Goal: Task Accomplishment & Management: Manage account settings

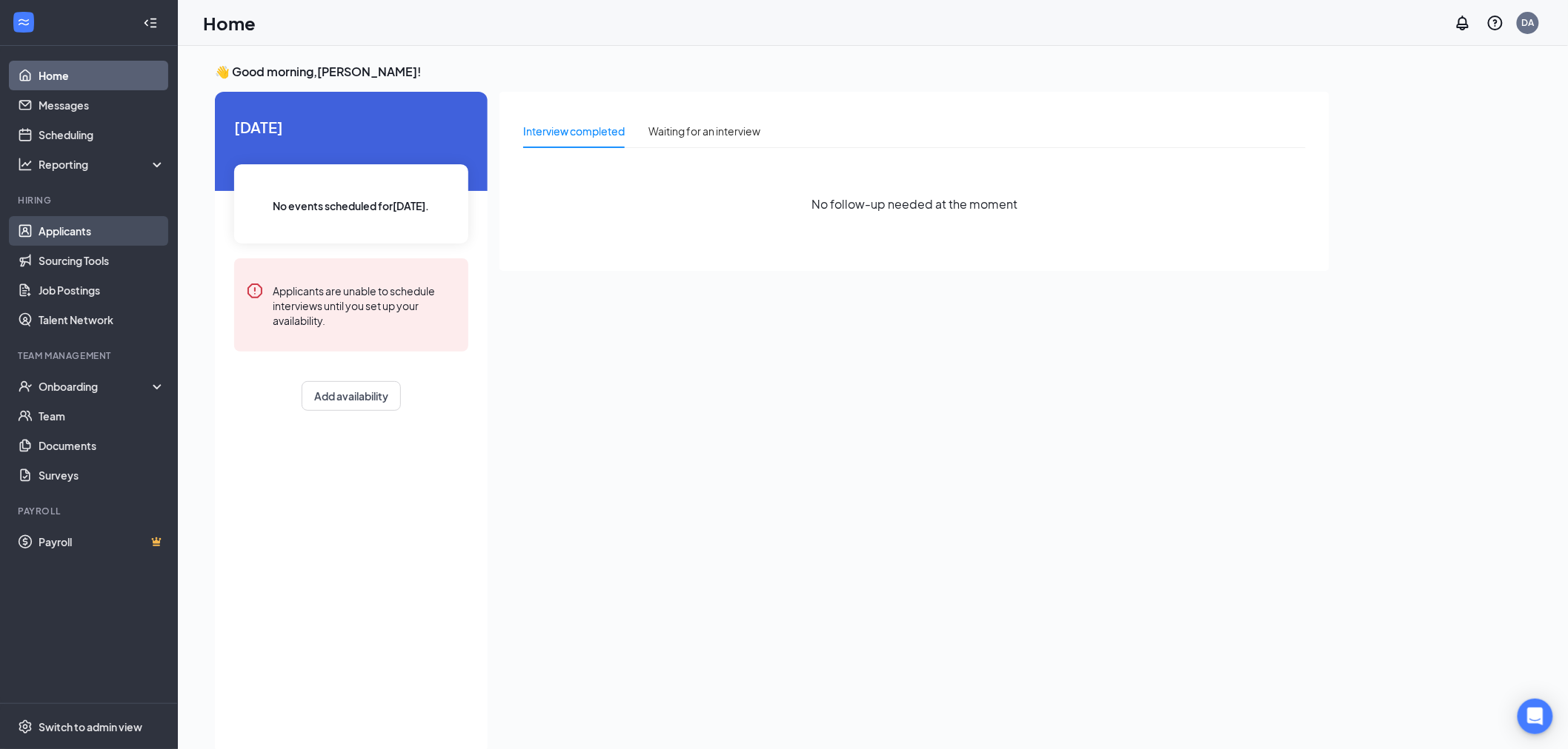
drag, startPoint x: 68, startPoint y: 227, endPoint x: 83, endPoint y: 223, distance: 15.5
click at [70, 227] on link "Applicants" at bounding box center [102, 231] width 126 height 29
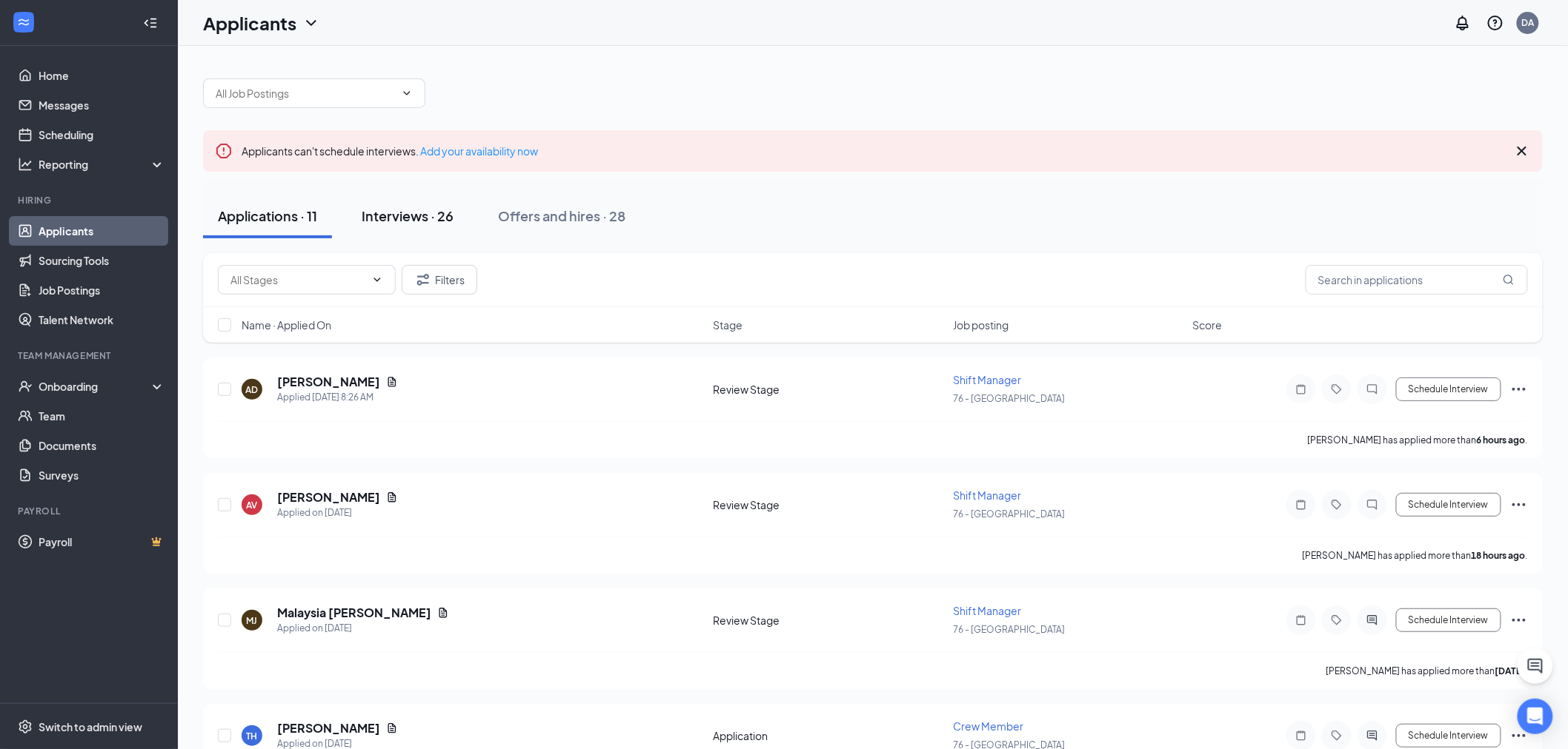
click at [413, 212] on div "Interviews · 26" at bounding box center [407, 216] width 92 height 19
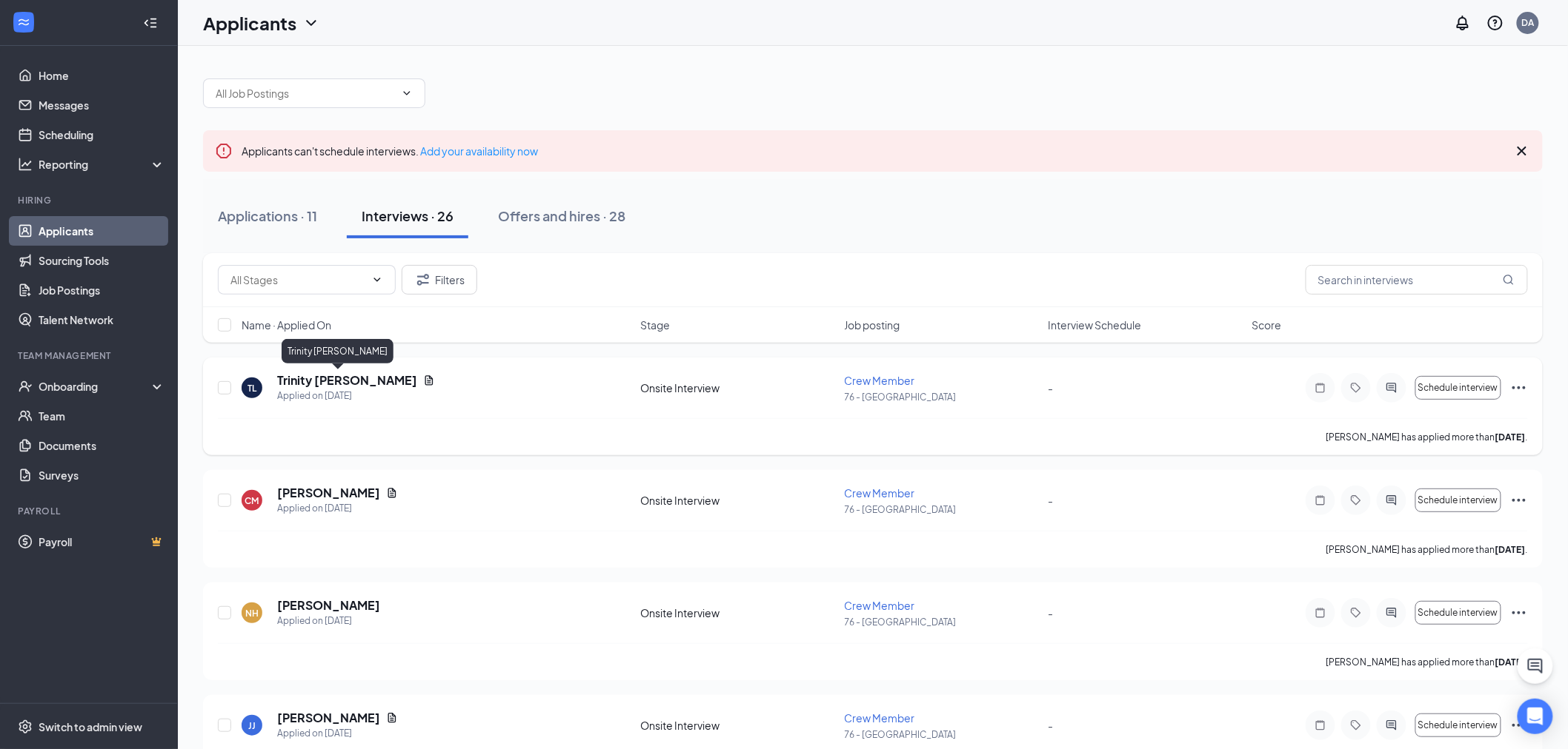
click at [294, 383] on h5 "Trinity [PERSON_NAME]" at bounding box center [347, 380] width 140 height 16
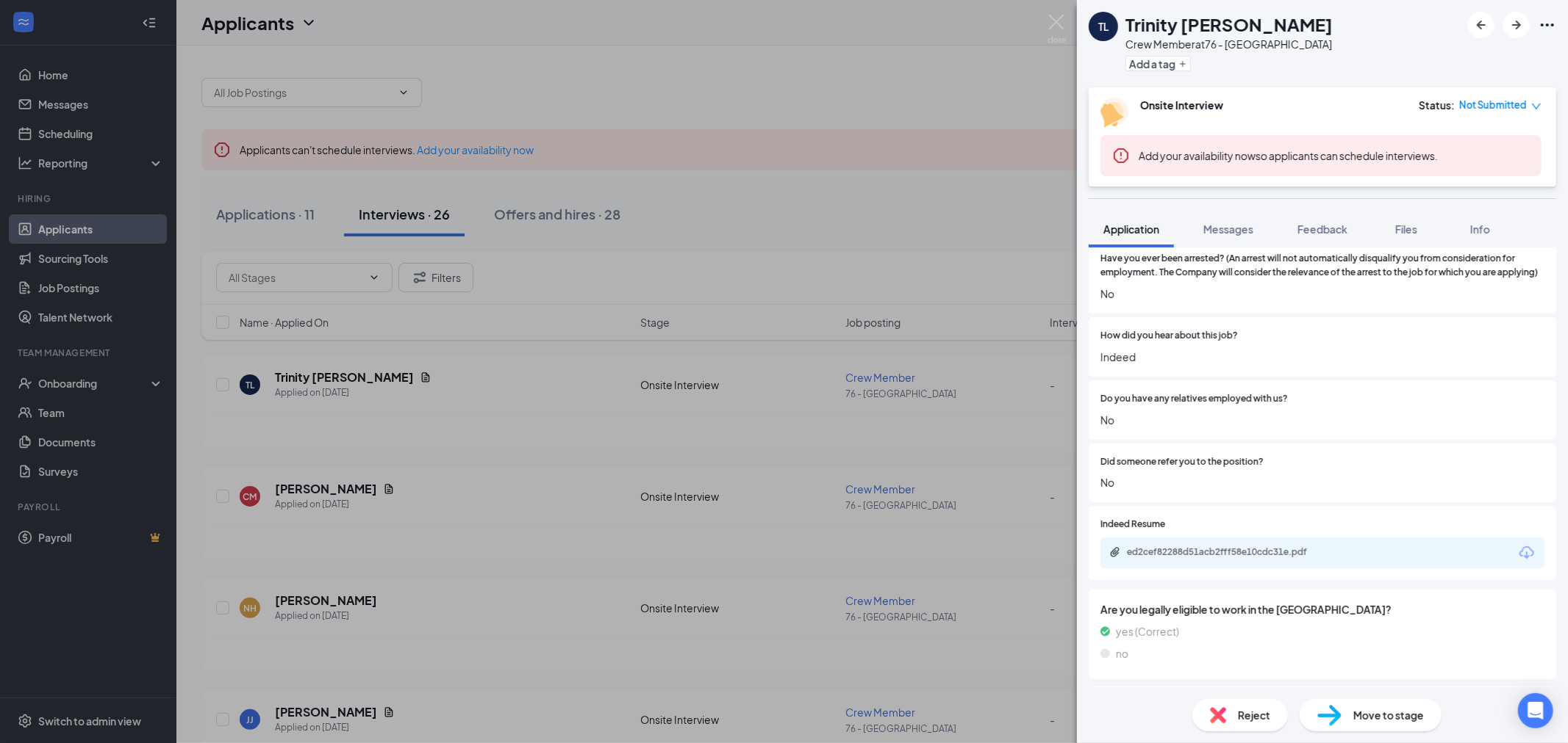
scroll to position [1126, 0]
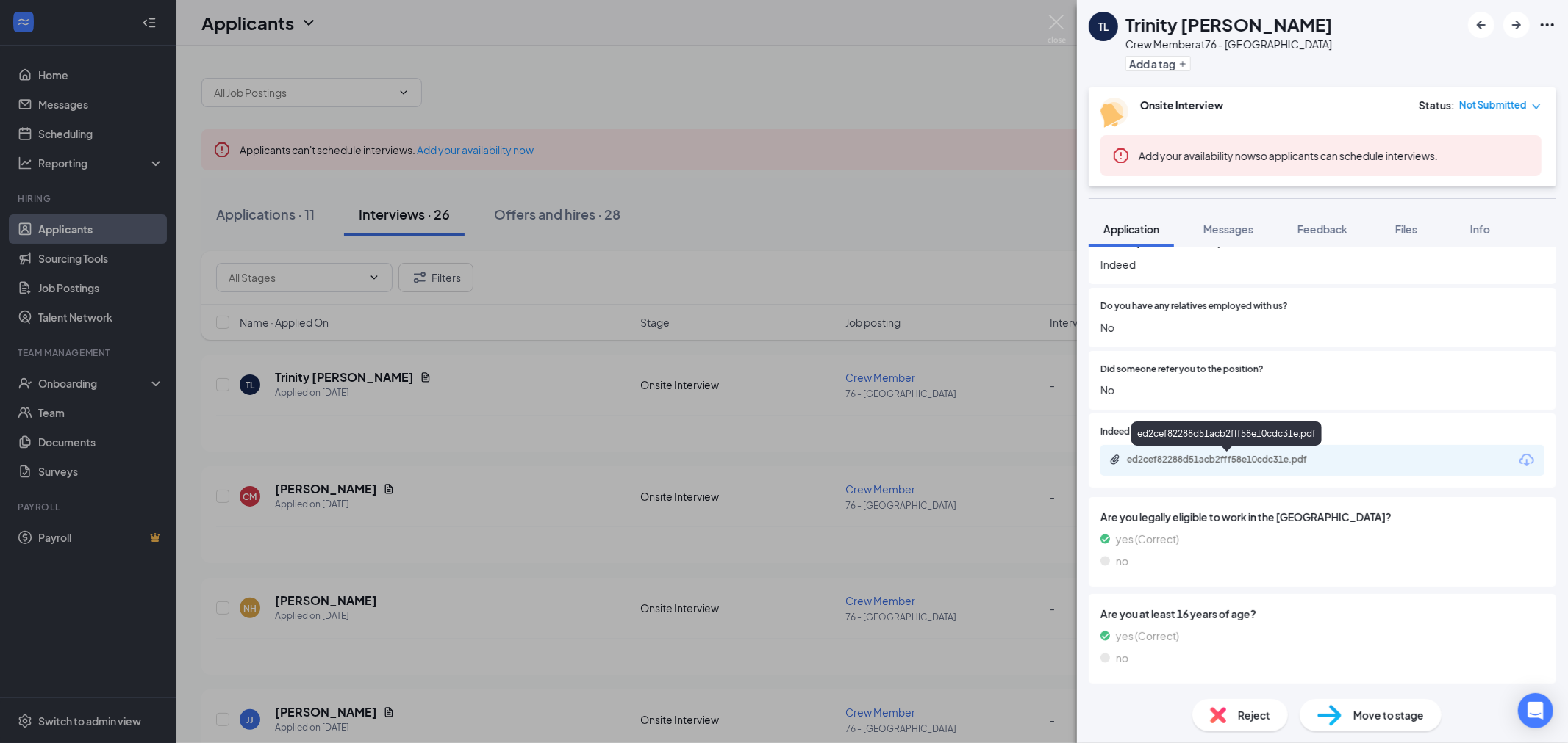
click at [1203, 458] on div "ed2cef82288d51acb2fff58e10cdc31e.pdf" at bounding box center [1229, 460] width 206 height 12
click at [1051, 18] on img at bounding box center [1056, 29] width 18 height 28
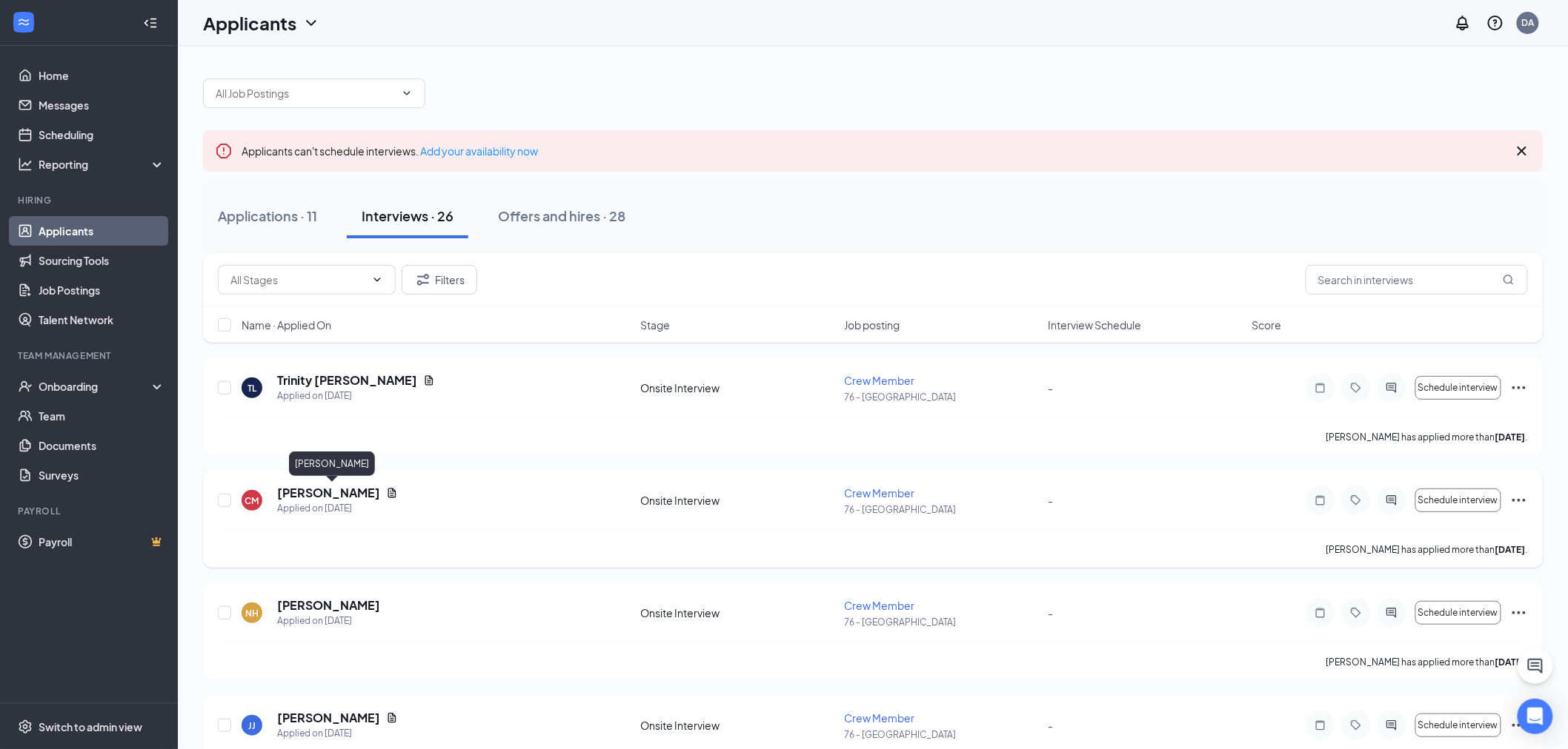
click at [343, 492] on h5 "[PERSON_NAME]" at bounding box center [329, 493] width 103 height 16
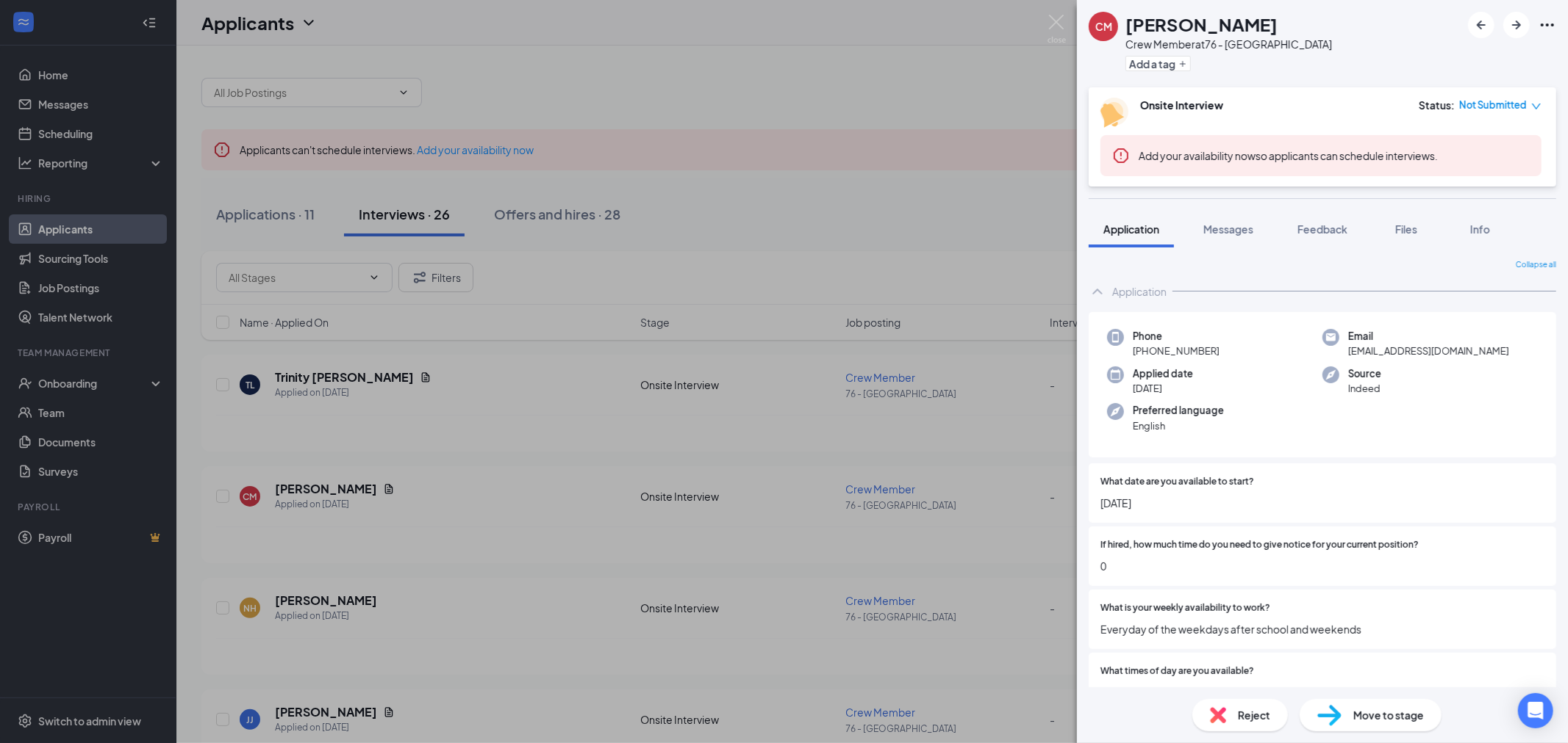
click at [370, 612] on div "CM [PERSON_NAME] Crew Member at 76 - [GEOGRAPHIC_DATA] Add a tag Onsite Intervi…" at bounding box center [784, 371] width 1568 height 743
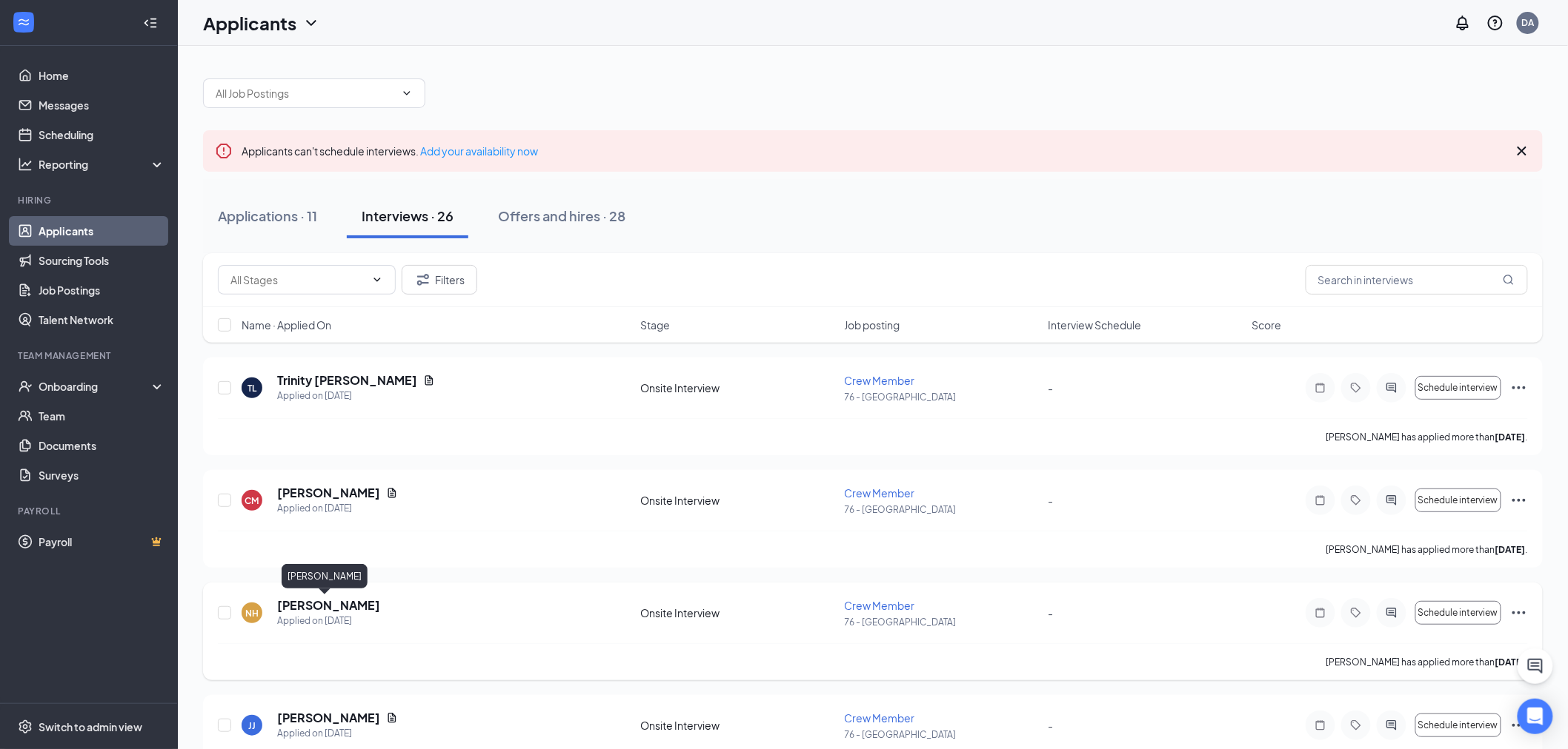
click at [333, 608] on h5 "[PERSON_NAME]" at bounding box center [329, 605] width 103 height 16
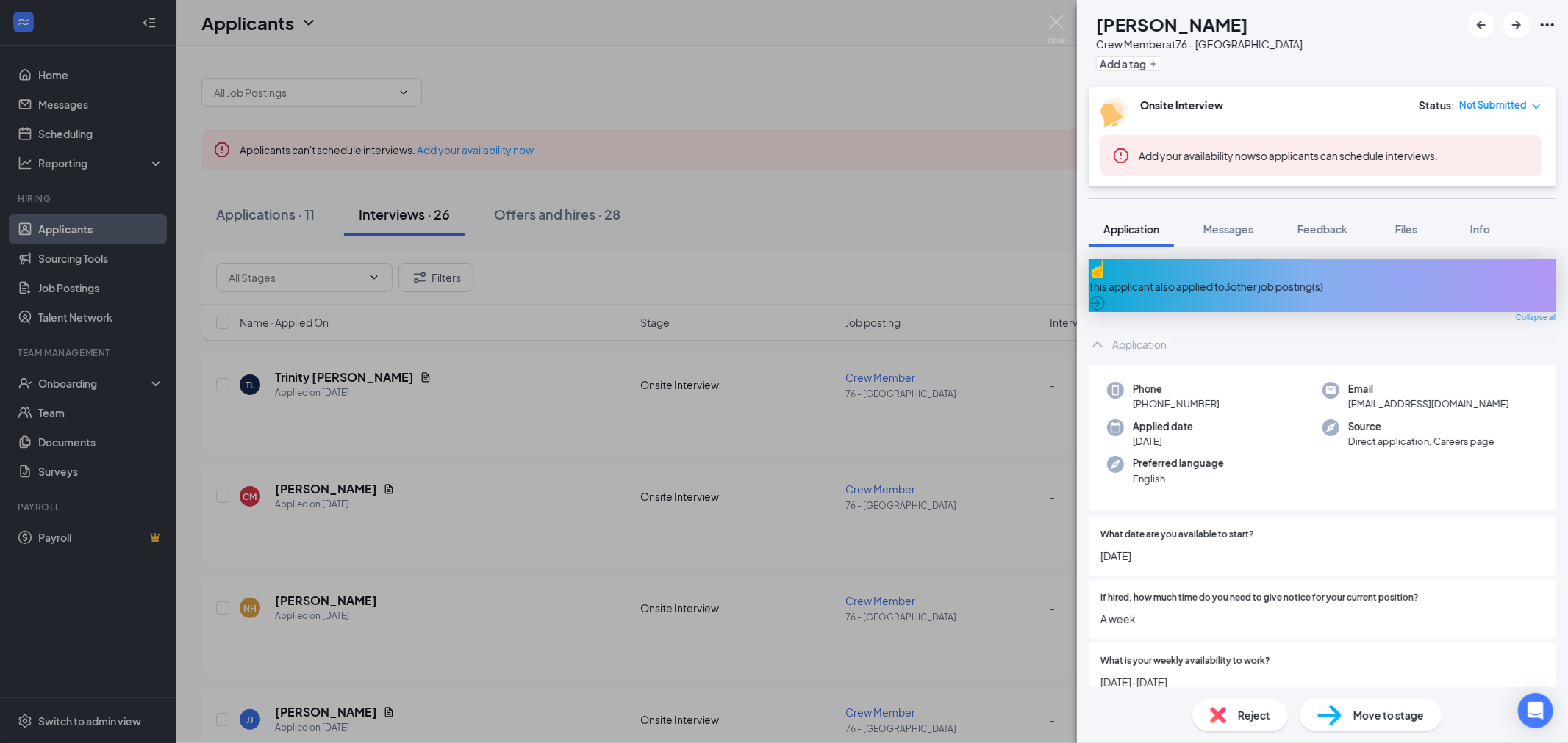
click at [1105, 296] on icon "ArrowCircle" at bounding box center [1097, 303] width 15 height 15
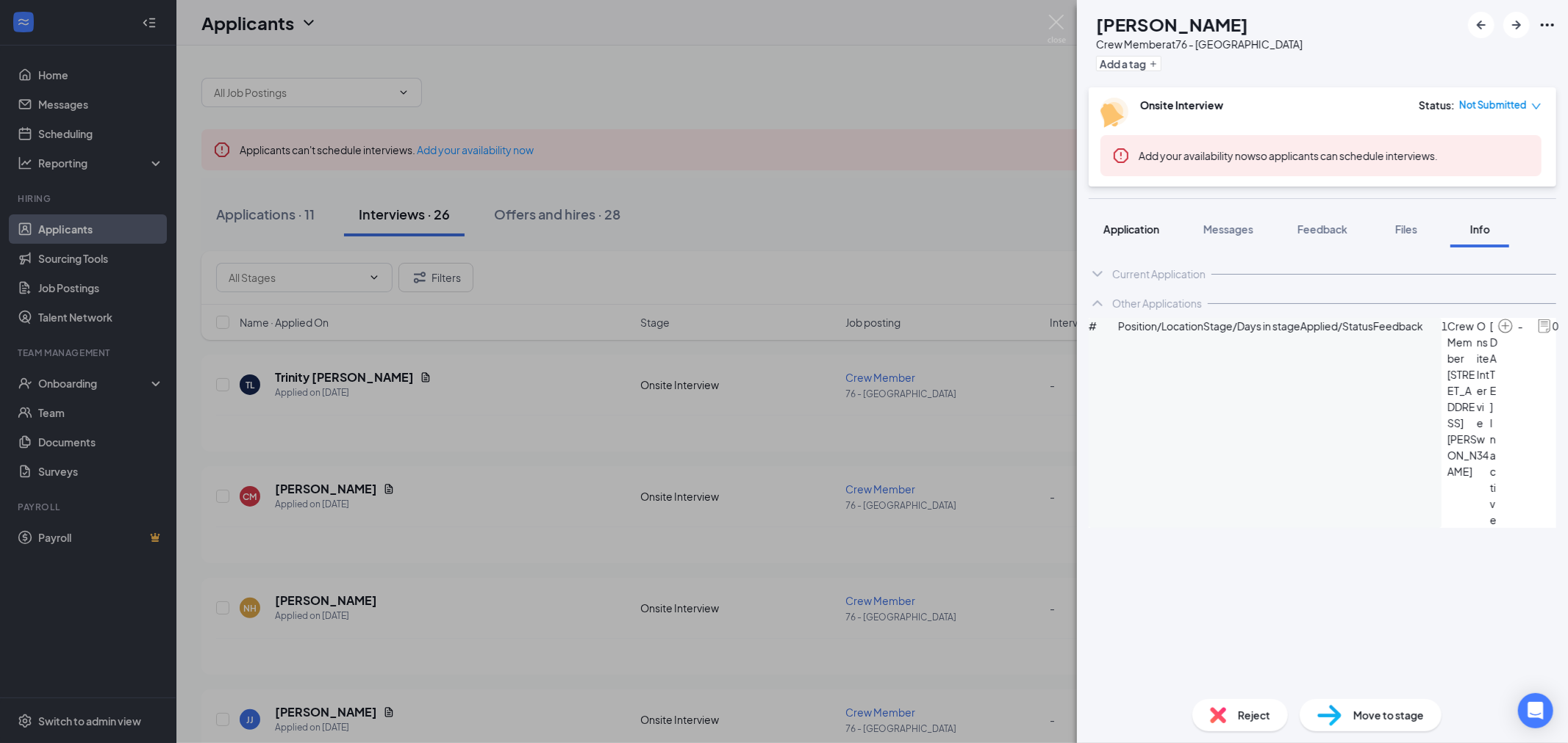
click at [1127, 224] on span "Application" at bounding box center [1131, 229] width 56 height 13
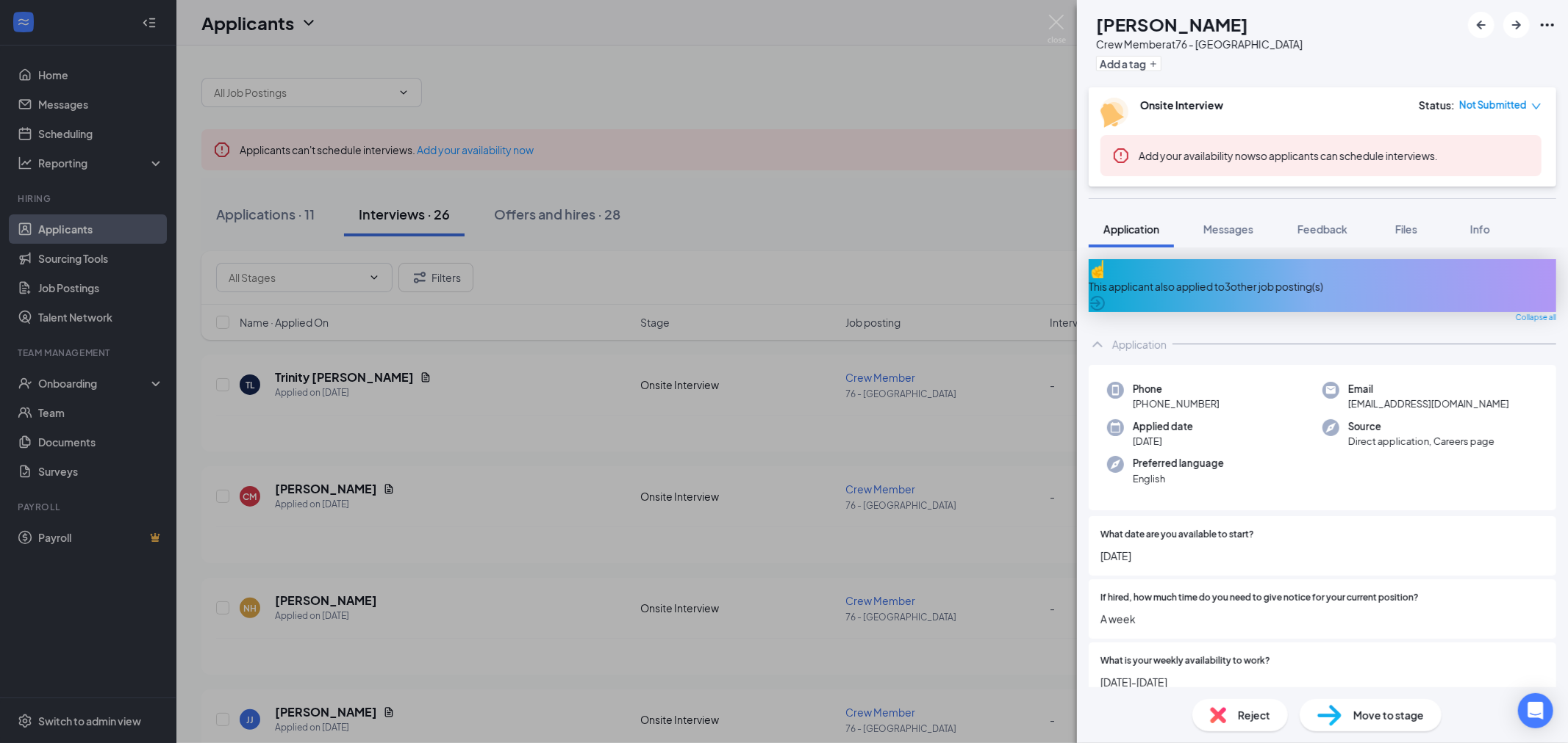
click at [1238, 718] on span "Reject" at bounding box center [1254, 715] width 33 height 16
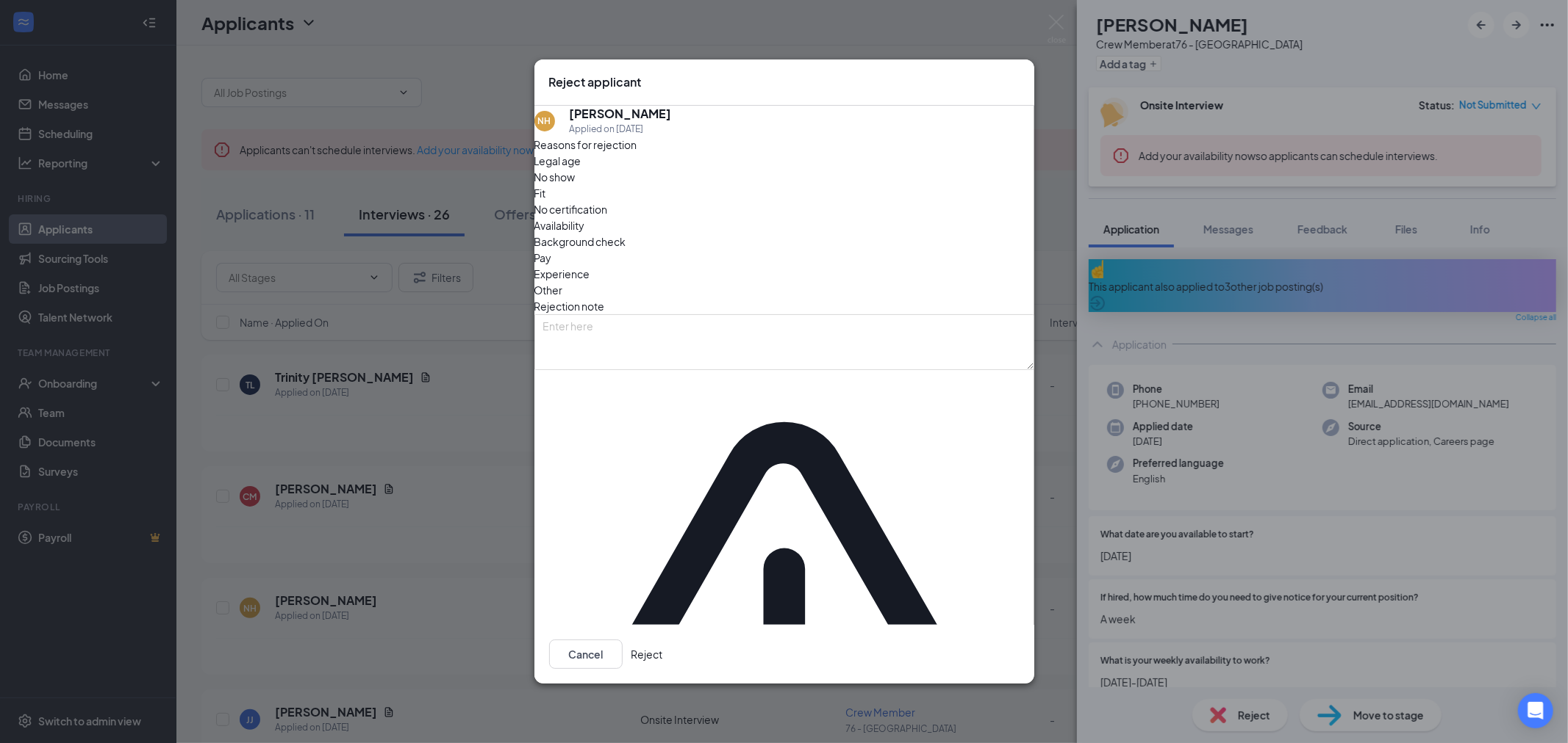
click at [585, 233] on span "Availability" at bounding box center [559, 225] width 51 height 16
click at [663, 639] on button "Reject" at bounding box center [647, 654] width 32 height 29
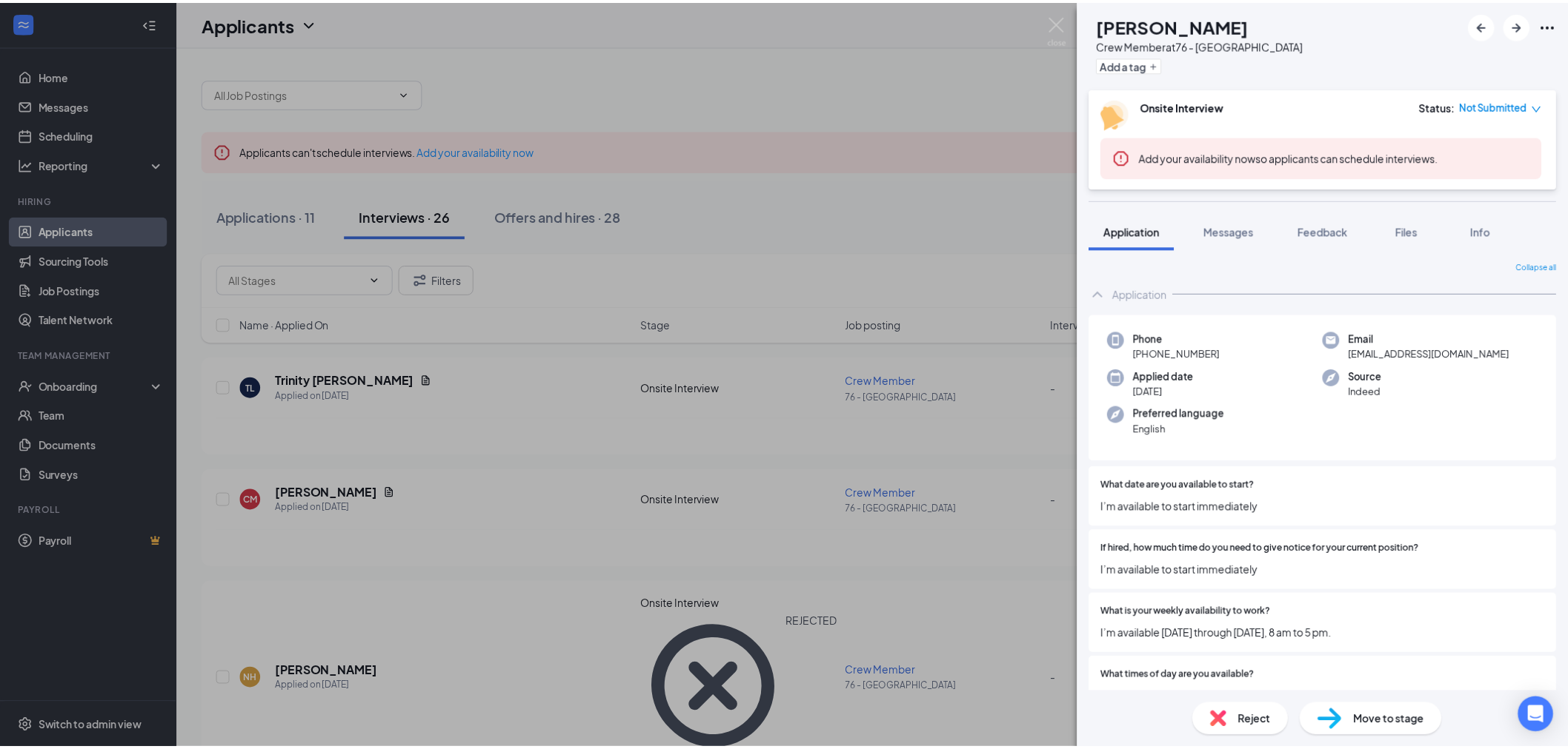
scroll to position [83, 0]
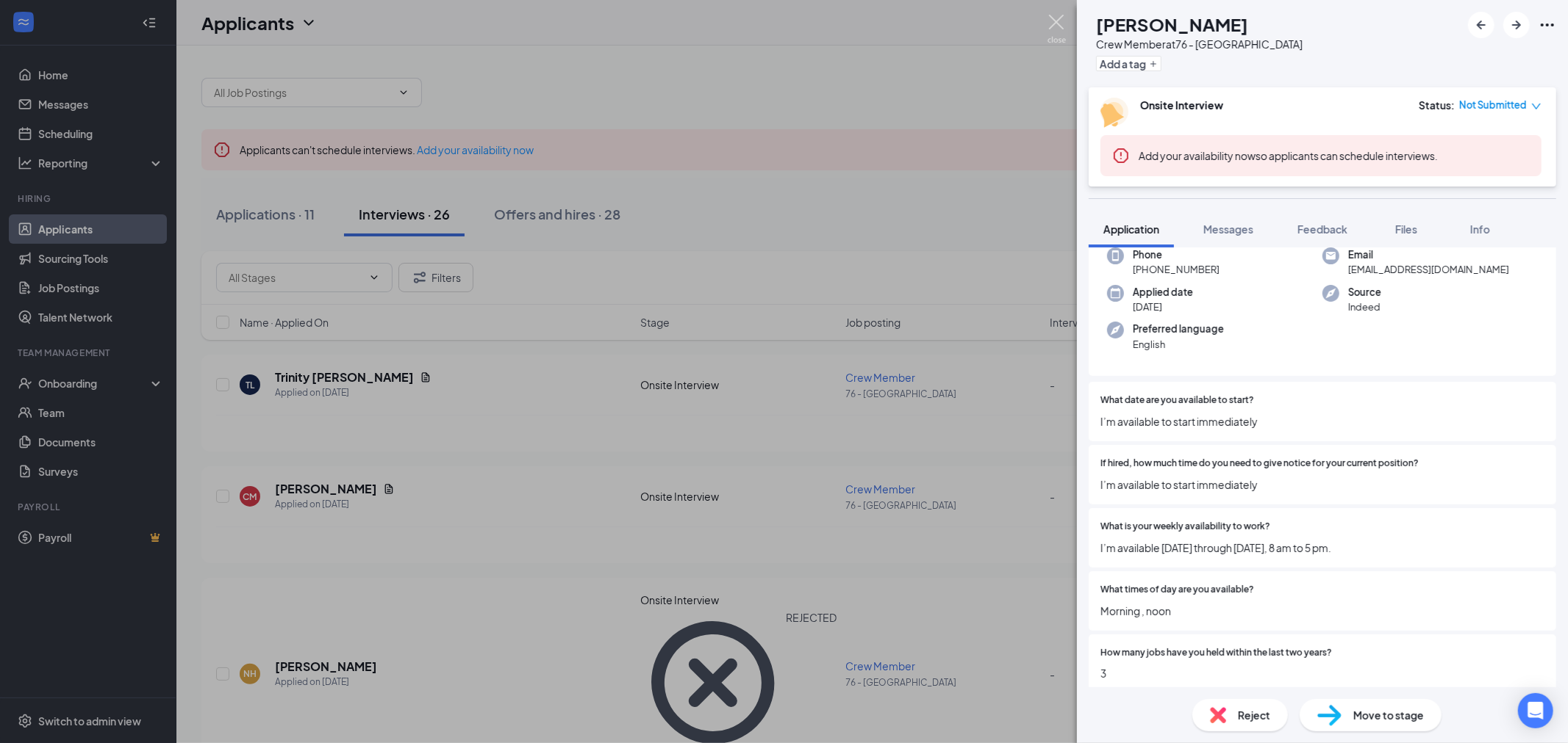
click at [1052, 20] on img at bounding box center [1056, 29] width 18 height 28
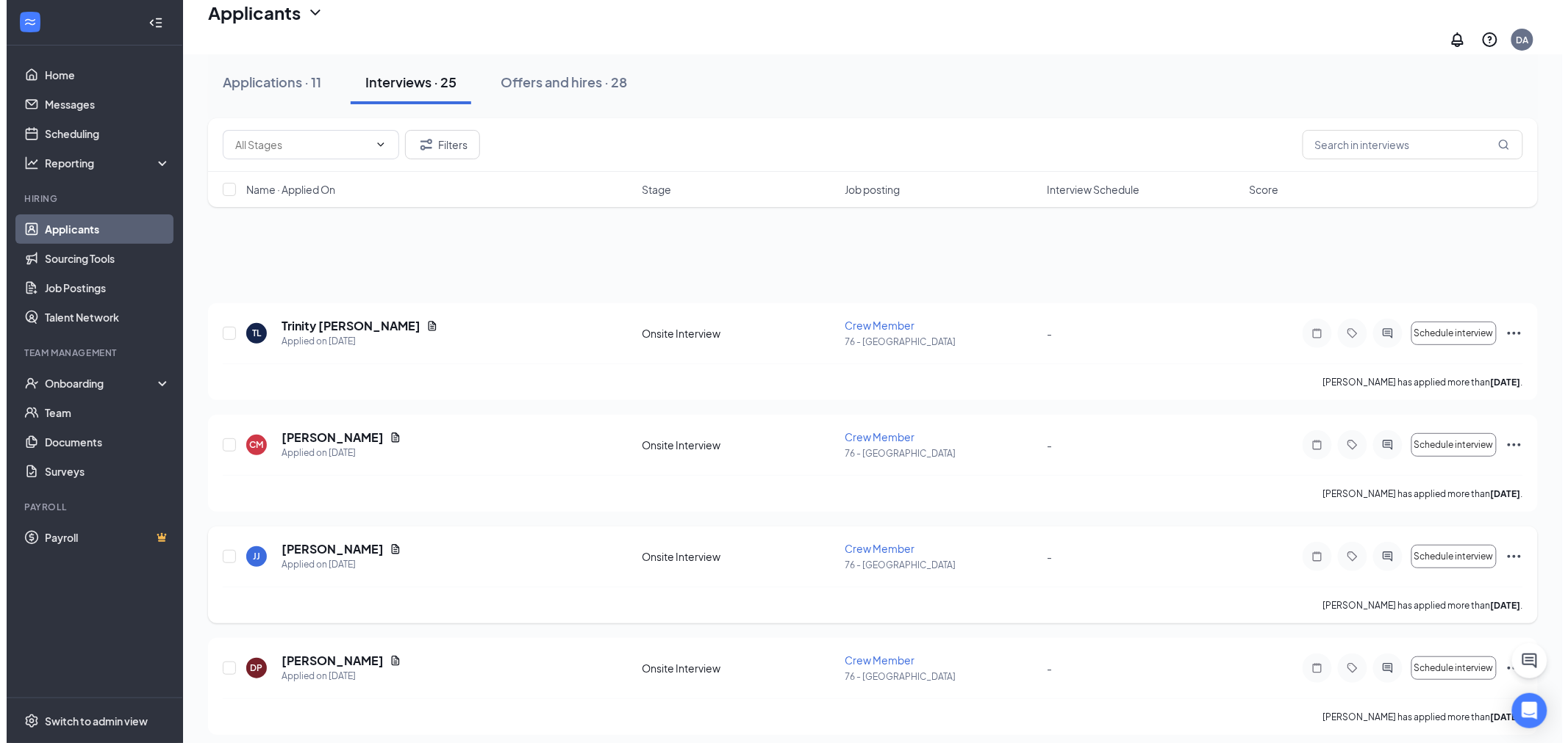
scroll to position [163, 0]
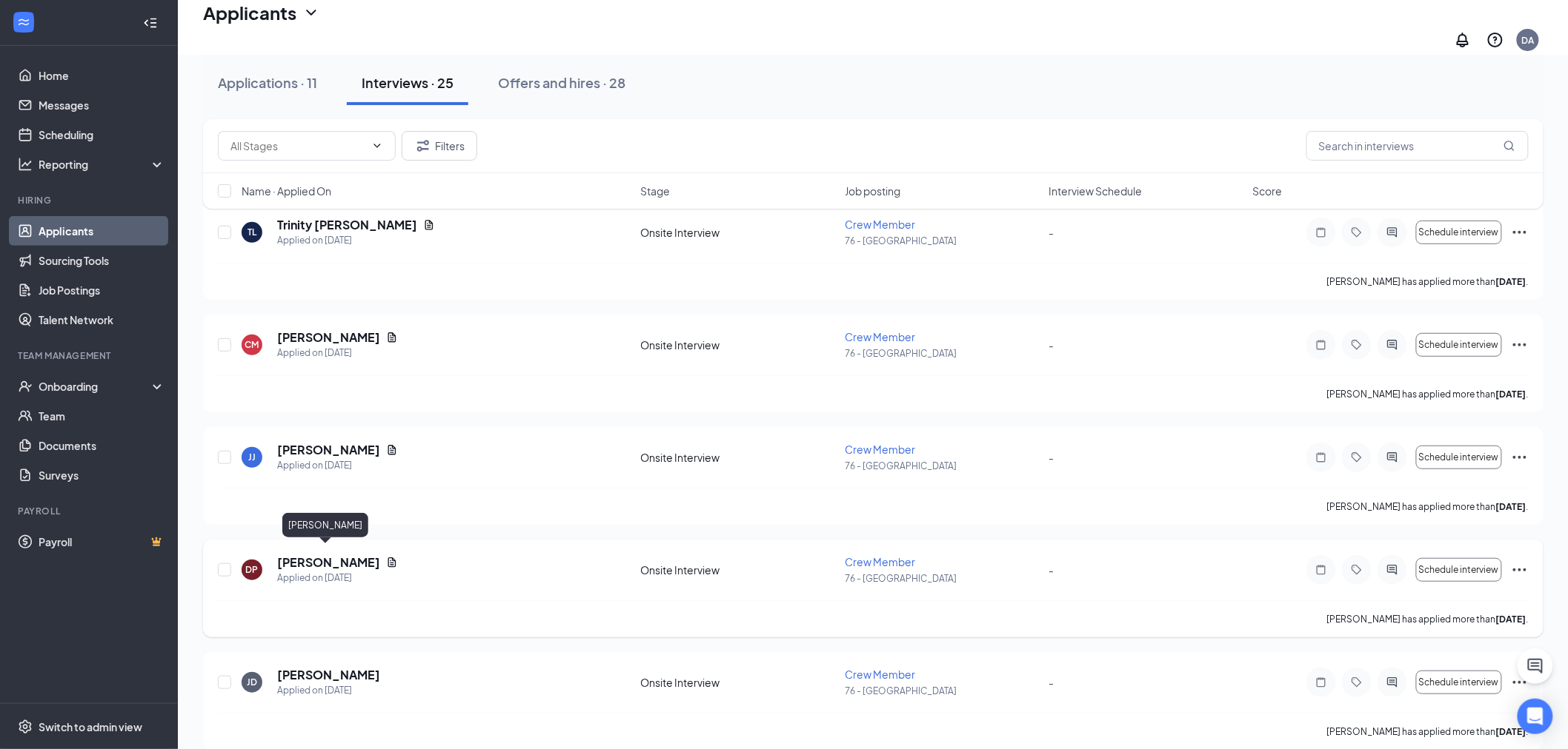
click at [340, 554] on h5 "[PERSON_NAME]" at bounding box center [329, 562] width 103 height 16
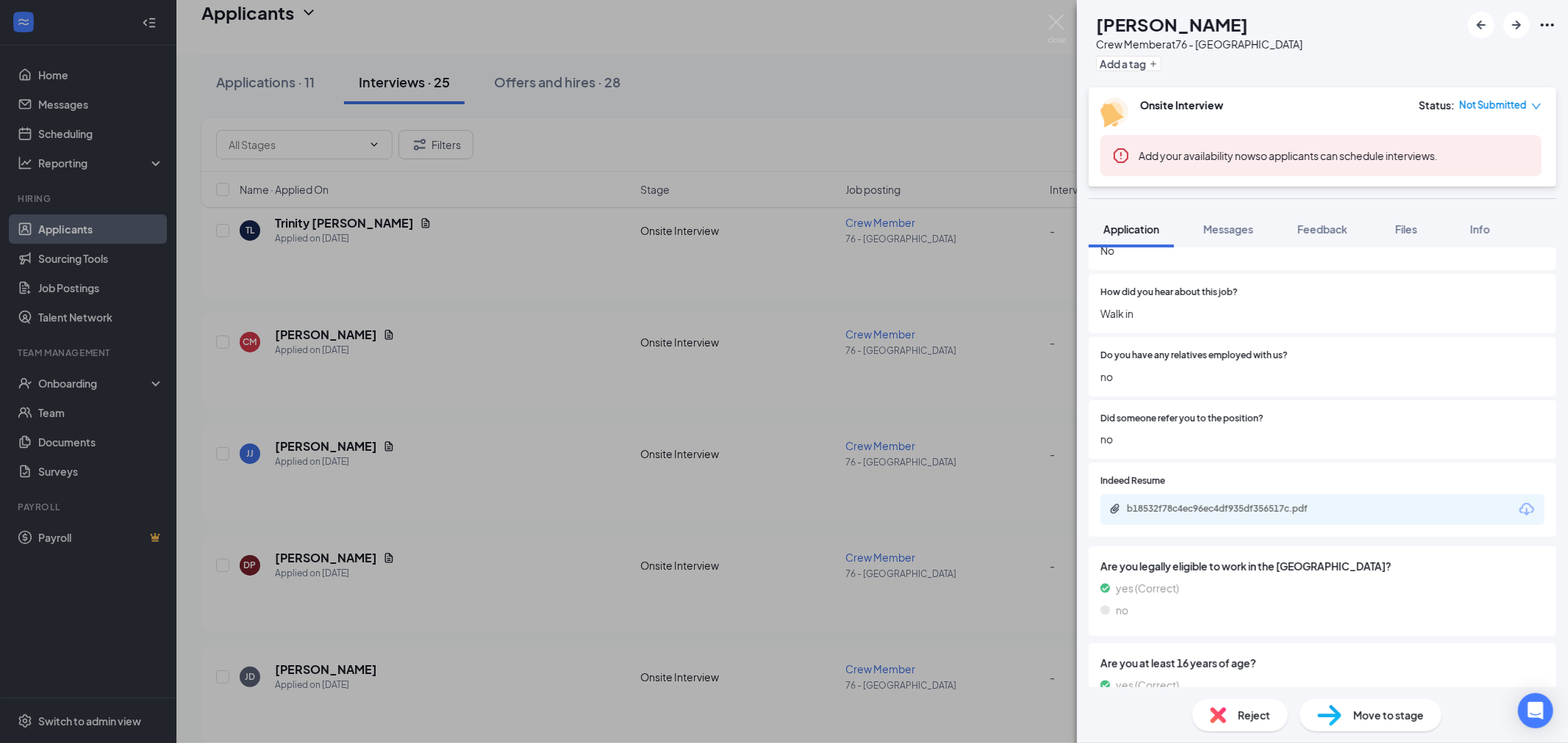
scroll to position [1126, 0]
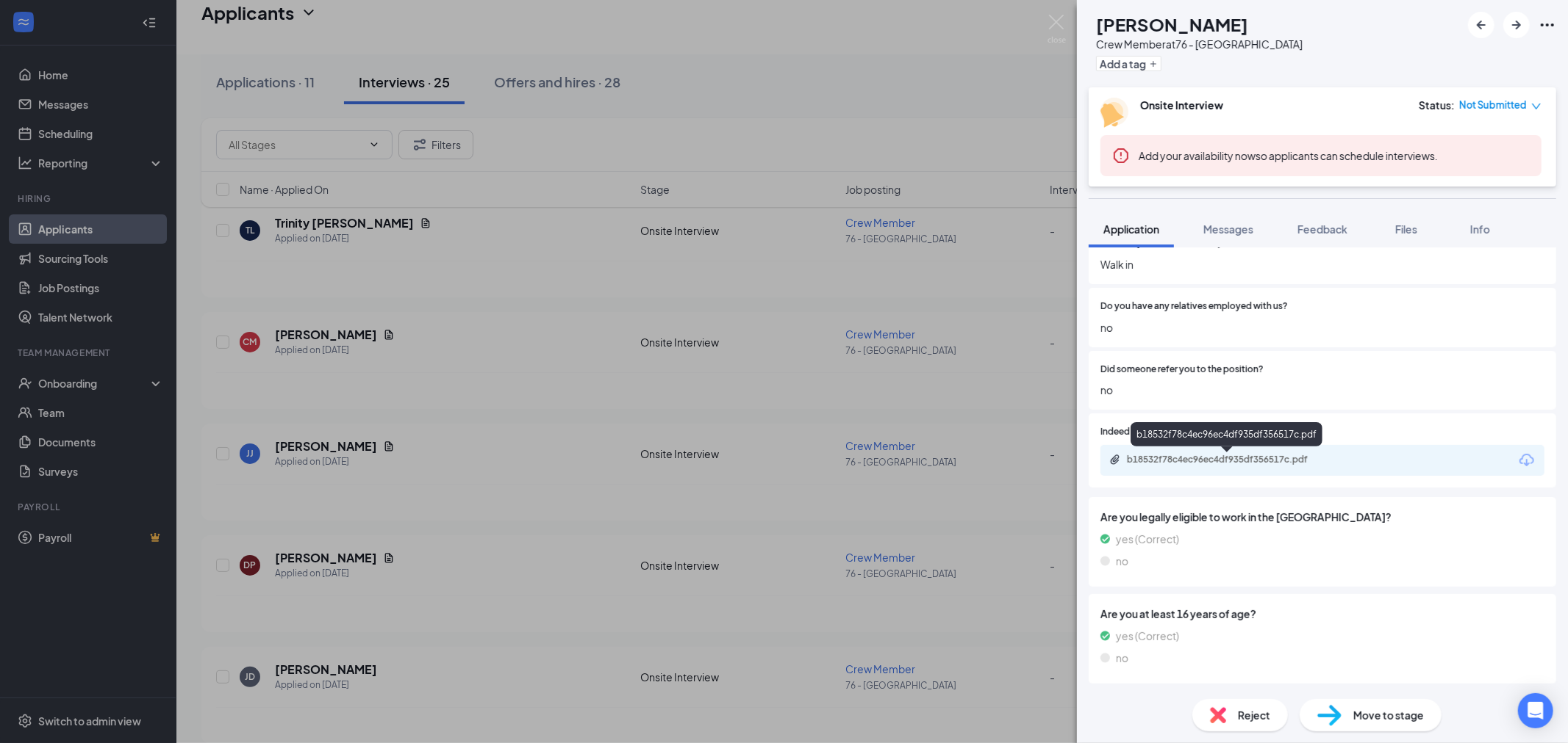
click at [1166, 456] on div "b18532f78c4ec96ec4df935df356517c.pdf" at bounding box center [1229, 460] width 206 height 12
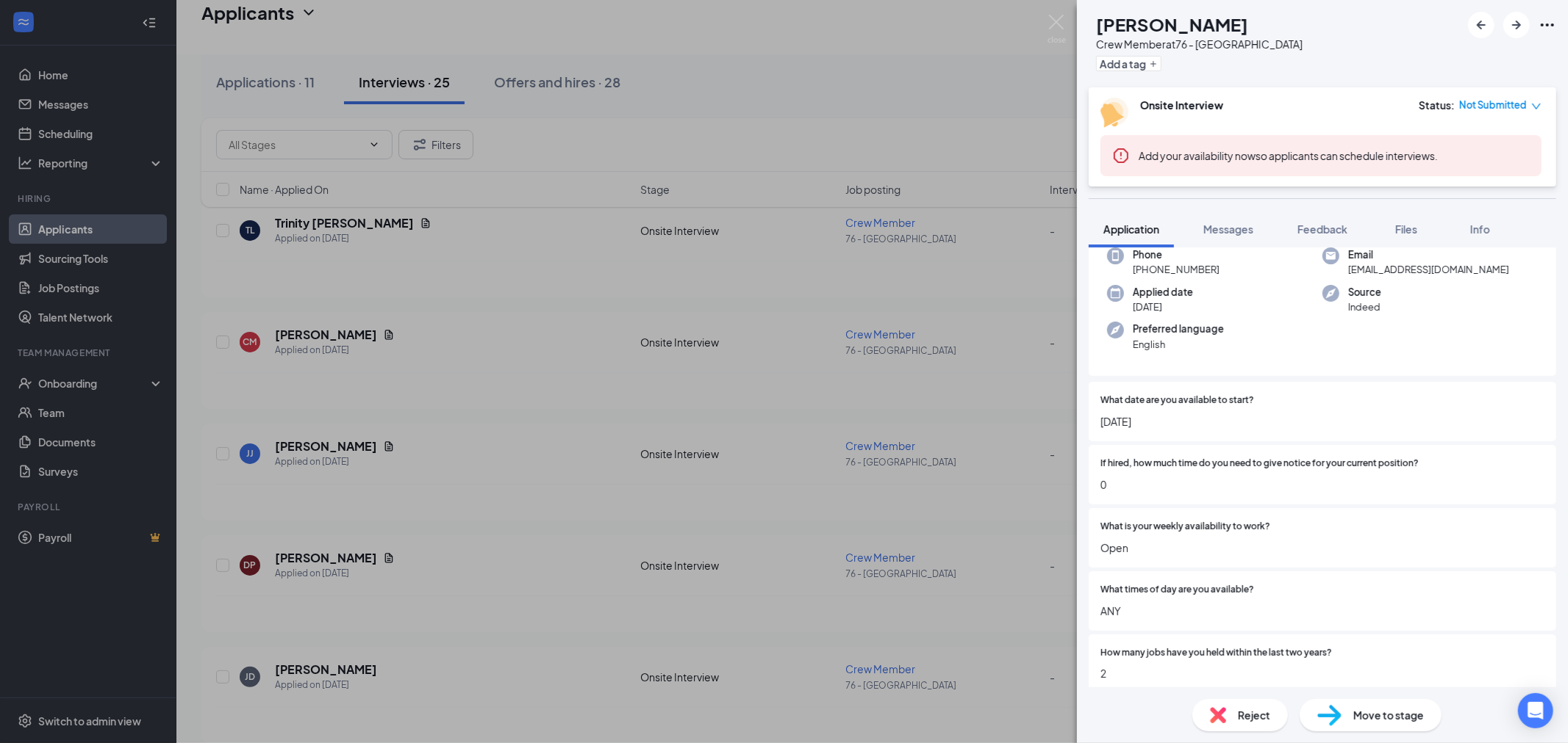
scroll to position [0, 0]
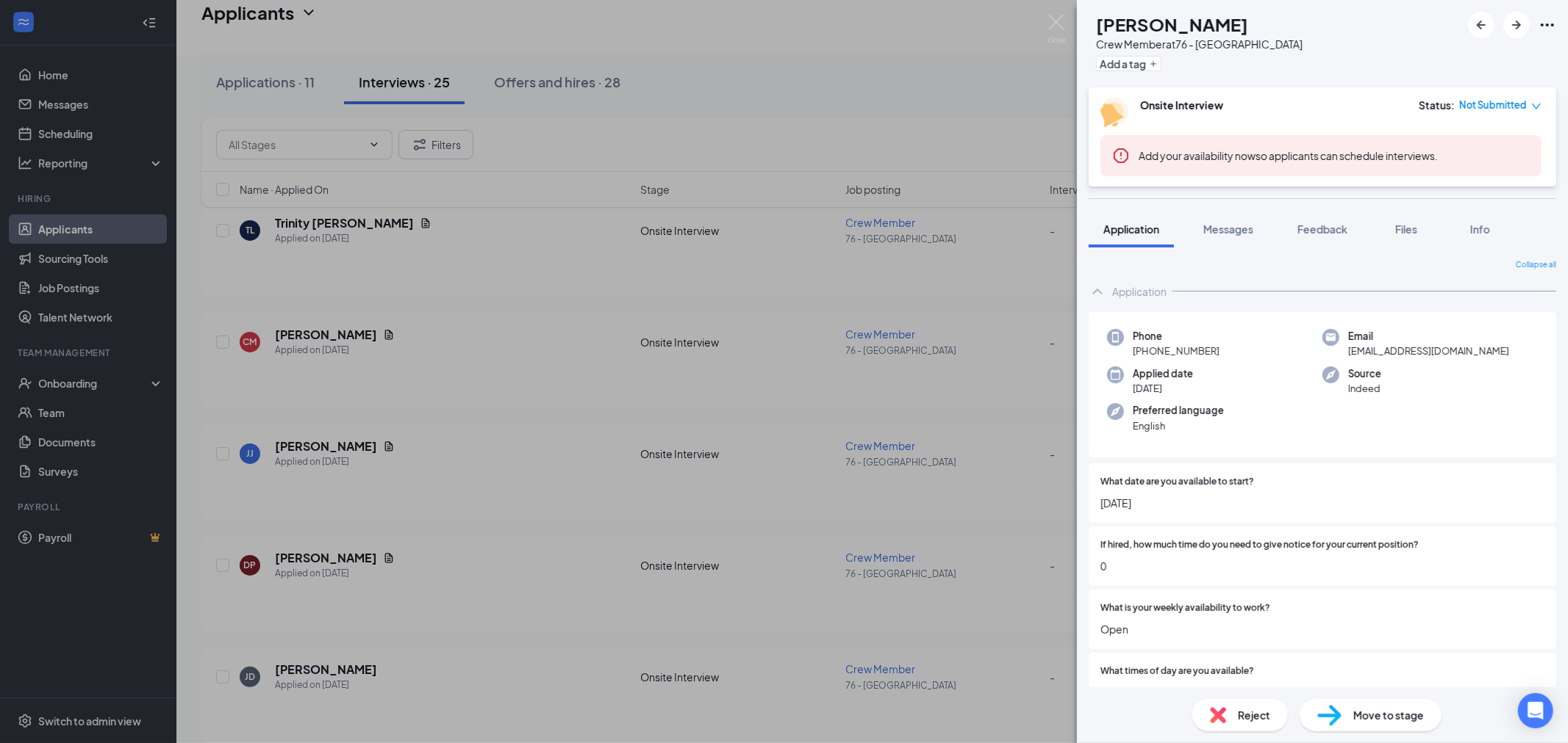
click at [1537, 106] on icon "down" at bounding box center [1536, 106] width 10 height 10
click at [1488, 152] on span "Assign Time" at bounding box center [1465, 160] width 82 height 16
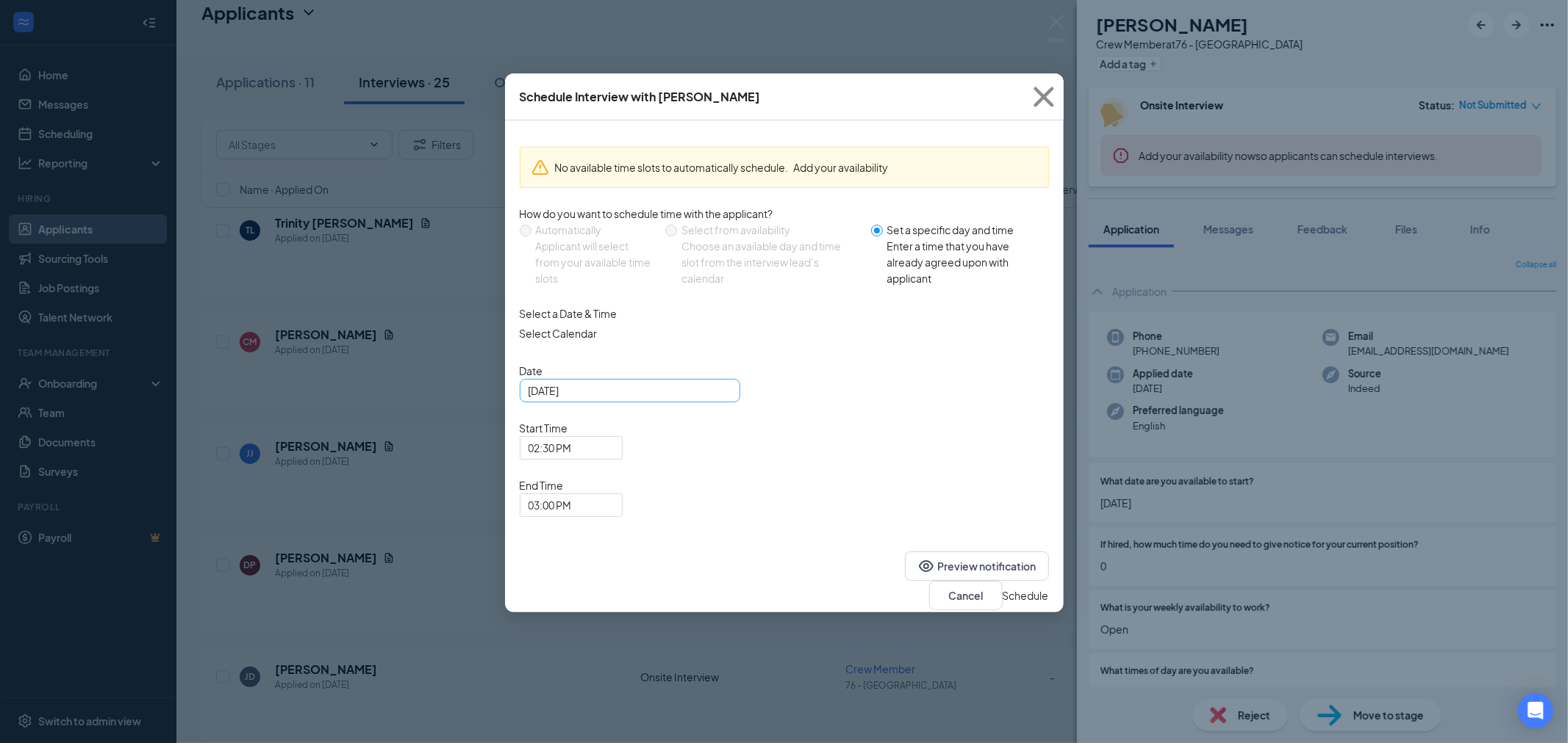
click at [723, 399] on div "[DATE]" at bounding box center [630, 390] width 203 height 16
type input "[DATE]"
click at [597, 537] on div "16" at bounding box center [594, 528] width 18 height 18
click at [614, 437] on span "02:30 PM" at bounding box center [571, 448] width 85 height 22
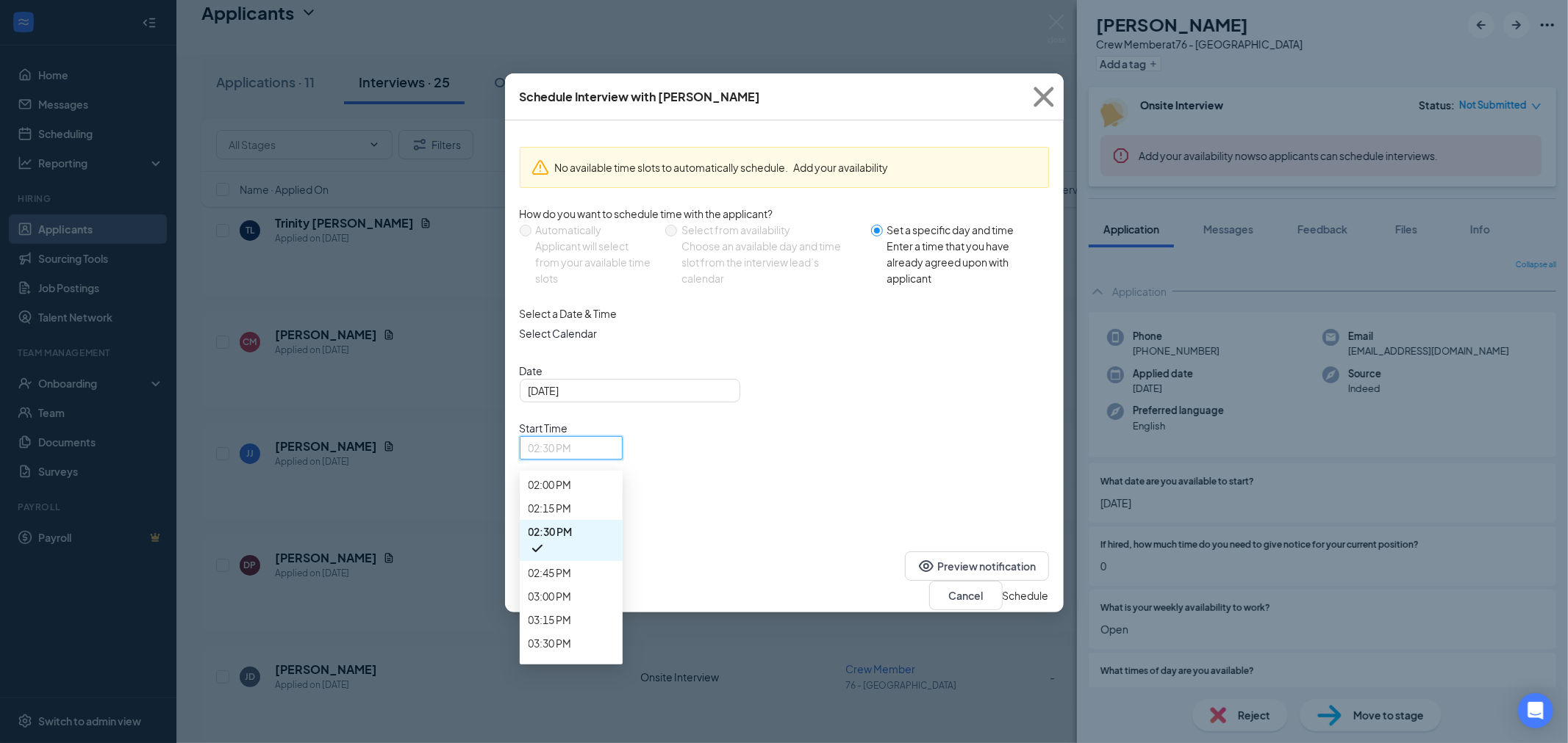
scroll to position [1235, 0]
drag, startPoint x: 795, startPoint y: 491, endPoint x: 862, endPoint y: 455, distance: 76.1
click at [572, 151] on span "09:30 AM" at bounding box center [550, 143] width 43 height 16
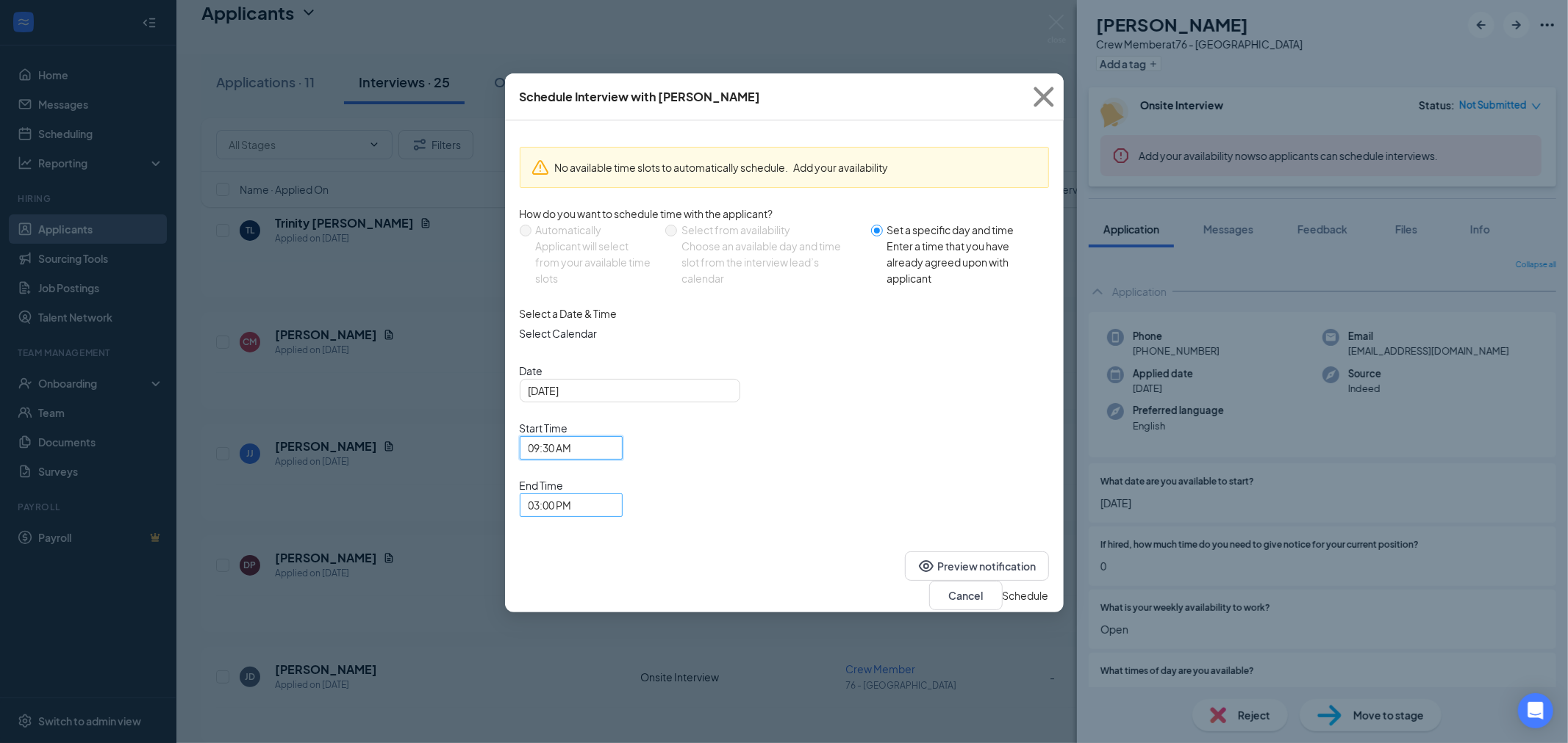
click at [614, 494] on span "03:00 PM" at bounding box center [571, 505] width 85 height 22
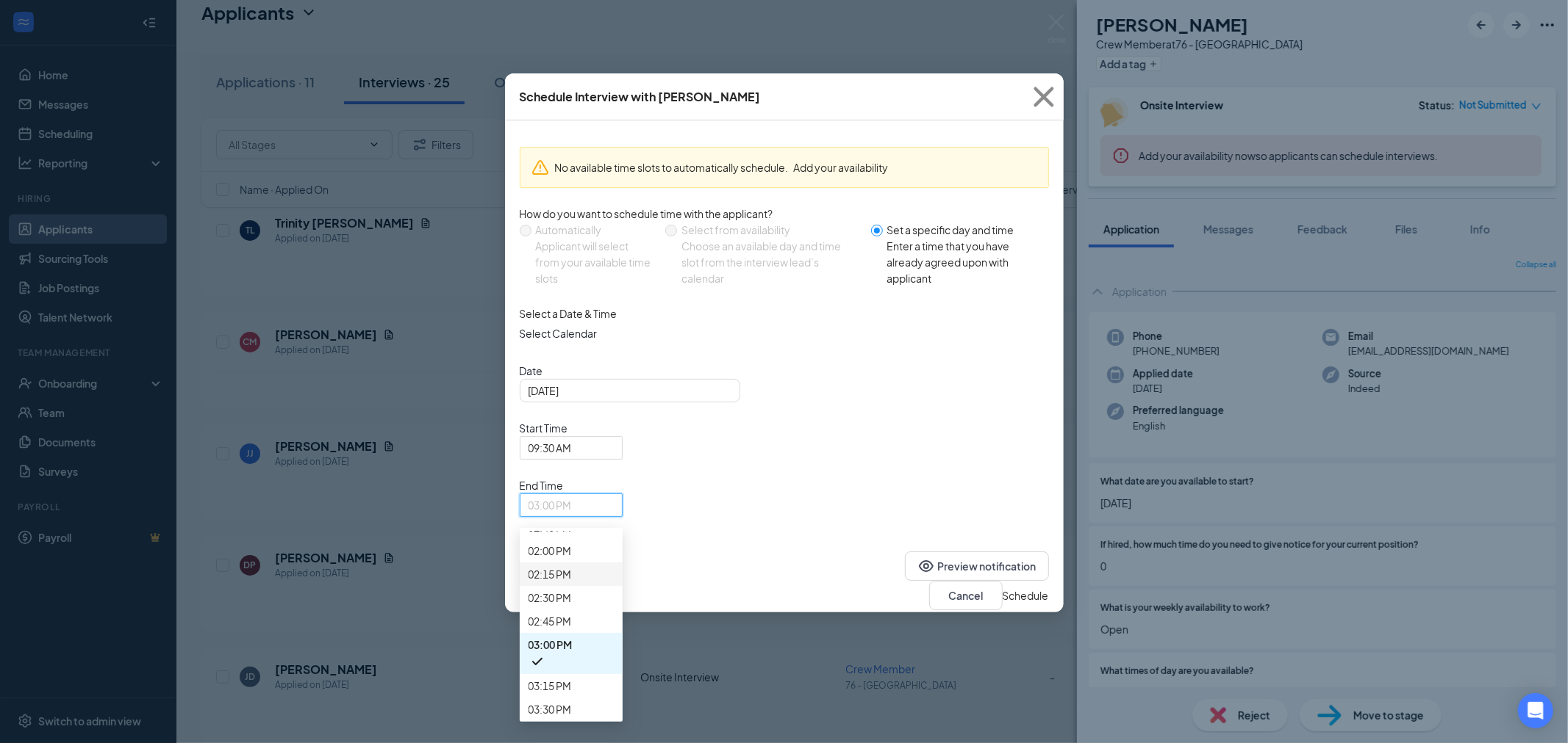
scroll to position [1303, 0]
click at [572, 165] on span "09:45 AM" at bounding box center [550, 156] width 43 height 16
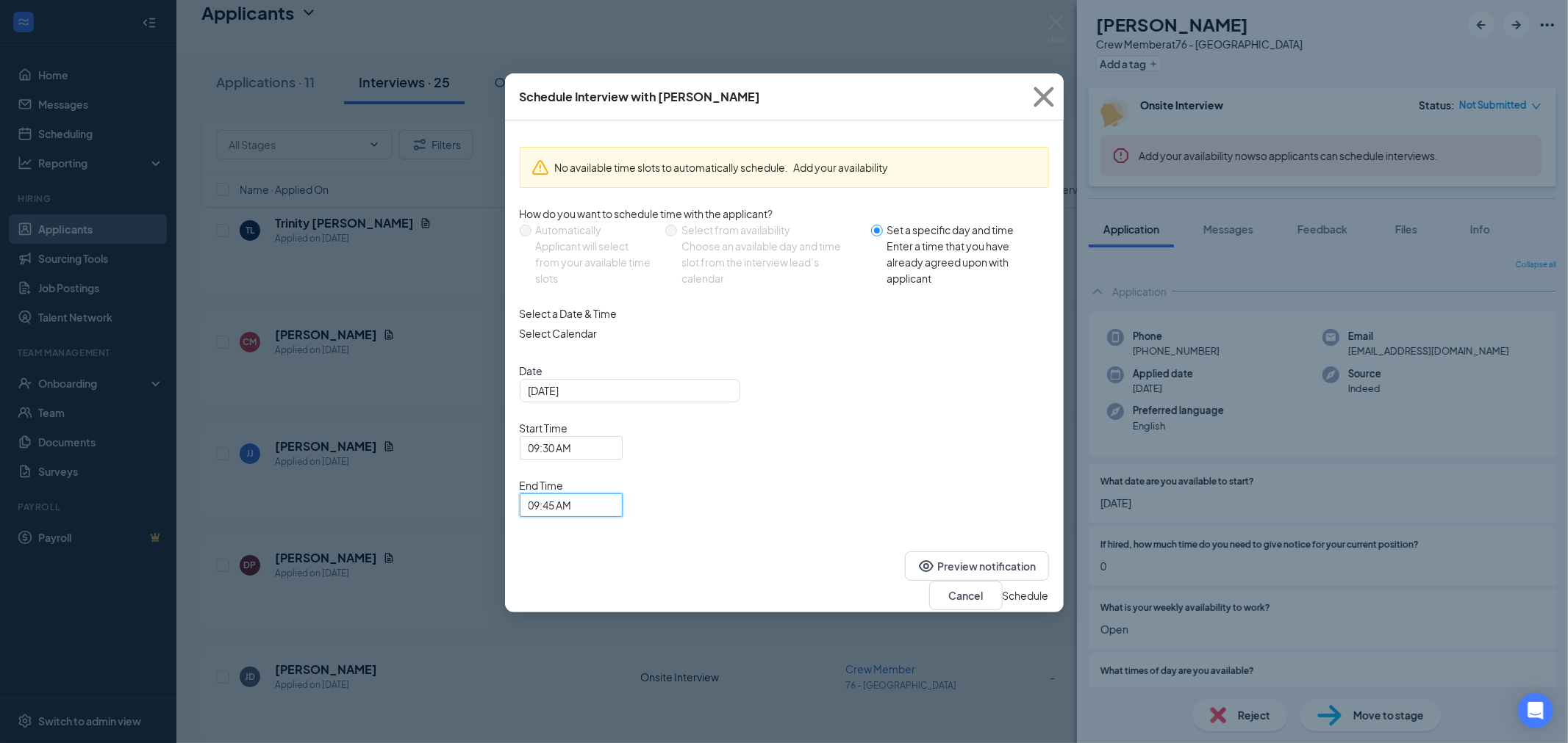
click at [1019, 588] on button "Schedule" at bounding box center [1025, 595] width 46 height 16
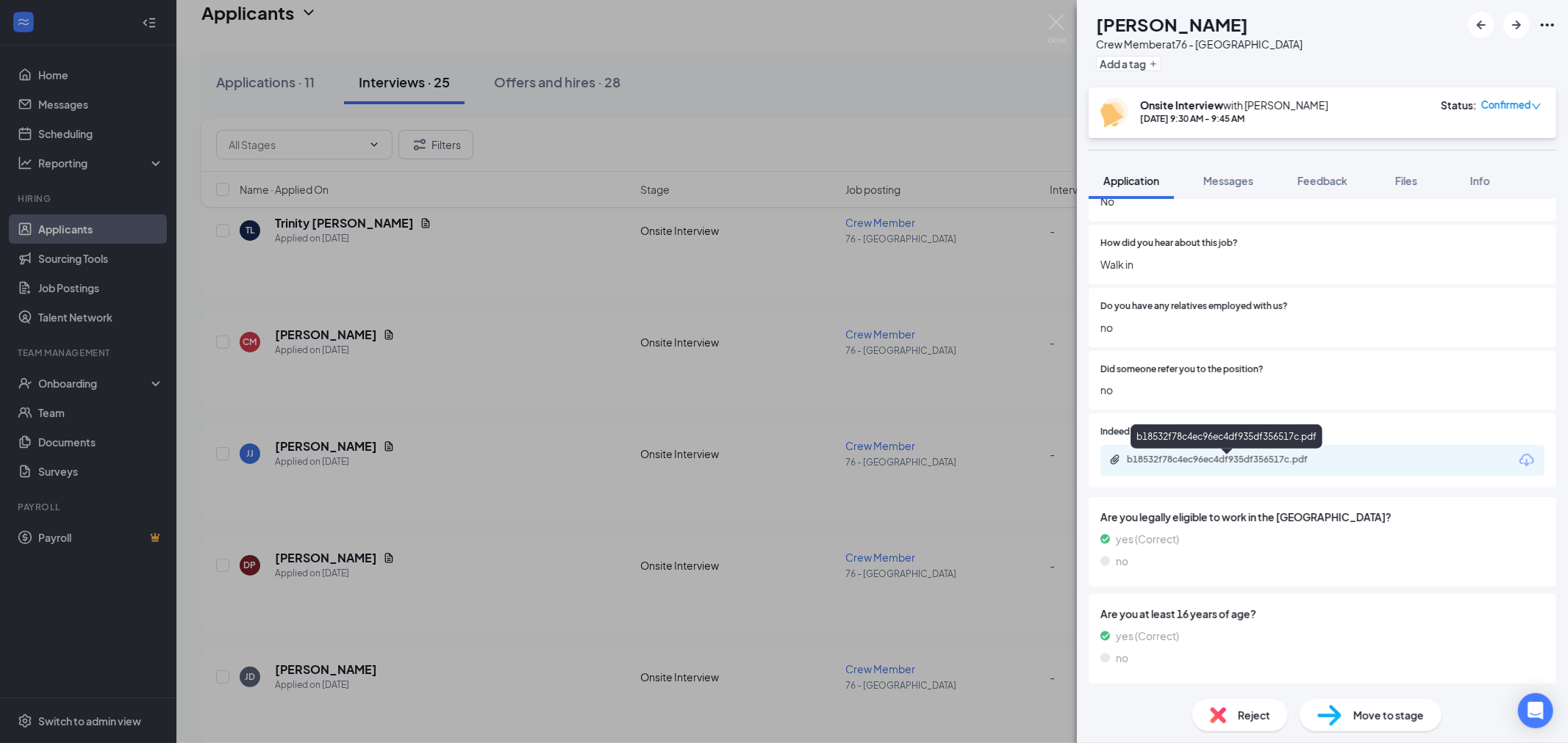
scroll to position [1077, 0]
click at [1172, 460] on div "b18532f78c4ec96ec4df935df356517c.pdf" at bounding box center [1229, 460] width 206 height 12
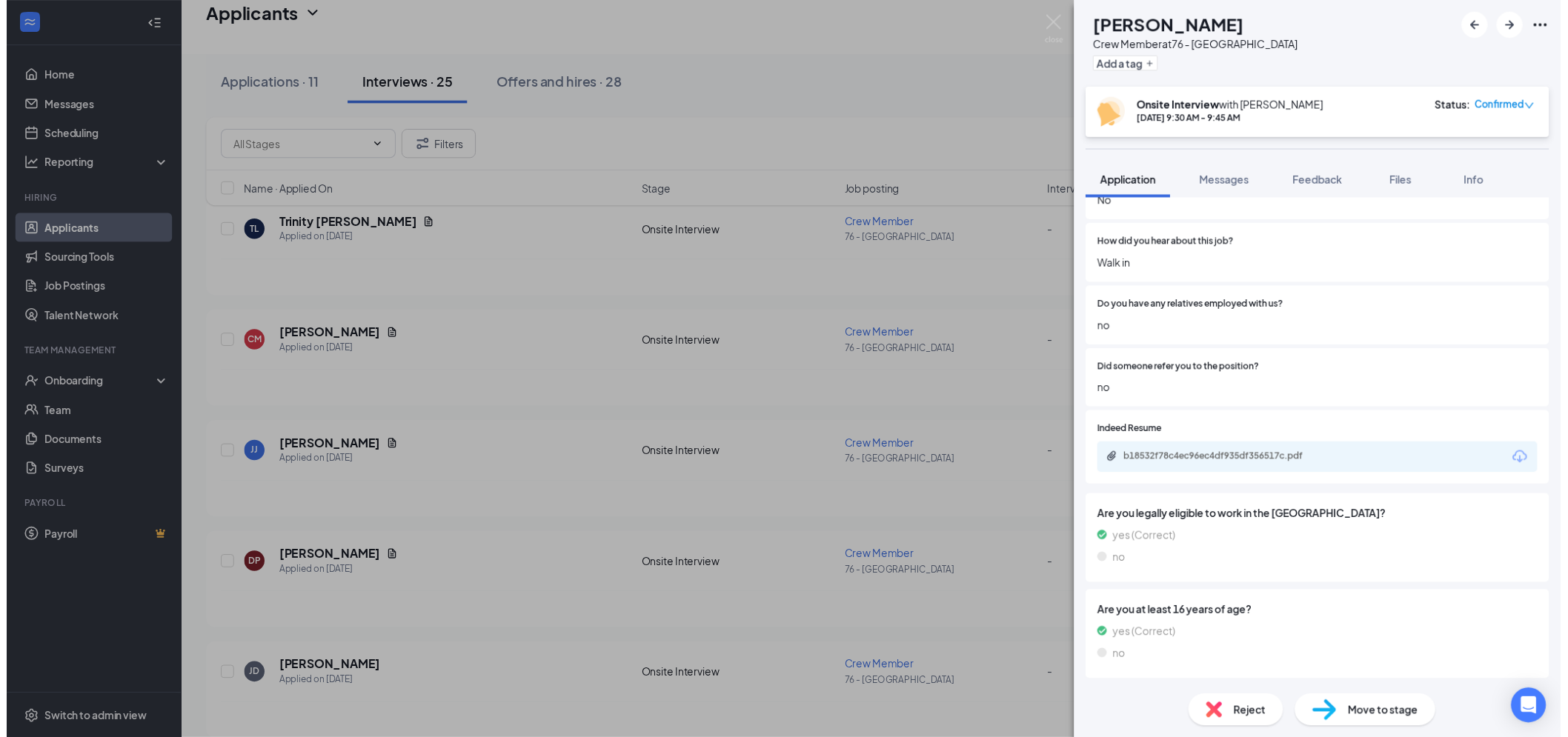
scroll to position [1082, 0]
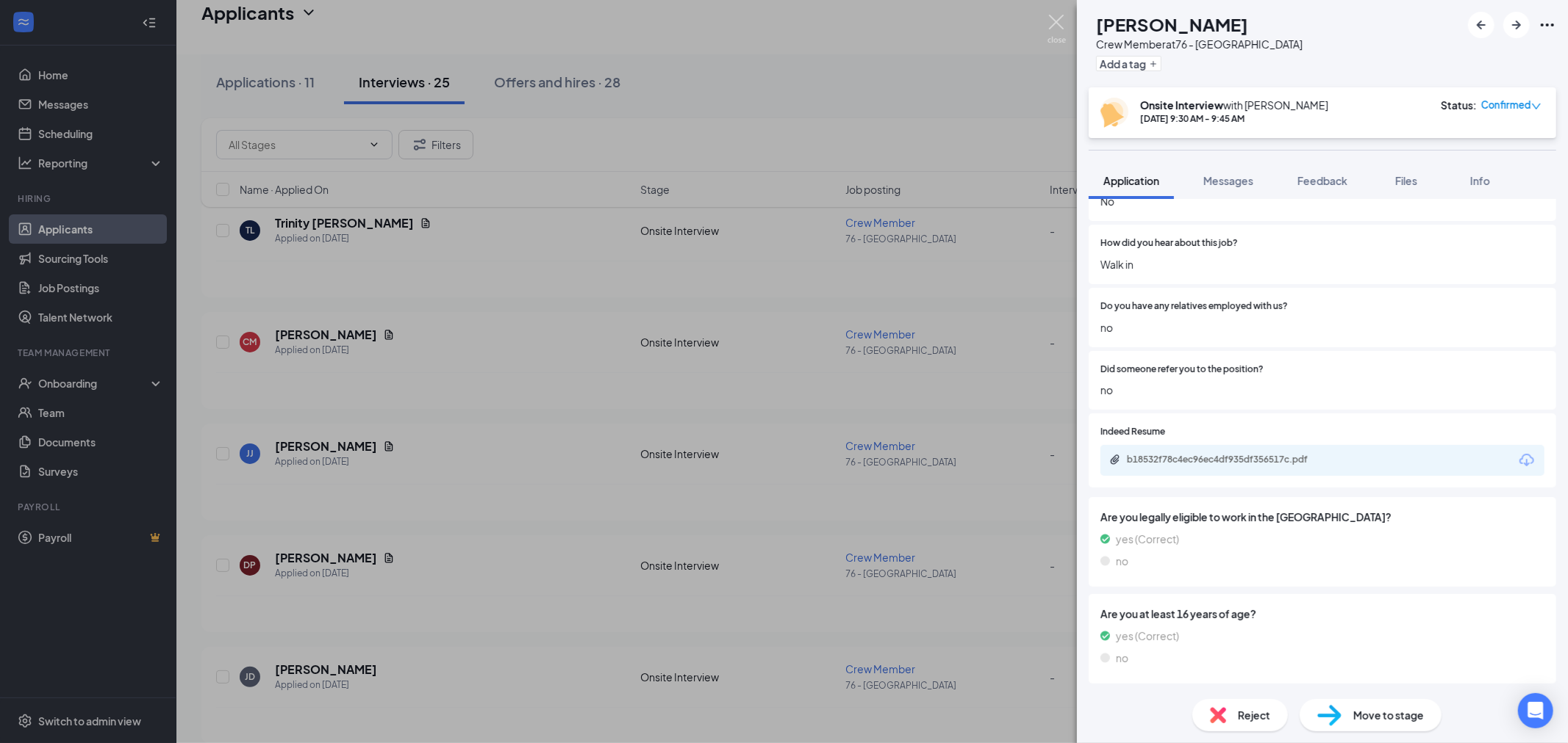
click at [1053, 17] on img at bounding box center [1056, 29] width 18 height 28
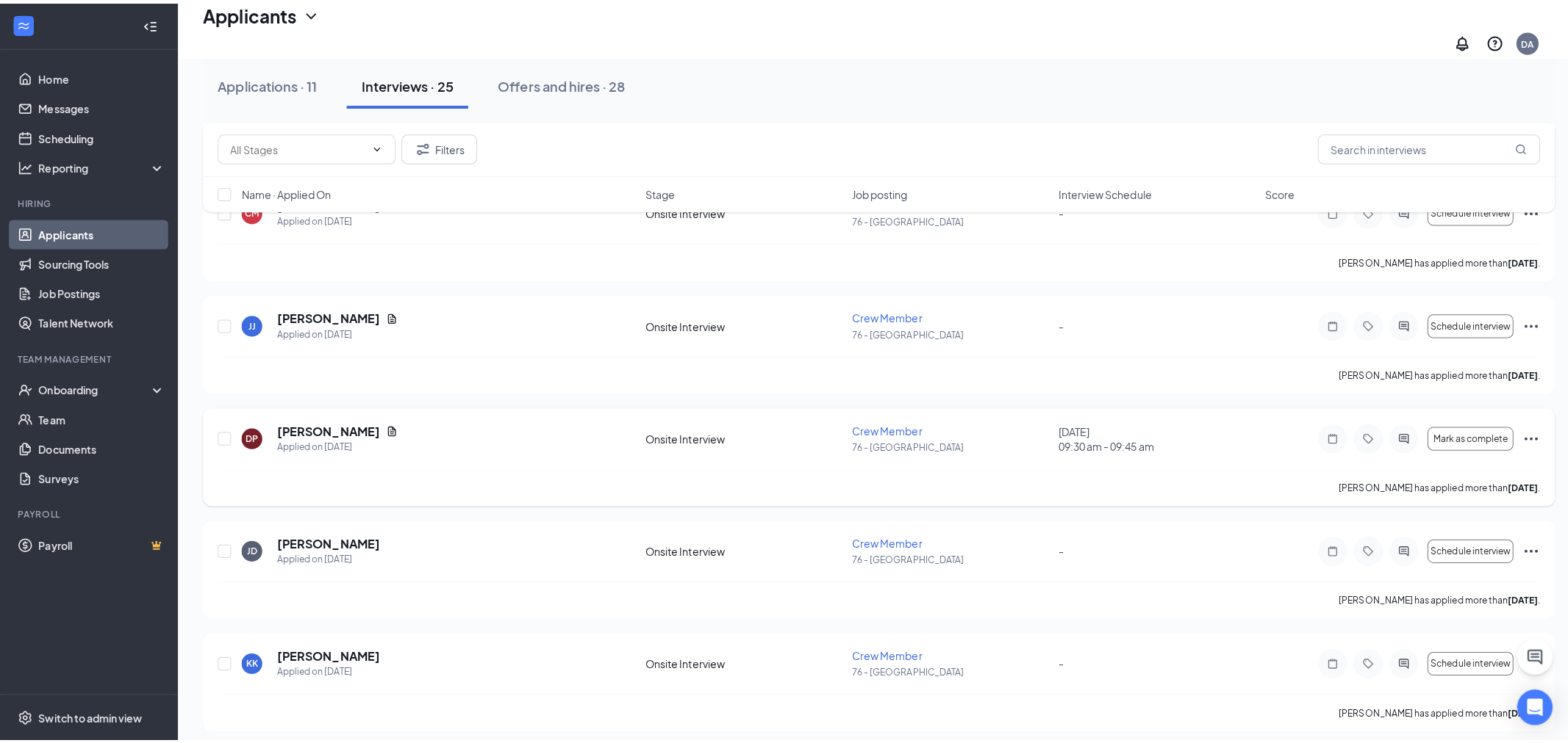
scroll to position [326, 0]
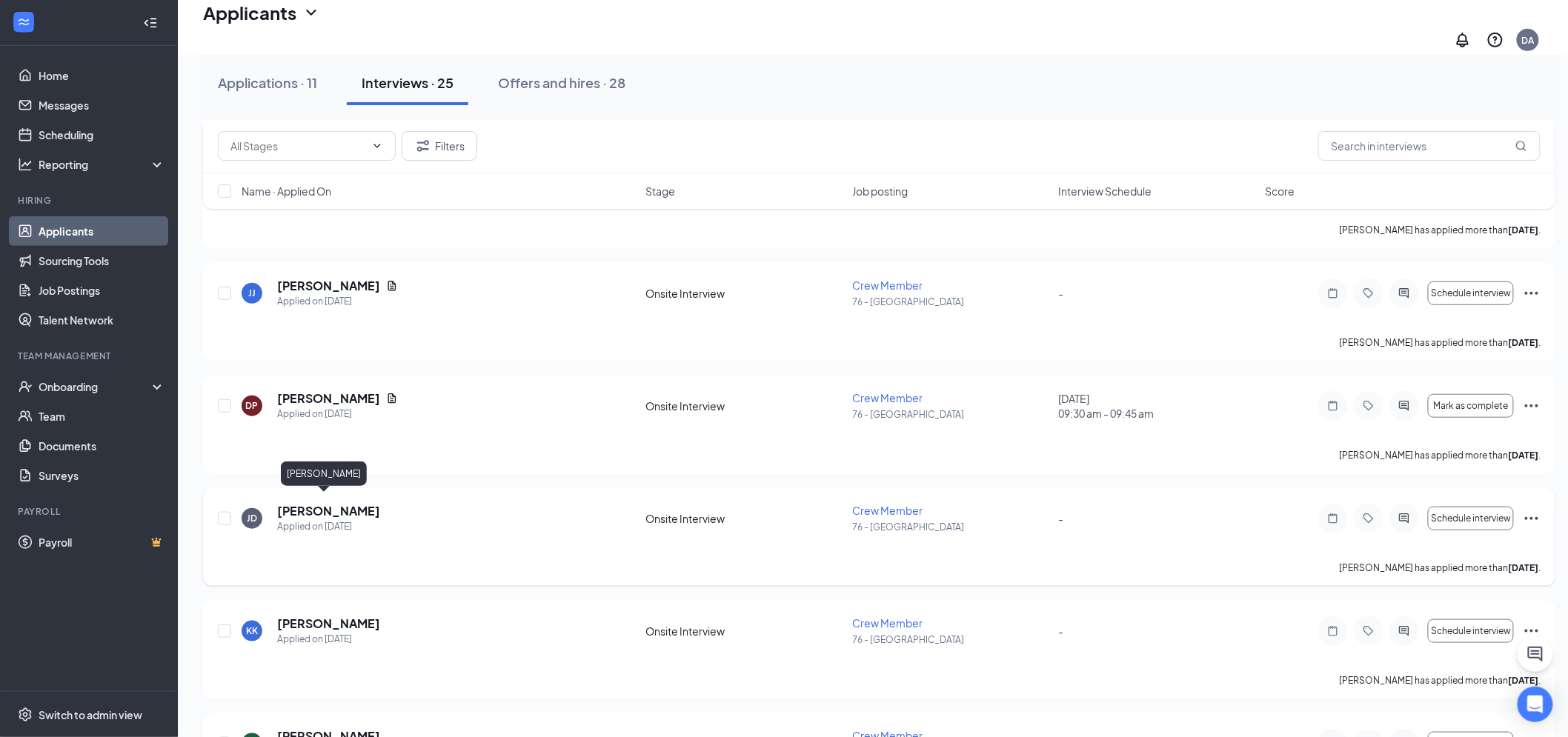
click at [339, 503] on h5 "[PERSON_NAME]" at bounding box center [329, 511] width 103 height 16
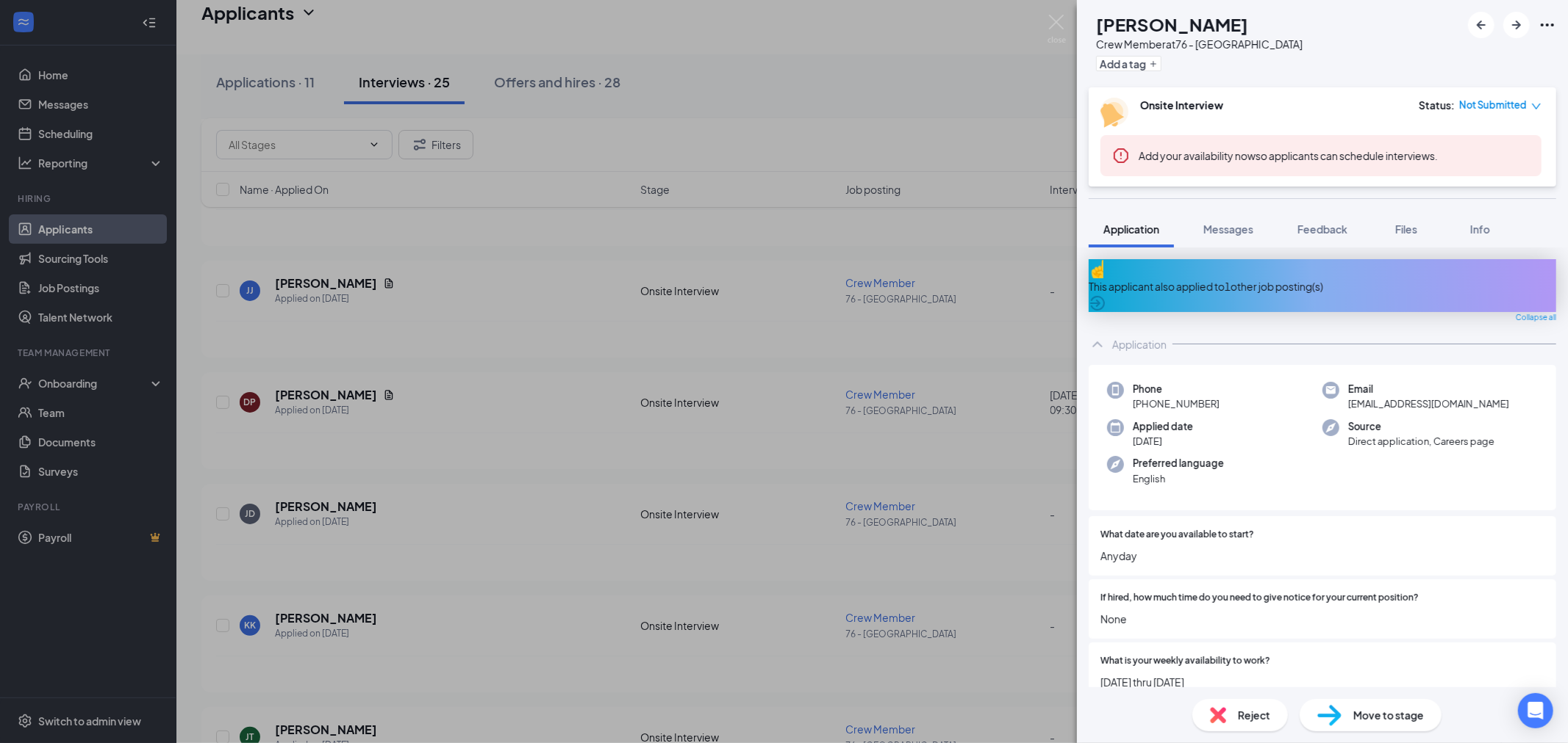
click at [1105, 296] on icon "ArrowCircle" at bounding box center [1097, 303] width 15 height 15
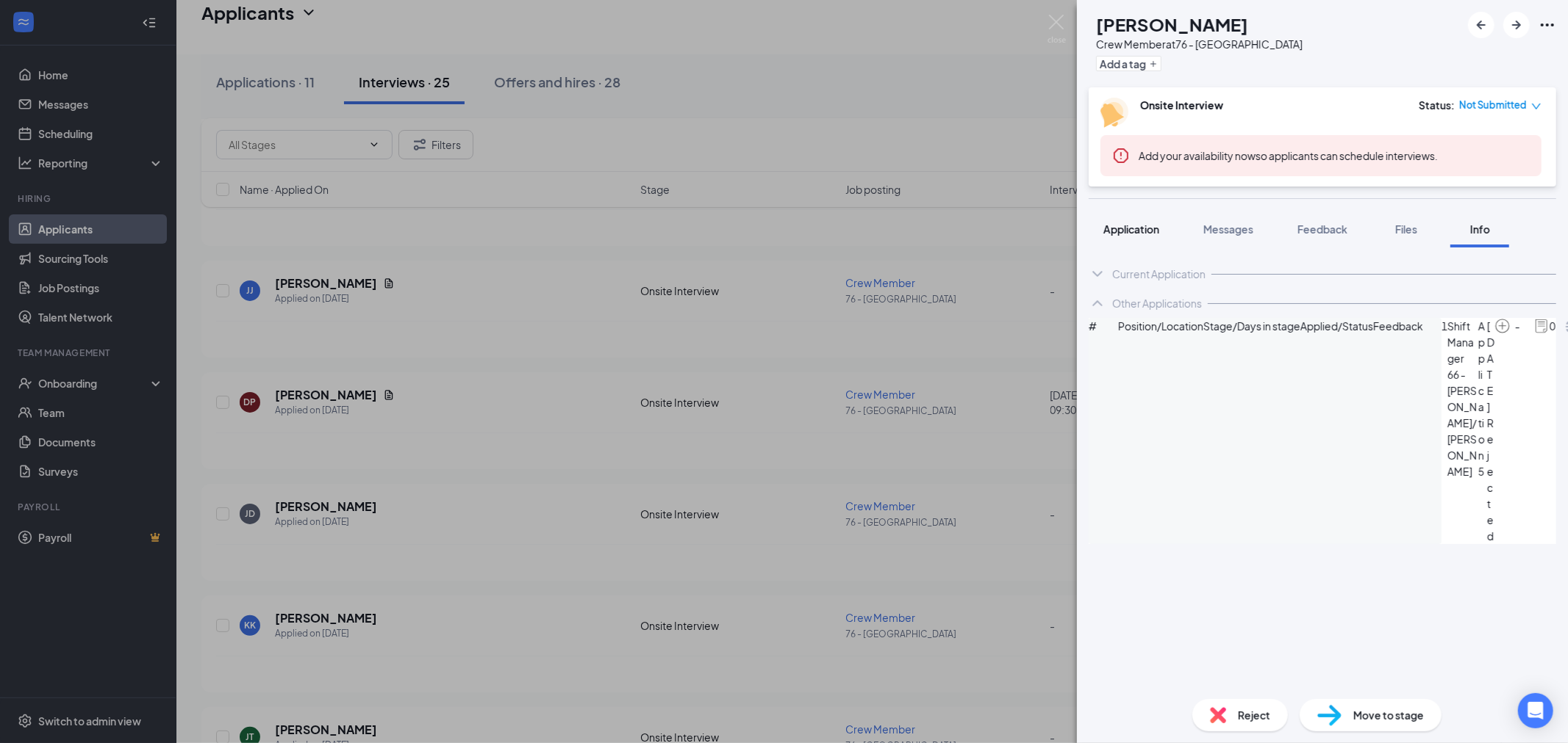
click at [1125, 227] on span "Application" at bounding box center [1131, 229] width 56 height 13
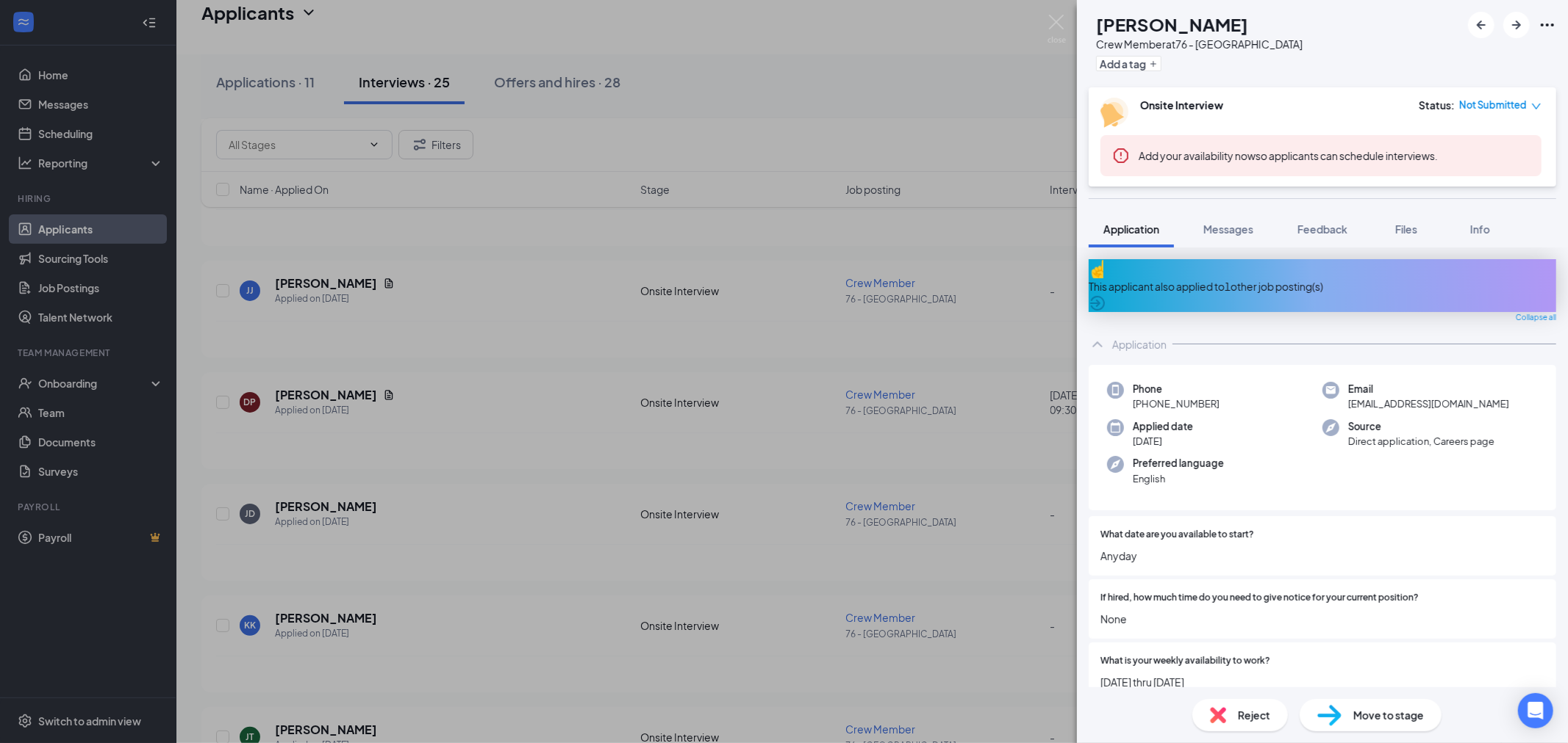
click at [1236, 715] on div "Reject" at bounding box center [1239, 715] width 95 height 33
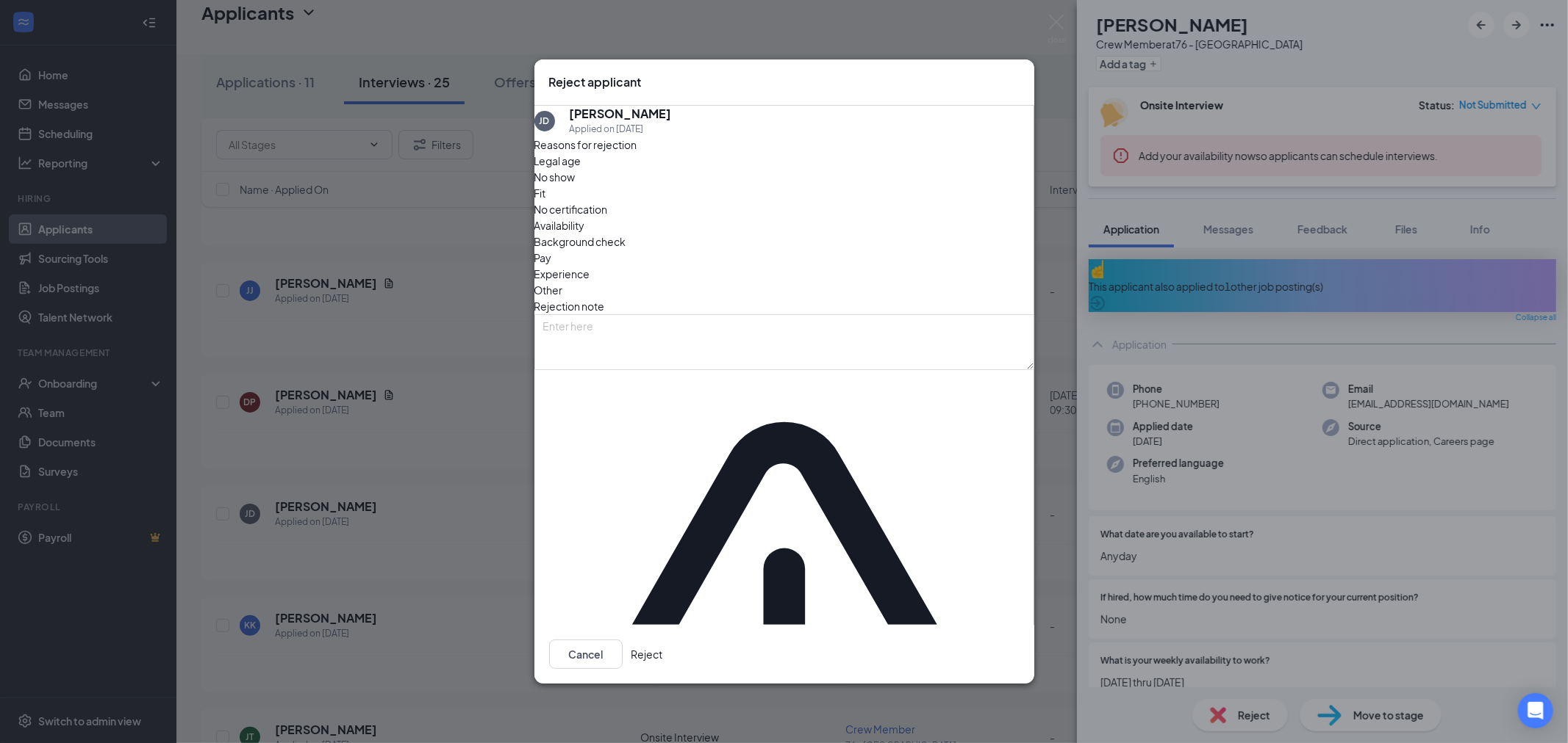
click at [585, 233] on span "Availability" at bounding box center [559, 225] width 51 height 16
click at [663, 639] on button "Reject" at bounding box center [647, 654] width 32 height 29
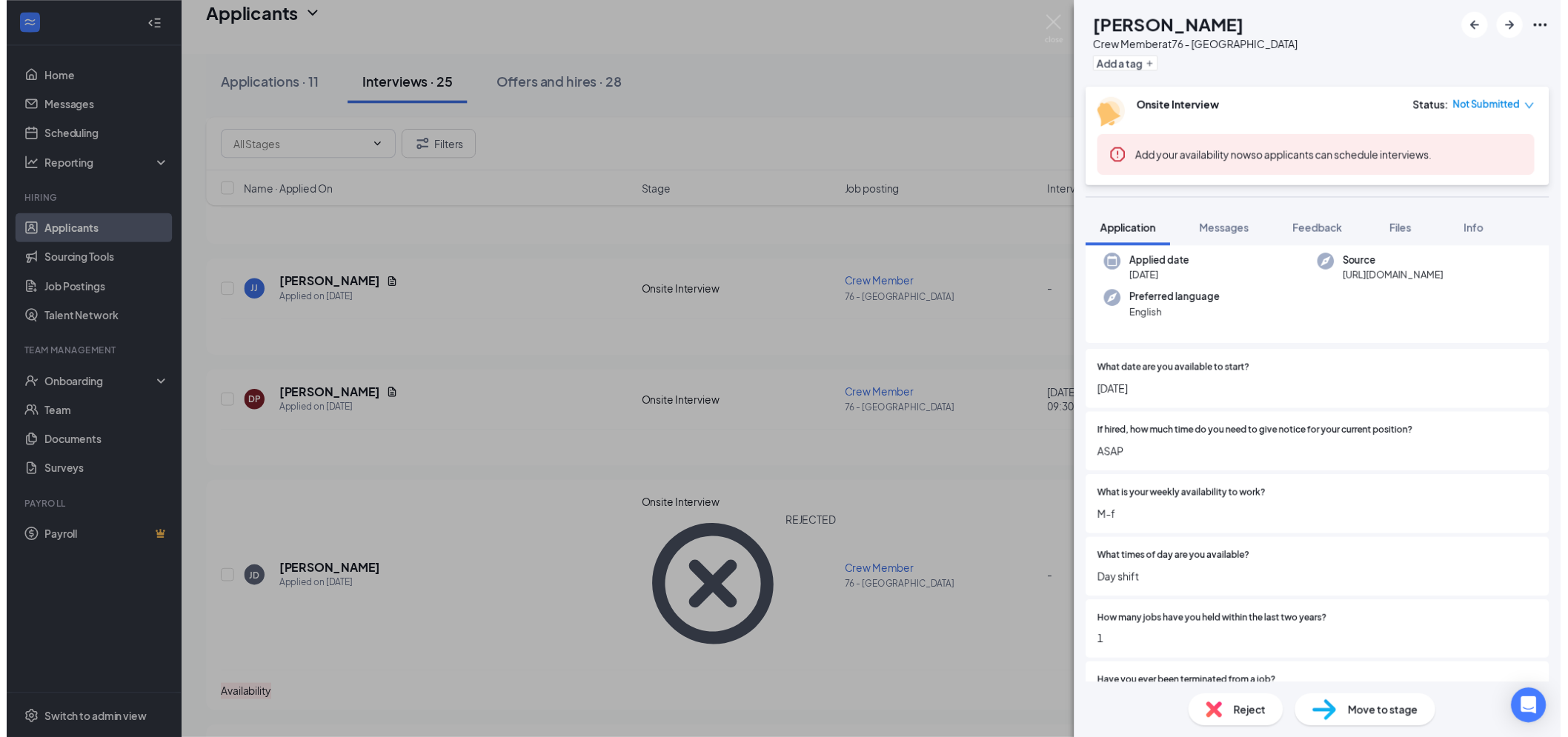
scroll to position [83, 0]
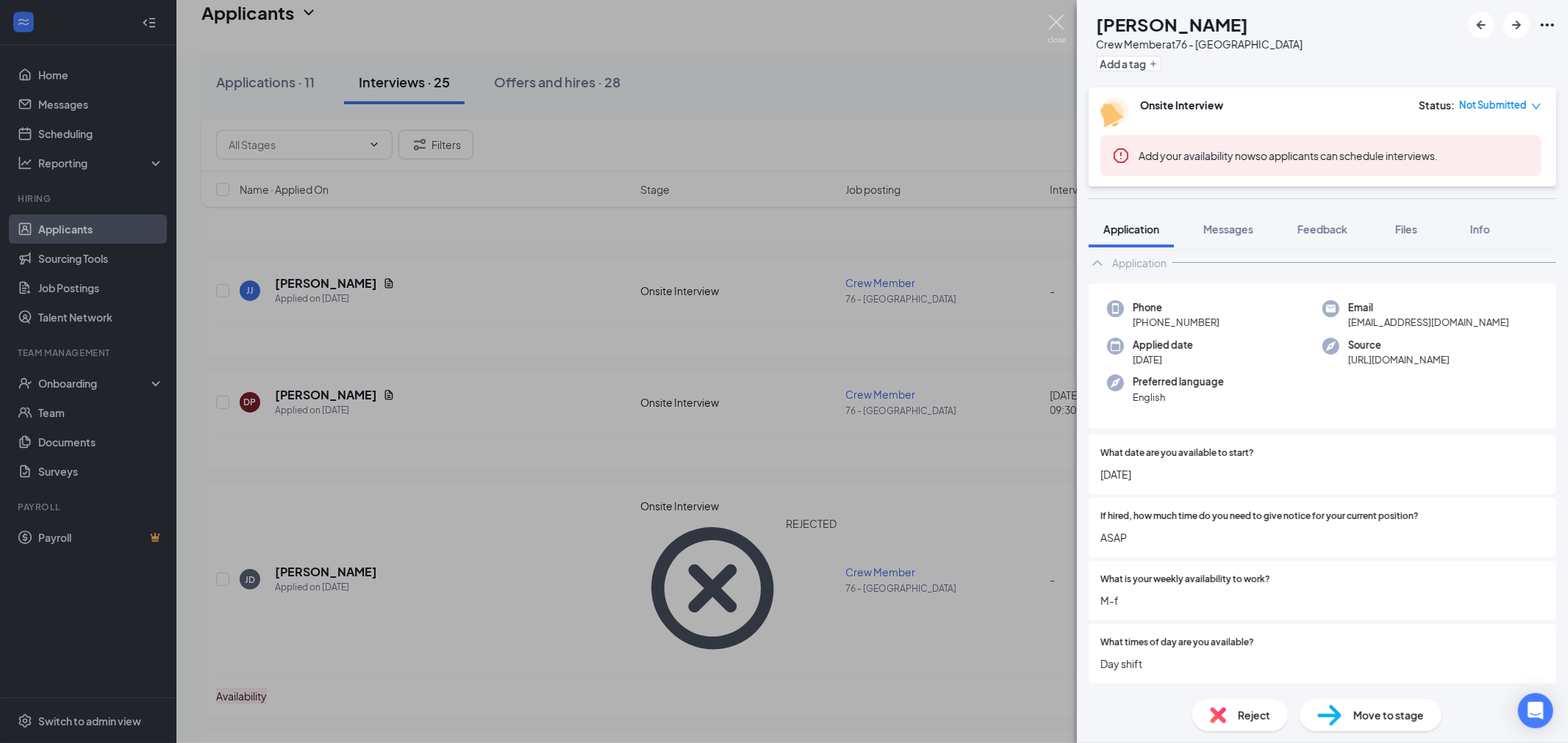
click at [1060, 23] on img at bounding box center [1056, 29] width 18 height 28
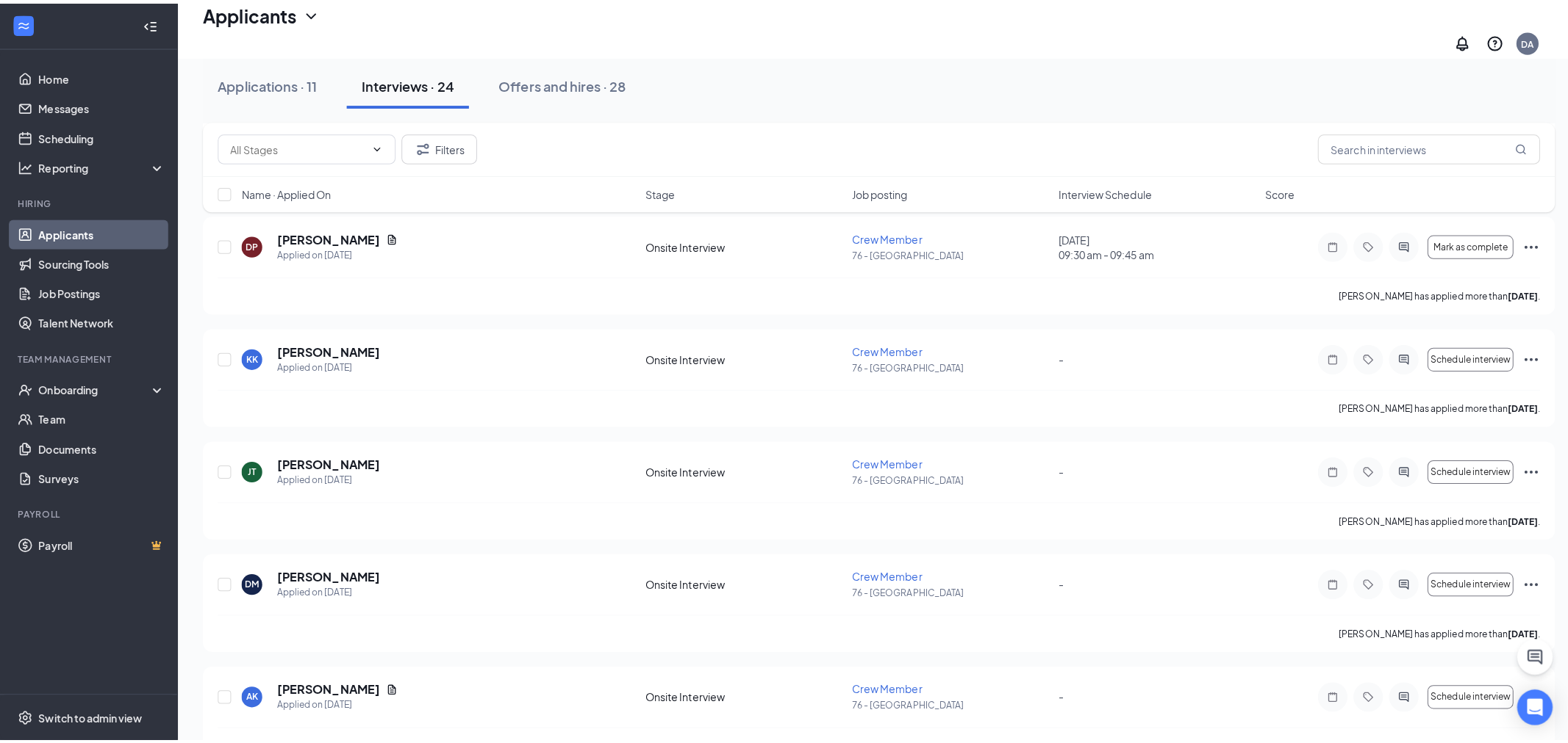
scroll to position [489, 0]
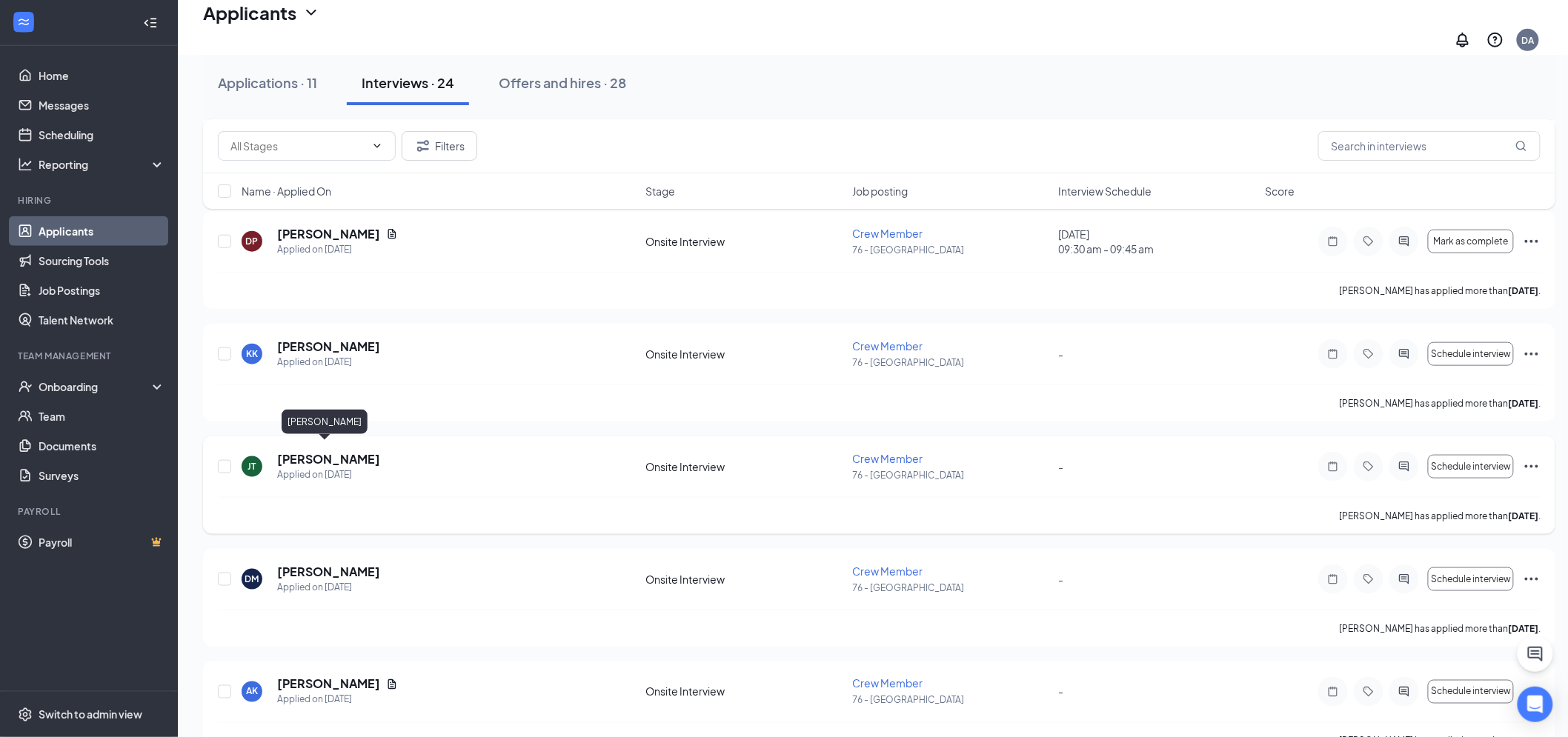
click at [336, 455] on h5 "[PERSON_NAME]" at bounding box center [329, 459] width 103 height 16
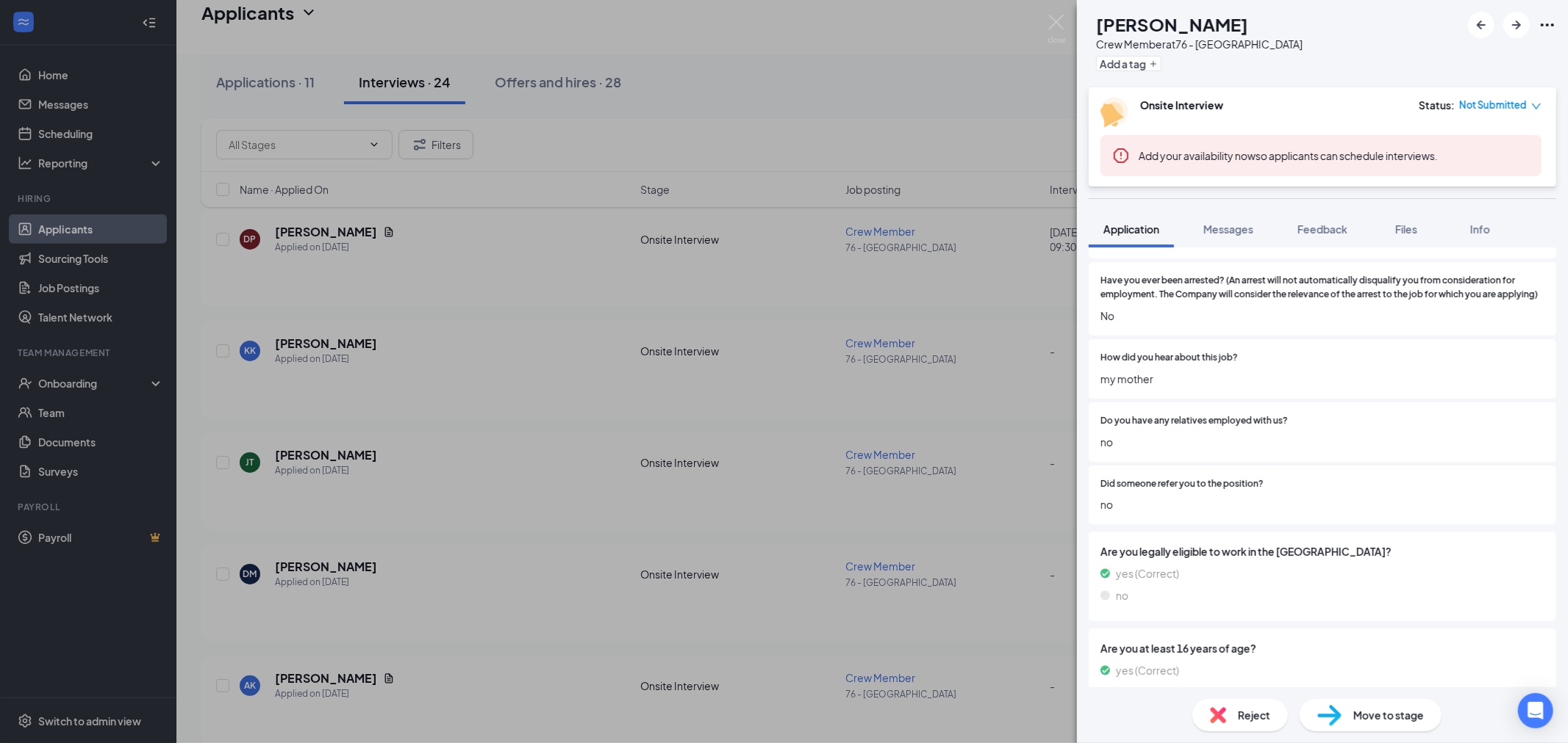
scroll to position [1046, 0]
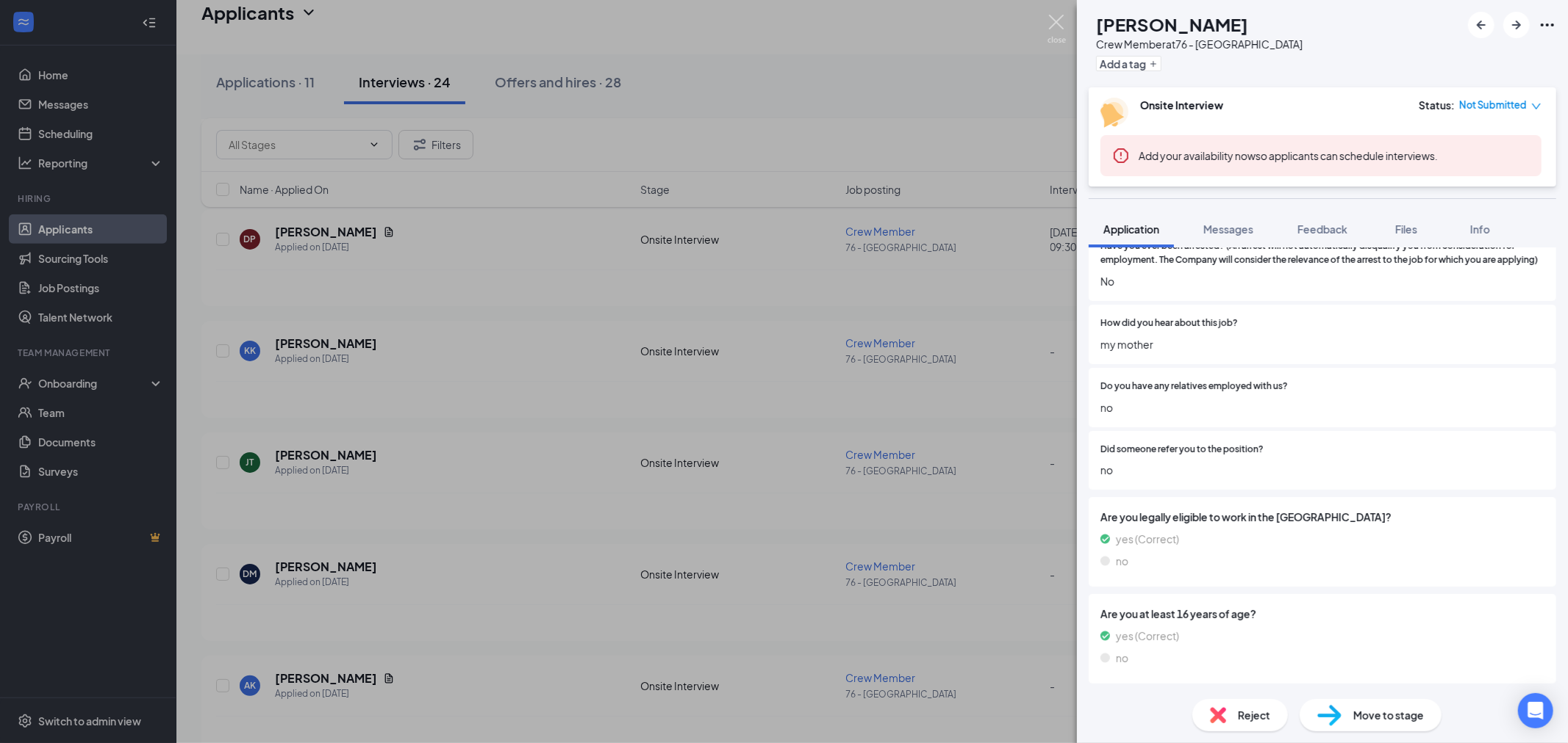
click at [1060, 18] on img at bounding box center [1056, 29] width 18 height 28
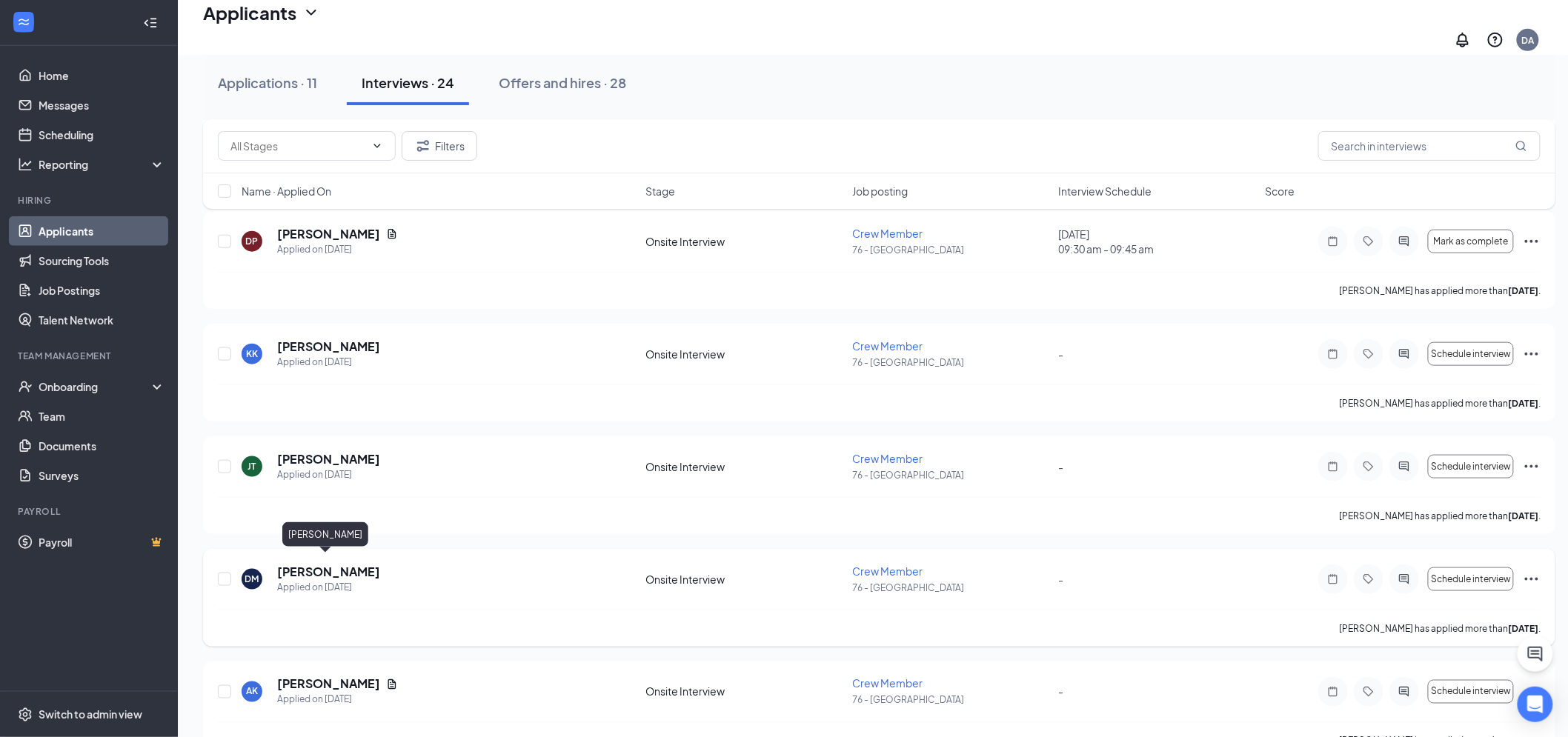
click at [326, 565] on h5 "[PERSON_NAME]" at bounding box center [329, 572] width 103 height 16
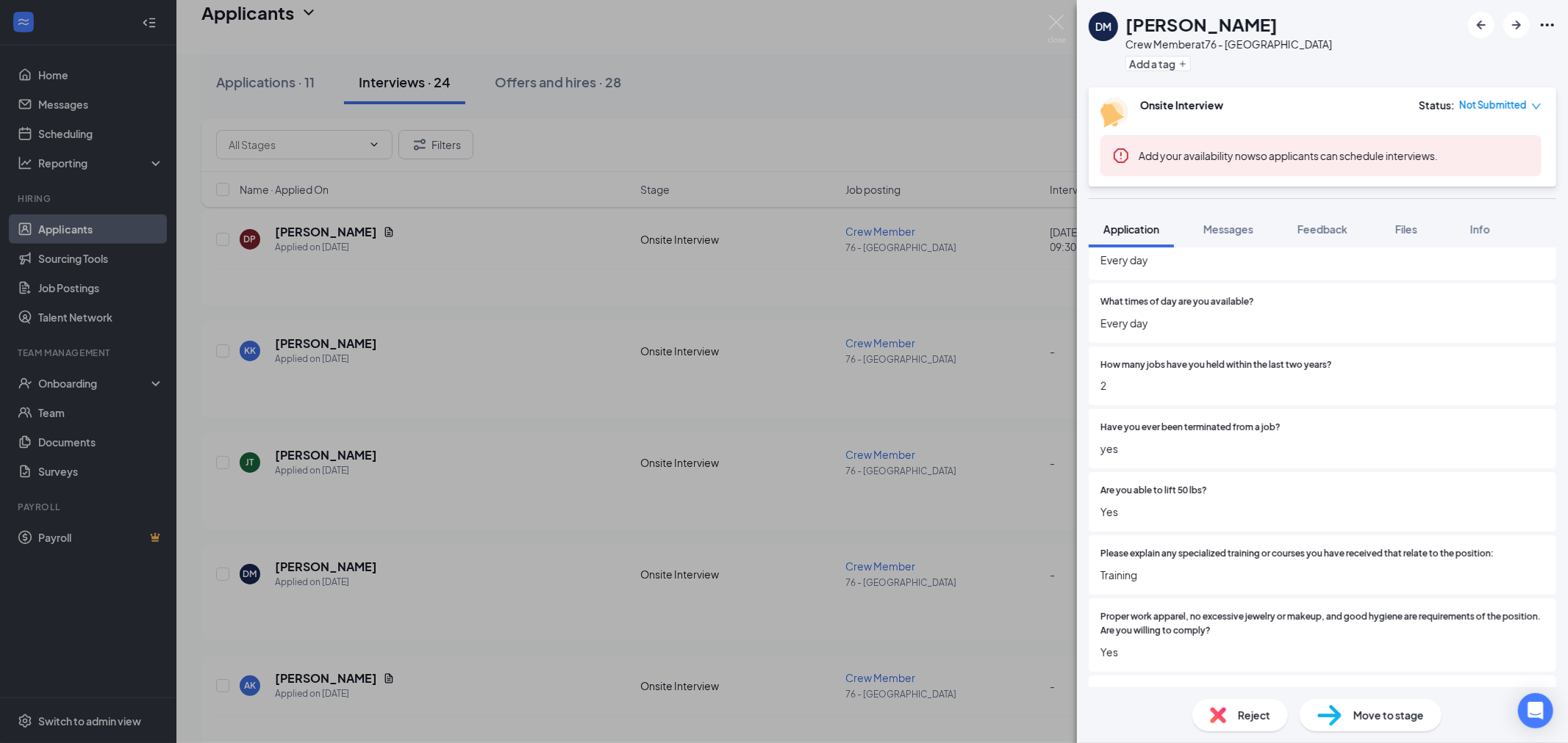
scroll to position [408, 0]
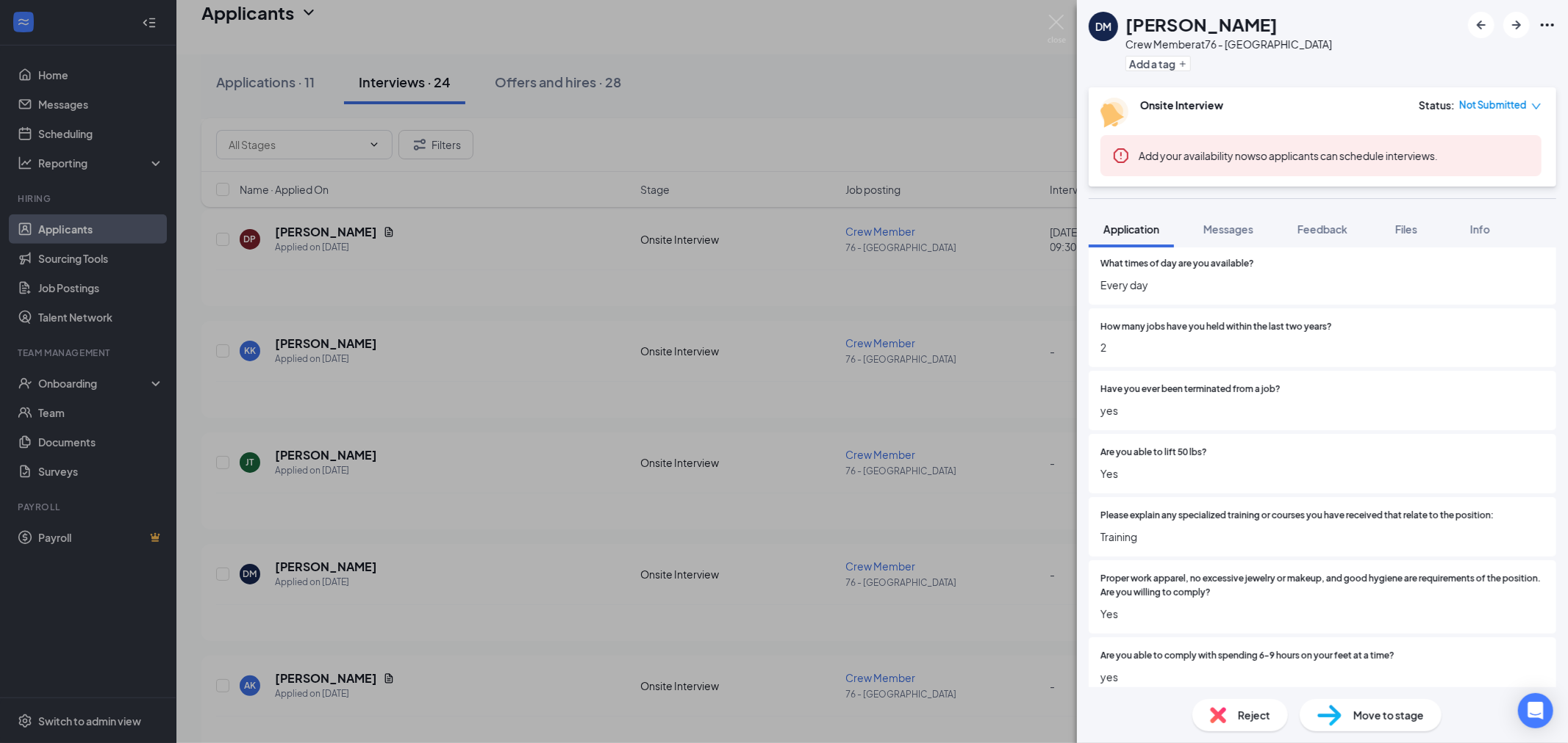
click at [494, 581] on div "[PERSON_NAME] Crew Member at 76 - [GEOGRAPHIC_DATA] Add a tag Onsite Interview …" at bounding box center [784, 371] width 1568 height 743
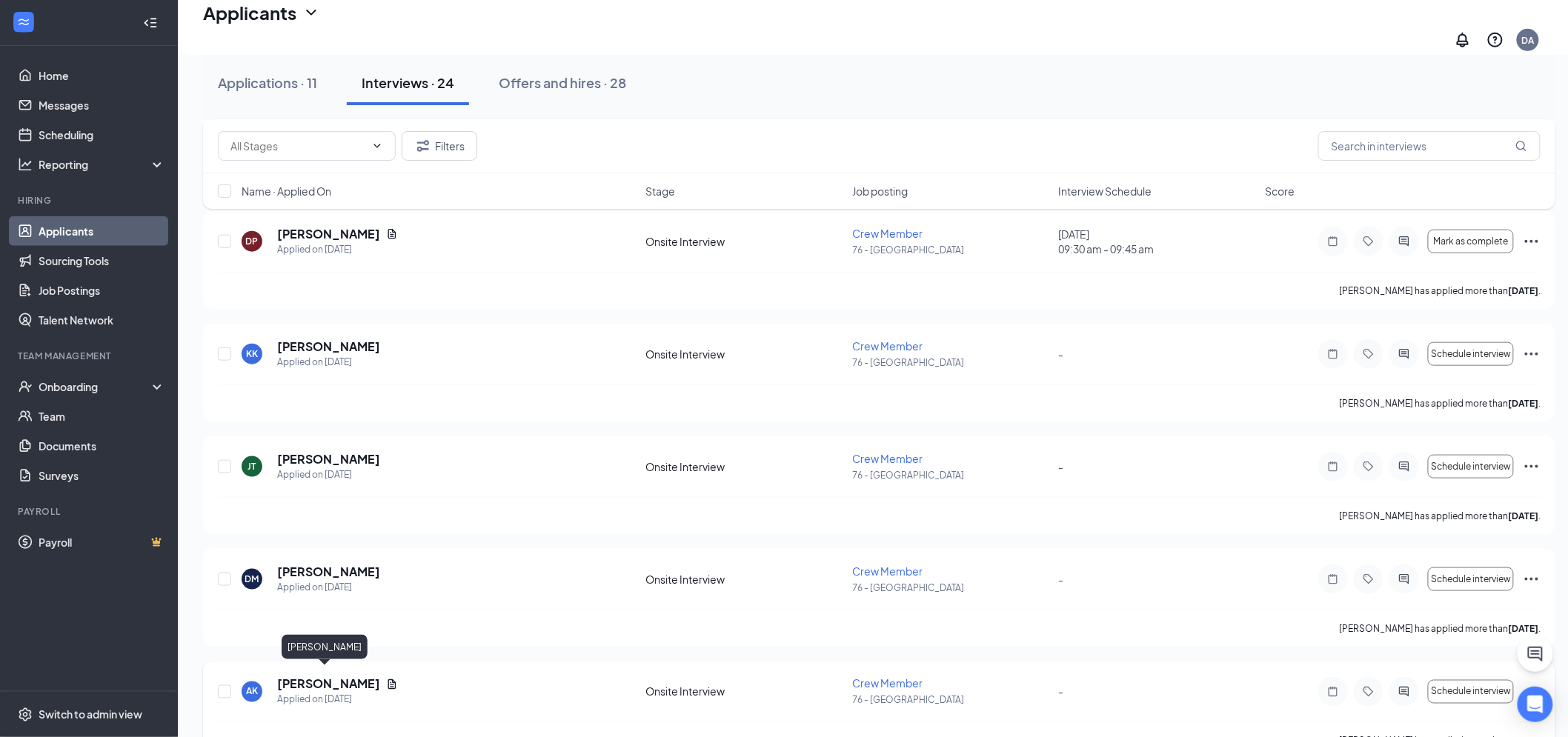
click at [326, 676] on h5 "[PERSON_NAME]" at bounding box center [329, 684] width 103 height 16
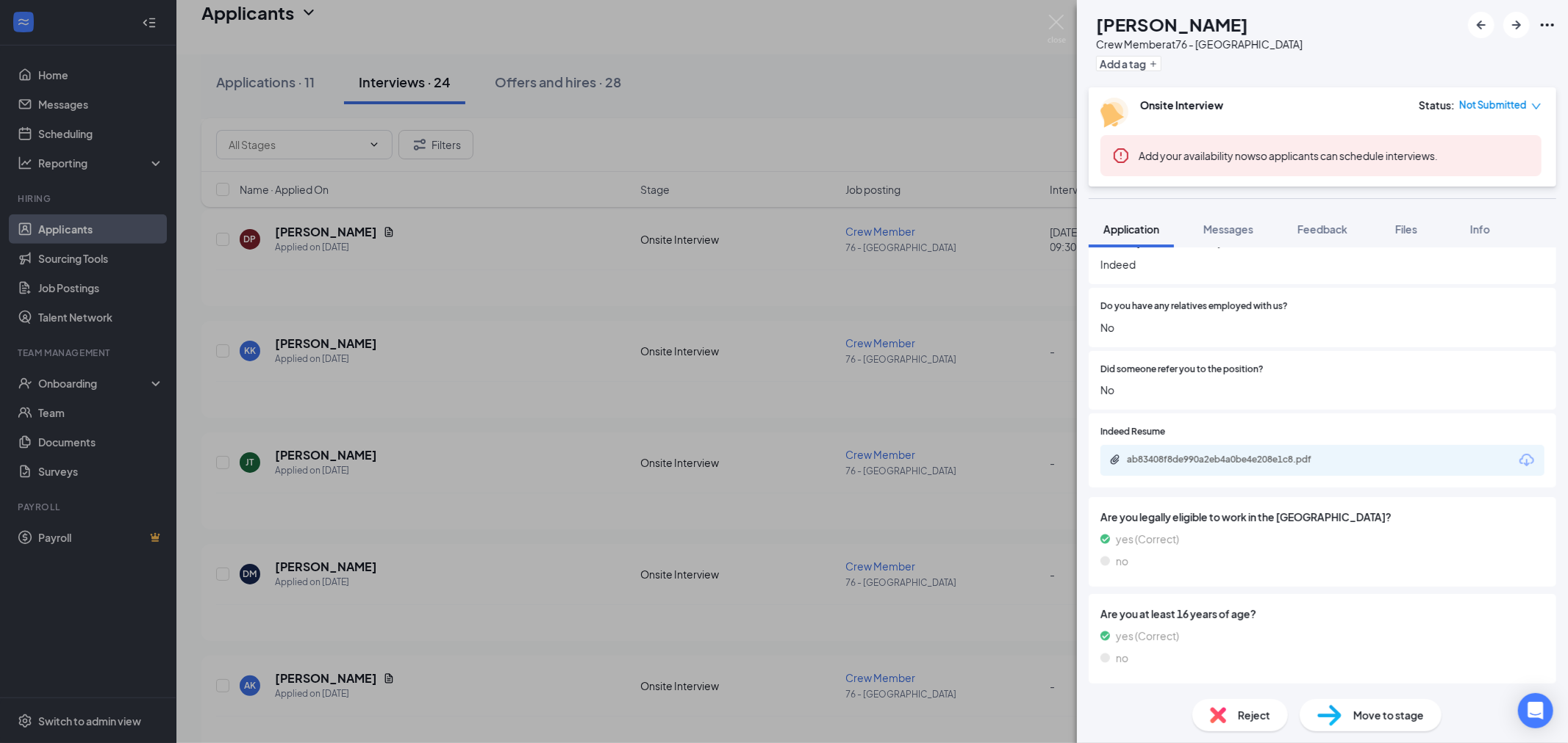
scroll to position [1126, 0]
click at [1173, 467] on div "ab83408f8de990a2eb4a0be4e208e1c8.pdf" at bounding box center [1228, 461] width 238 height 14
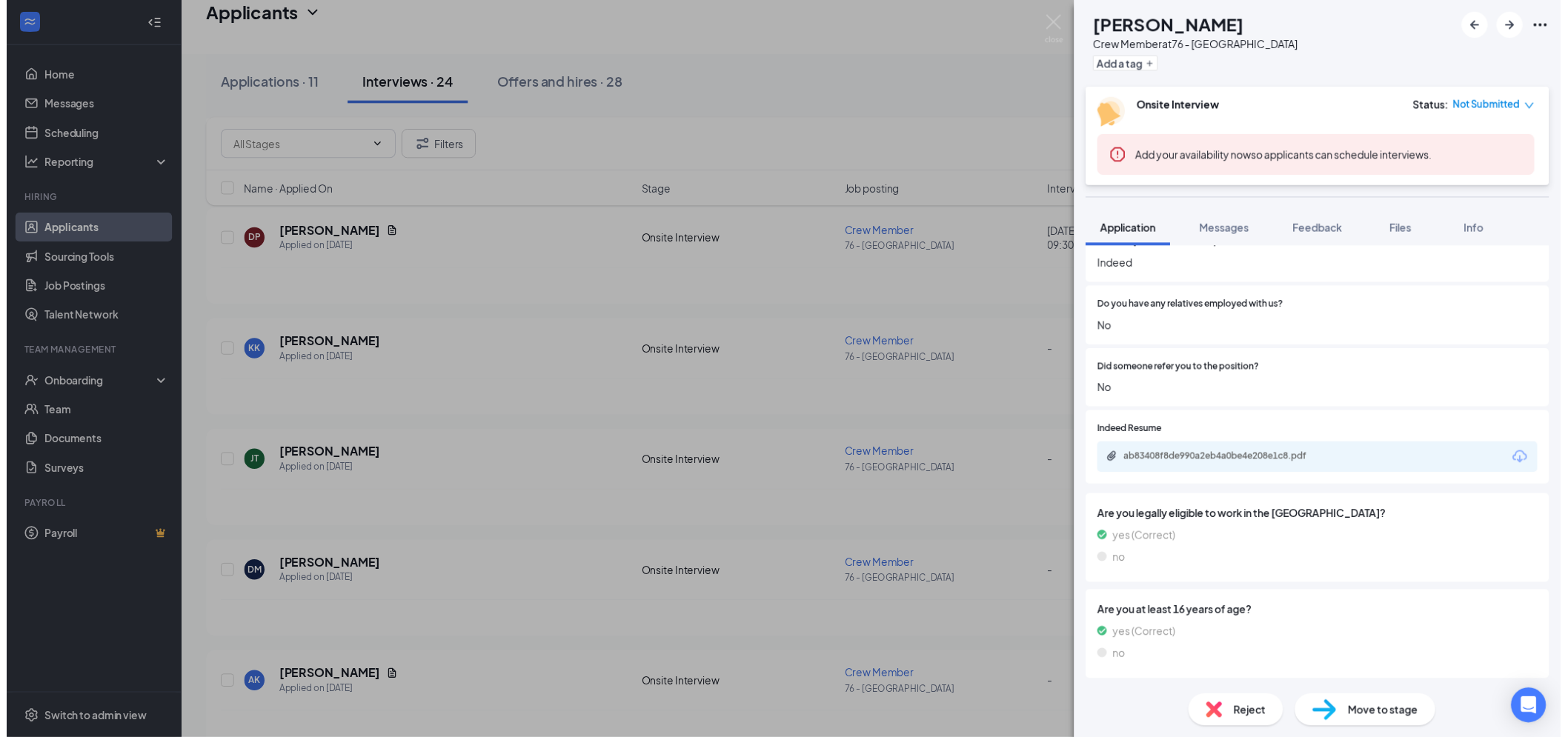
scroll to position [1130, 0]
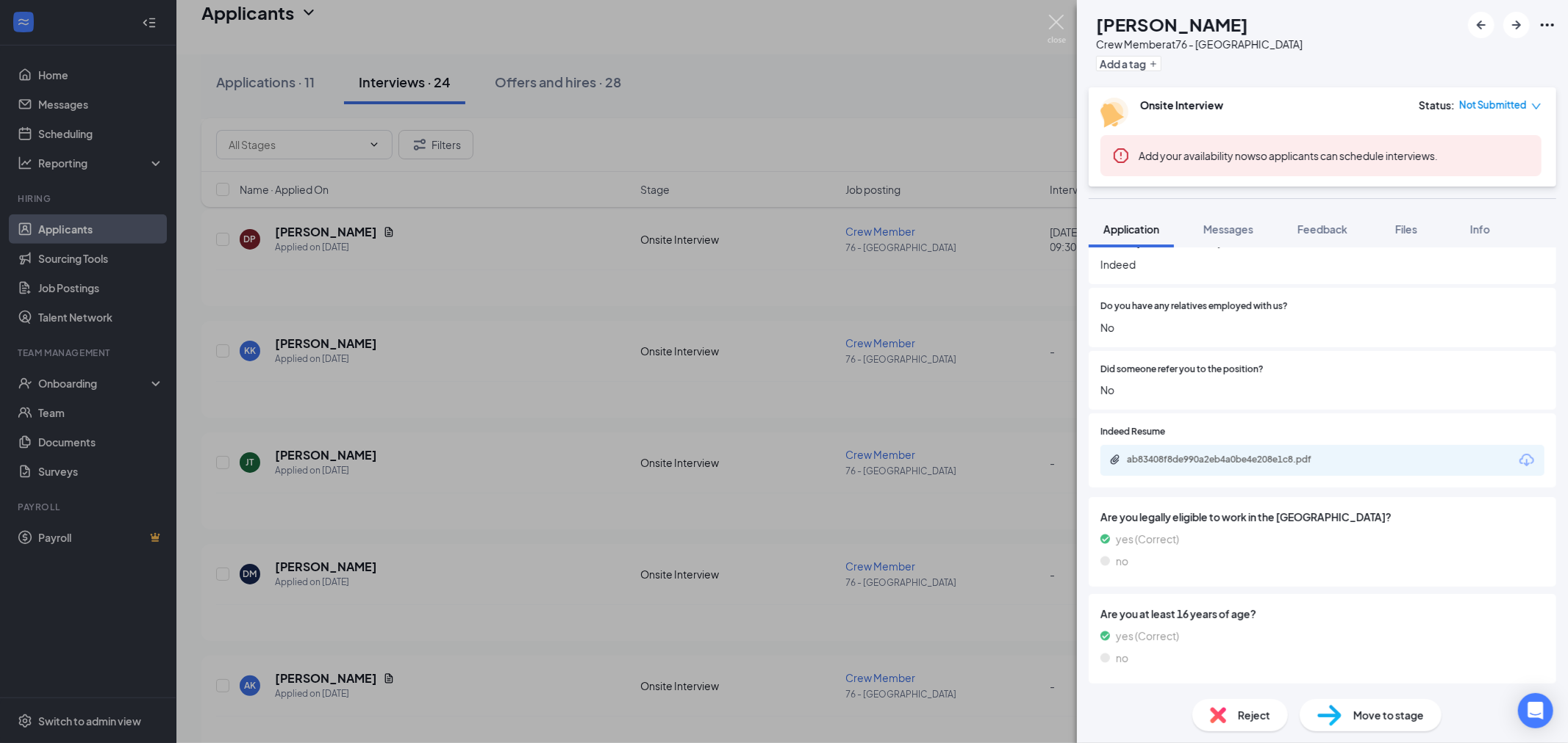
click at [1055, 28] on img at bounding box center [1056, 29] width 18 height 28
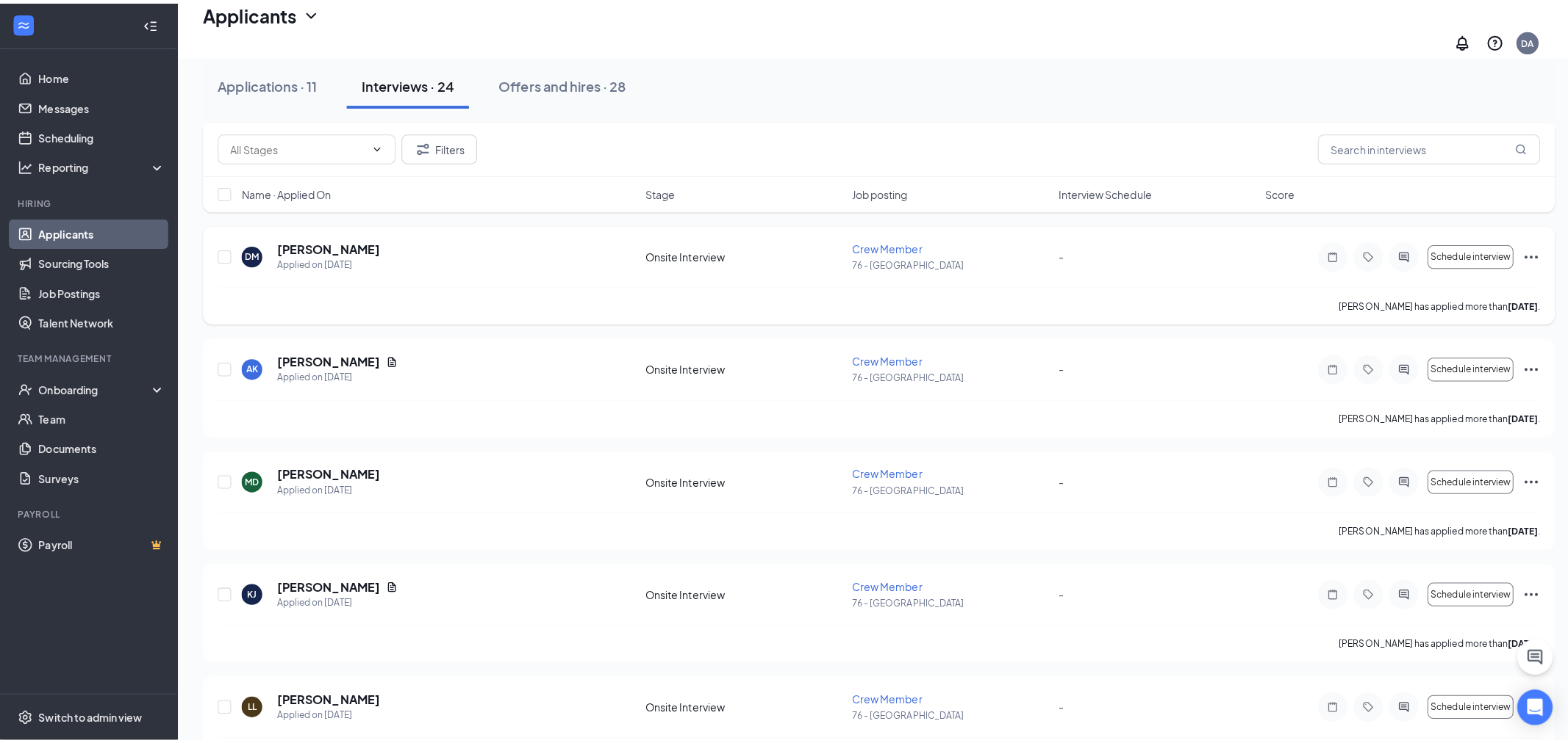
scroll to position [816, 0]
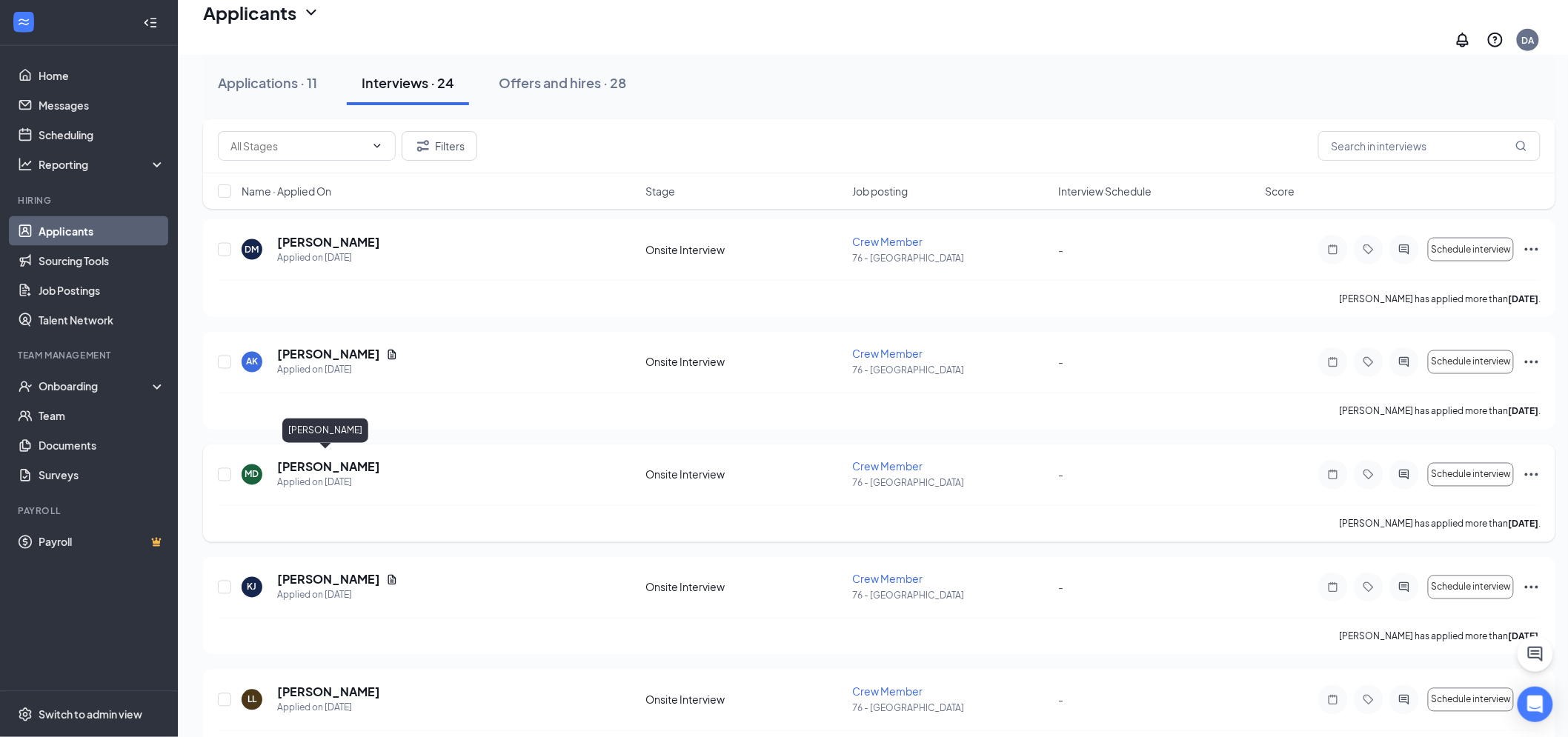
click at [328, 460] on h5 "[PERSON_NAME]" at bounding box center [329, 467] width 103 height 16
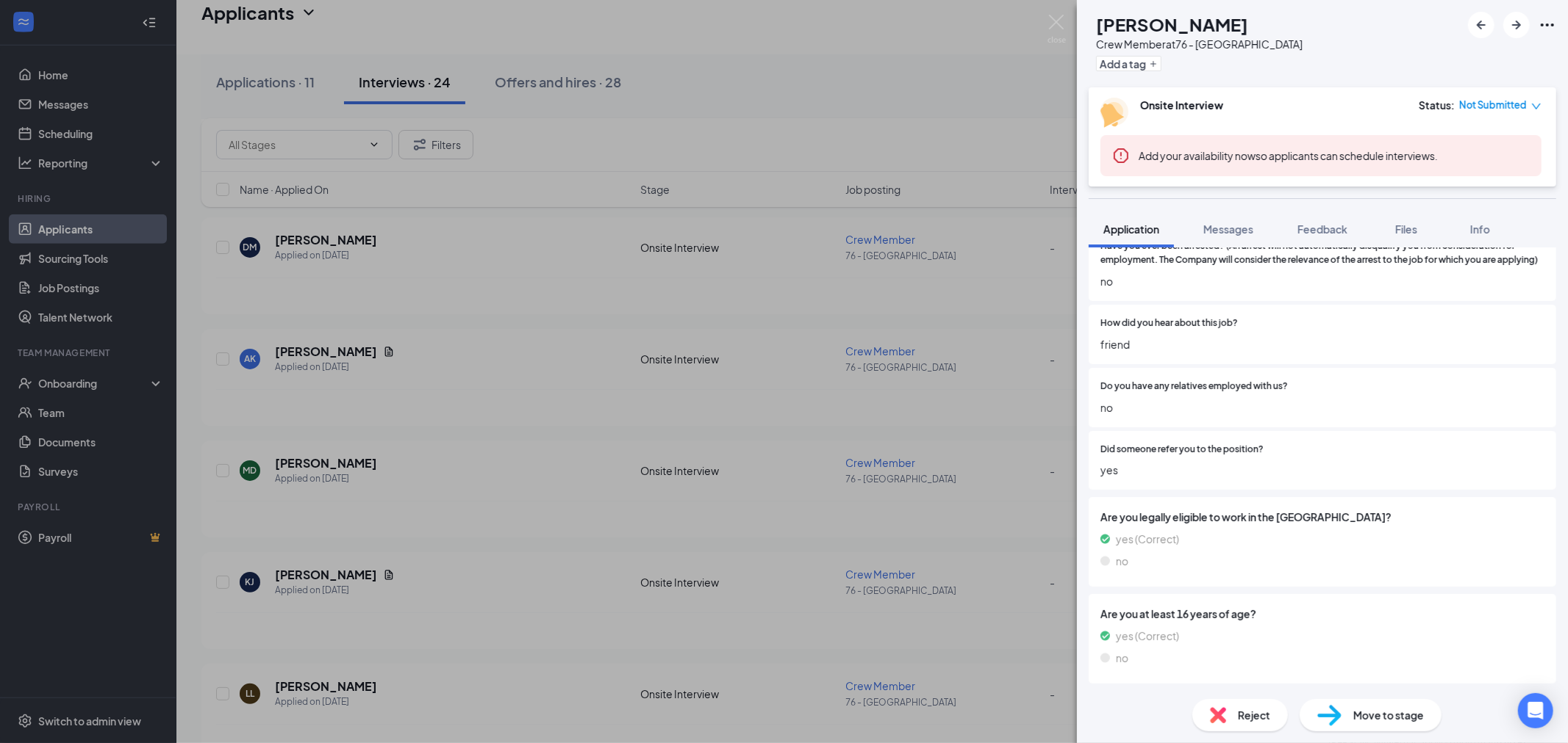
scroll to position [1046, 0]
click at [1243, 709] on span "Reject" at bounding box center [1254, 715] width 33 height 16
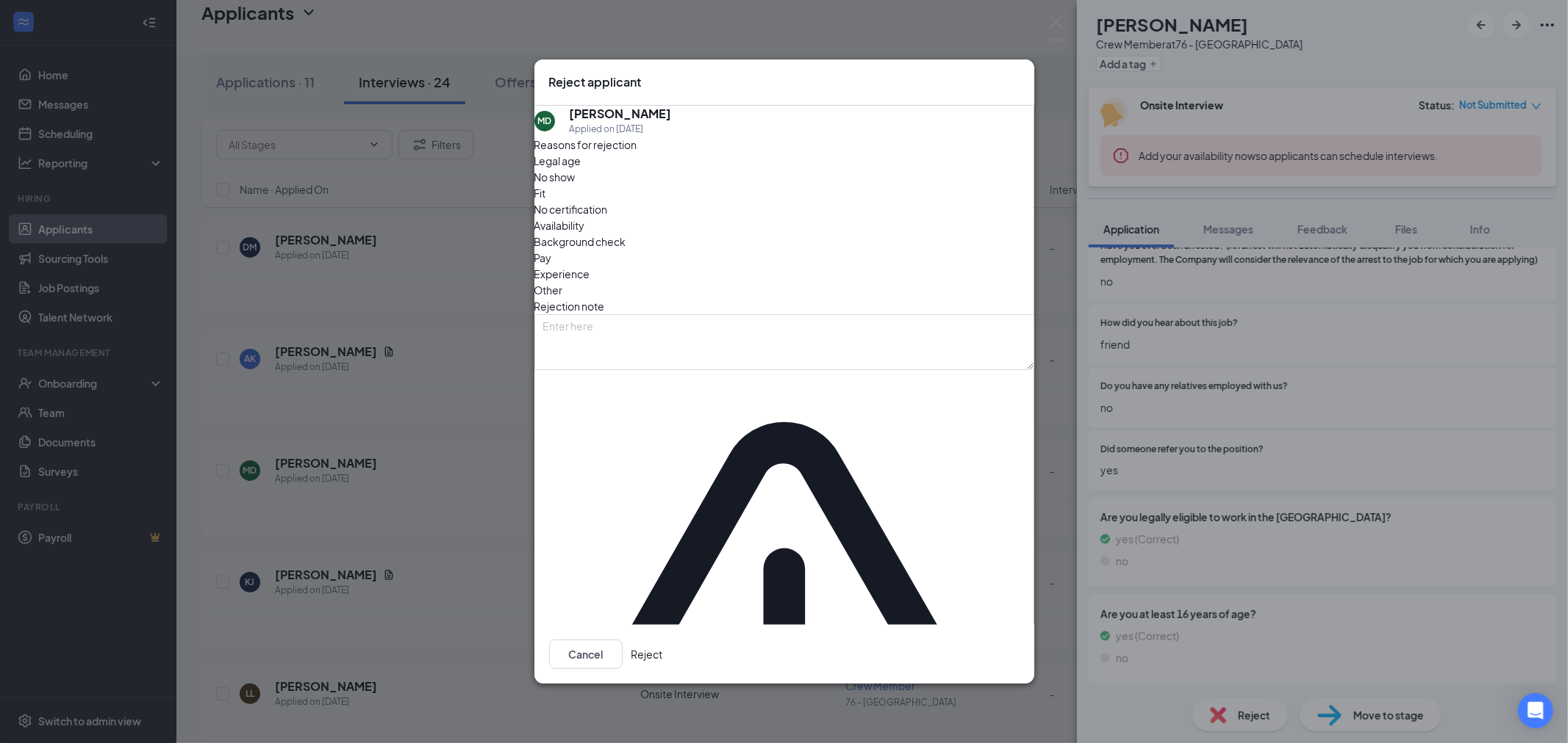
click at [585, 233] on span "Availability" at bounding box center [559, 225] width 51 height 16
click at [663, 639] on button "Reject" at bounding box center [647, 654] width 32 height 29
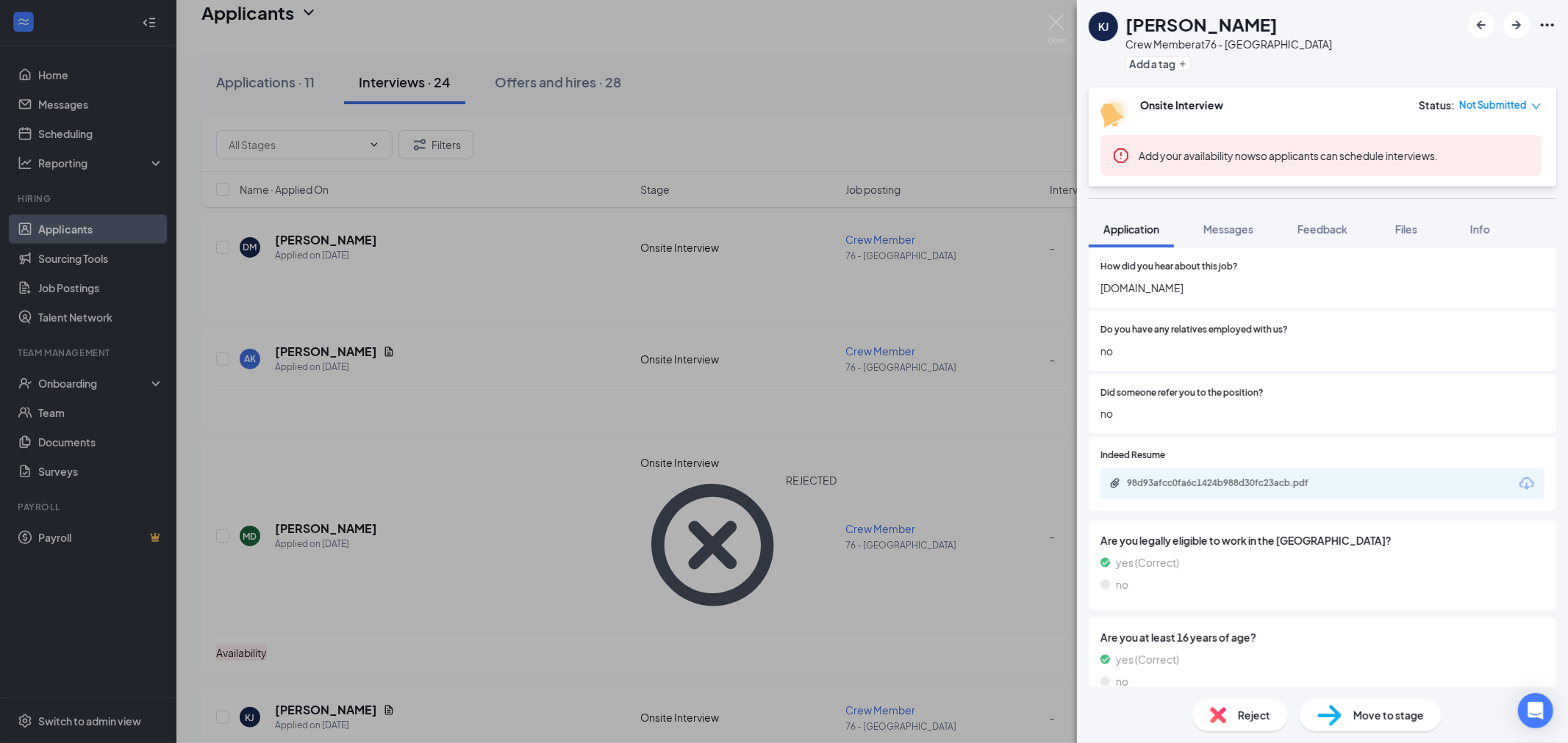
scroll to position [1126, 0]
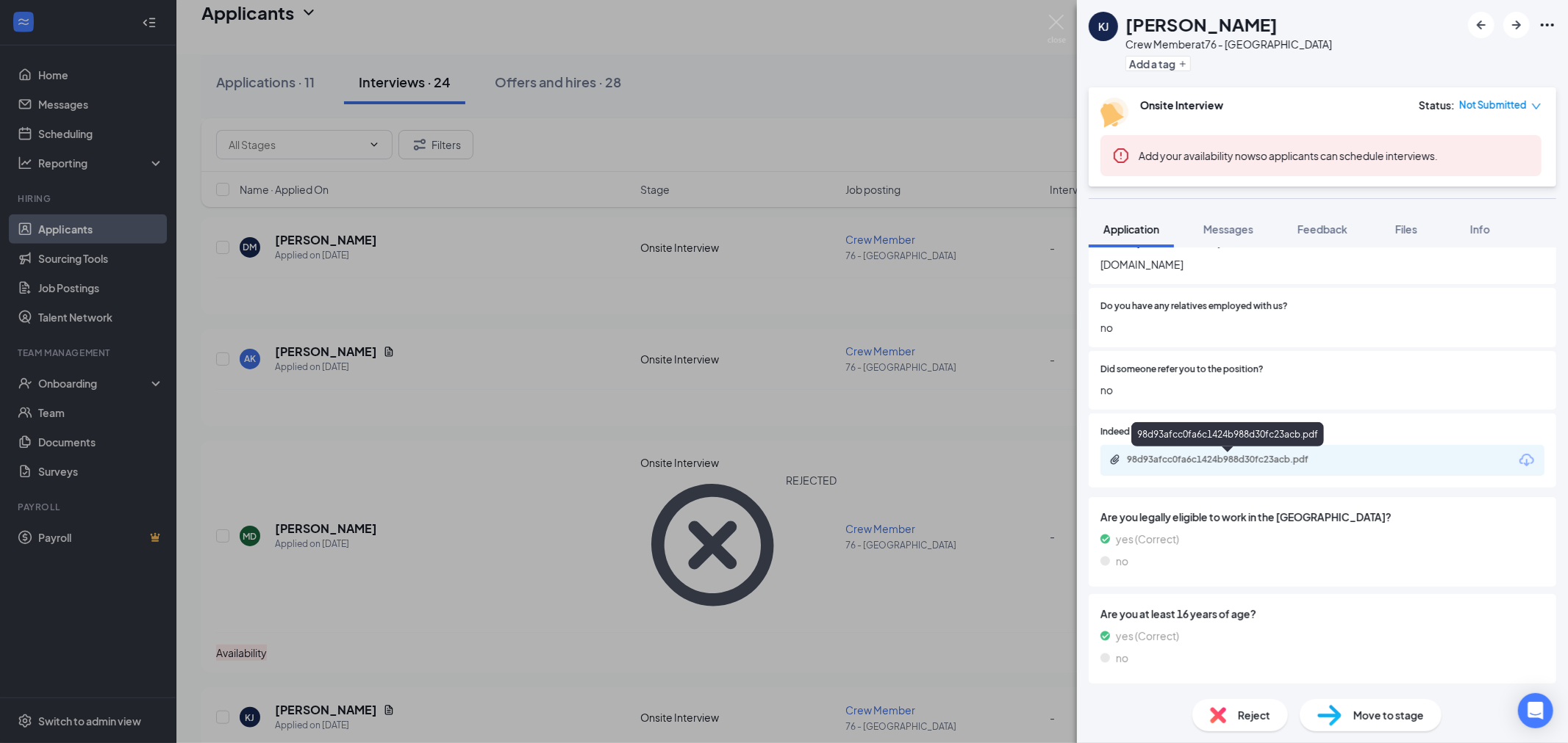
click at [1207, 460] on div "98d93afcc0fa6c1424b988d30fc23acb.pdf" at bounding box center [1229, 460] width 206 height 12
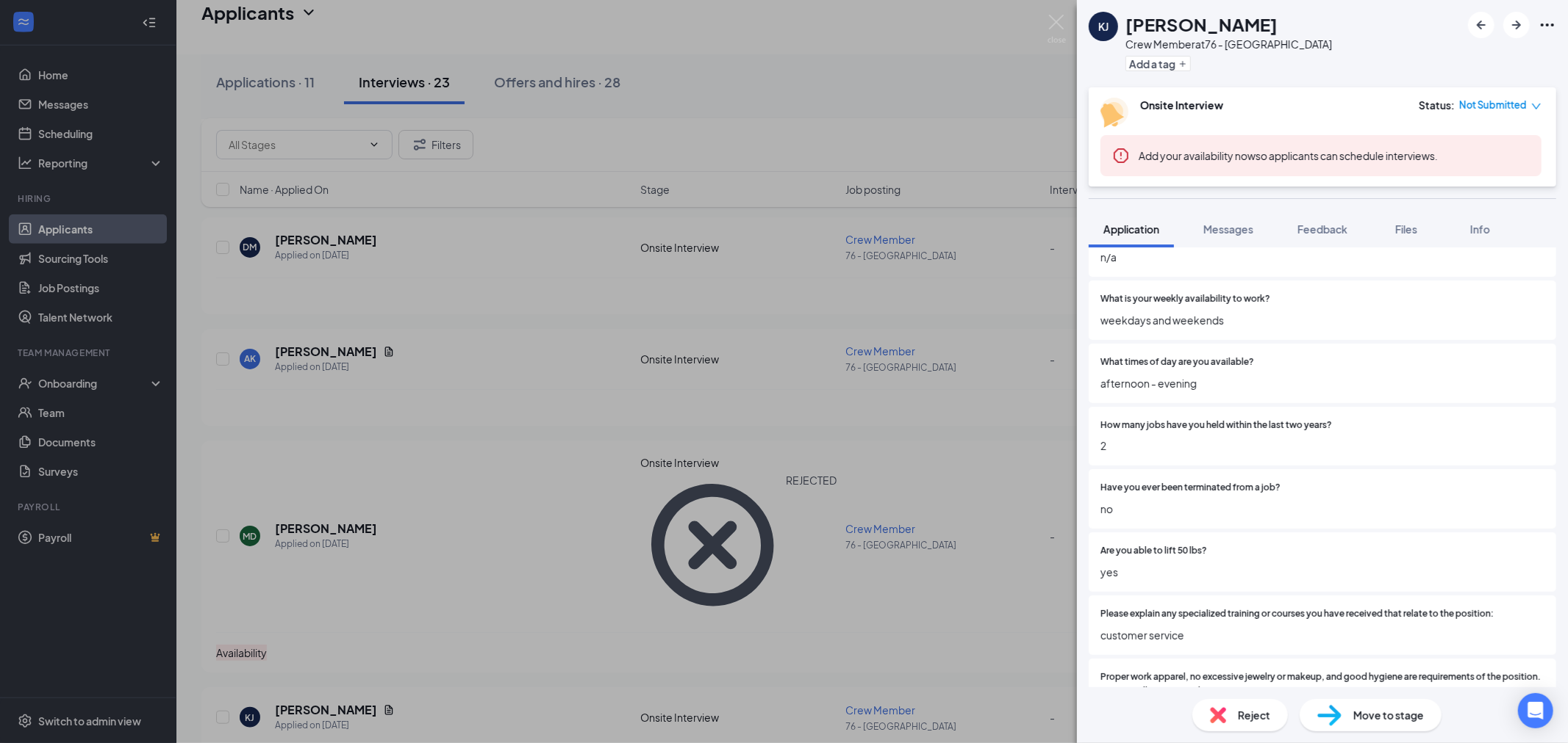
scroll to position [304, 0]
click at [1230, 712] on div "Reject" at bounding box center [1239, 715] width 95 height 33
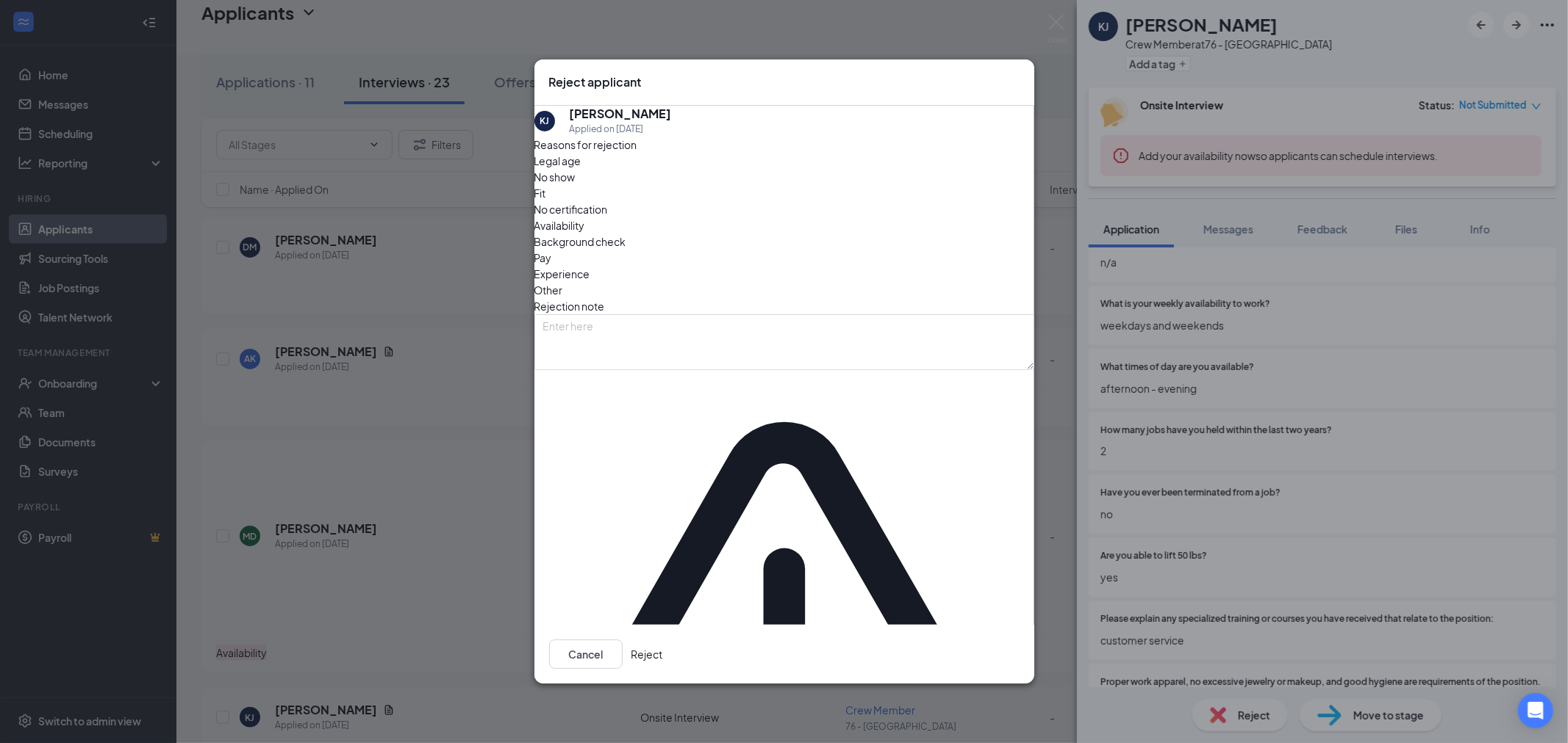
click at [590, 282] on span "Experience" at bounding box center [562, 273] width 56 height 16
click at [663, 639] on button "Reject" at bounding box center [647, 654] width 32 height 29
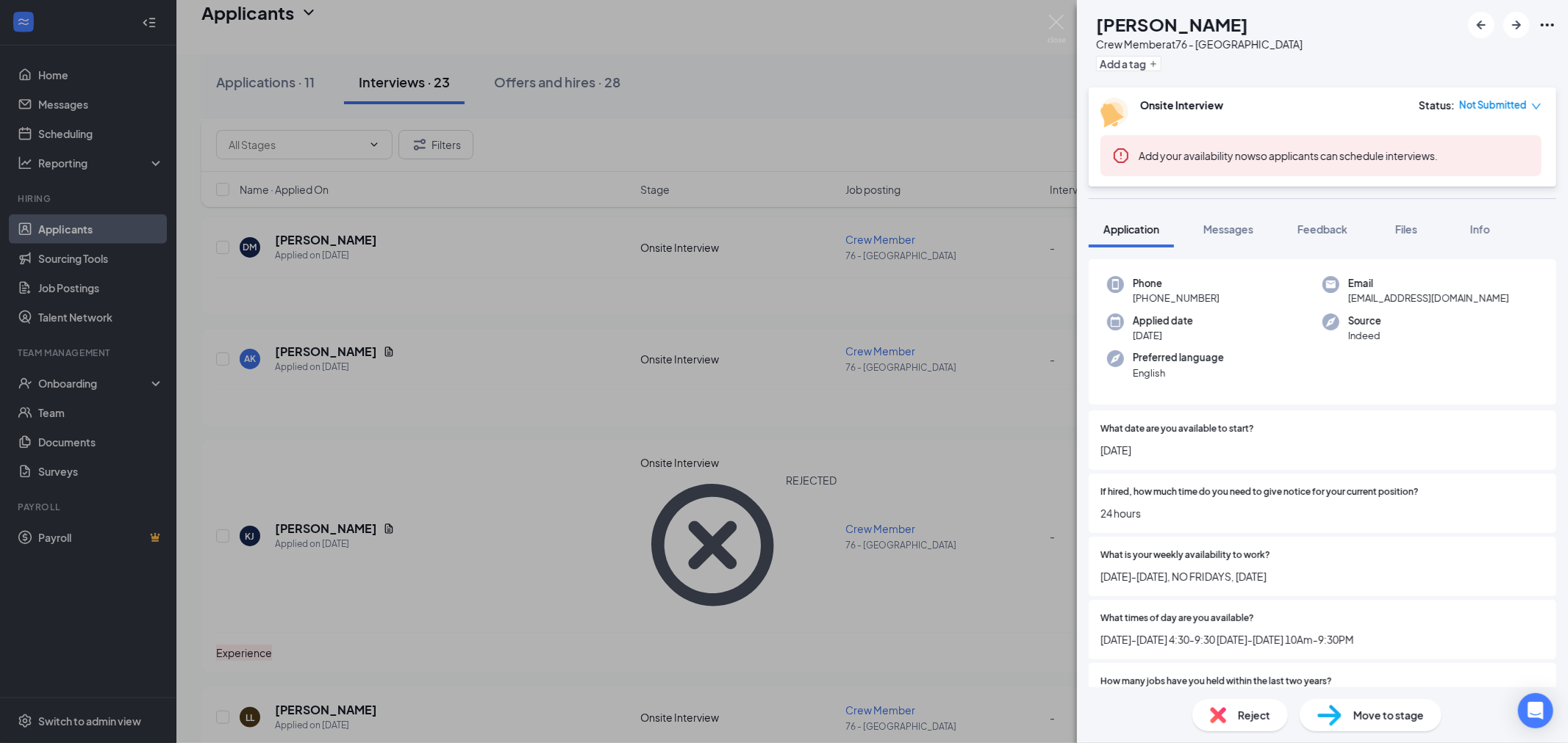
scroll to position [82, 0]
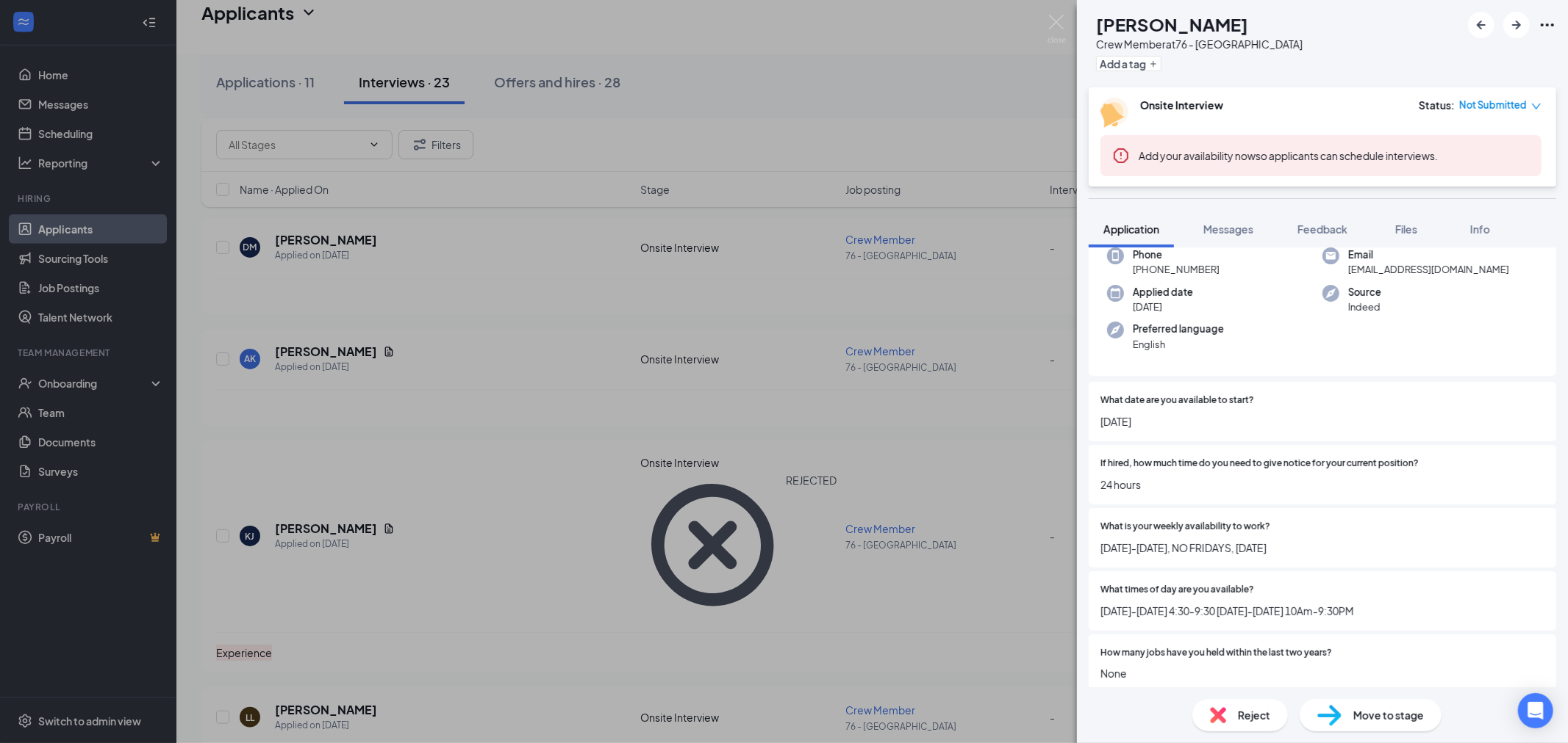
click at [1255, 720] on span "Reject" at bounding box center [1254, 715] width 33 height 16
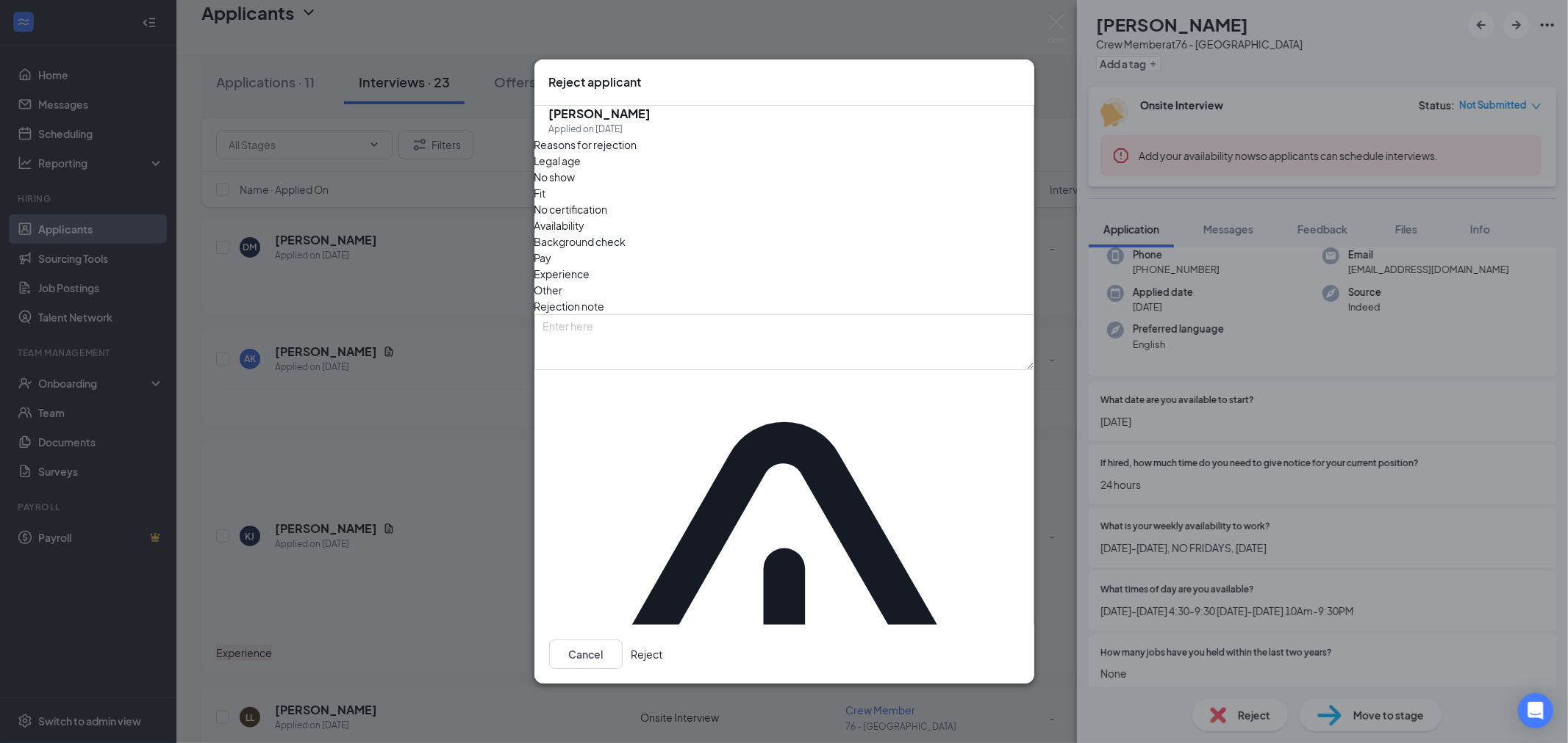
click at [585, 233] on span "Availability" at bounding box center [559, 225] width 51 height 16
click at [663, 639] on button "Reject" at bounding box center [647, 654] width 32 height 29
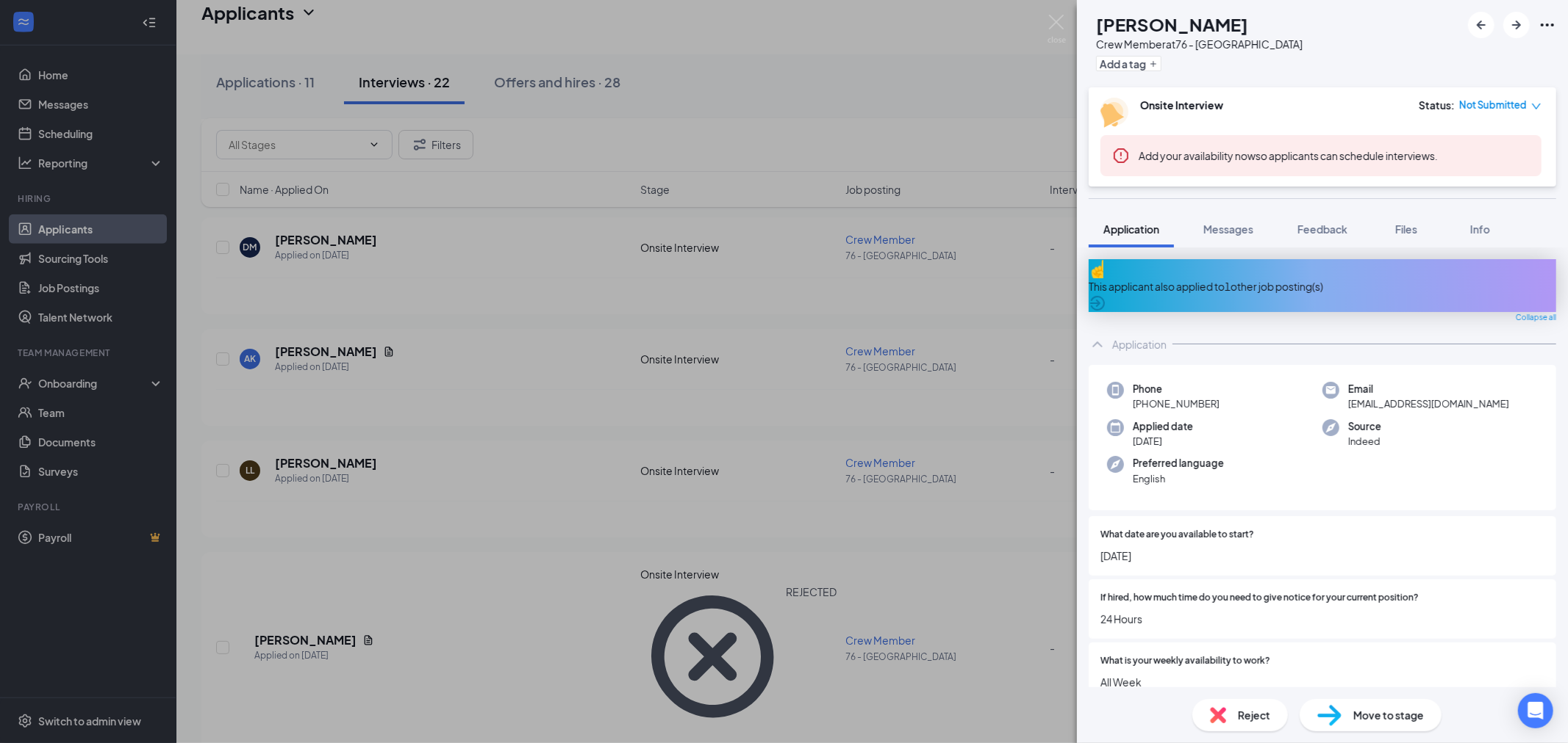
click at [1292, 267] on div "This applicant also applied to 1 other job posting(s)" at bounding box center [1322, 285] width 467 height 53
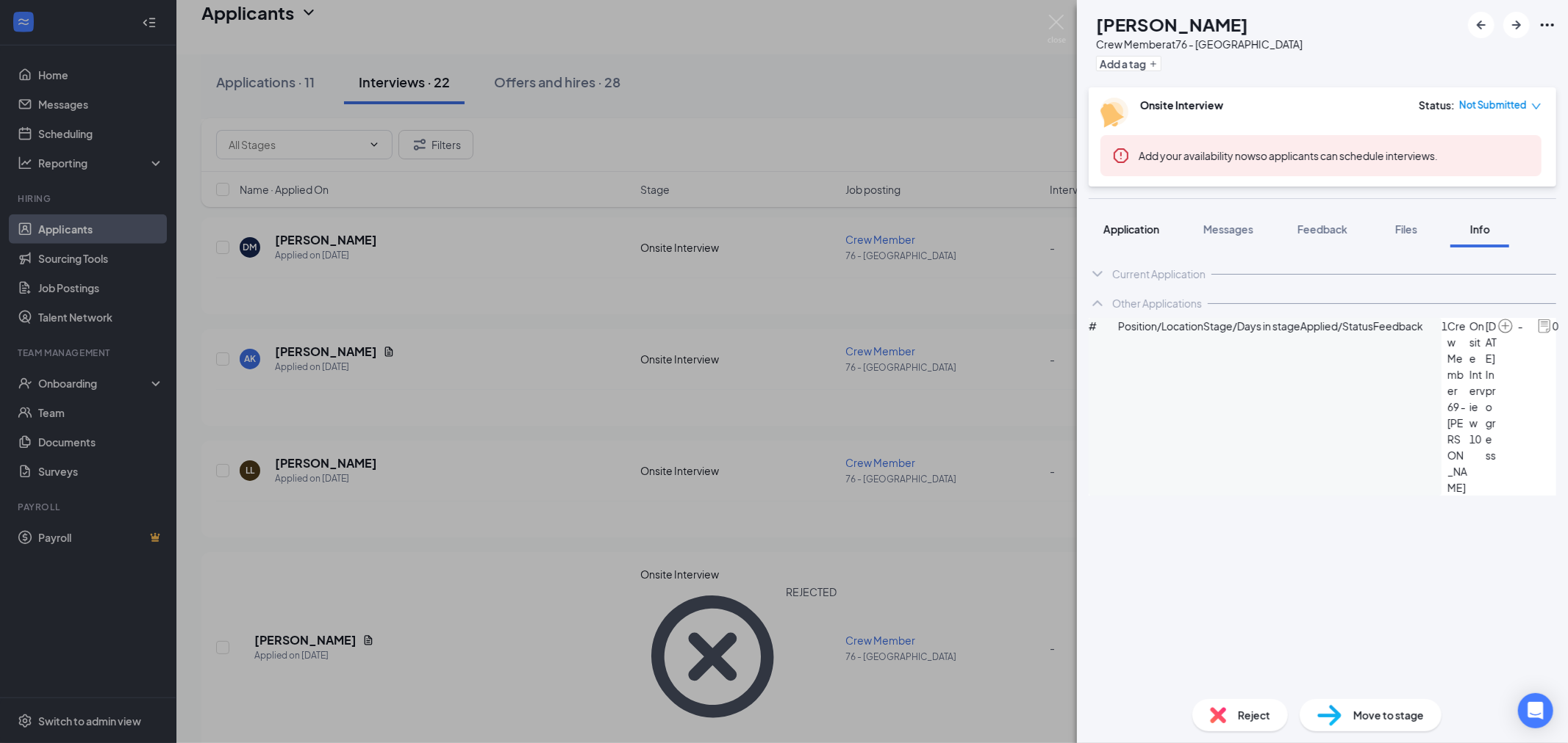
click at [1140, 225] on span "Application" at bounding box center [1131, 229] width 56 height 13
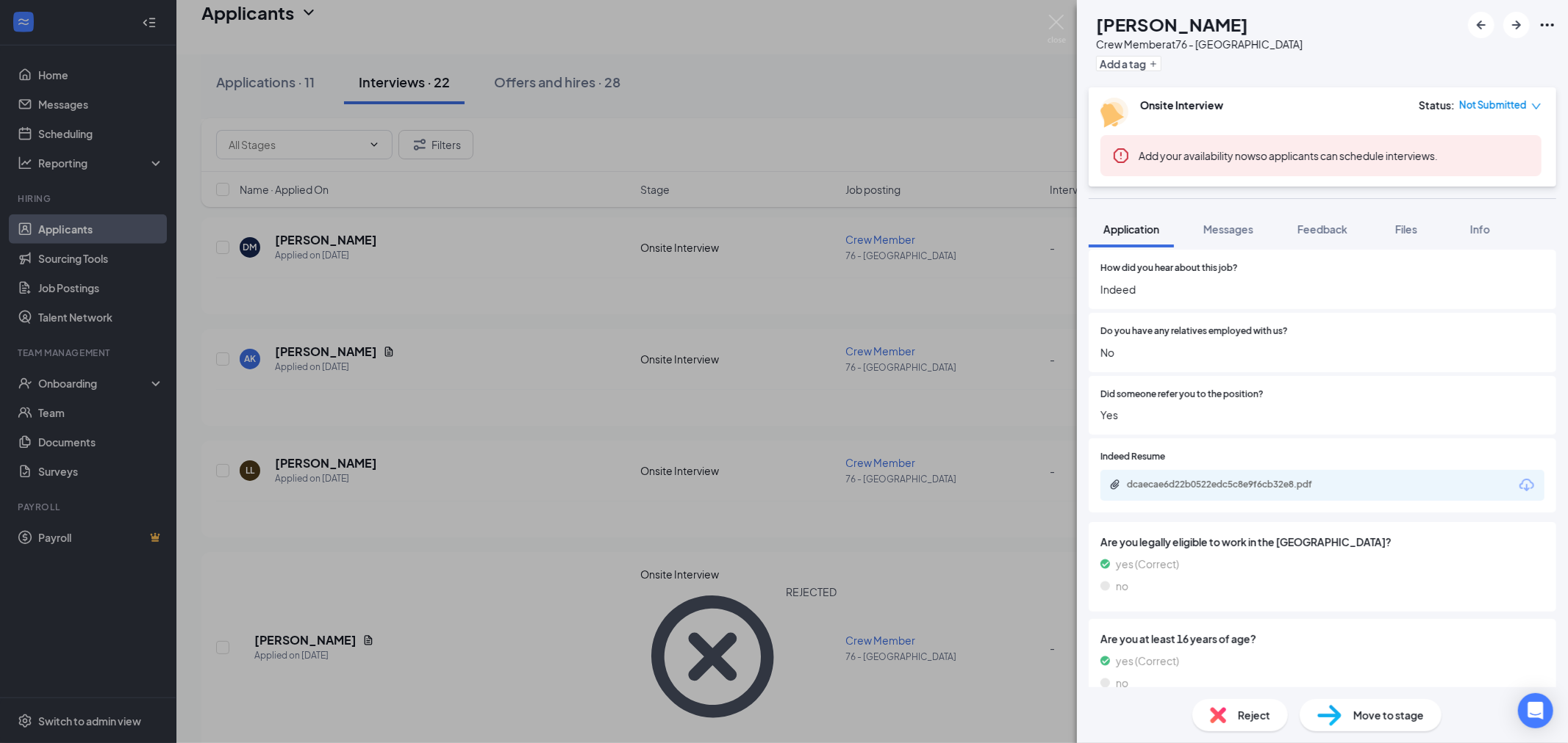
scroll to position [1167, 0]
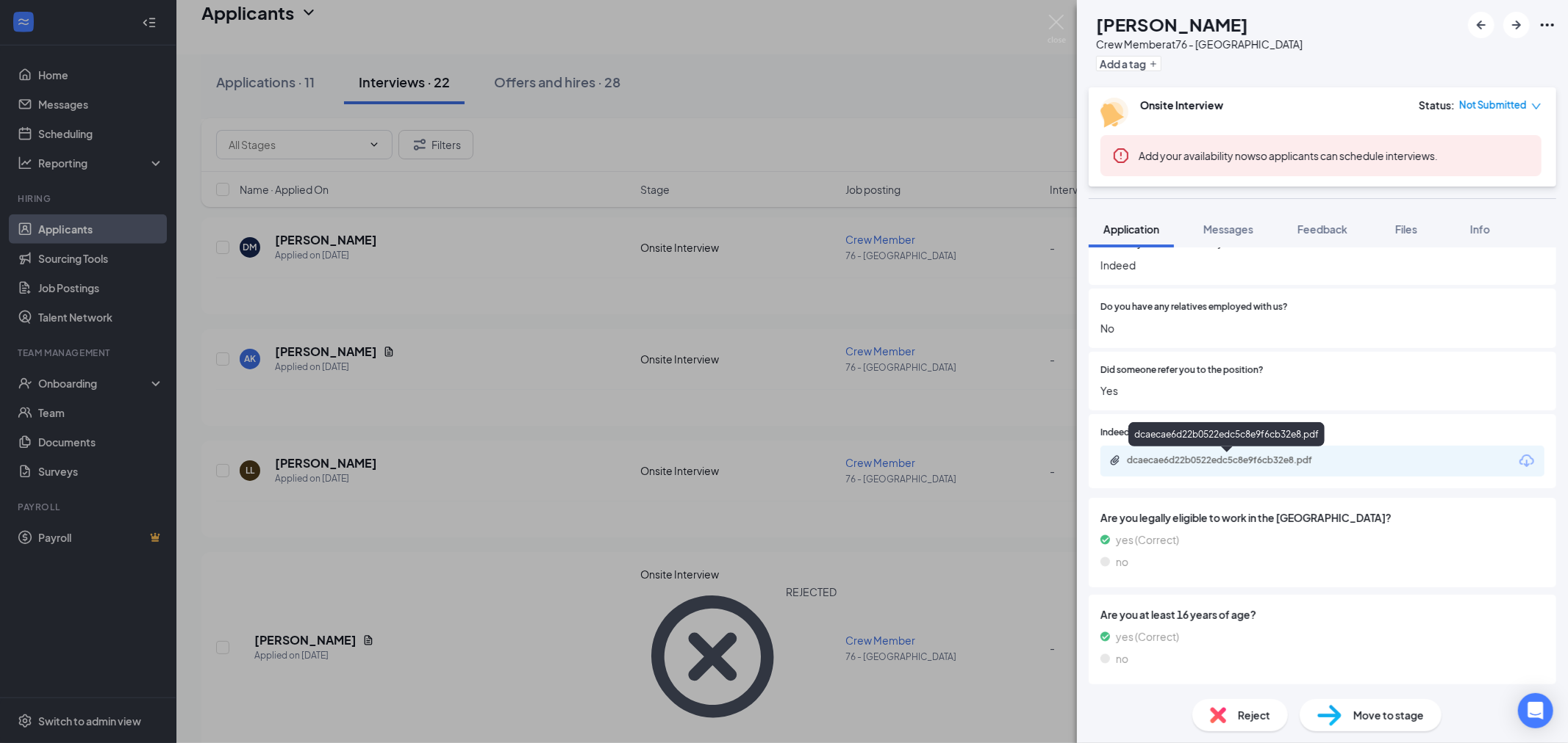
click at [1231, 457] on div "dcaecae6d22b0522edc5c8e9f6cb32e8.pdf" at bounding box center [1229, 461] width 206 height 12
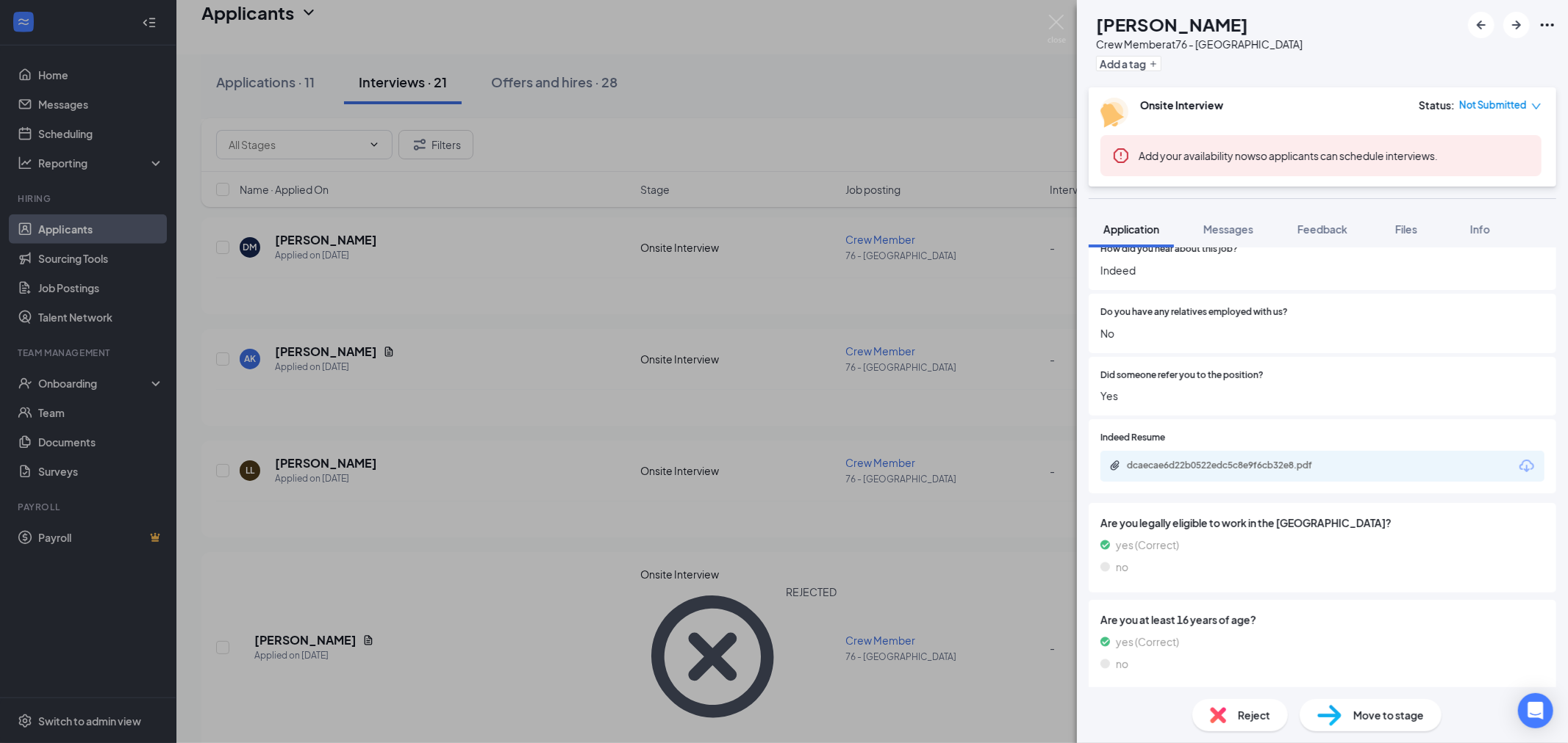
click at [1532, 106] on icon "down" at bounding box center [1536, 106] width 10 height 10
click at [1503, 152] on span "Assign Time" at bounding box center [1465, 160] width 82 height 16
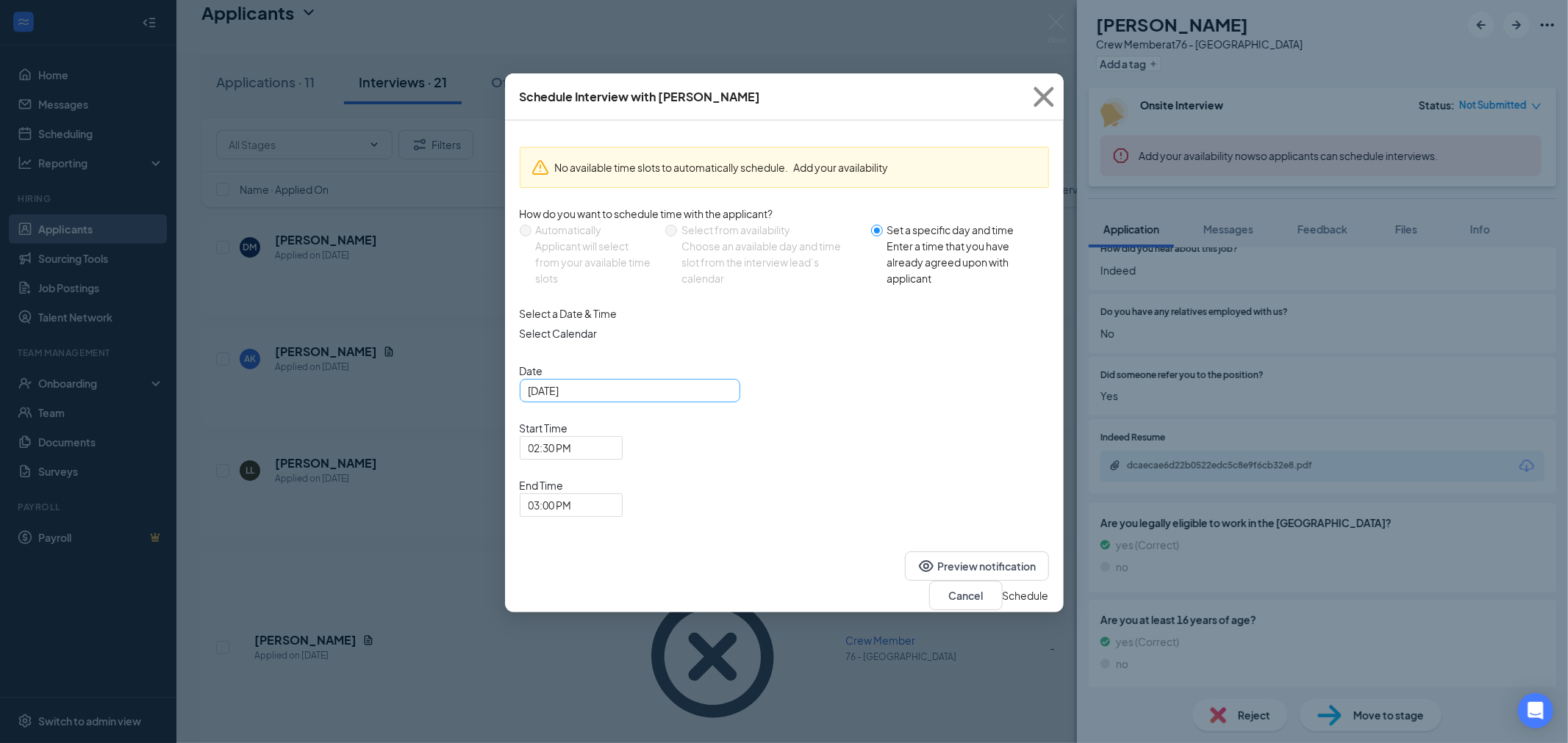
click at [723, 399] on div "[DATE]" at bounding box center [630, 390] width 203 height 16
type input "[DATE]"
click at [704, 537] on div "20" at bounding box center [700, 528] width 18 height 18
click at [614, 437] on span "02:30 PM" at bounding box center [571, 448] width 85 height 22
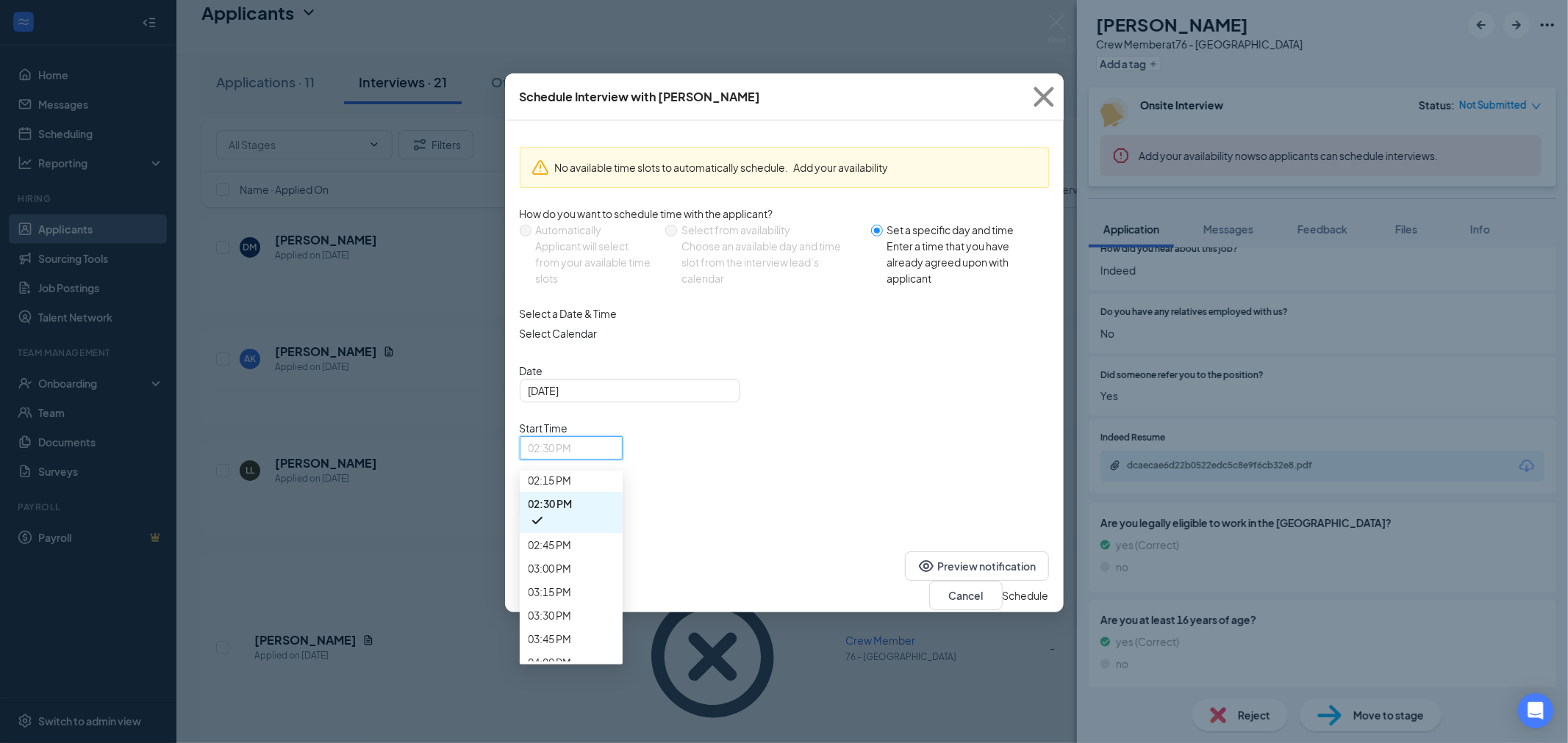
scroll to position [1317, 0]
click at [572, 117] on span "10:00 AM" at bounding box center [550, 108] width 43 height 16
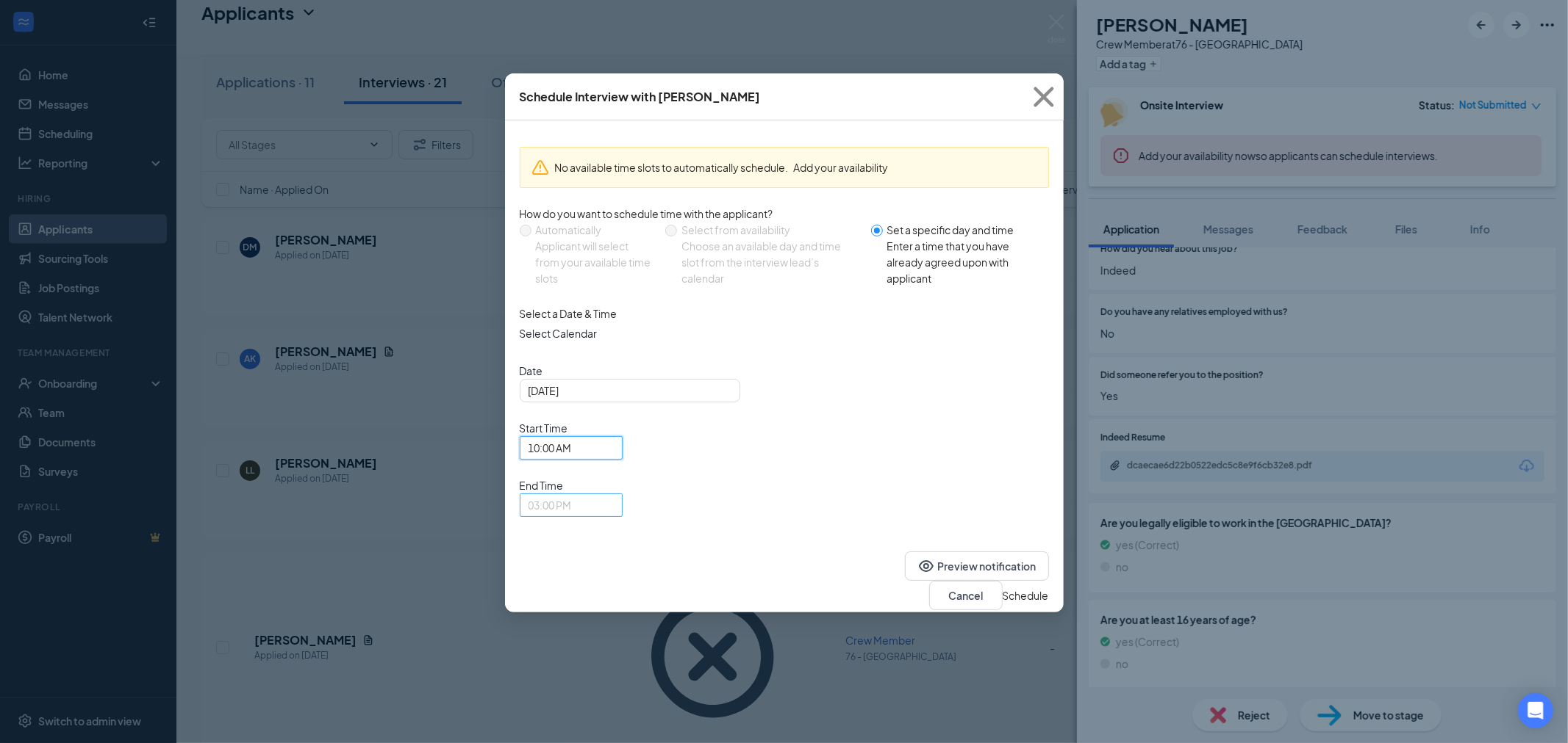
click at [614, 494] on span "03:00 PM" at bounding box center [571, 505] width 85 height 22
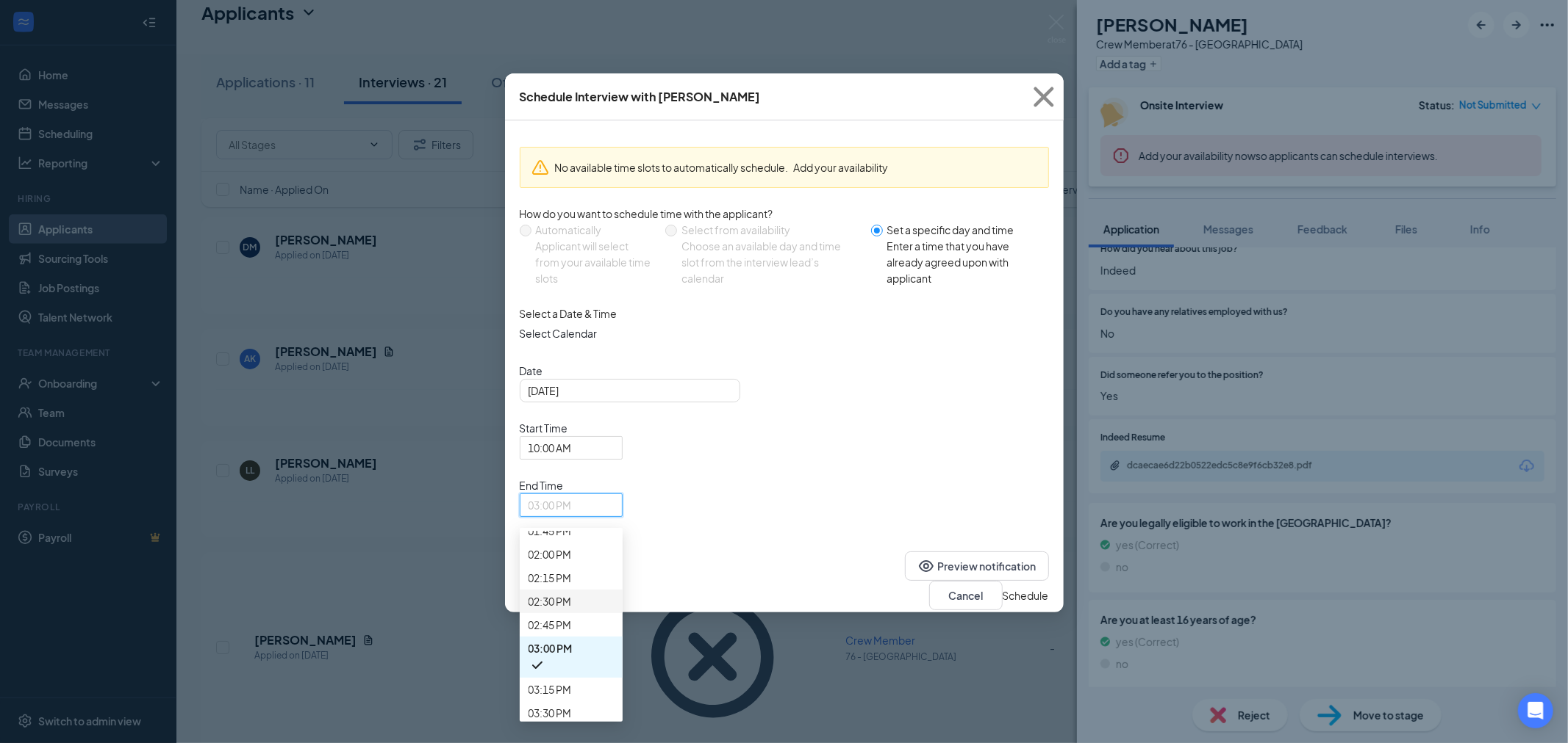
scroll to position [1303, 0]
click at [614, 211] on span "10:15 AM" at bounding box center [571, 203] width 85 height 16
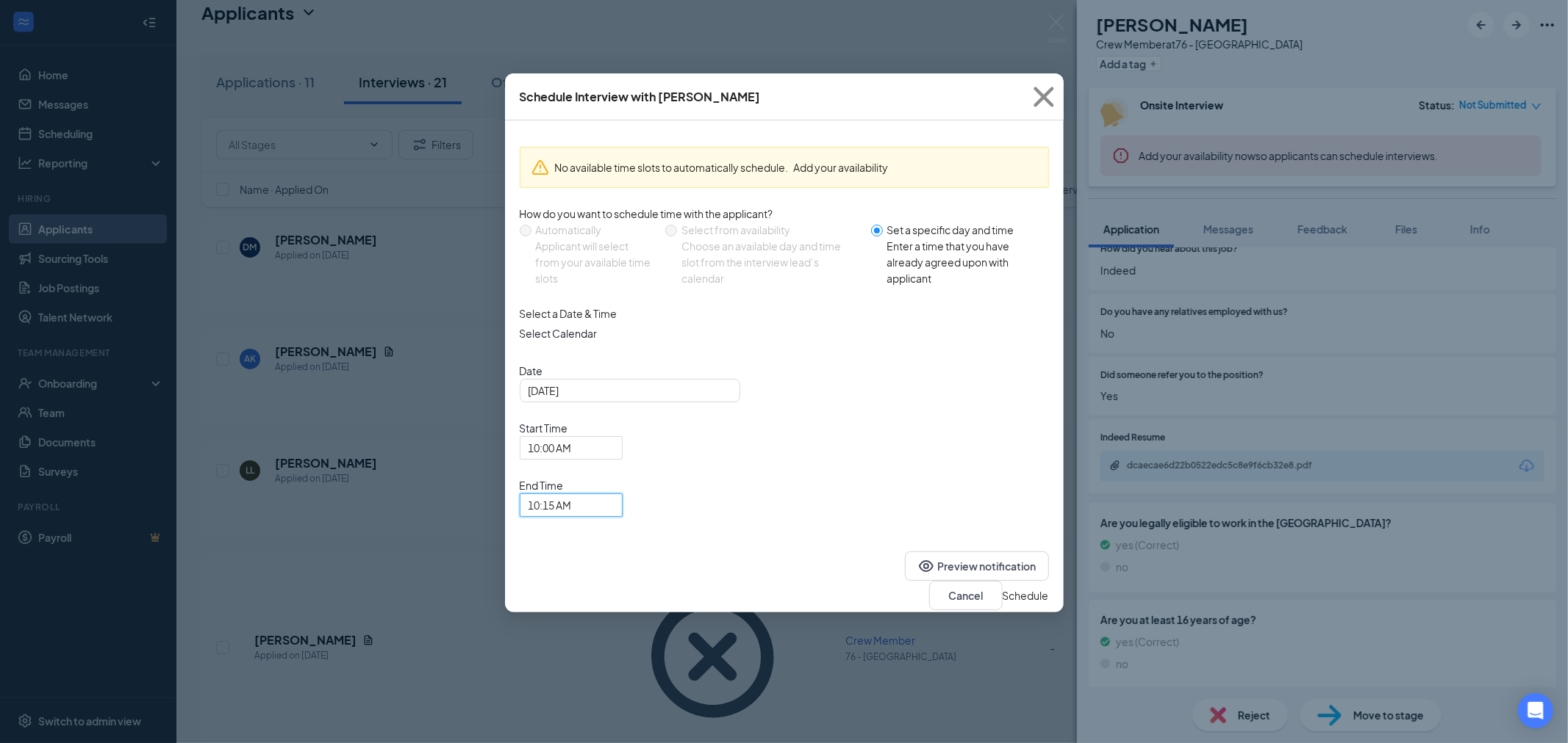
click at [1012, 588] on button "Schedule" at bounding box center [1025, 595] width 46 height 16
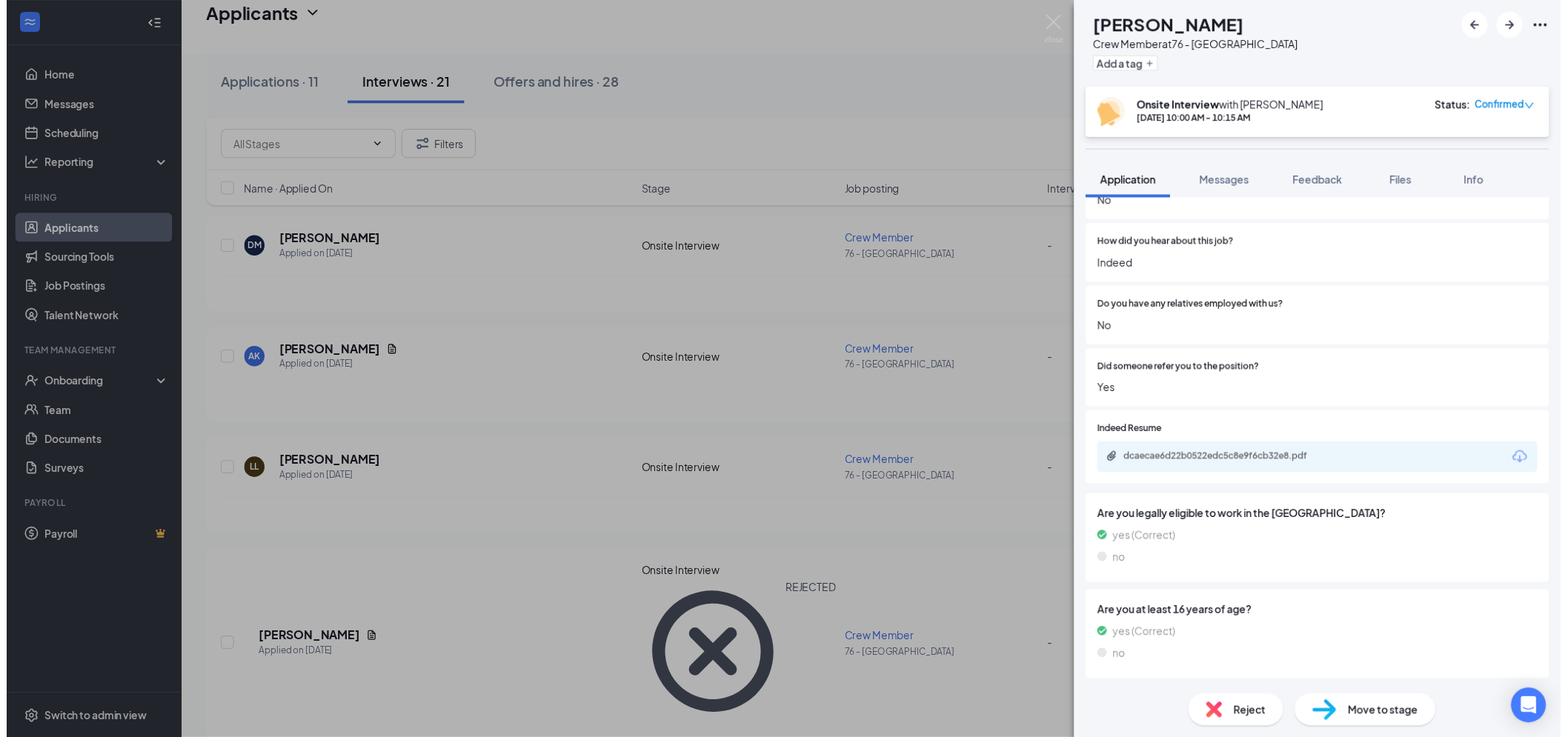
scroll to position [1122, 0]
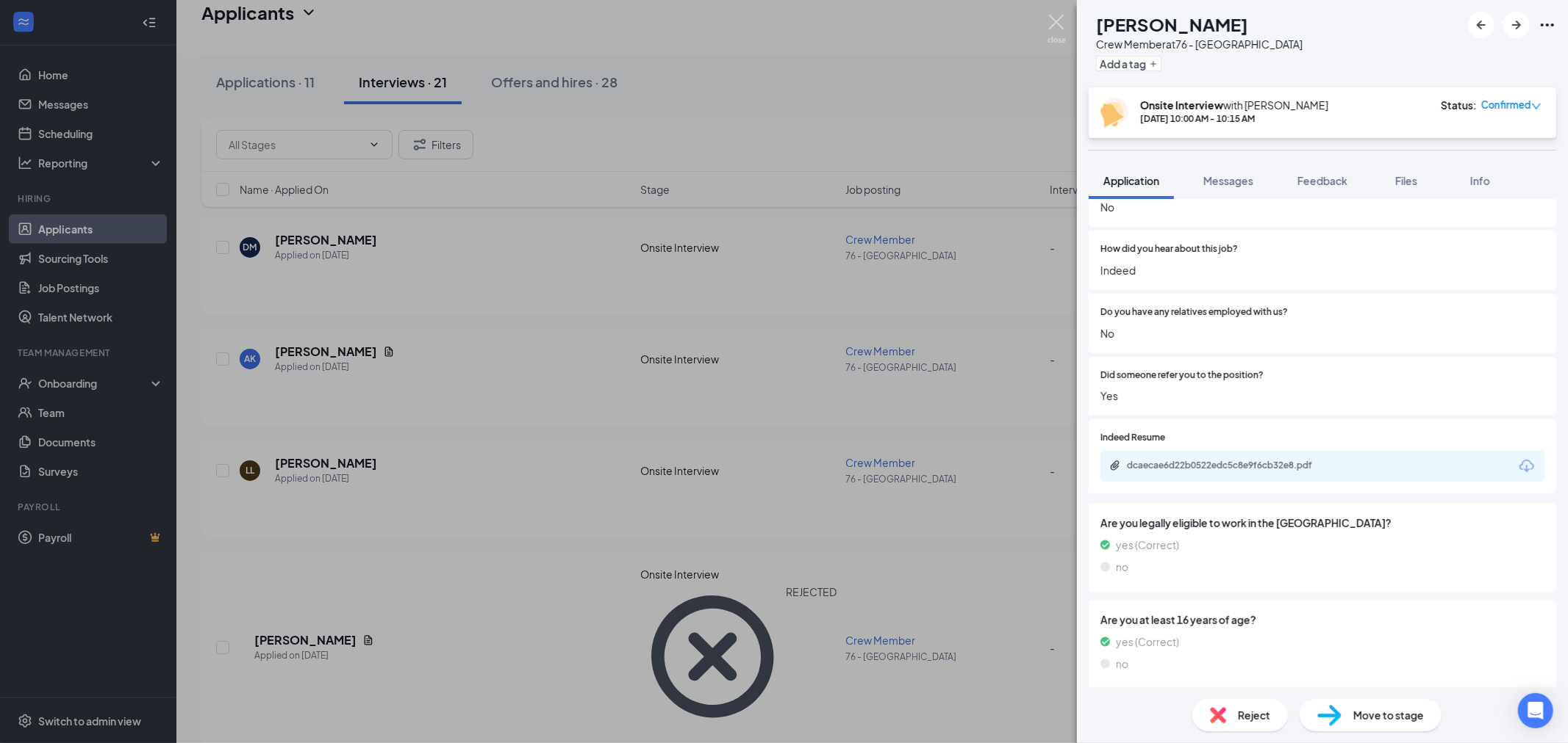
click at [1063, 28] on img at bounding box center [1056, 29] width 18 height 28
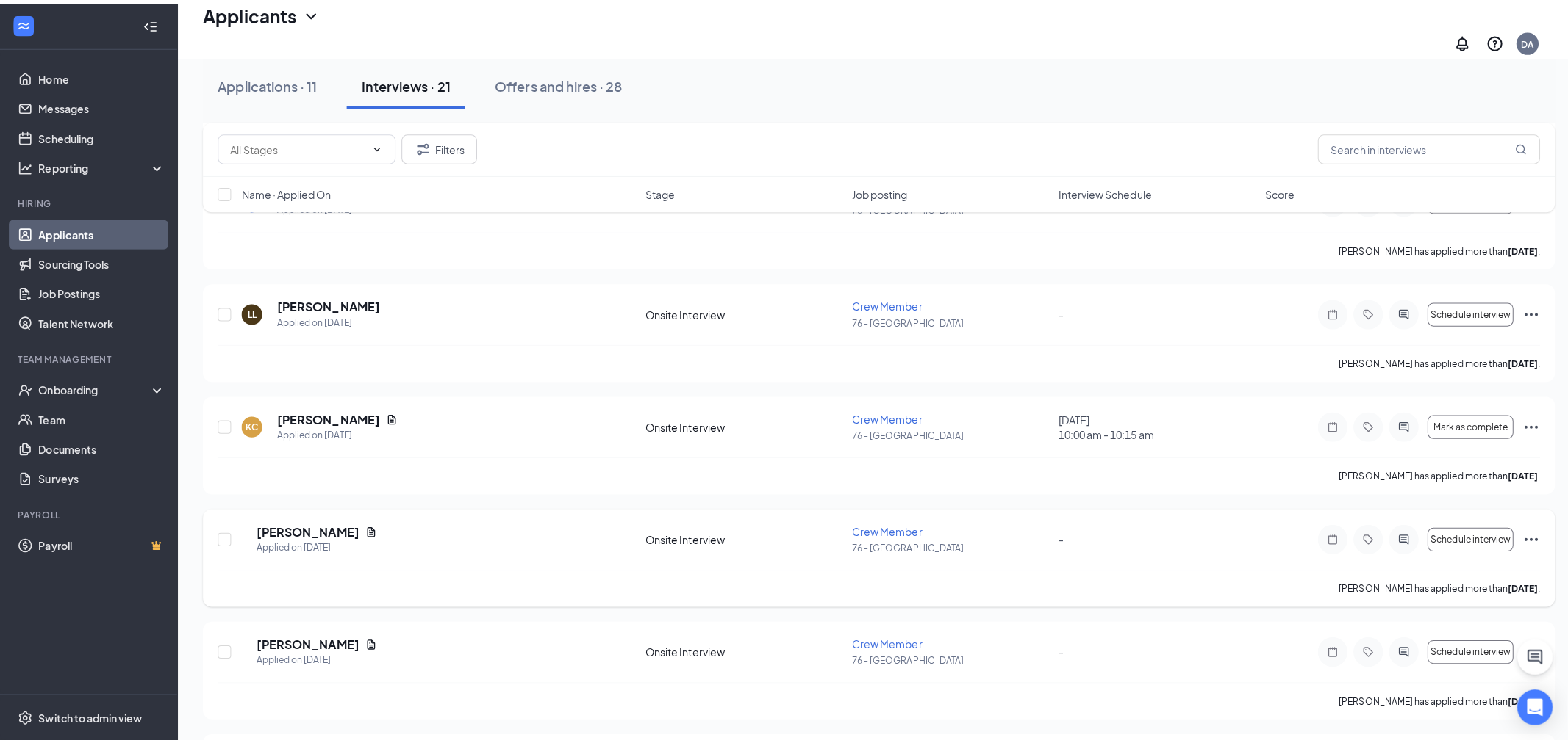
scroll to position [979, 0]
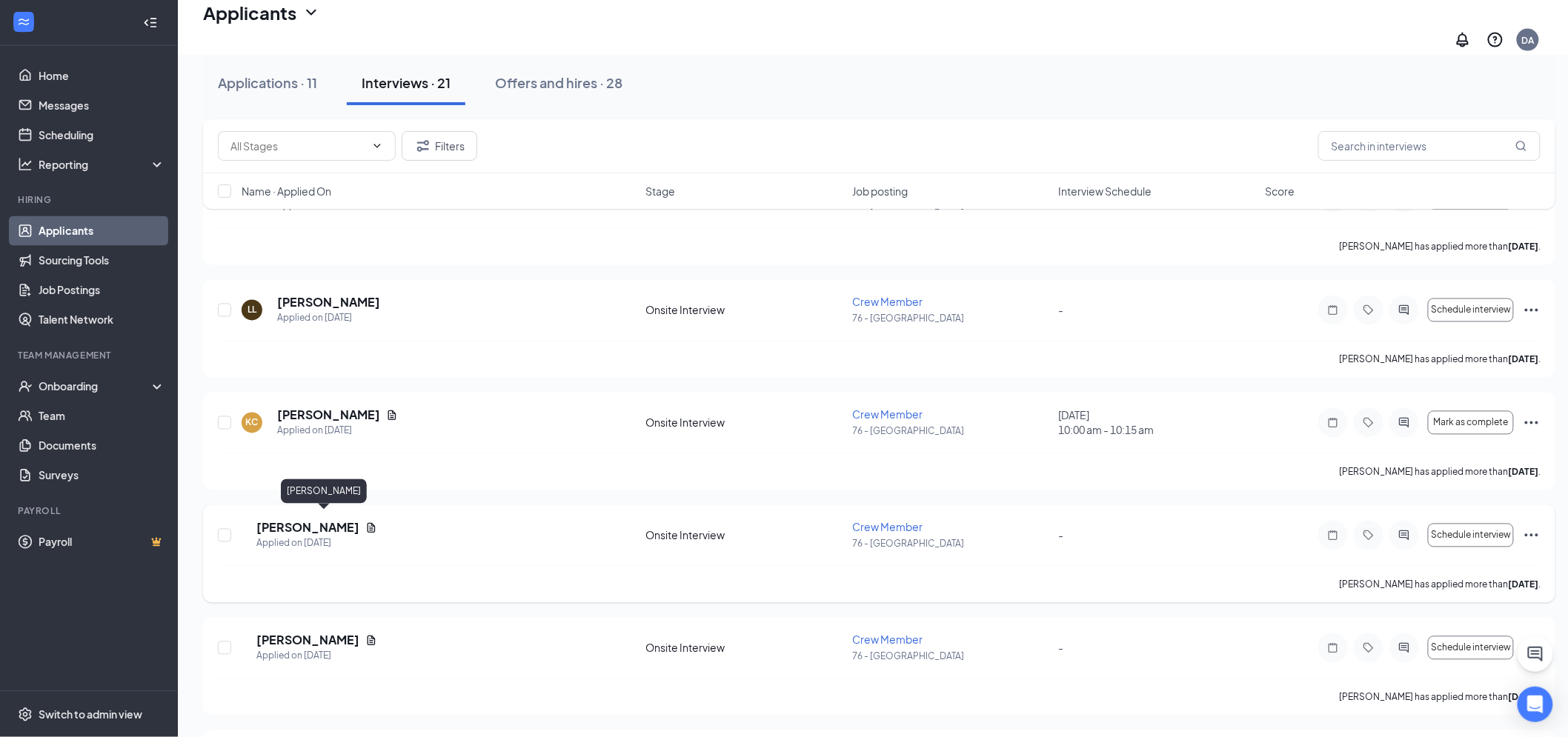
click at [331, 520] on h5 "[PERSON_NAME]" at bounding box center [308, 528] width 103 height 16
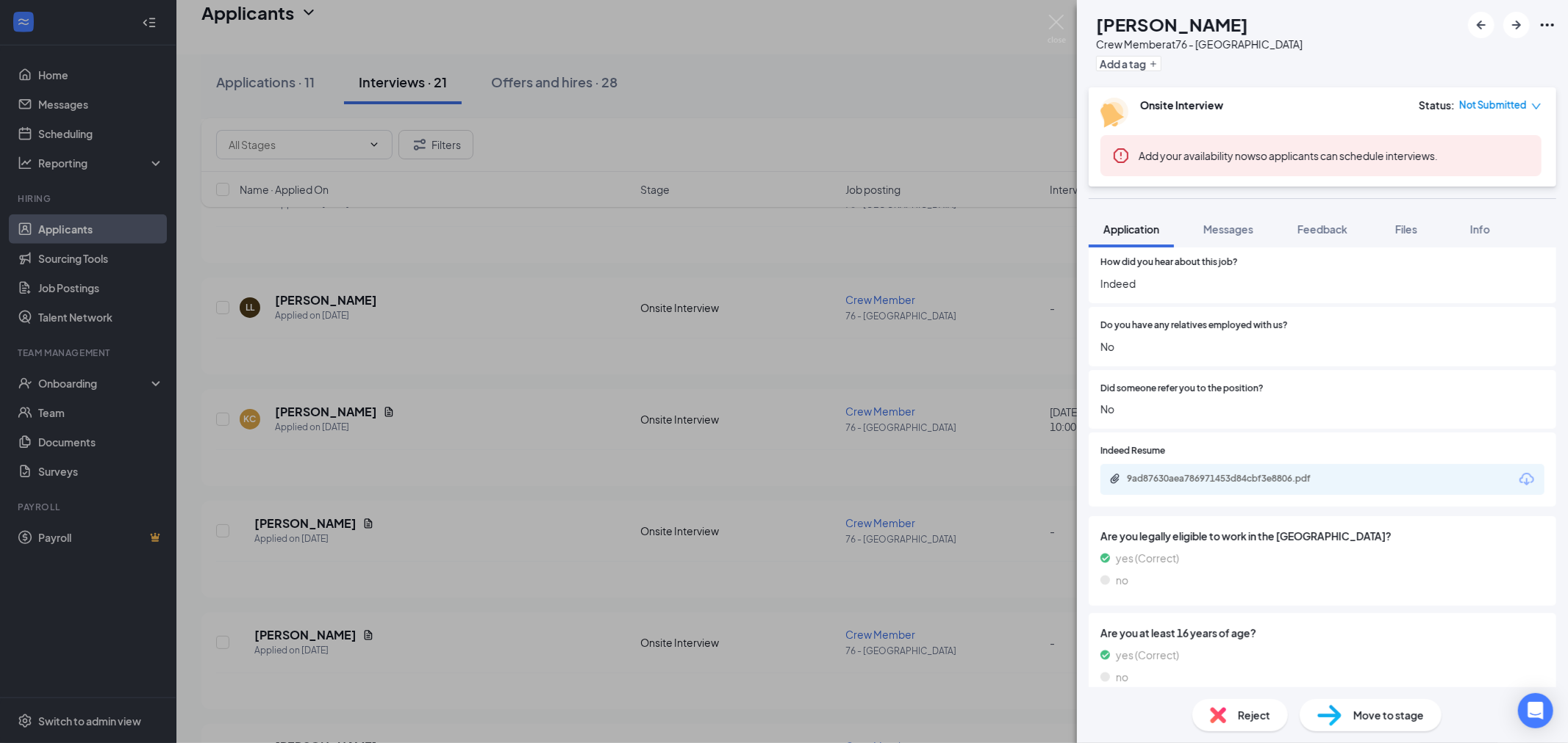
scroll to position [1126, 0]
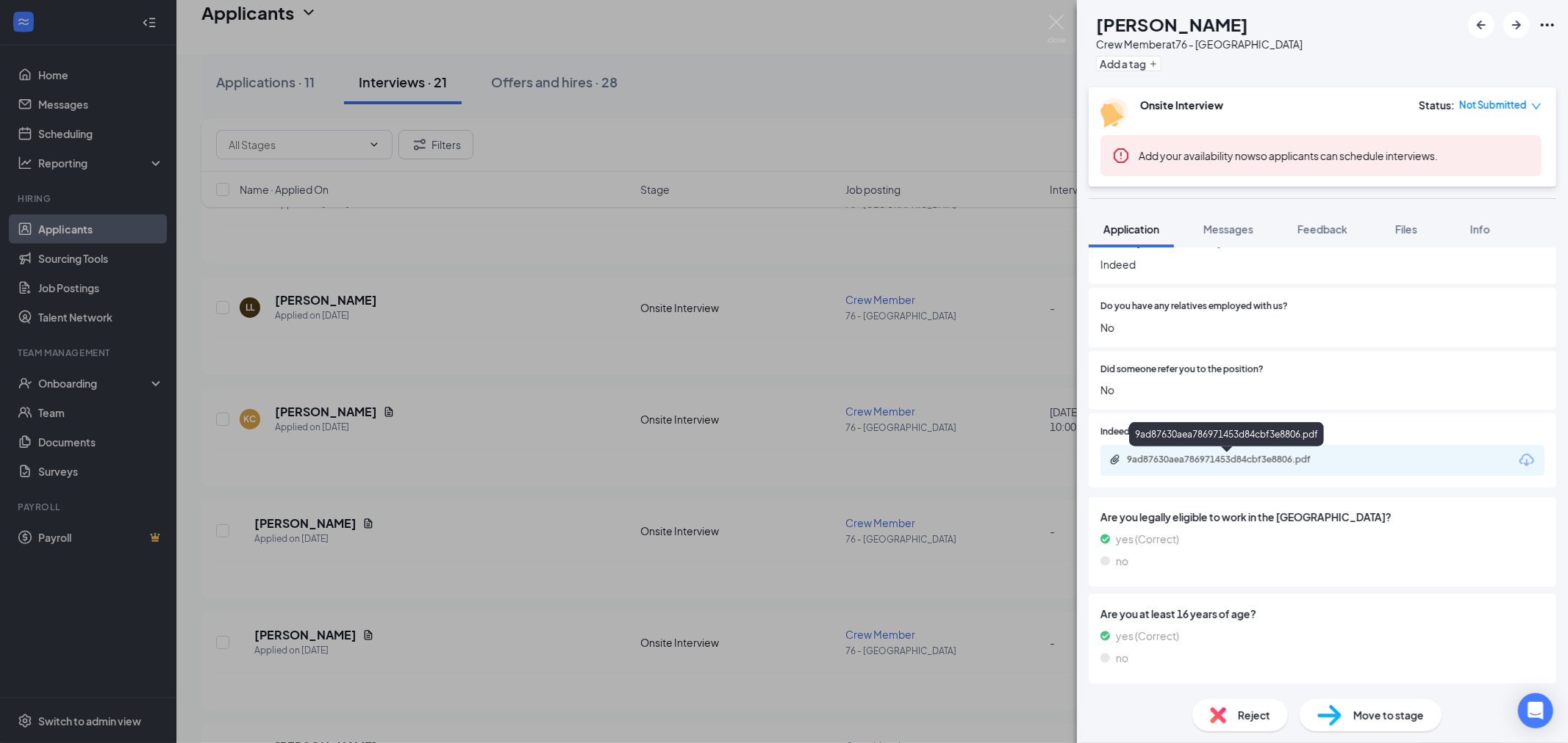
click at [1191, 464] on div "9ad87630aea786971453d84cbf3e8806.pdf" at bounding box center [1229, 460] width 206 height 12
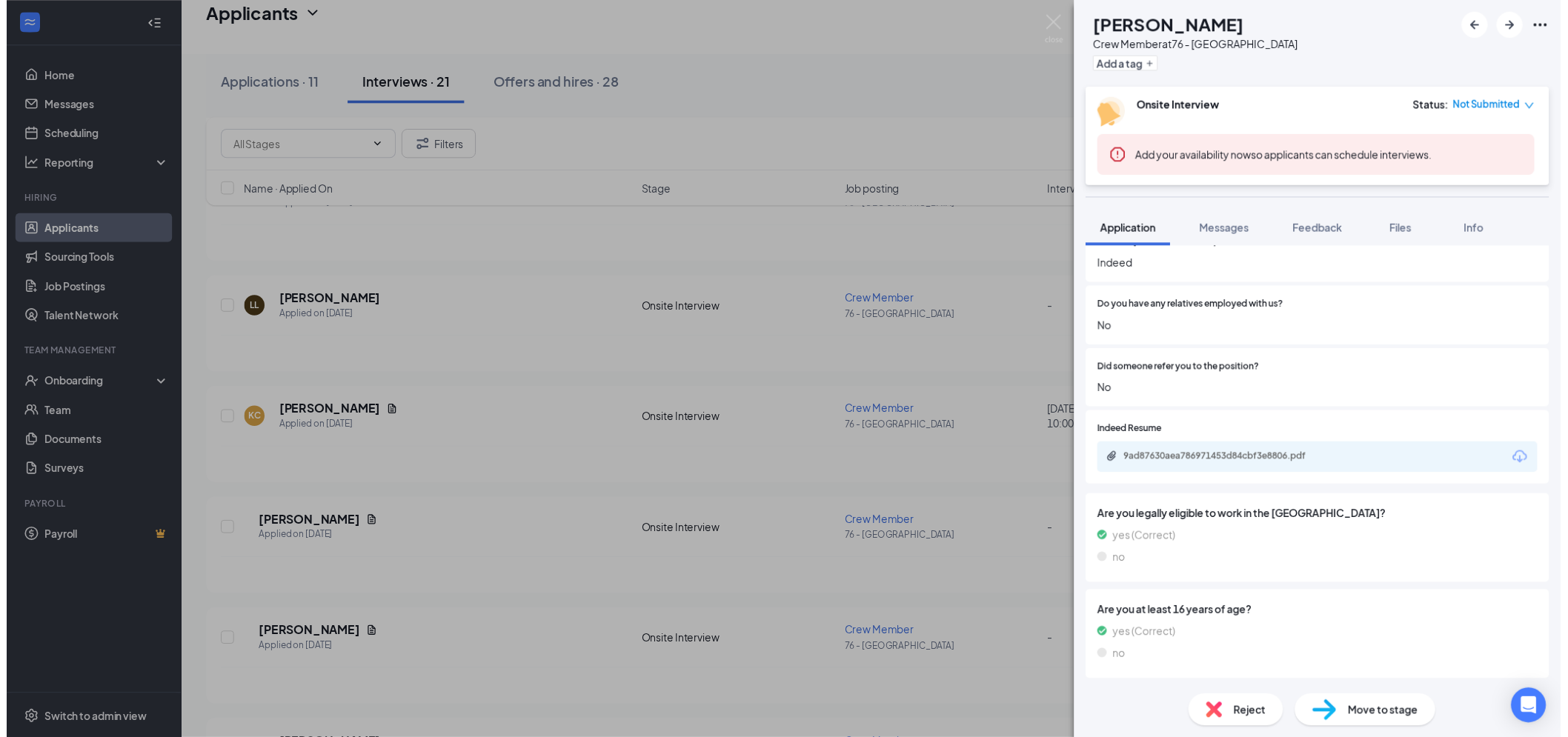
scroll to position [1130, 0]
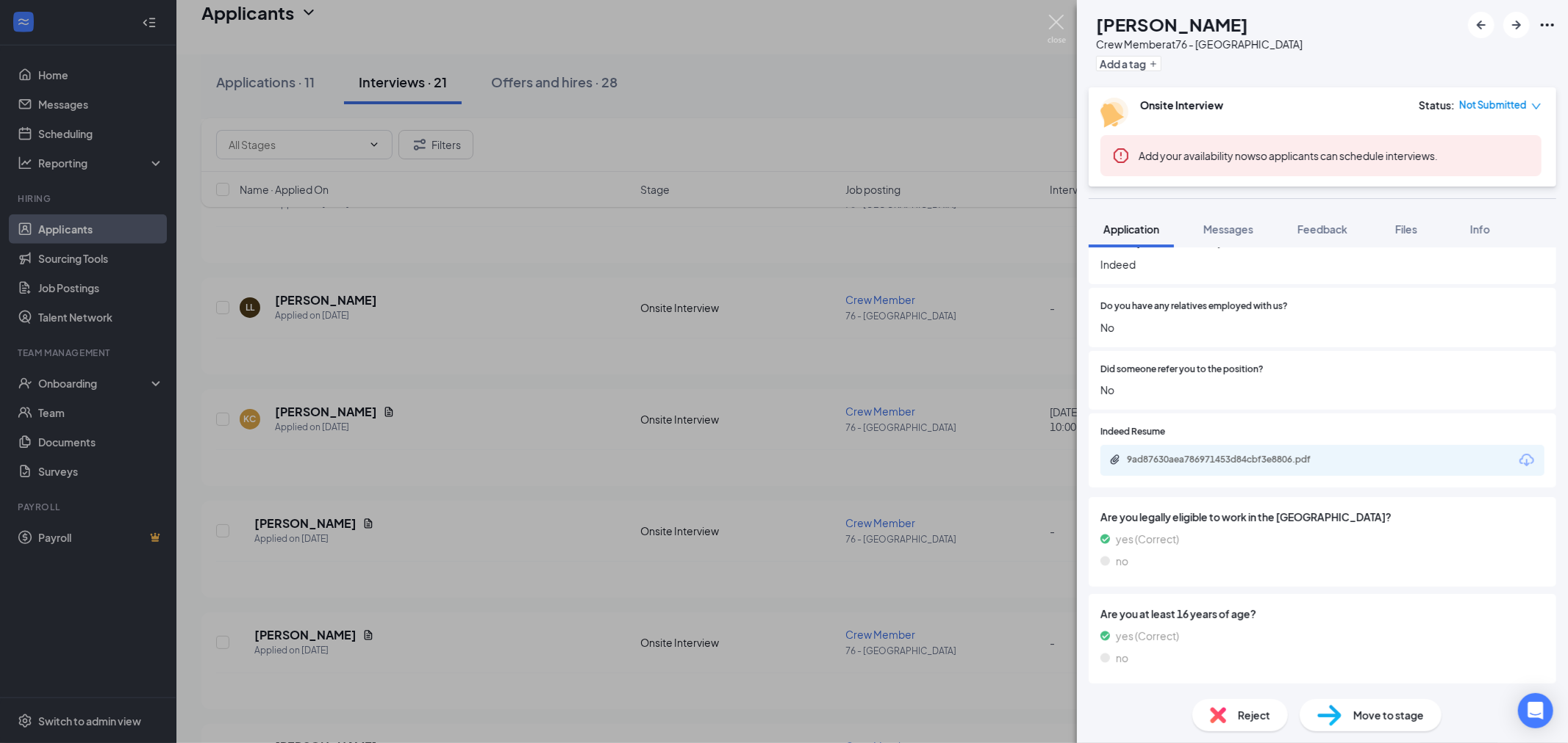
click at [1055, 22] on img at bounding box center [1056, 29] width 18 height 28
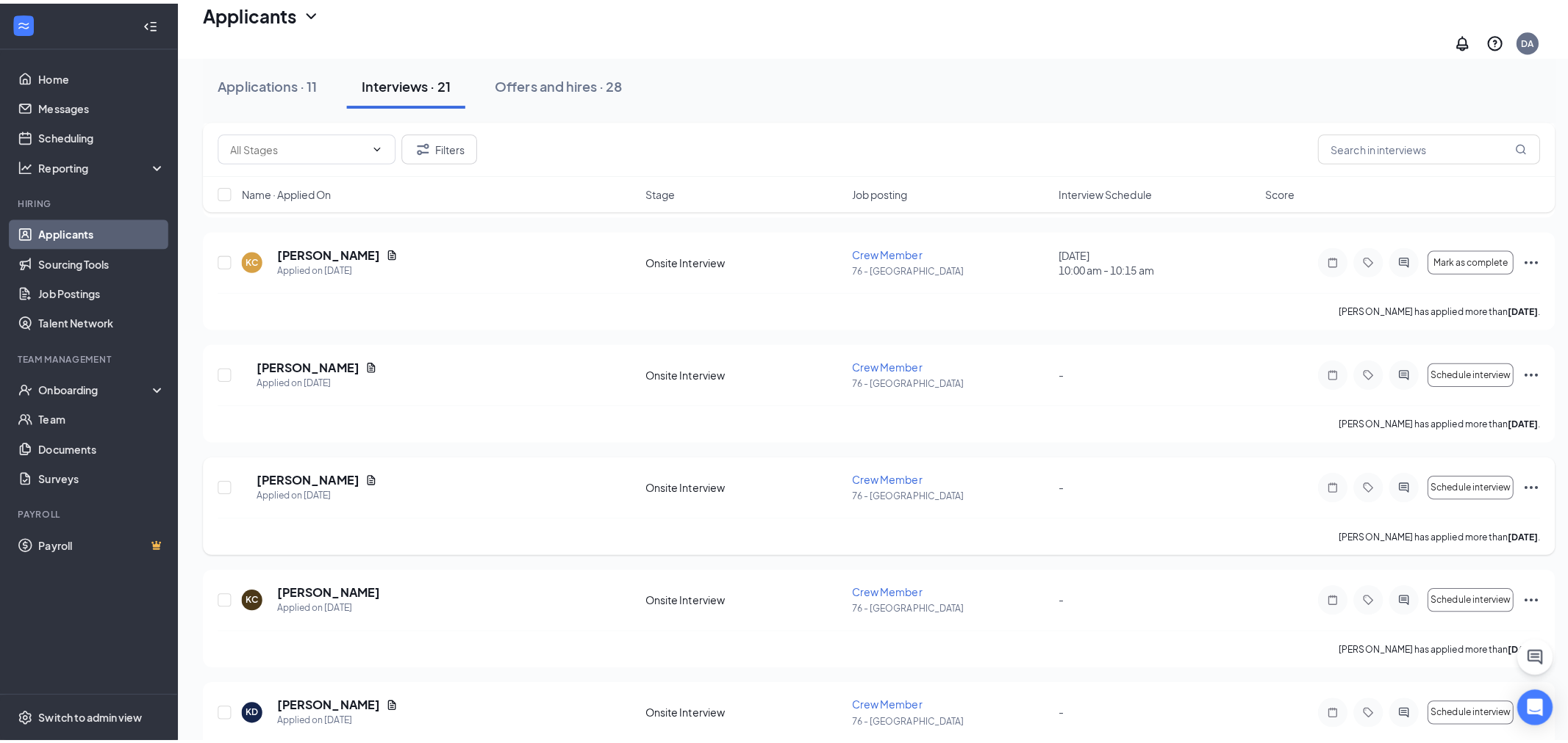
scroll to position [1142, 0]
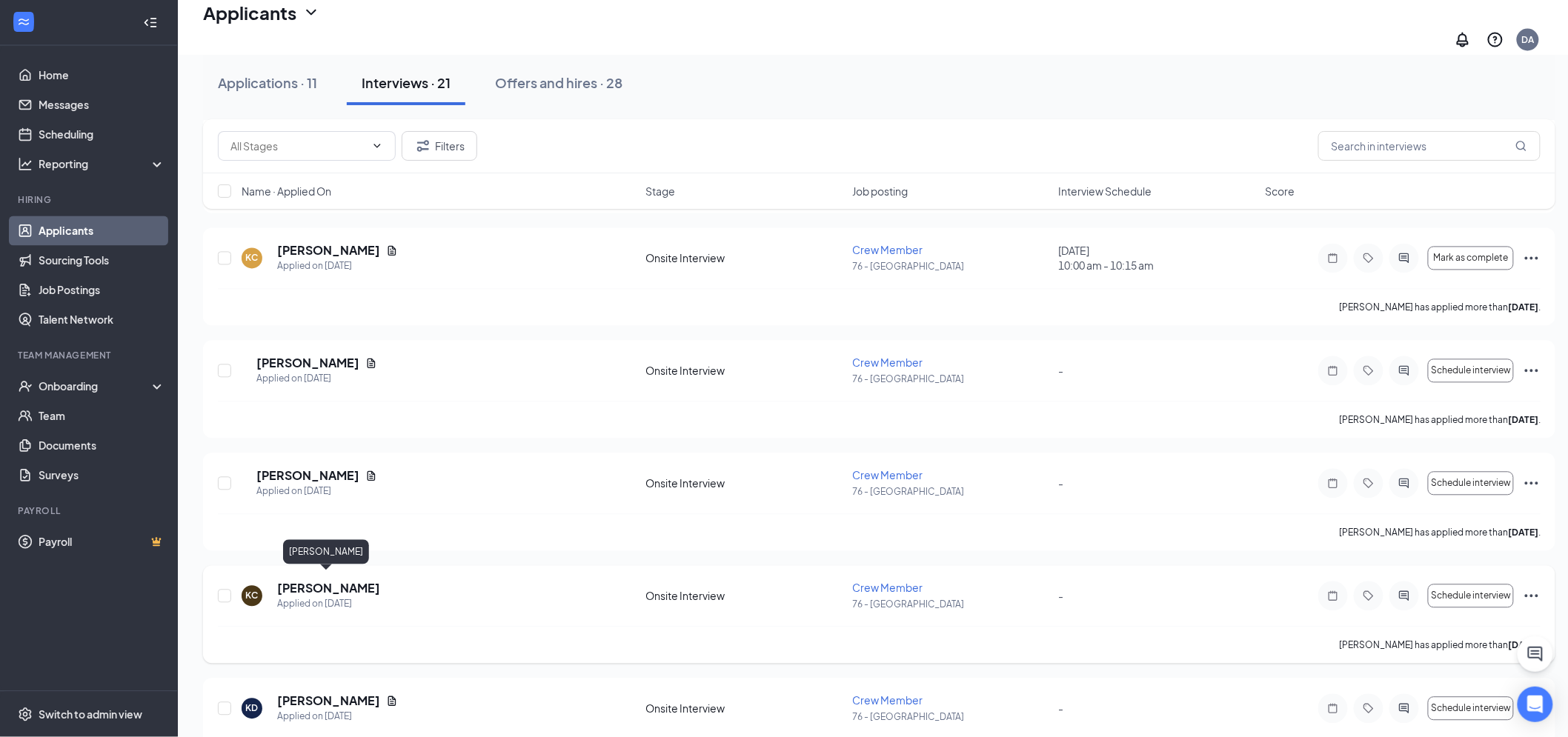
click at [321, 581] on h5 "[PERSON_NAME]" at bounding box center [329, 589] width 103 height 16
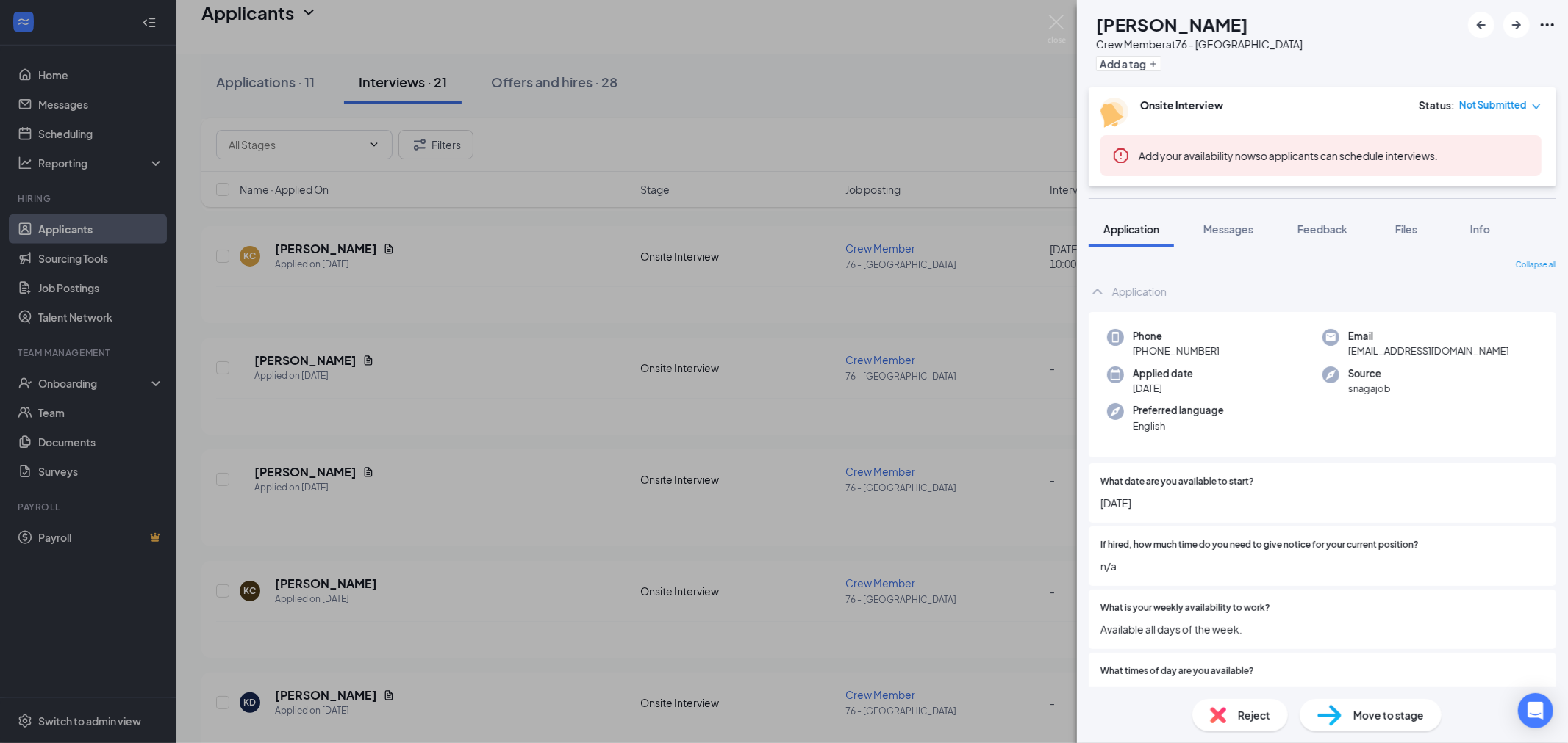
click at [1531, 101] on icon "down" at bounding box center [1536, 106] width 10 height 10
click at [1468, 152] on span "Assign Time" at bounding box center [1465, 160] width 82 height 16
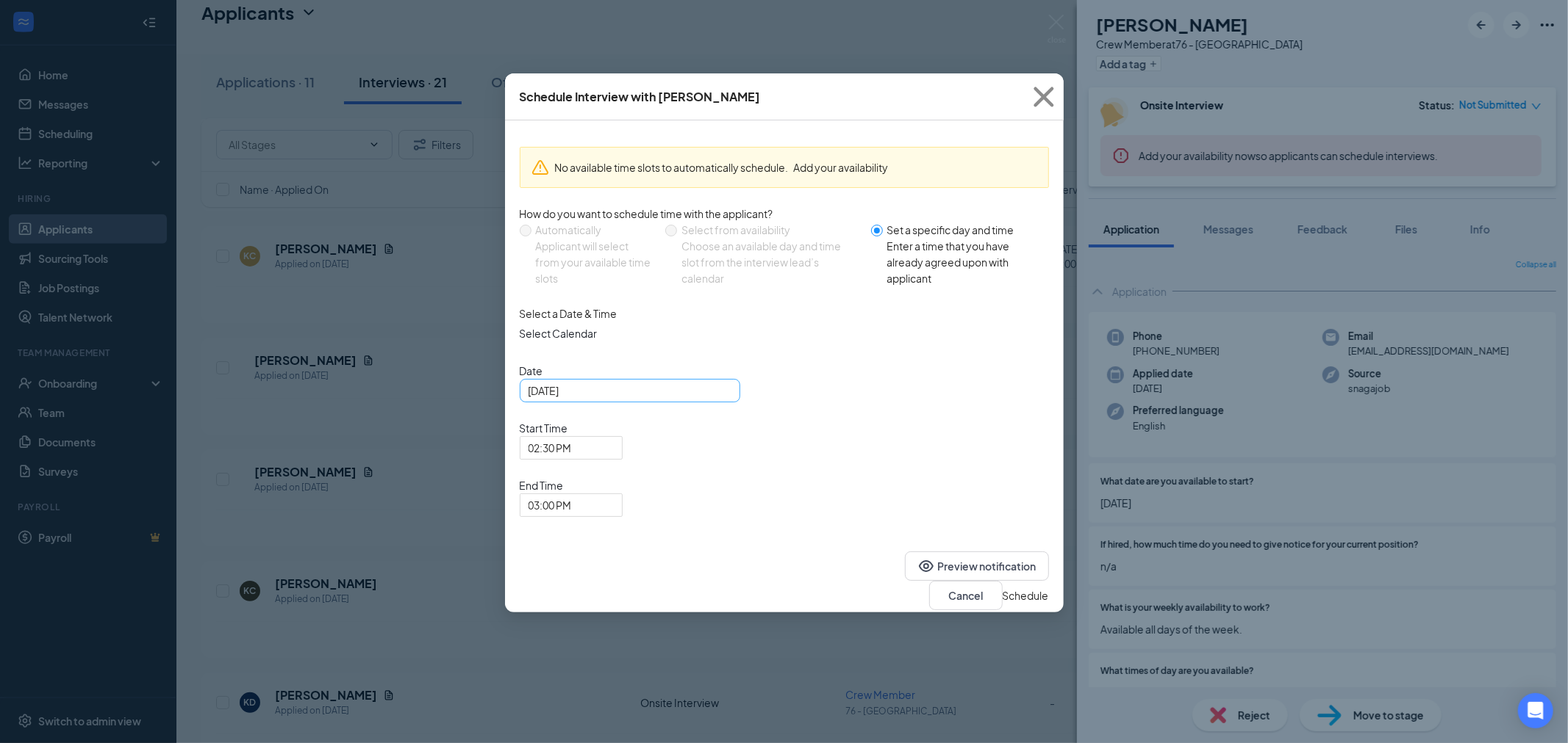
click at [719, 399] on div "[DATE]" at bounding box center [630, 390] width 203 height 16
type input "[DATE]"
click at [593, 537] on div "16" at bounding box center [594, 528] width 18 height 18
click at [614, 437] on span "02:30 PM" at bounding box center [571, 448] width 85 height 22
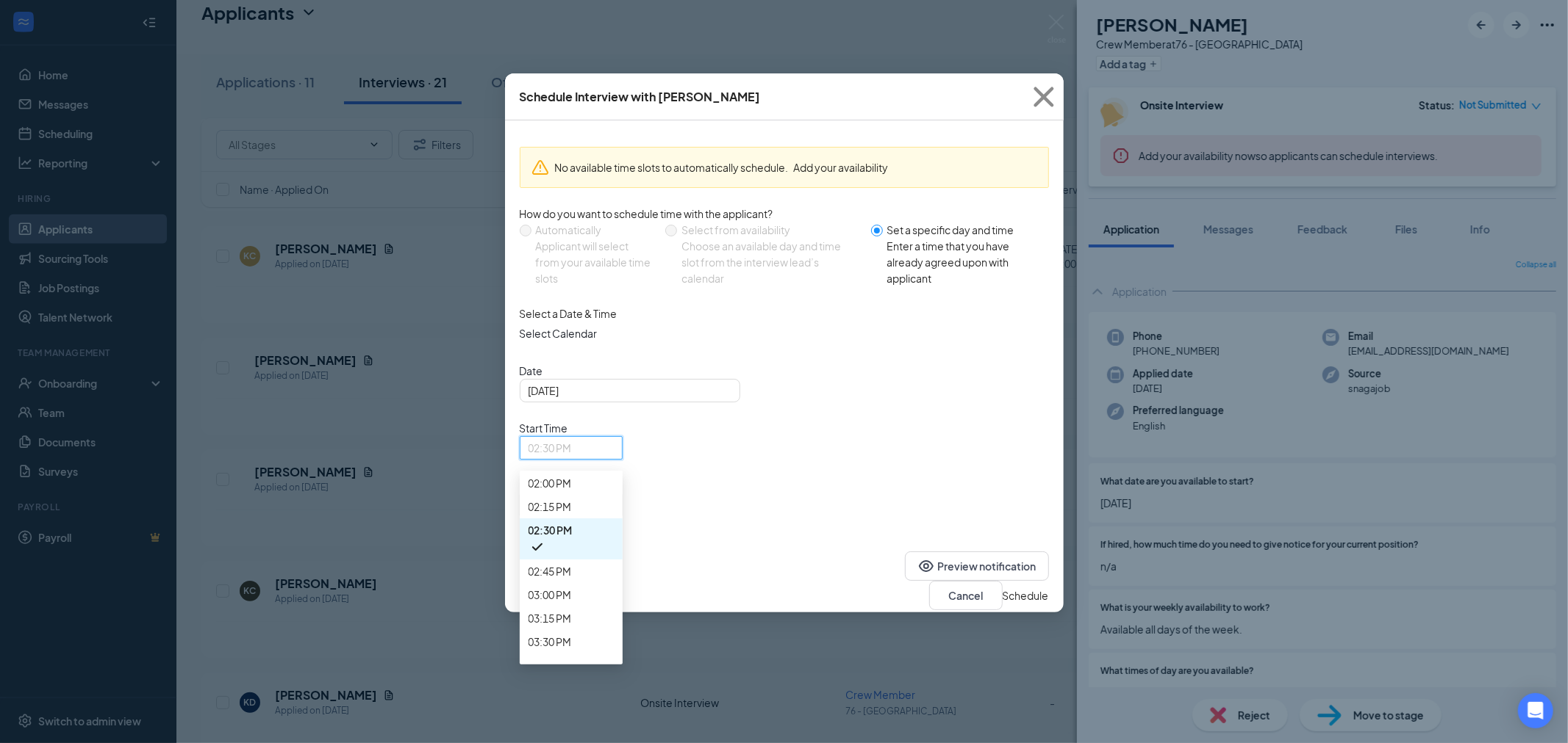
scroll to position [1317, 0]
click at [614, 94] on span "09:45 AM" at bounding box center [571, 84] width 85 height 16
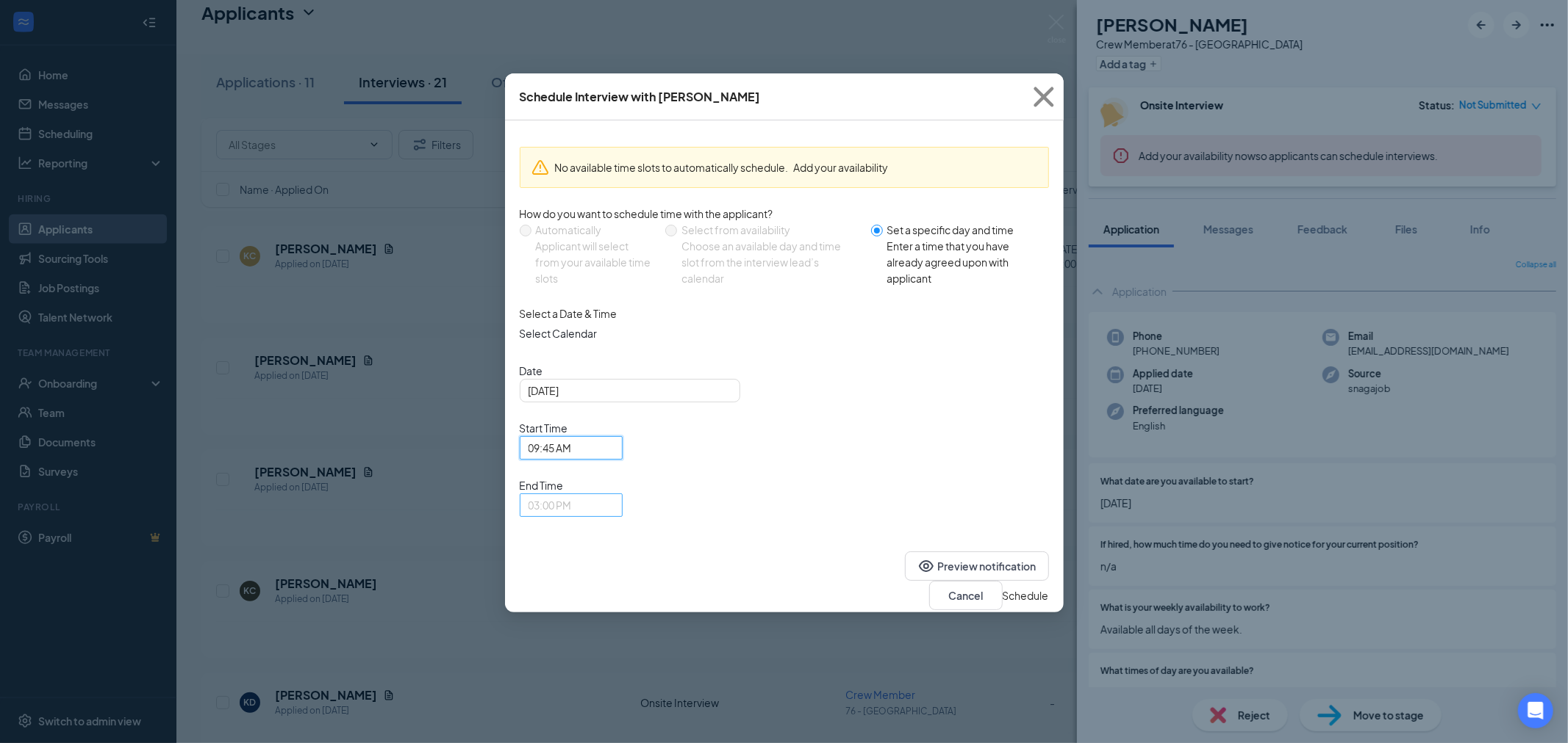
click at [614, 494] on span "03:00 PM" at bounding box center [571, 505] width 85 height 22
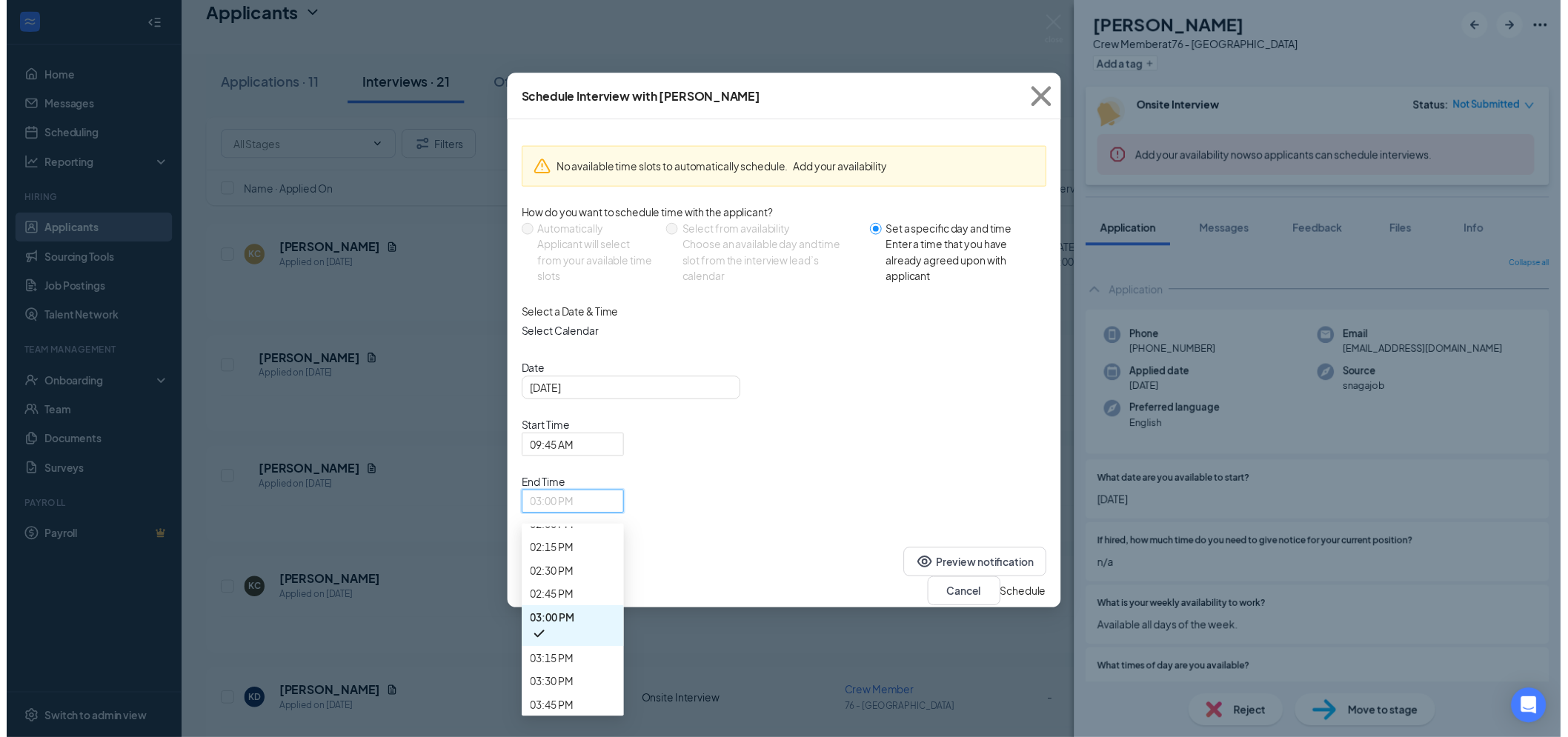
scroll to position [1315, 0]
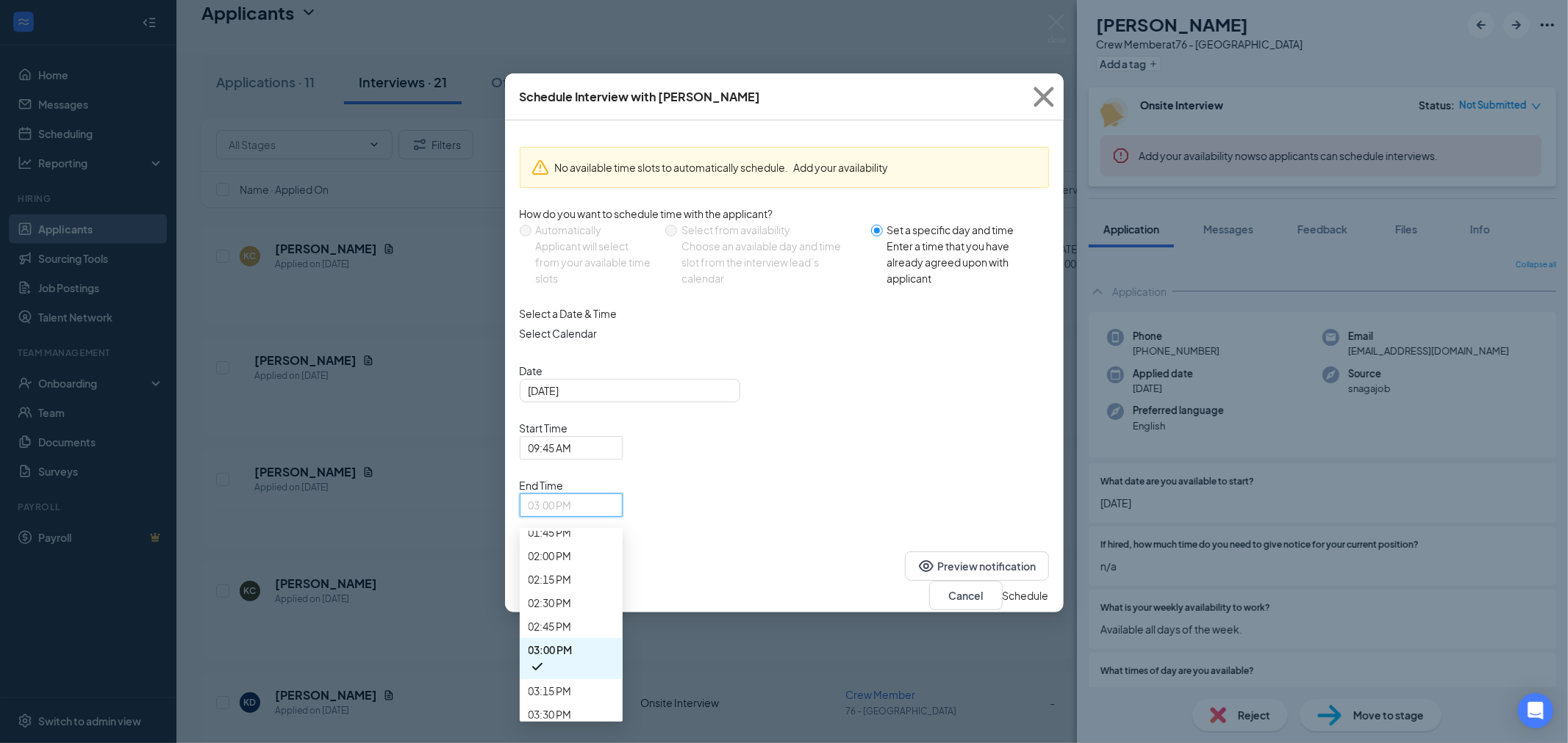
click at [572, 188] on span "10:00 AM" at bounding box center [550, 180] width 43 height 16
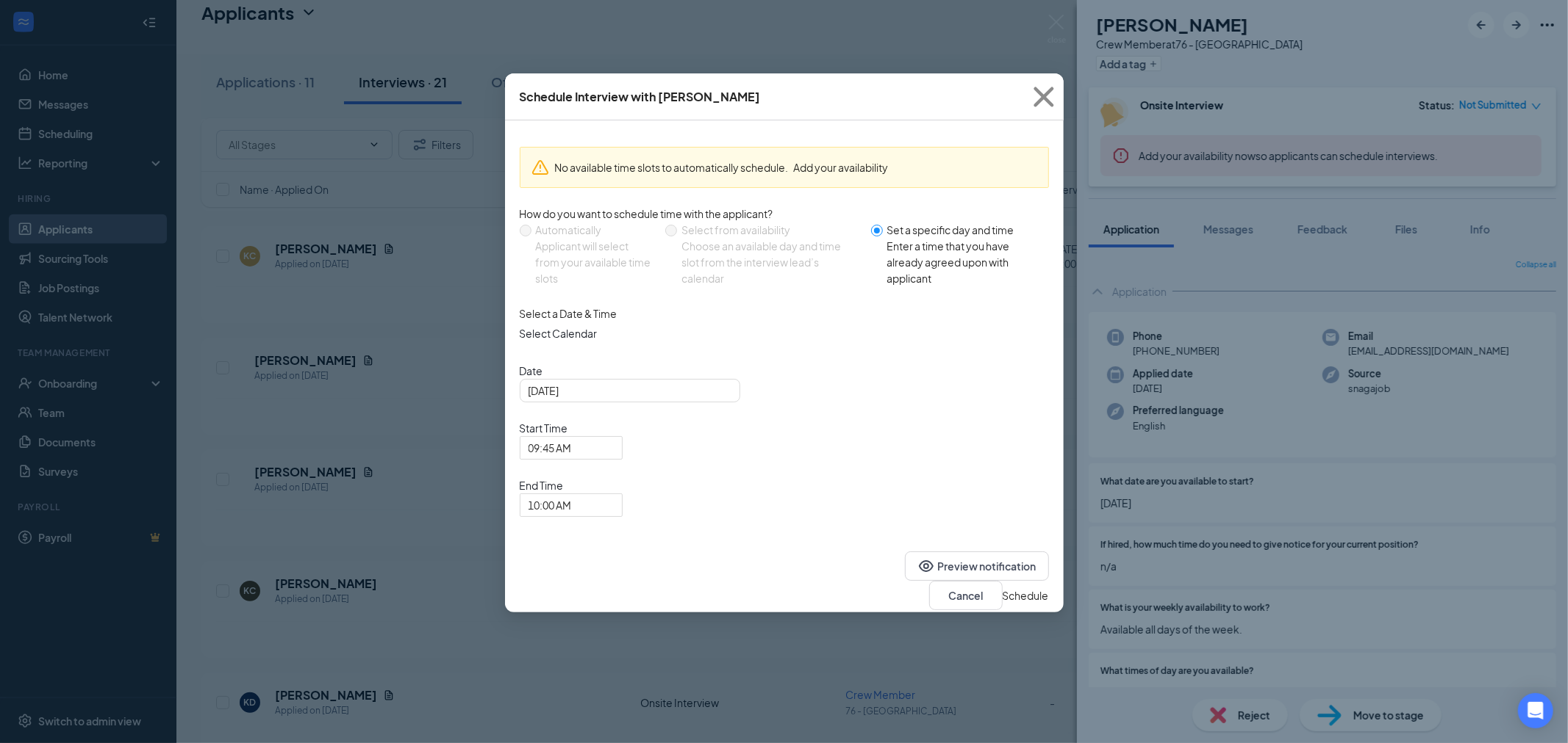
click at [1003, 588] on button "Schedule" at bounding box center [1025, 595] width 46 height 16
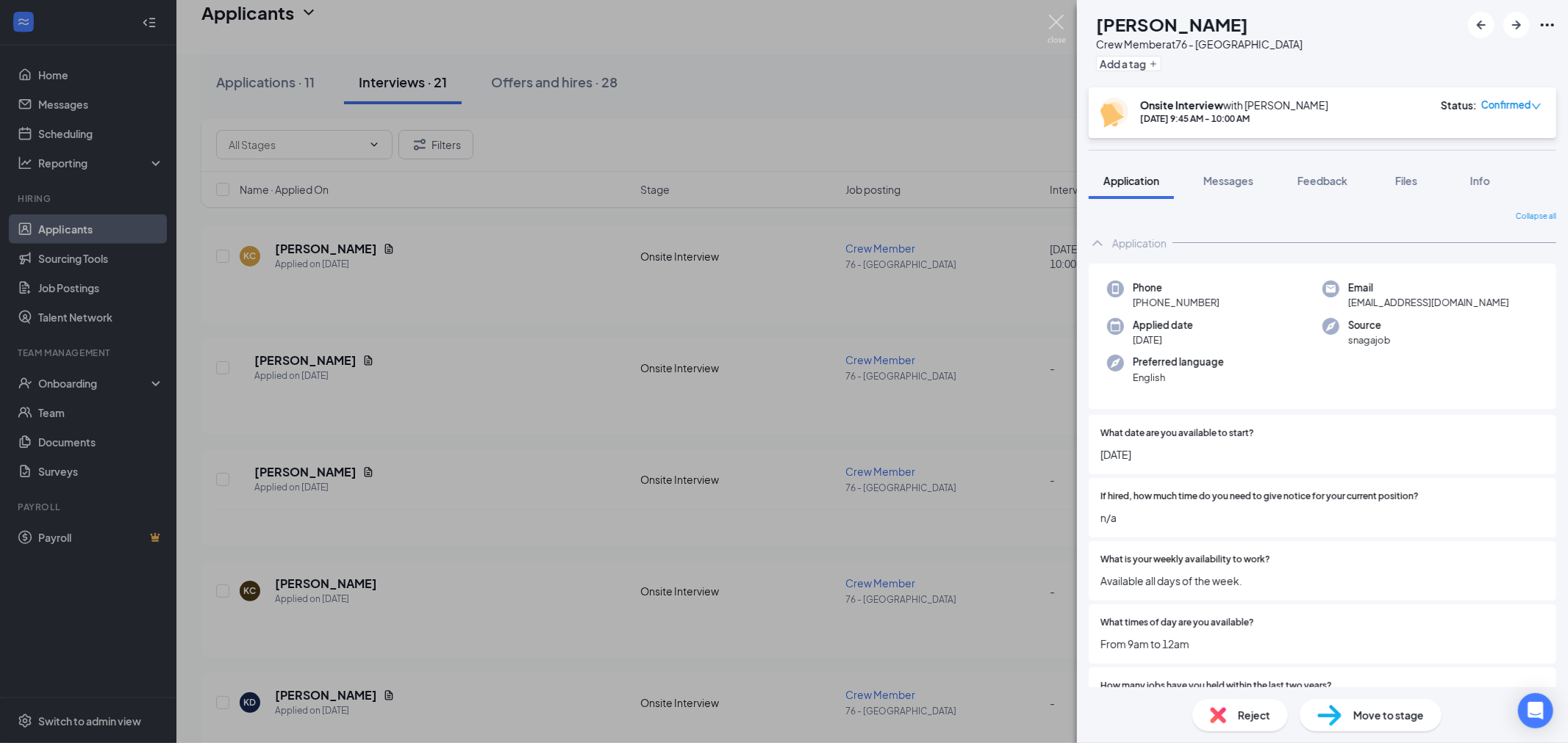
click at [1060, 24] on img at bounding box center [1056, 29] width 18 height 28
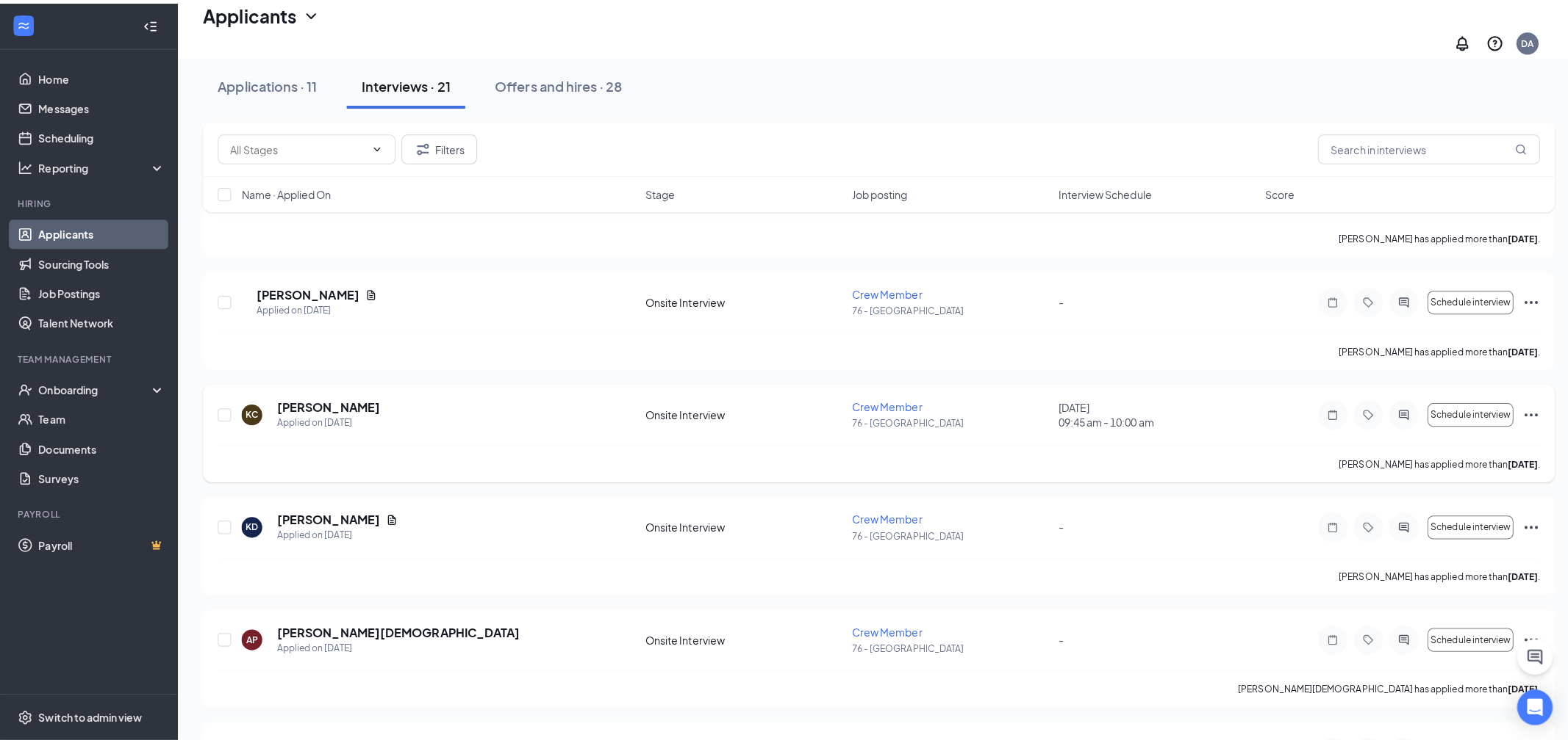
scroll to position [1319, 0]
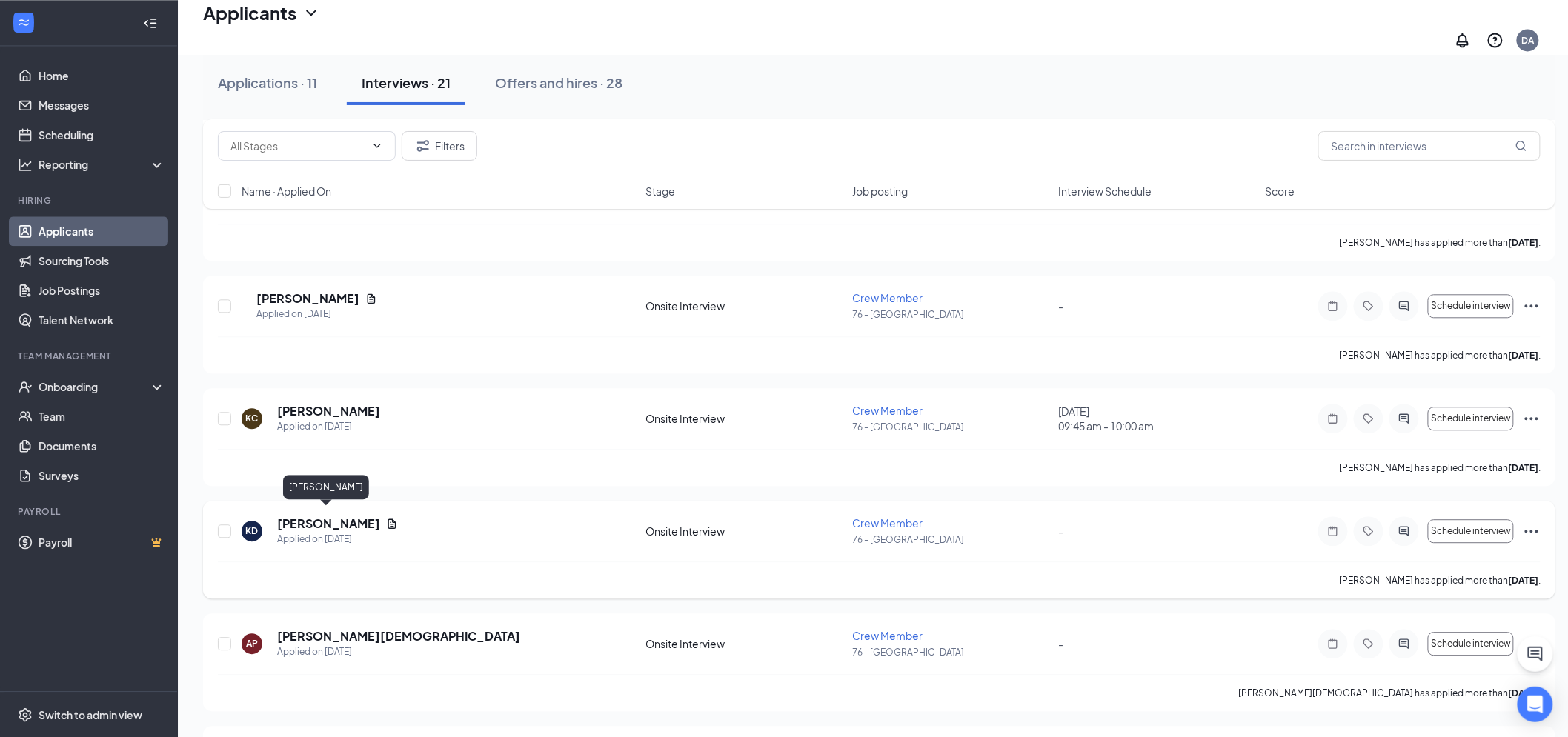
click at [327, 517] on h5 "[PERSON_NAME]" at bounding box center [329, 524] width 103 height 16
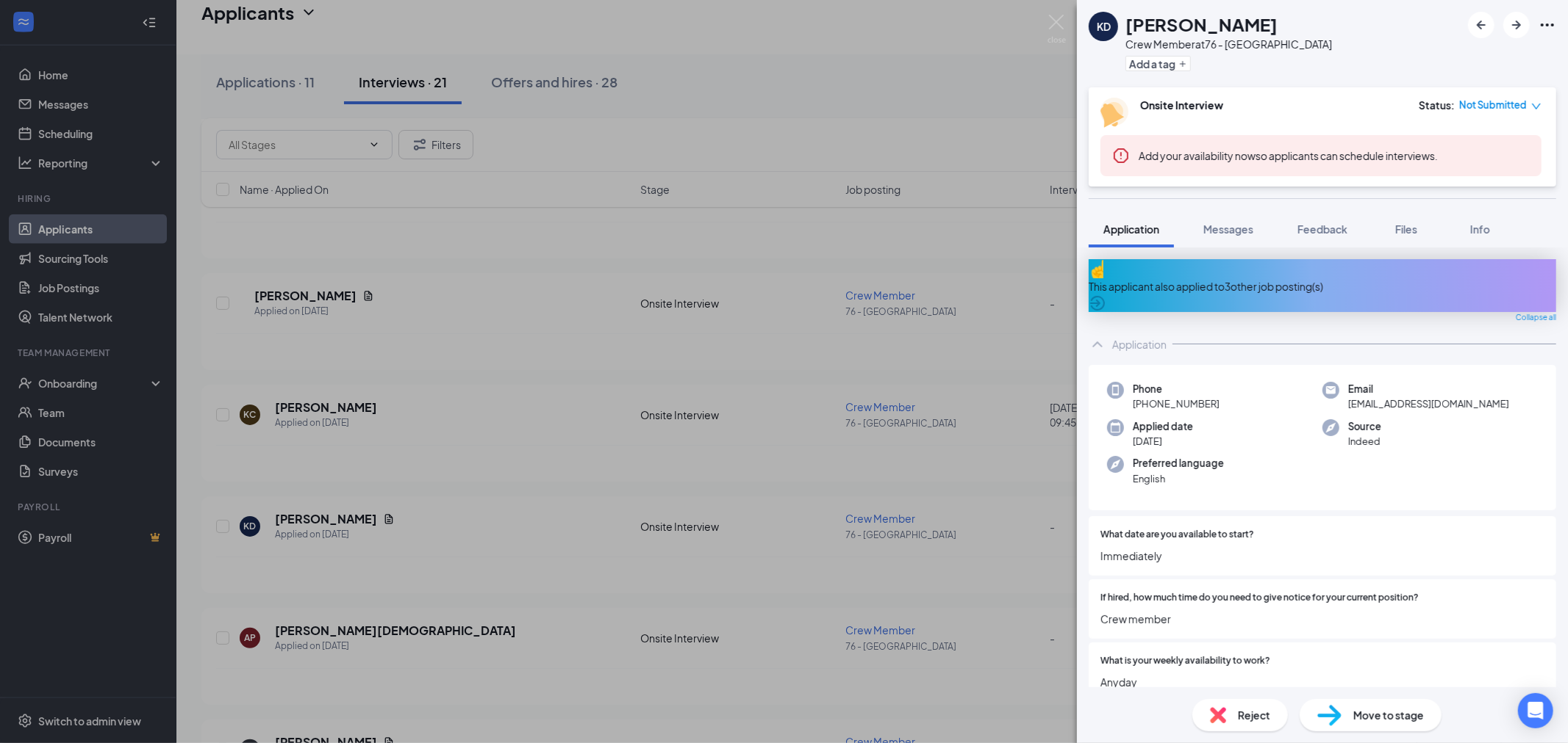
click at [1488, 278] on div "This applicant also applied to 3 other job posting(s)" at bounding box center [1322, 286] width 467 height 16
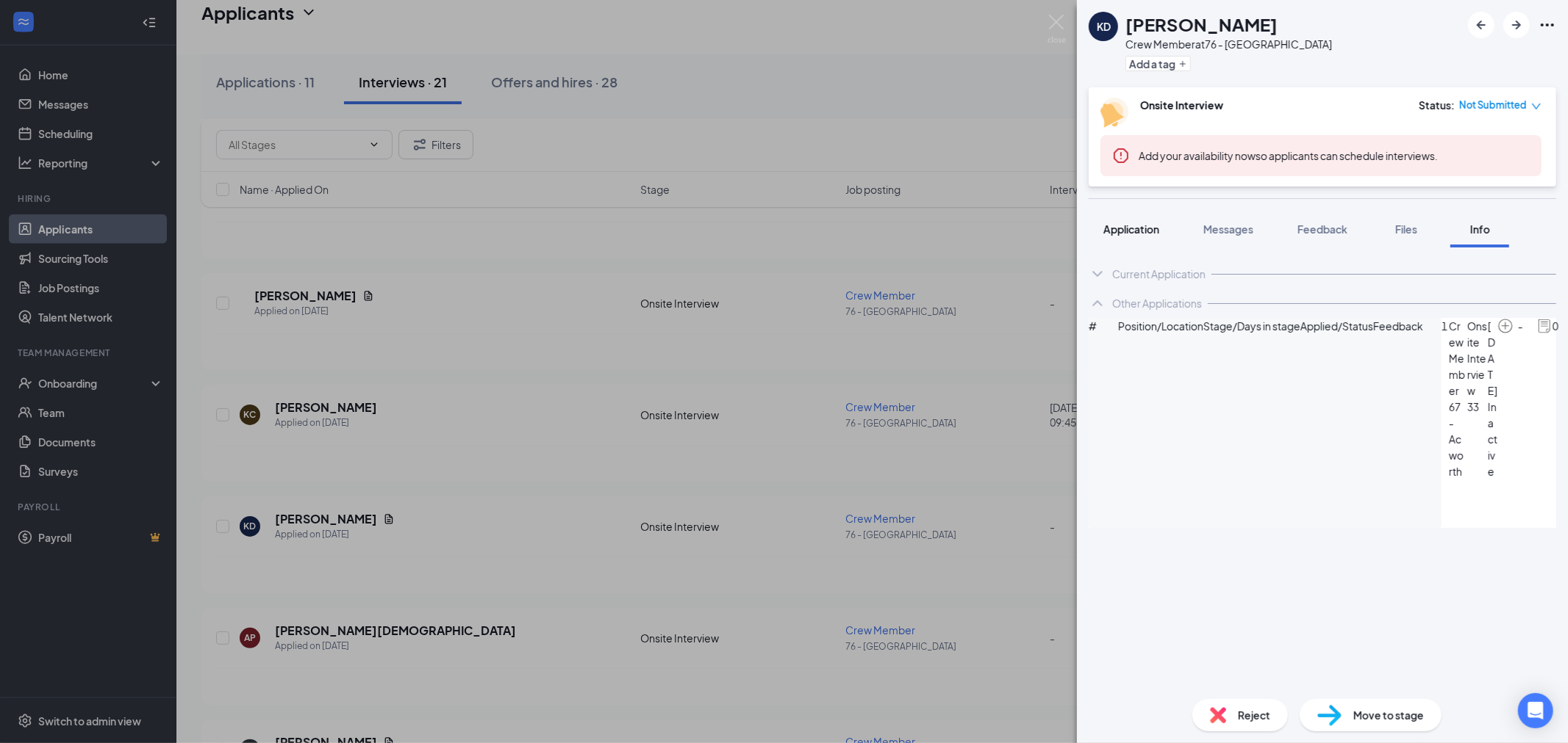
click at [1123, 228] on span "Application" at bounding box center [1131, 229] width 56 height 13
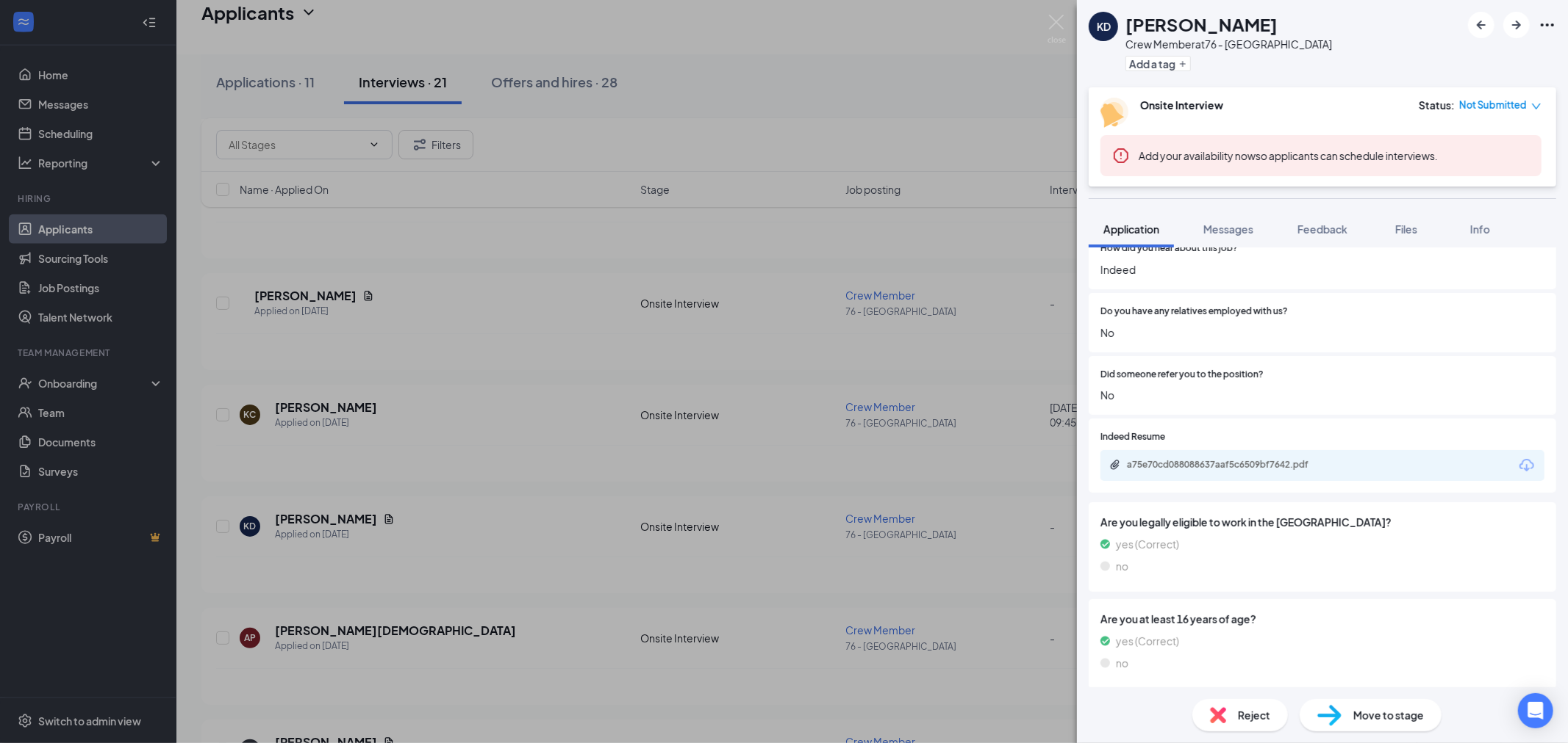
scroll to position [1167, 0]
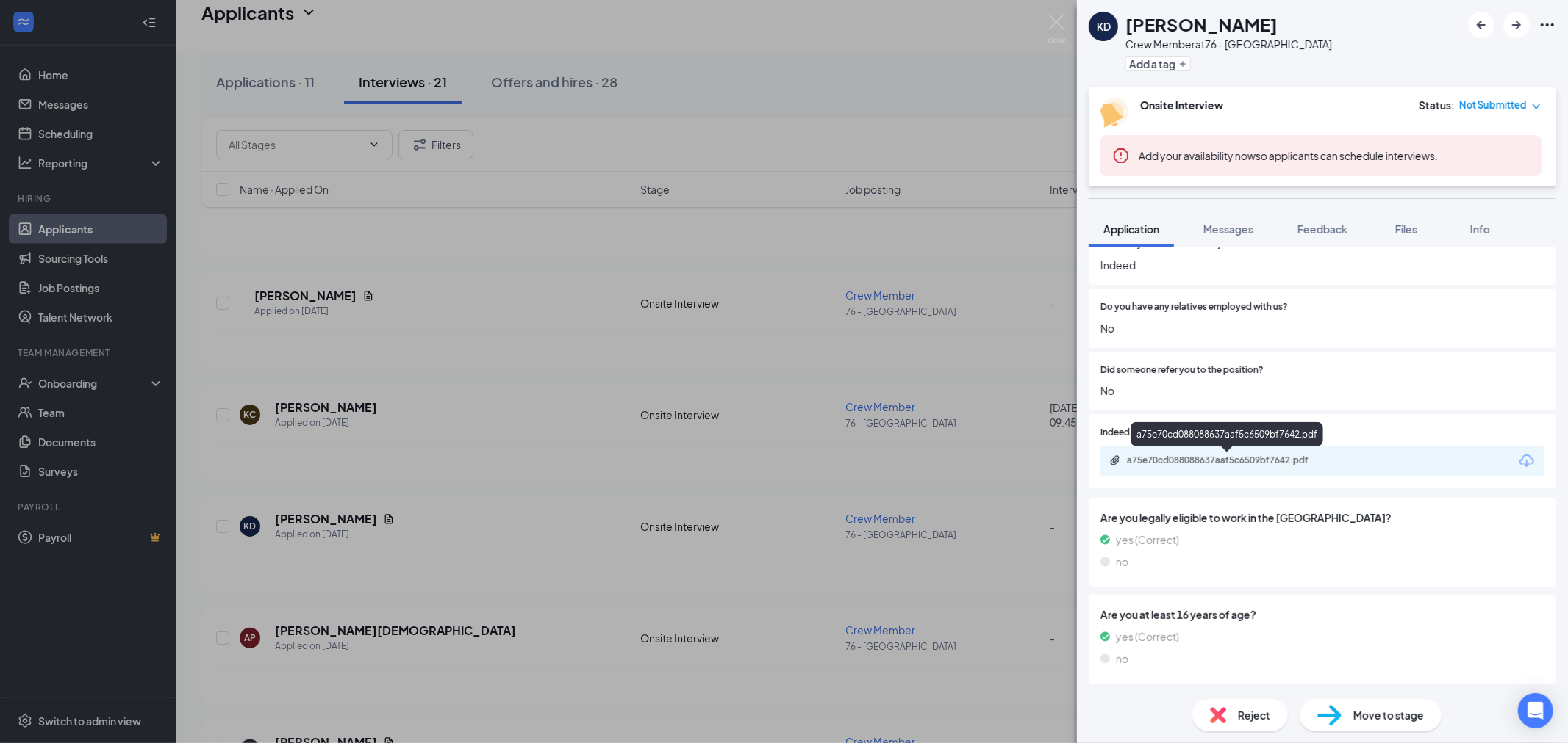
click at [1195, 455] on div "a75e70cd088088637aaf5c6509bf7642.pdf" at bounding box center [1229, 461] width 206 height 12
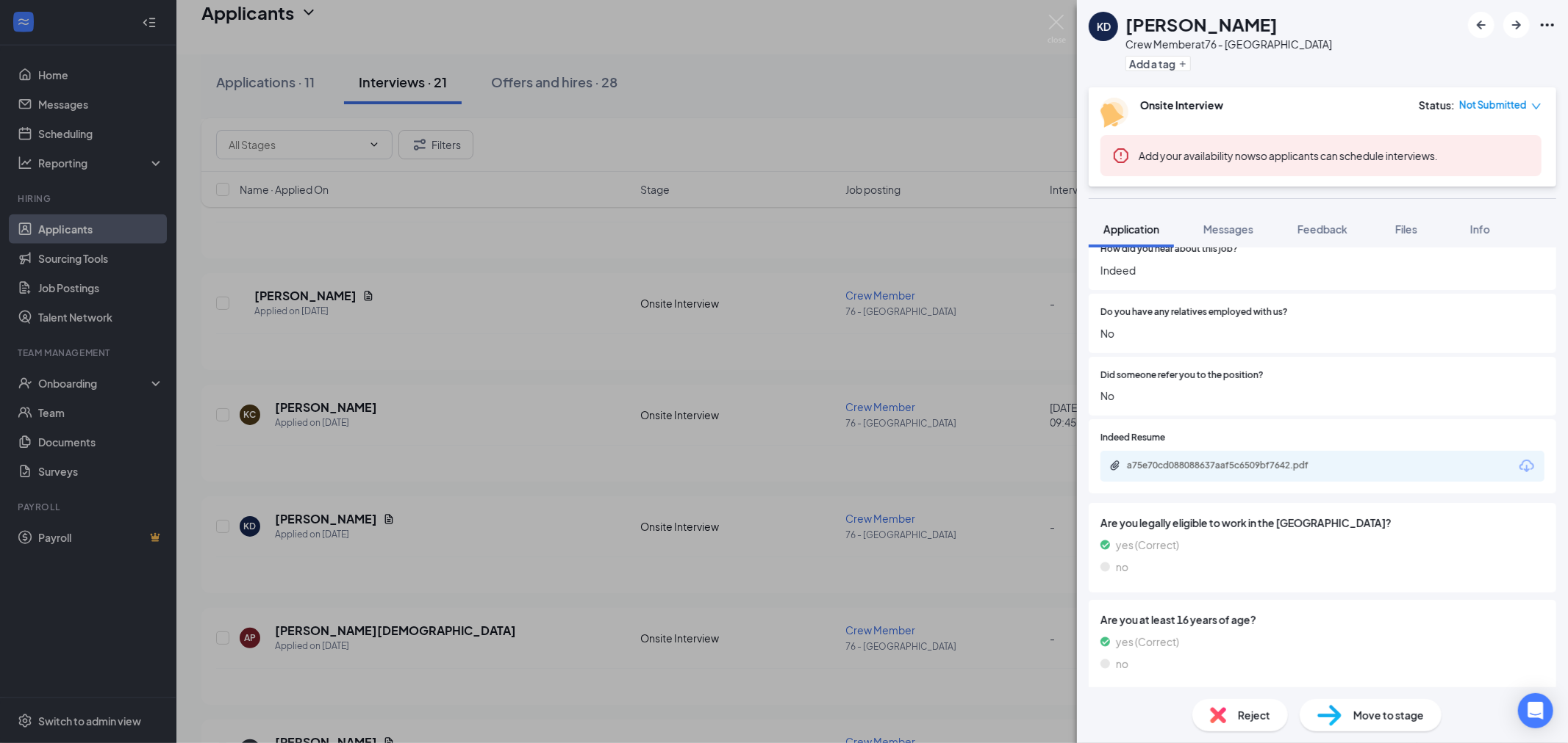
click at [1228, 711] on div "Reject" at bounding box center [1239, 715] width 95 height 33
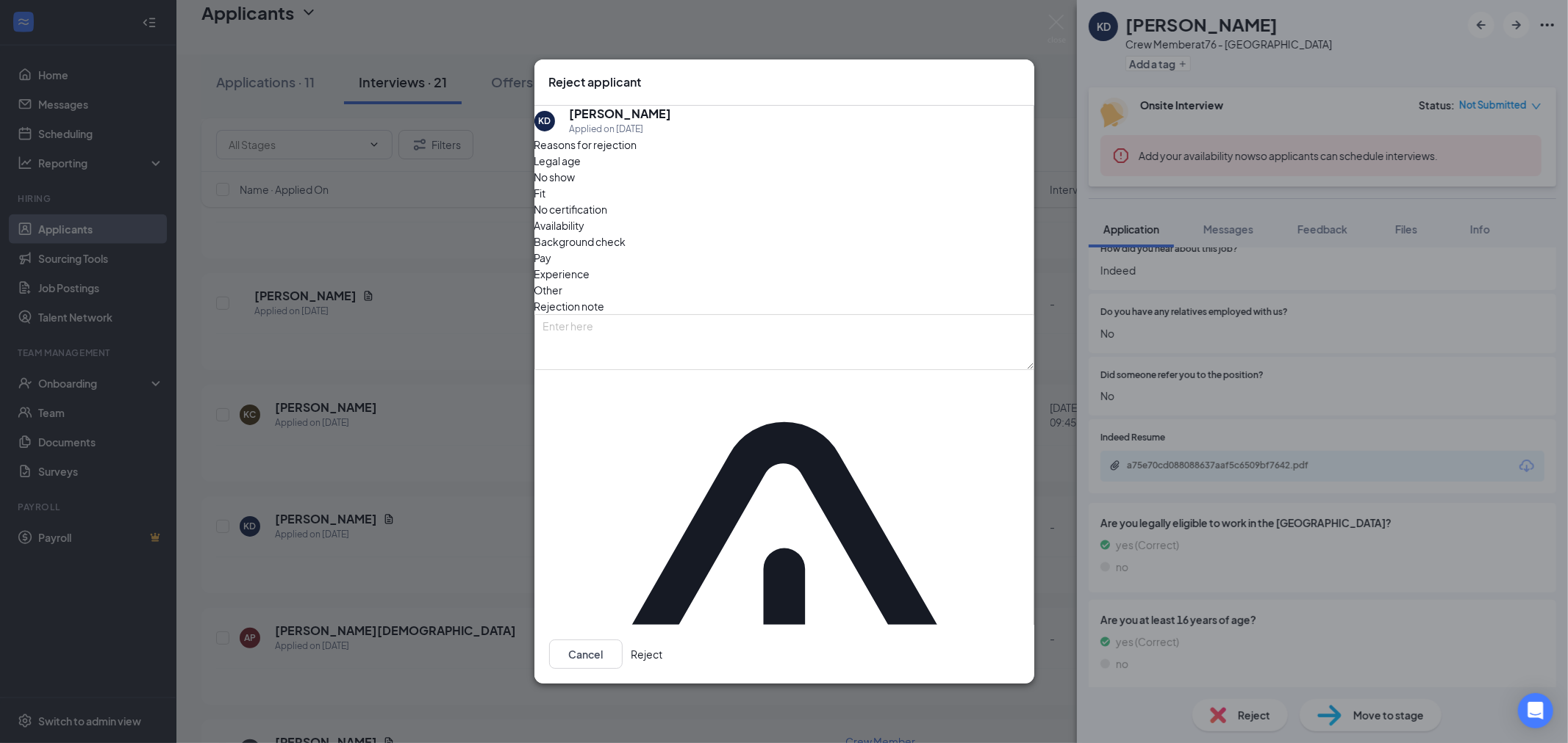
click at [585, 233] on span "Availability" at bounding box center [559, 225] width 51 height 16
click at [663, 639] on button "Reject" at bounding box center [647, 654] width 32 height 29
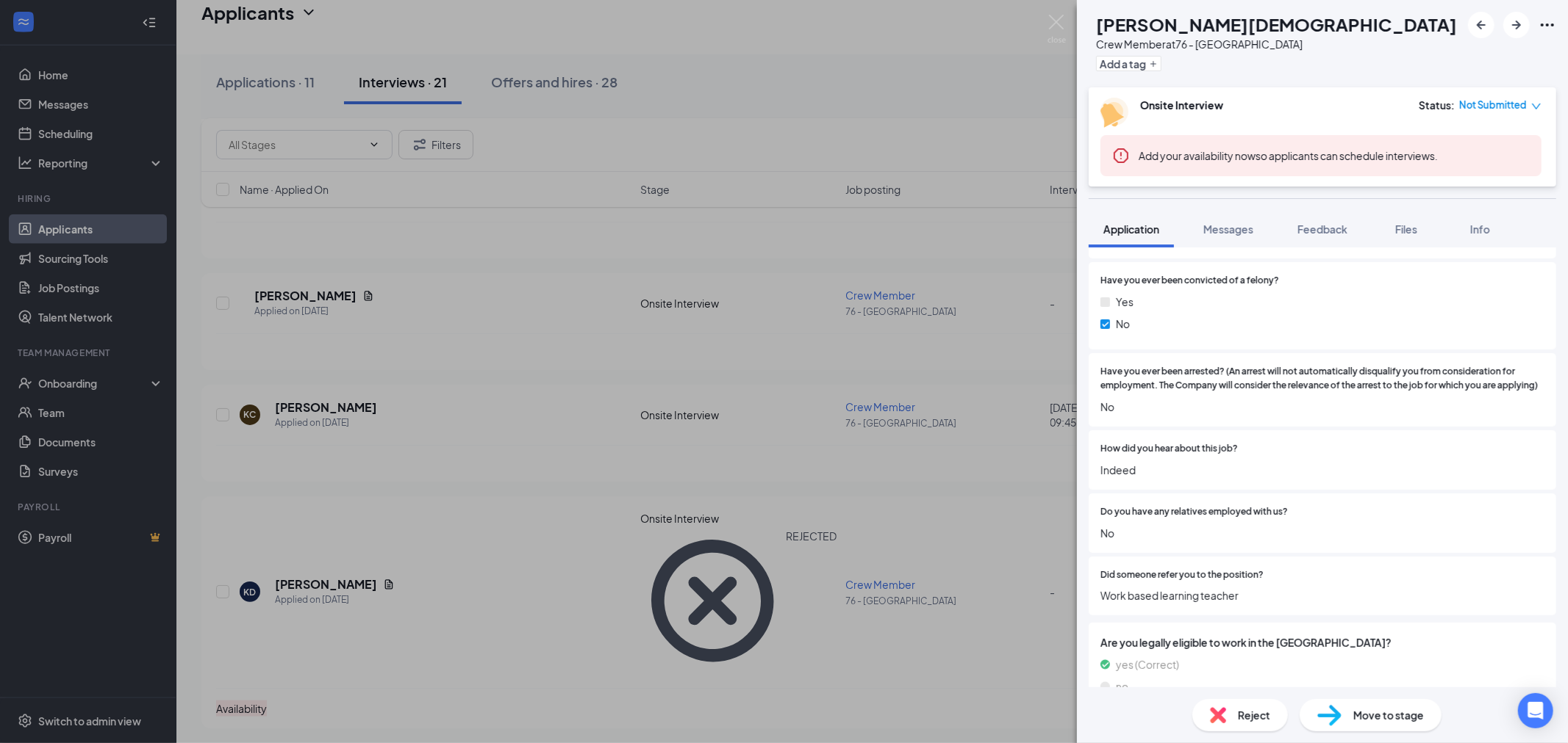
scroll to position [979, 0]
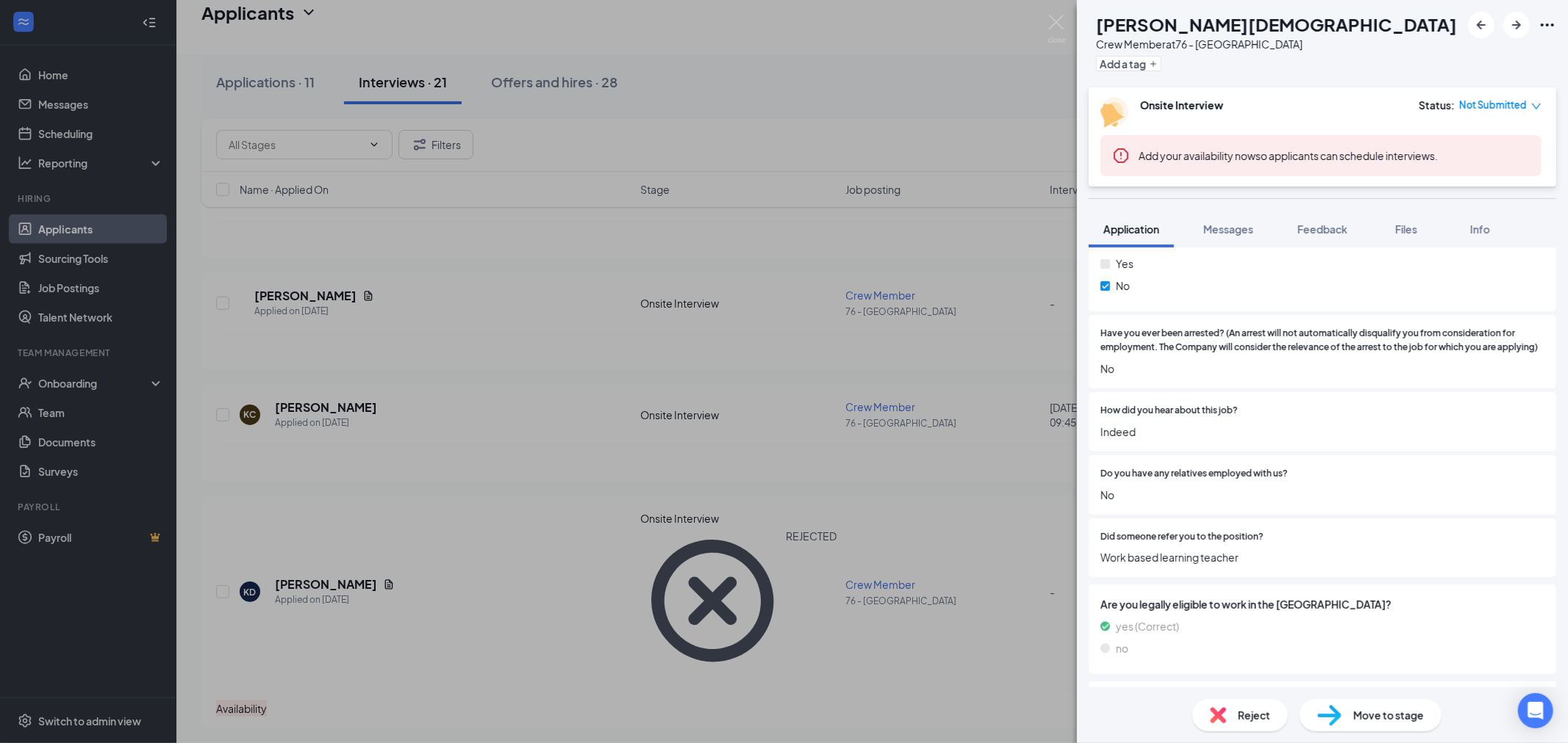
click at [1221, 714] on img at bounding box center [1218, 715] width 16 height 16
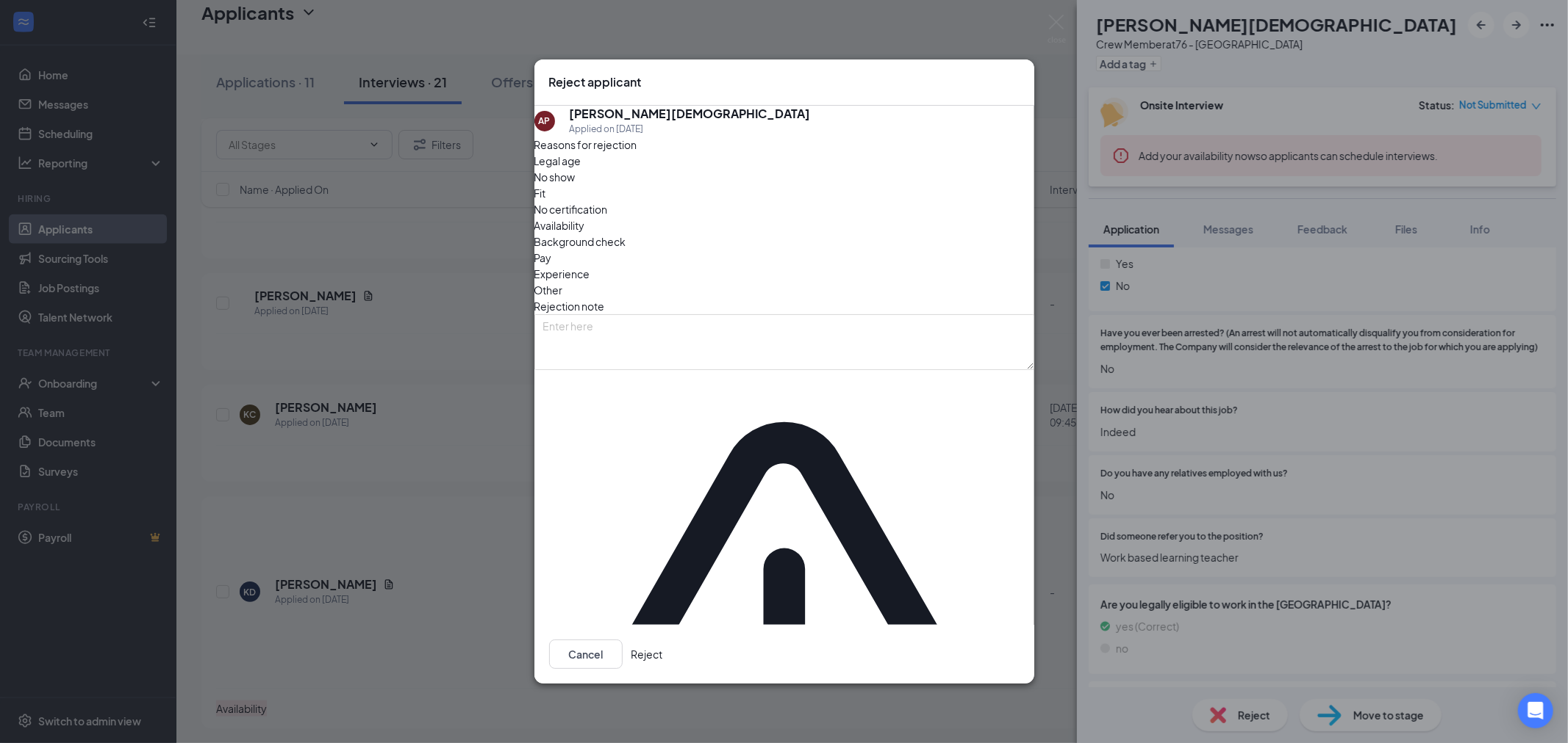
click at [590, 282] on span "Experience" at bounding box center [562, 273] width 56 height 16
click at [663, 639] on button "Reject" at bounding box center [647, 654] width 32 height 29
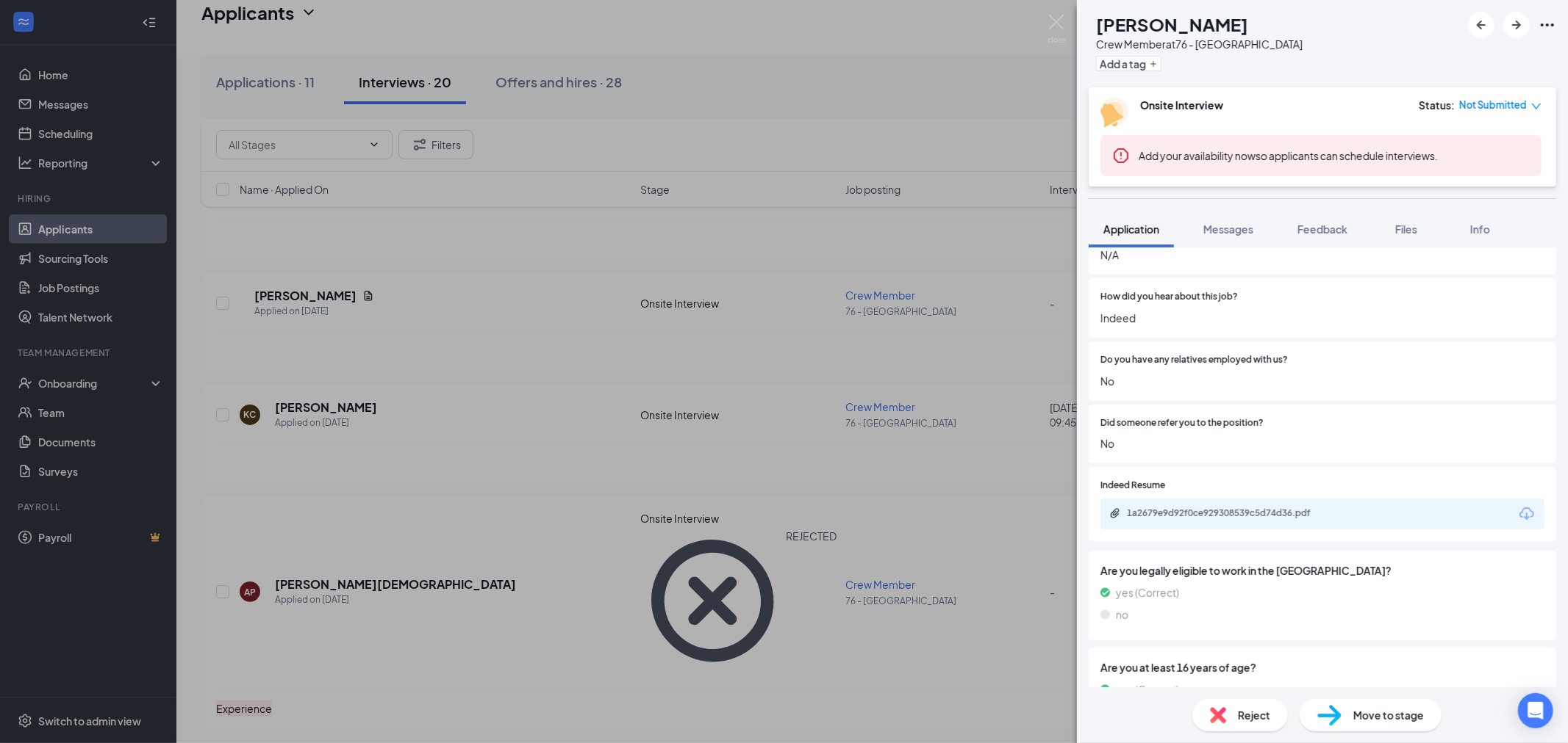
scroll to position [1126, 0]
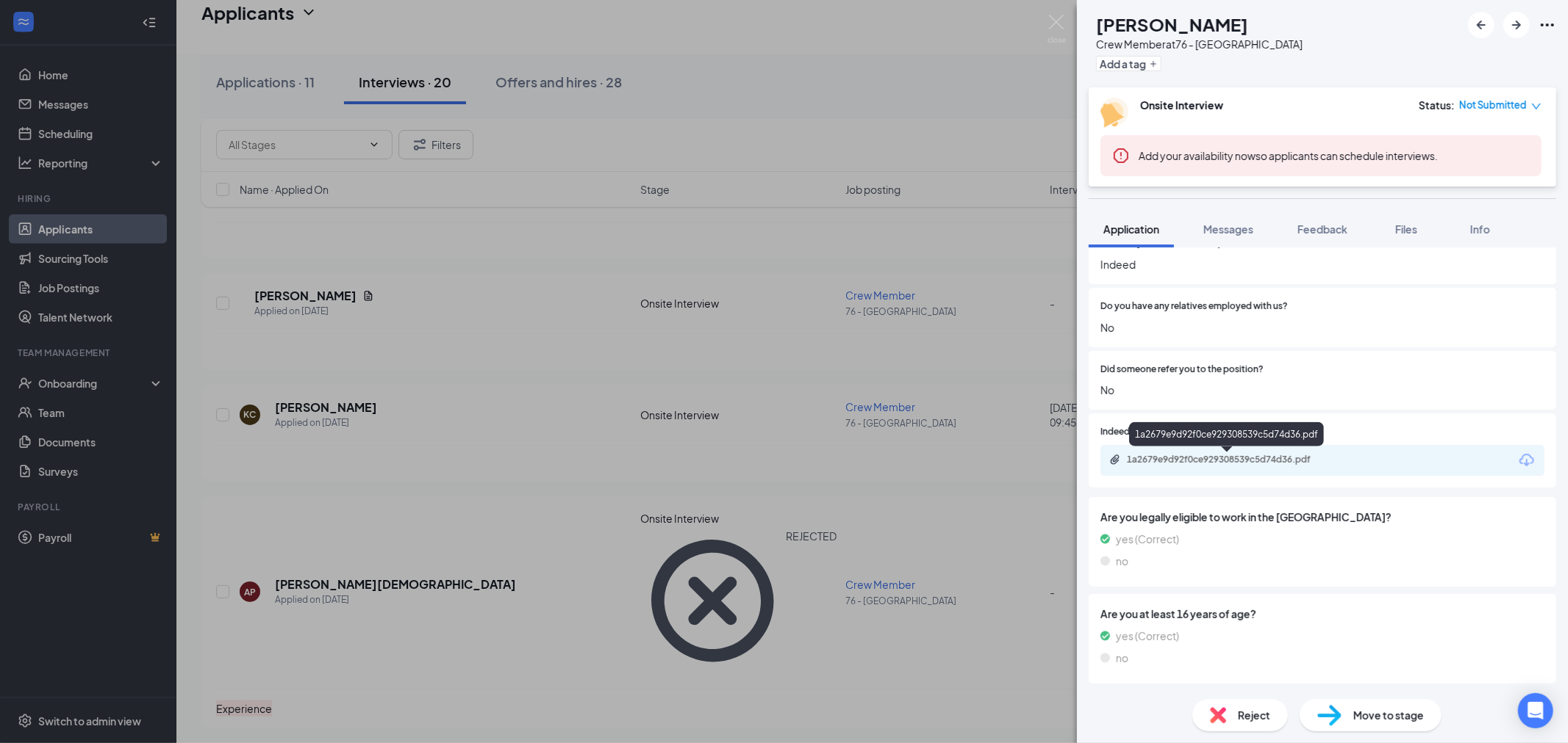
click at [1243, 463] on div "1a2679e9d92f0ce929308539c5d74d36.pdf" at bounding box center [1229, 460] width 206 height 12
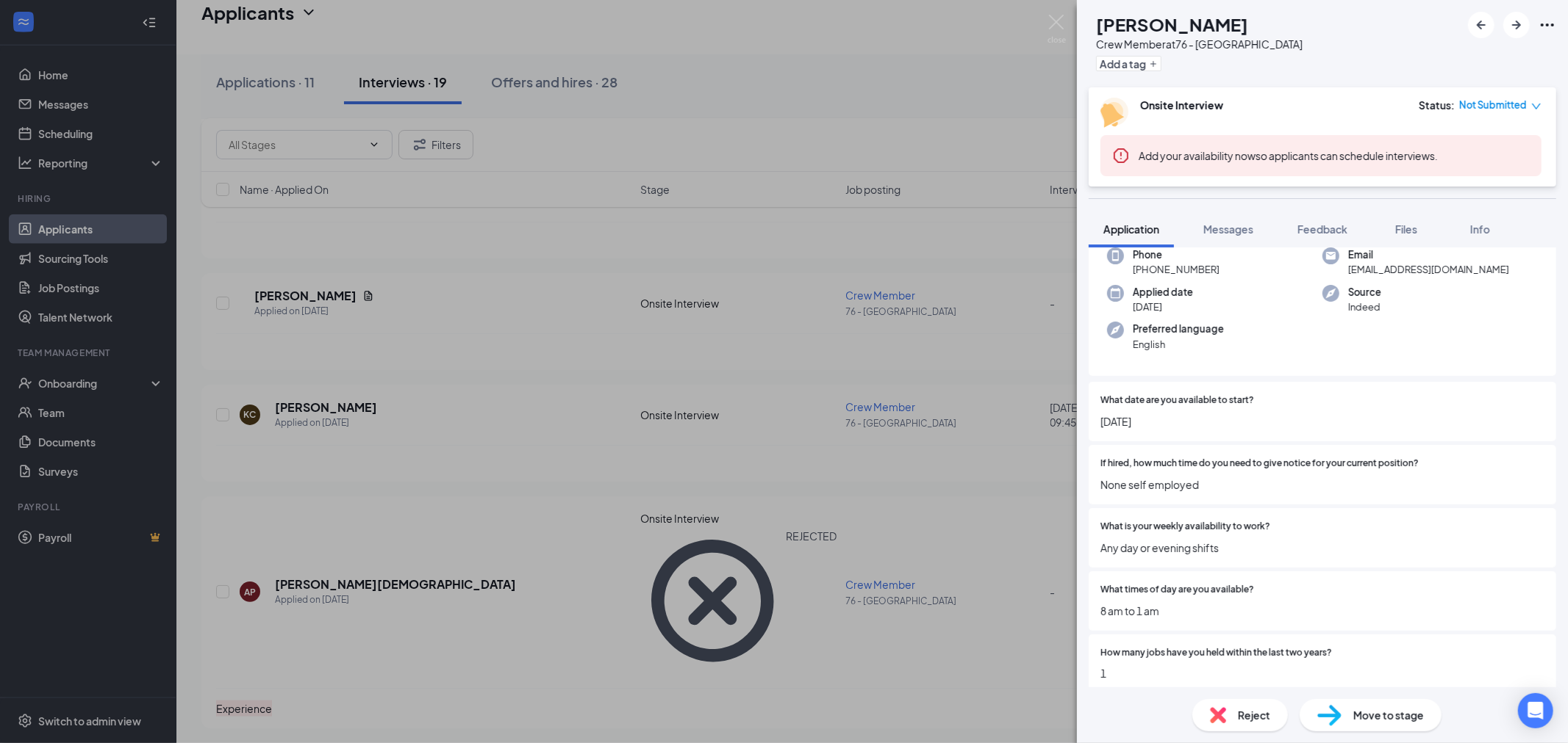
scroll to position [0, 0]
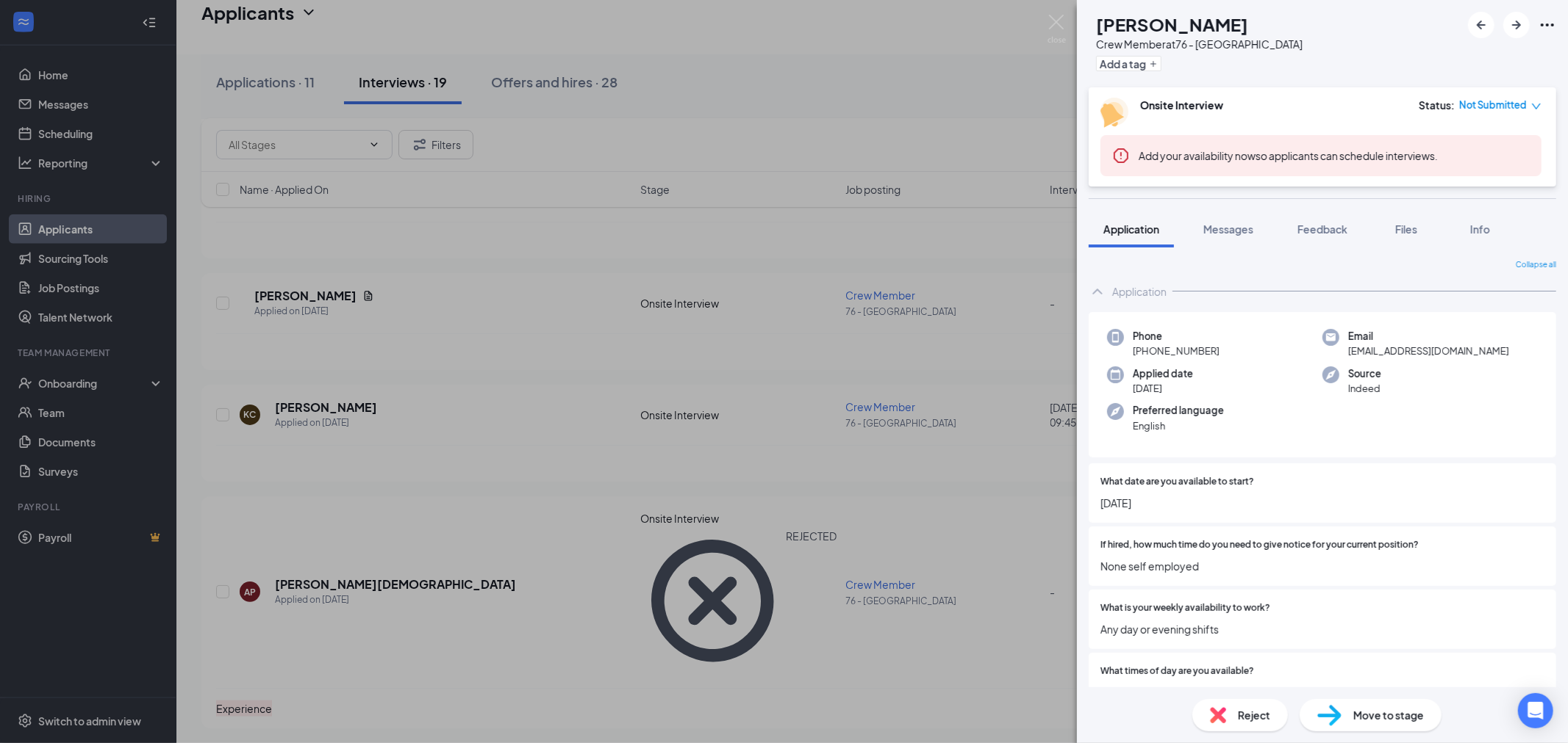
click at [1536, 104] on icon "down" at bounding box center [1536, 106] width 10 height 10
click at [1498, 152] on span "Assign Time" at bounding box center [1465, 160] width 82 height 16
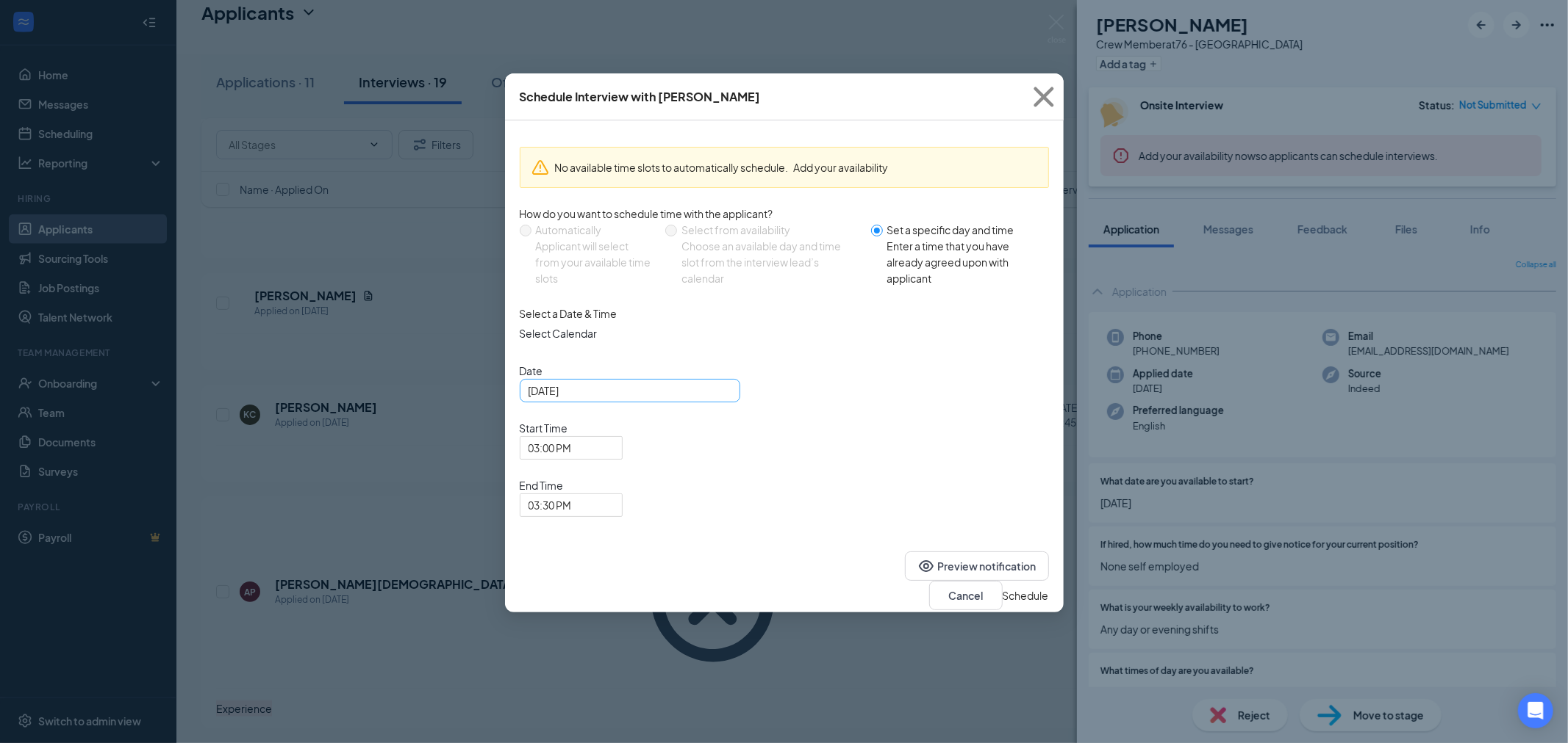
click at [721, 399] on div "[DATE]" at bounding box center [630, 390] width 203 height 16
type input "[DATE]"
click at [598, 537] on div "16" at bounding box center [594, 528] width 18 height 18
click at [614, 437] on span "03:00 PM" at bounding box center [571, 448] width 85 height 22
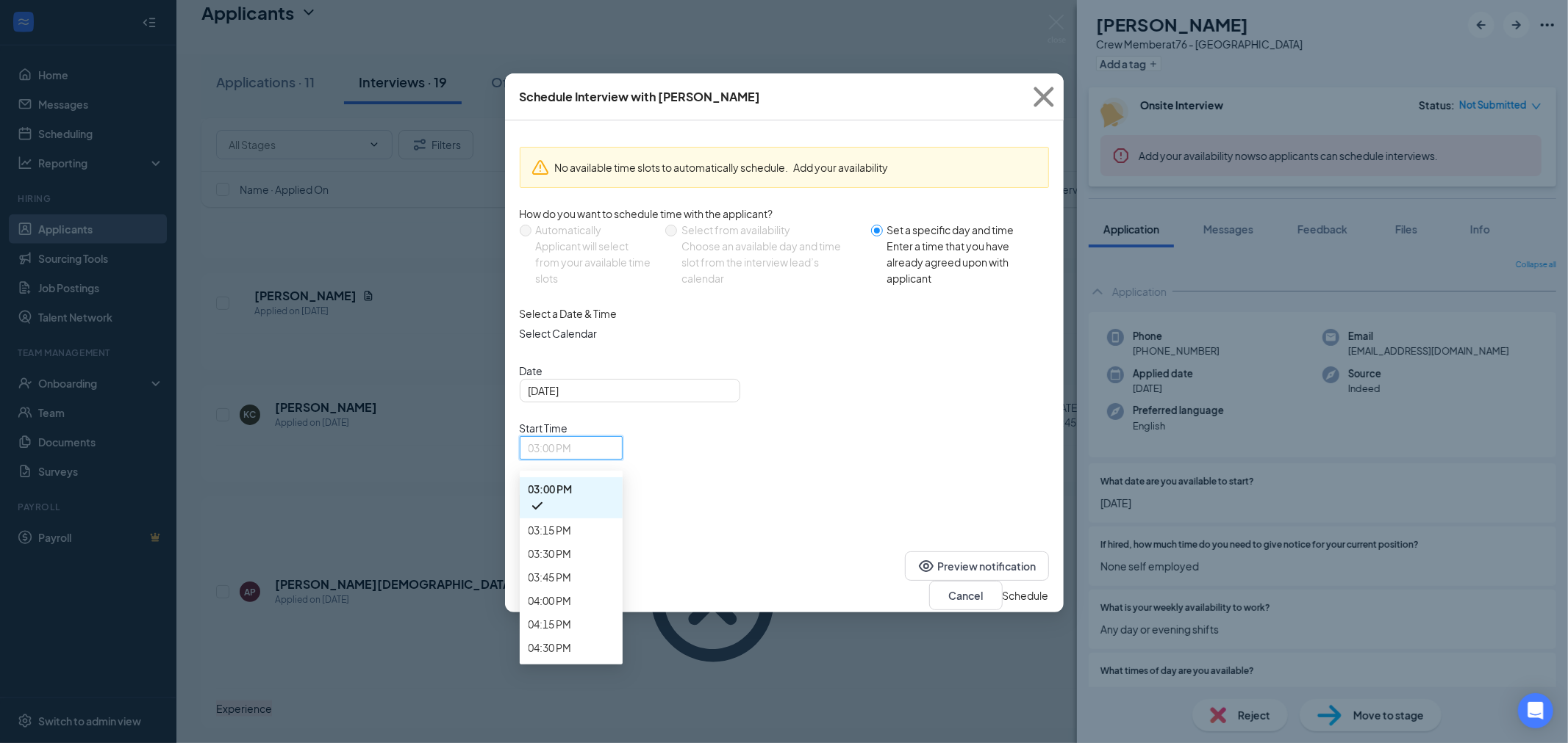
scroll to position [1385, 0]
click at [614, 73] on span "10:15 AM" at bounding box center [571, 64] width 85 height 16
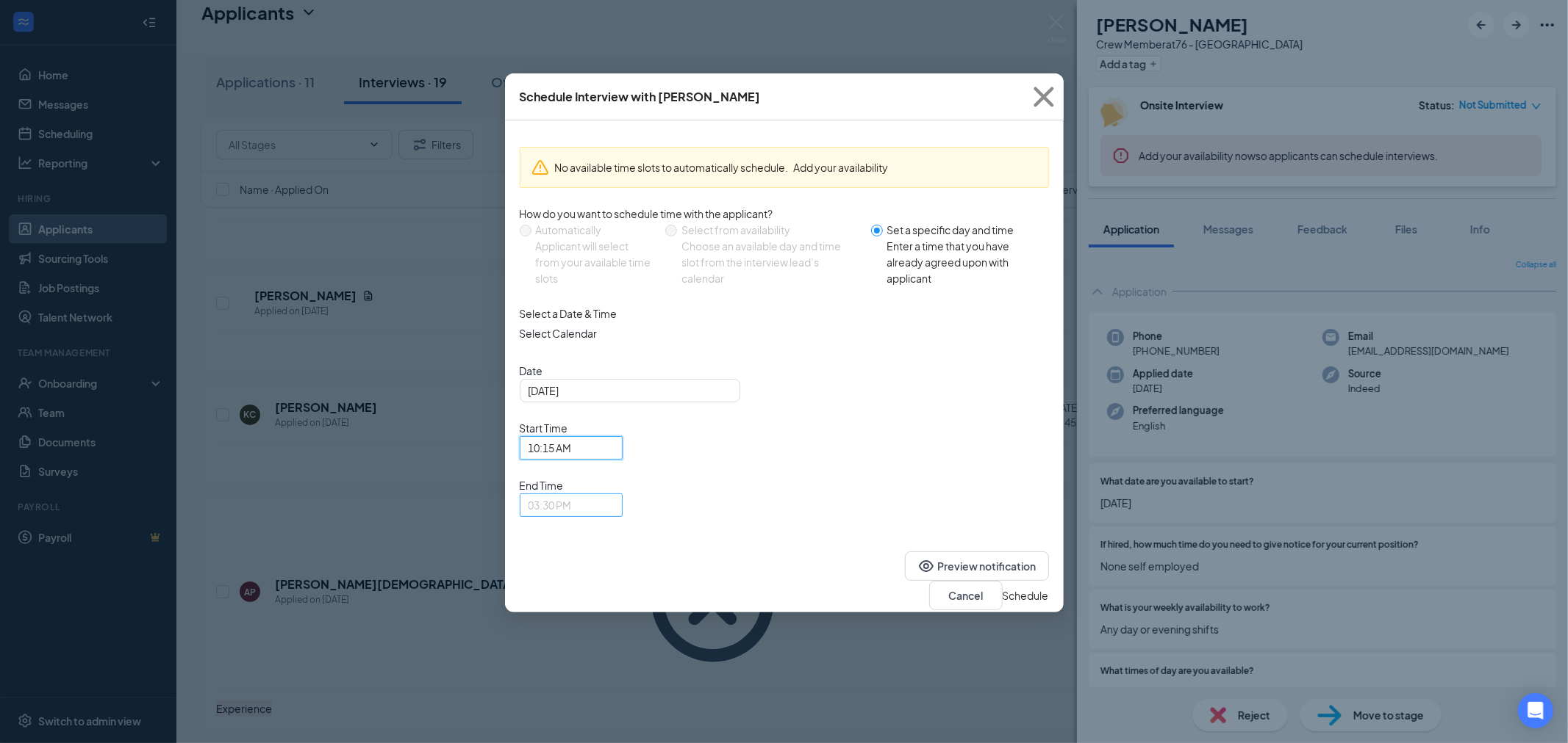
drag, startPoint x: 962, startPoint y: 405, endPoint x: 950, endPoint y: 409, distance: 12.6
click at [622, 494] on div "03:30 PM" at bounding box center [570, 506] width 103 height 23
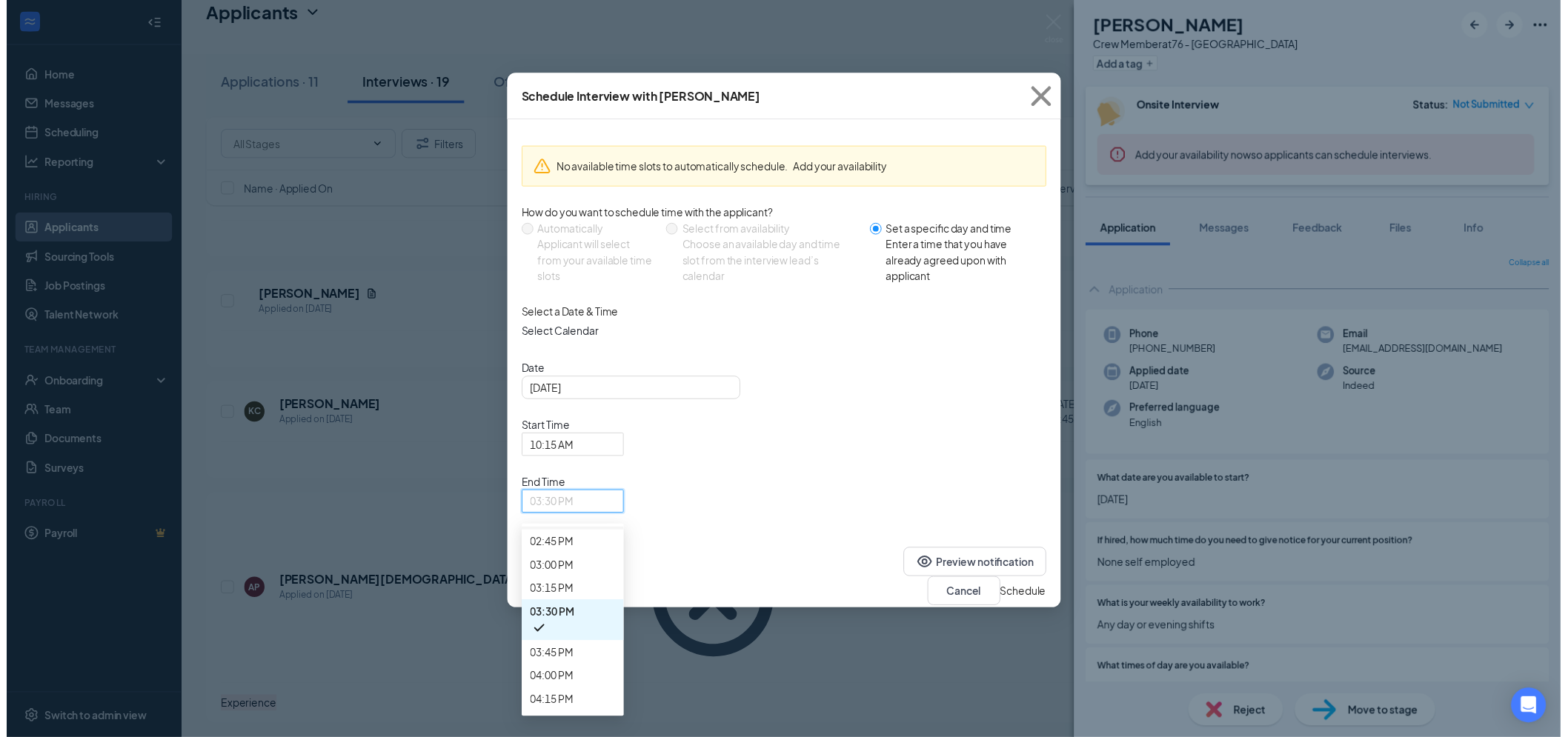
scroll to position [1383, 0]
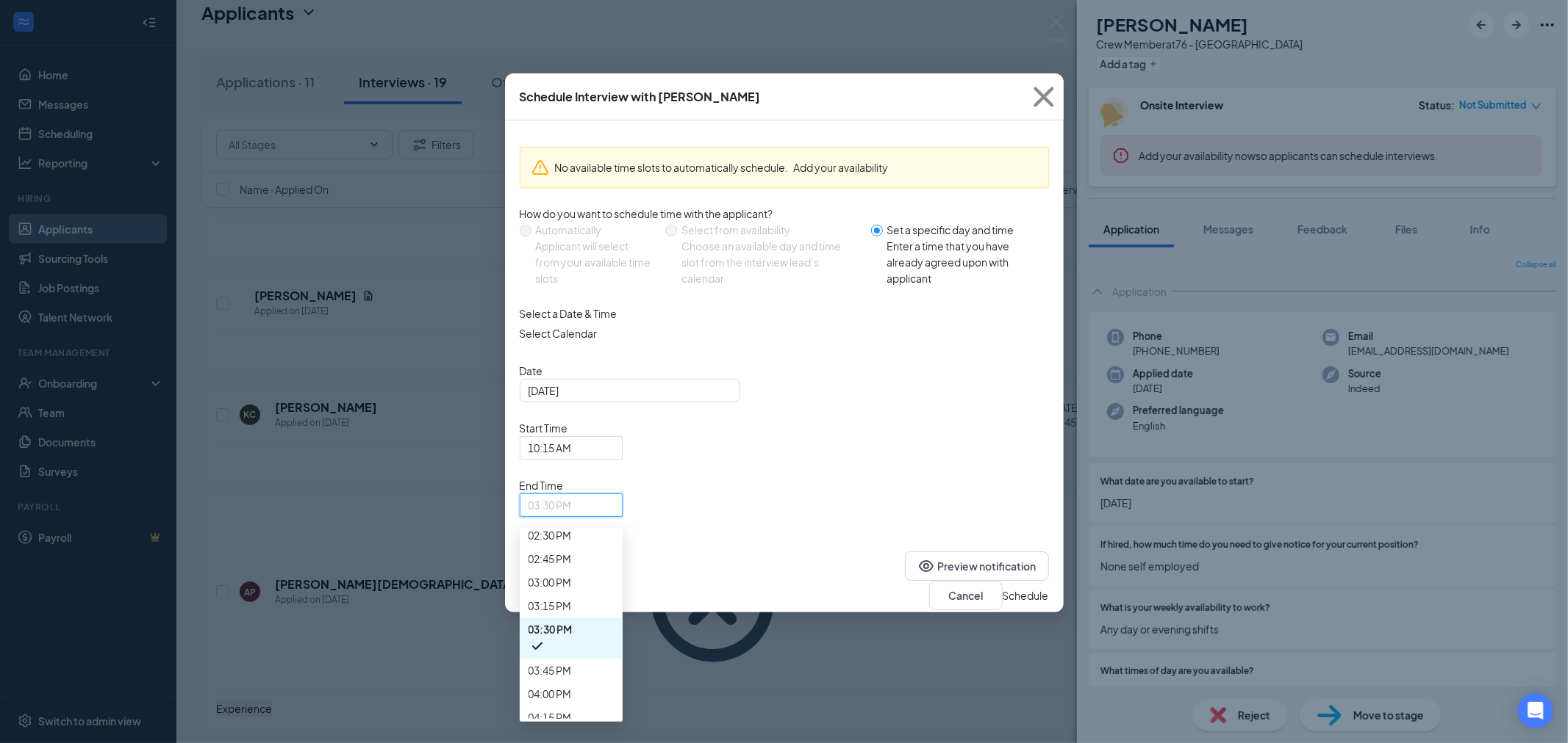
click at [572, 167] on span "10:30 AM" at bounding box center [550, 159] width 43 height 16
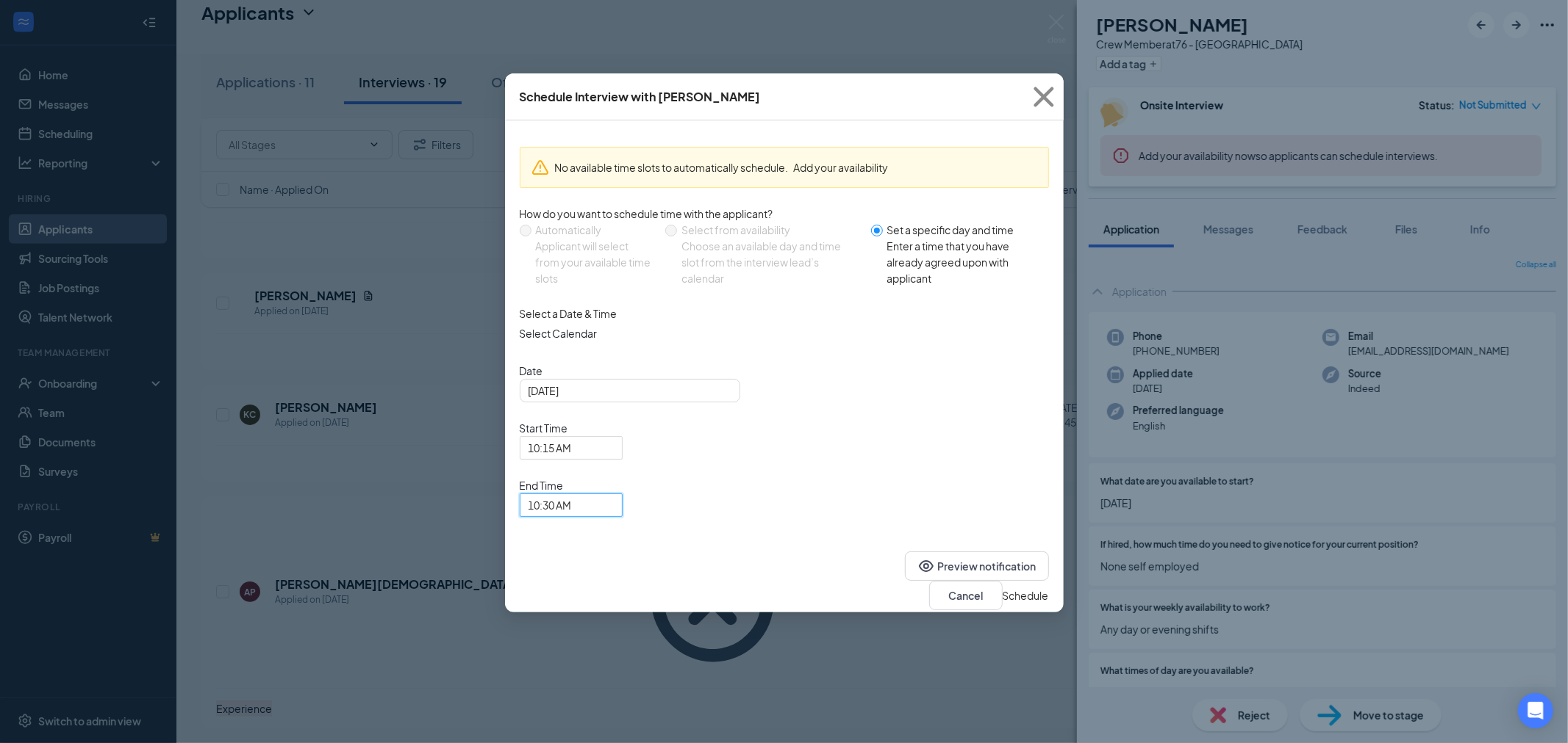
click at [1004, 588] on button "Schedule" at bounding box center [1025, 595] width 46 height 16
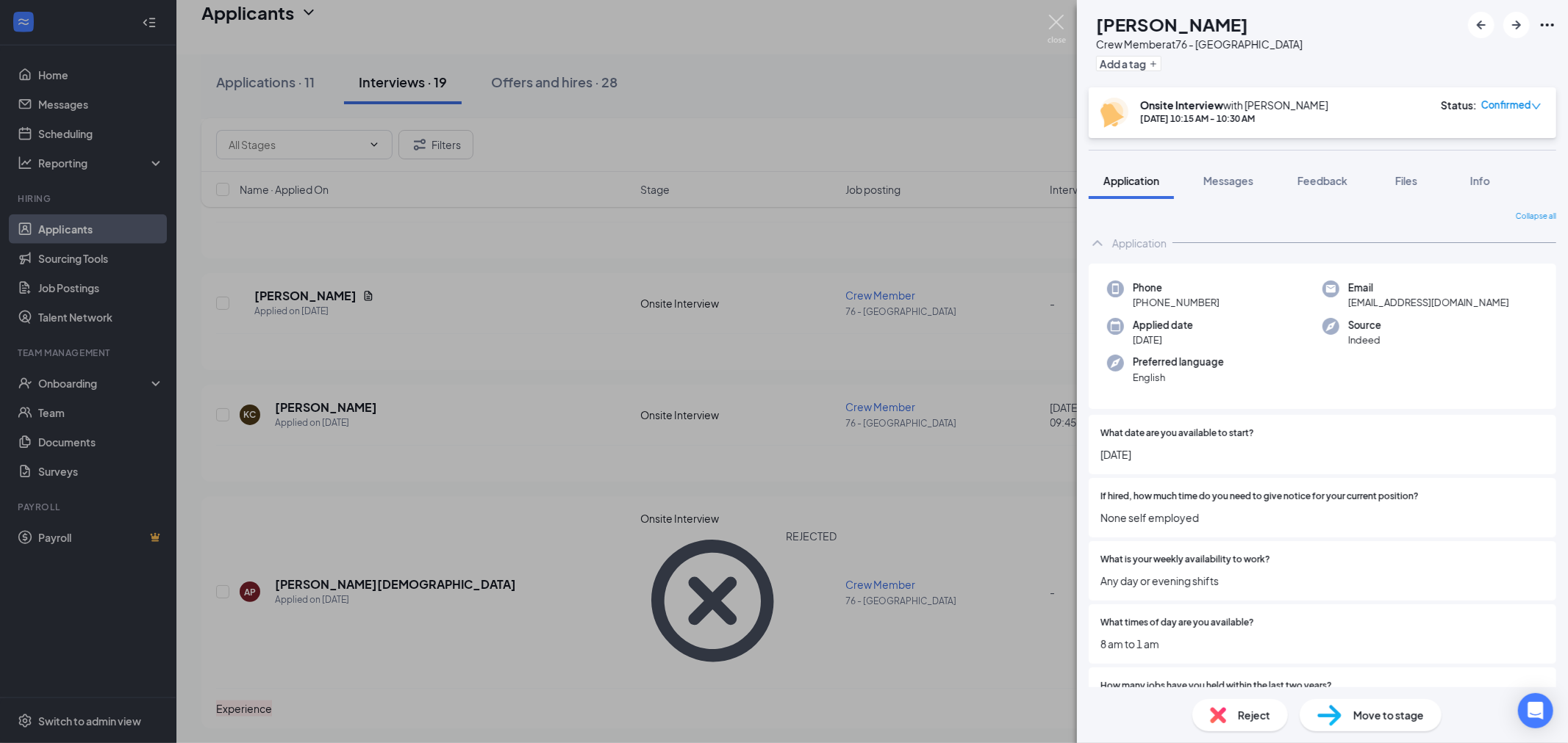
click at [1062, 20] on img at bounding box center [1056, 29] width 18 height 28
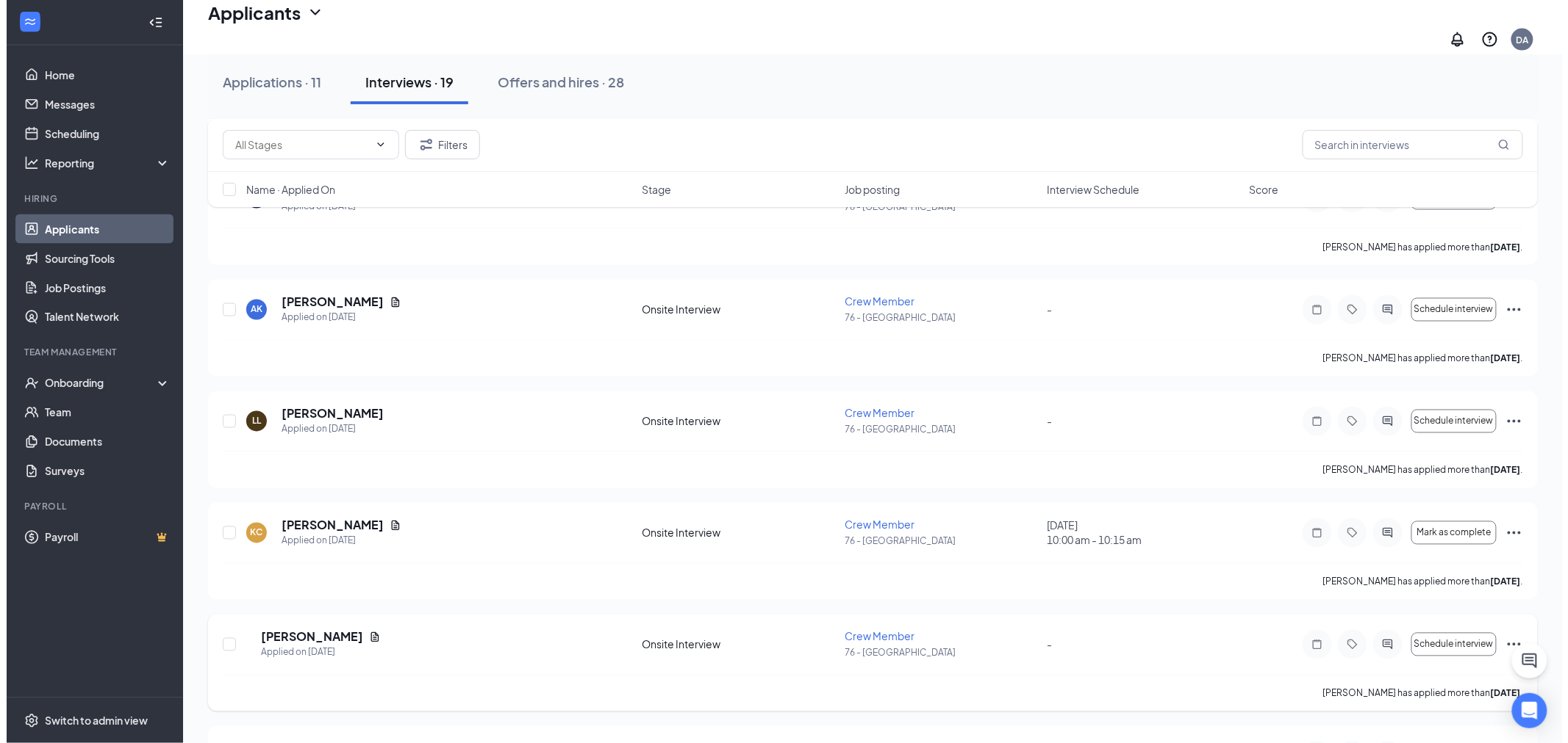
scroll to position [1142, 0]
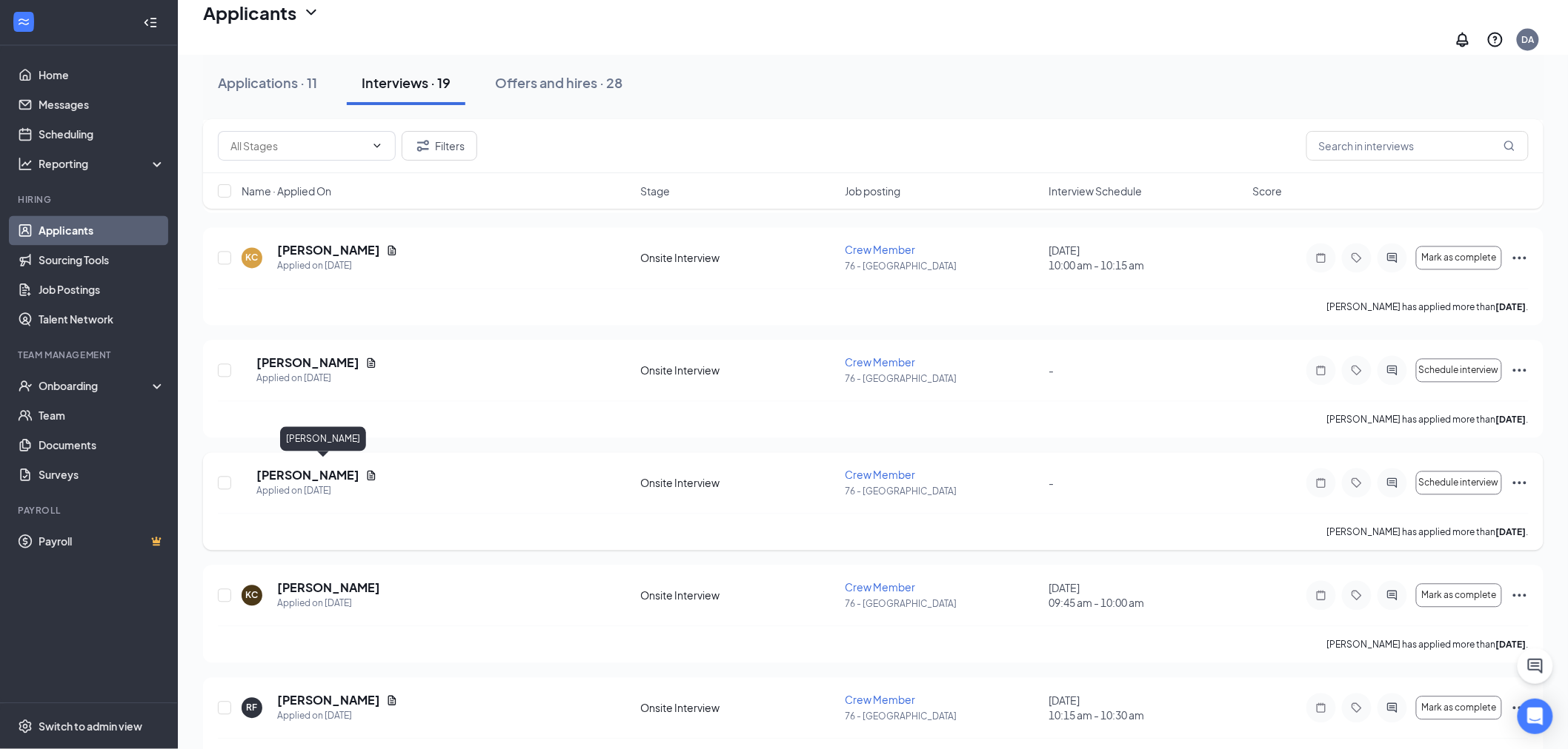
click at [314, 470] on h5 "[PERSON_NAME]" at bounding box center [308, 475] width 103 height 16
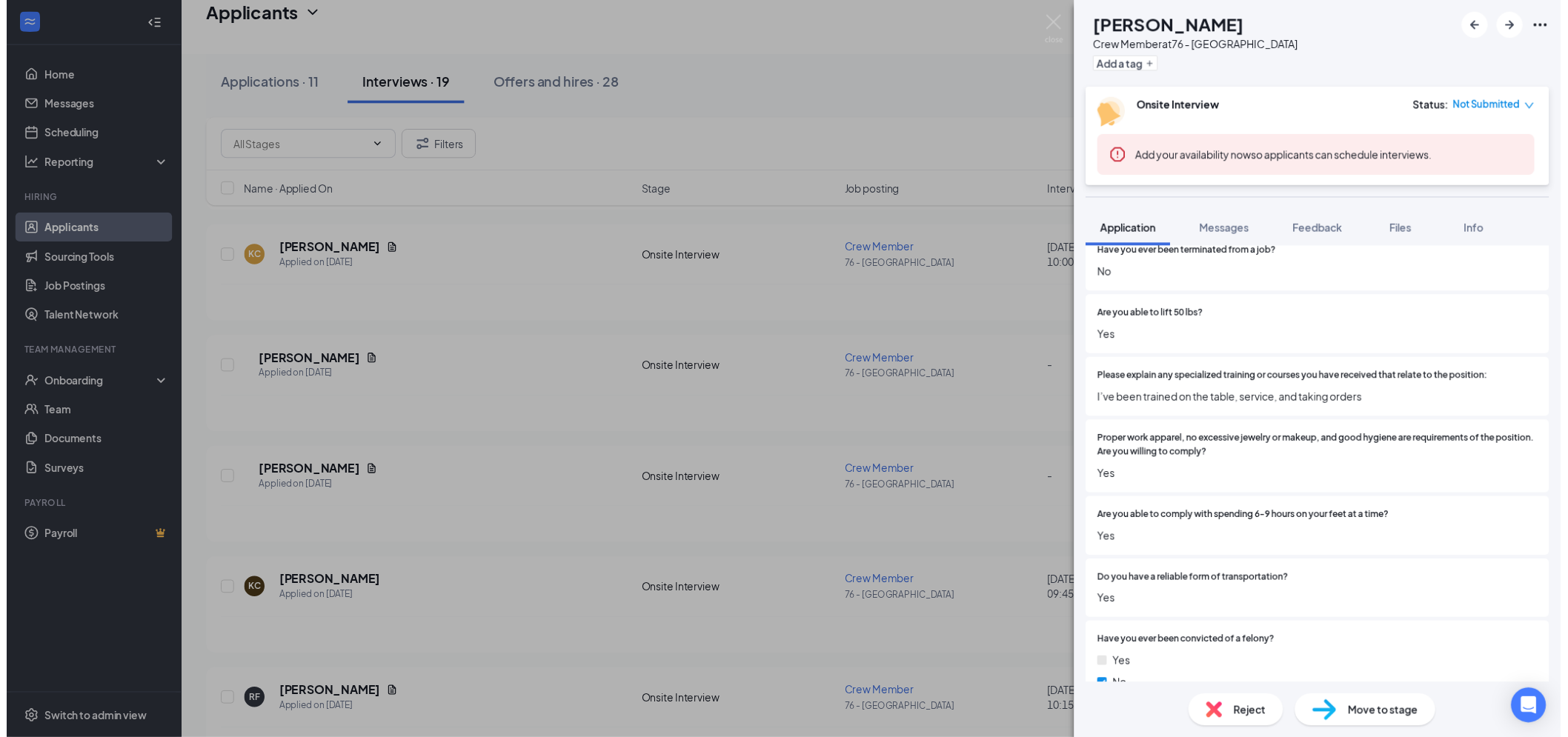
scroll to position [576, 0]
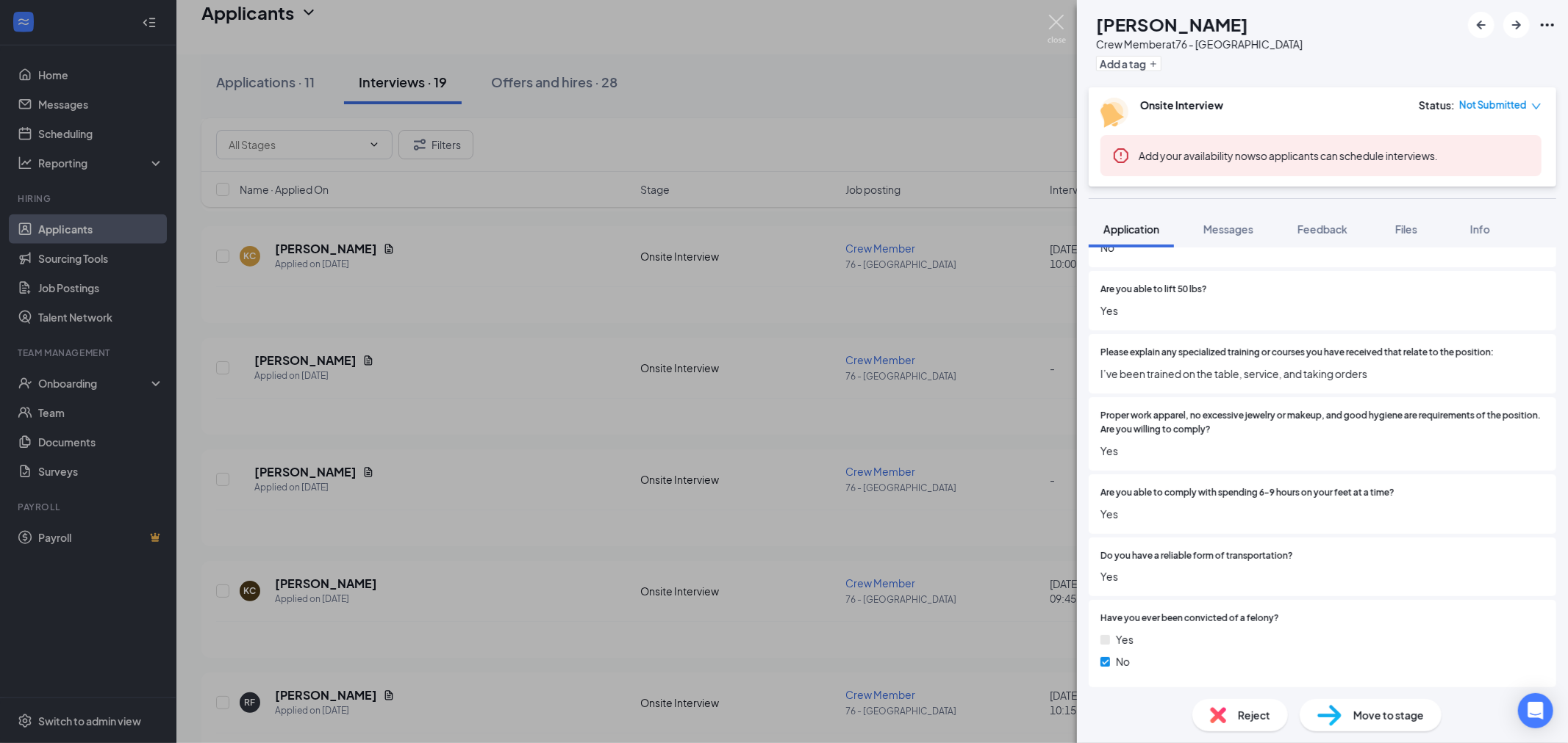
click at [1052, 21] on img at bounding box center [1056, 29] width 18 height 28
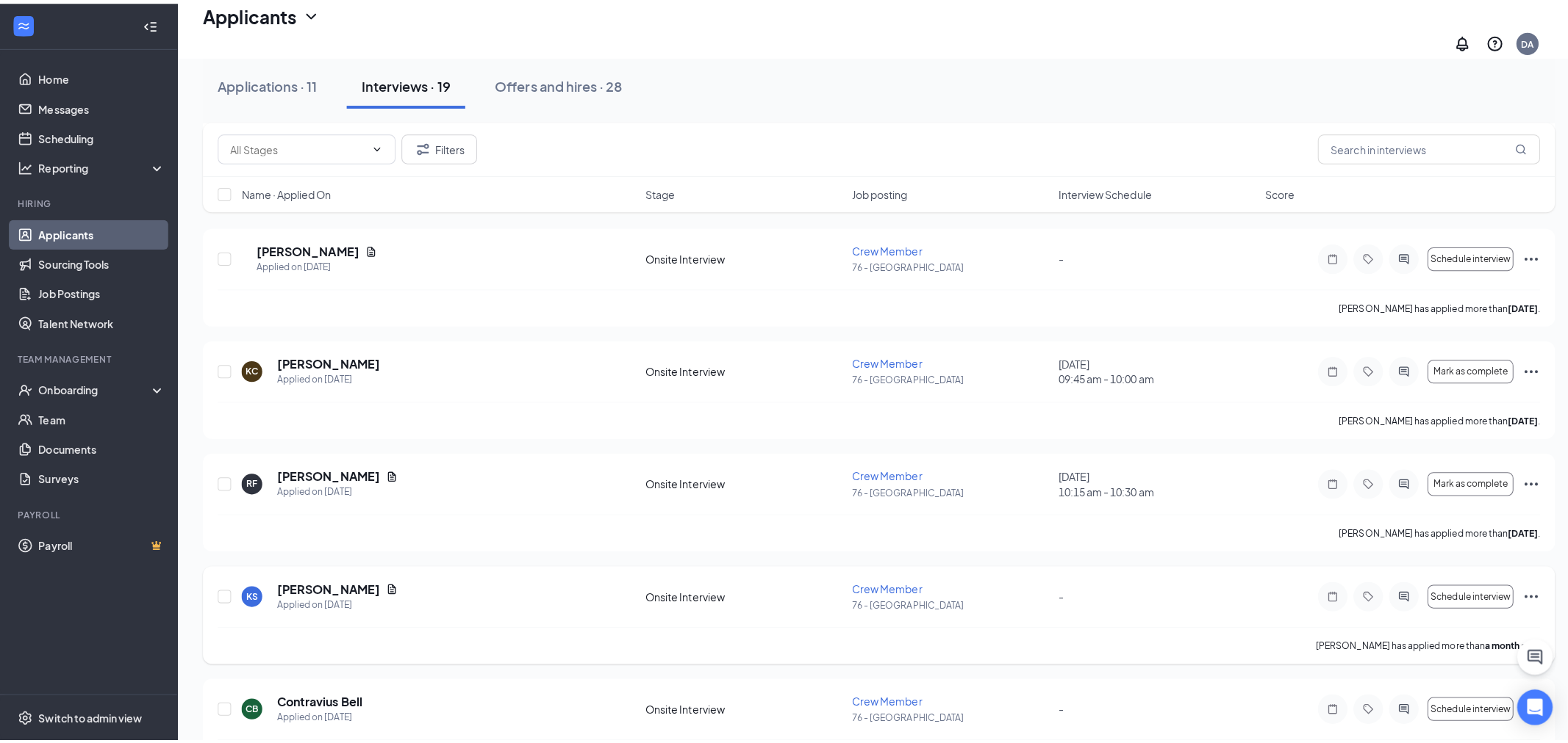
scroll to position [1387, 0]
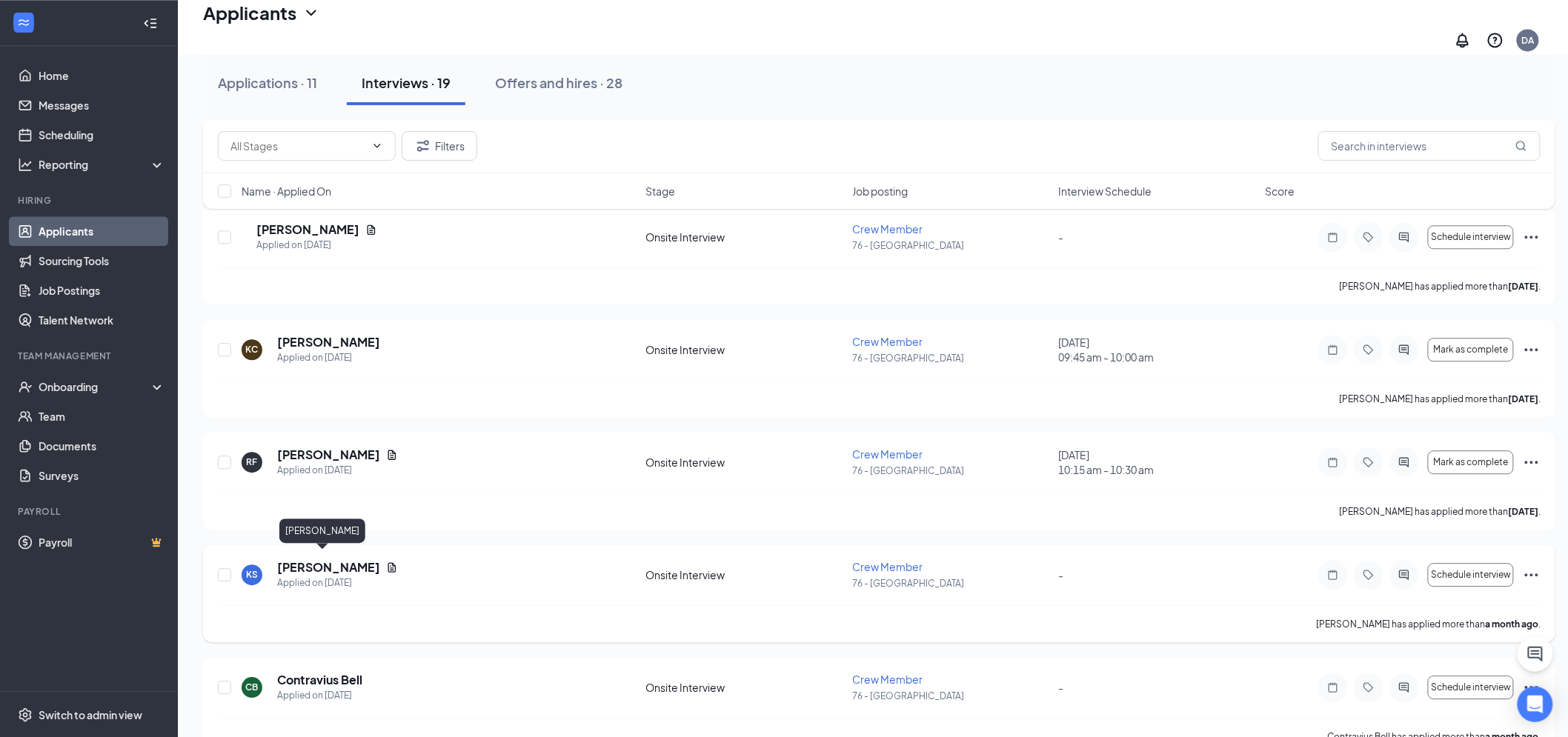
click at [320, 560] on h5 "[PERSON_NAME]" at bounding box center [329, 568] width 103 height 16
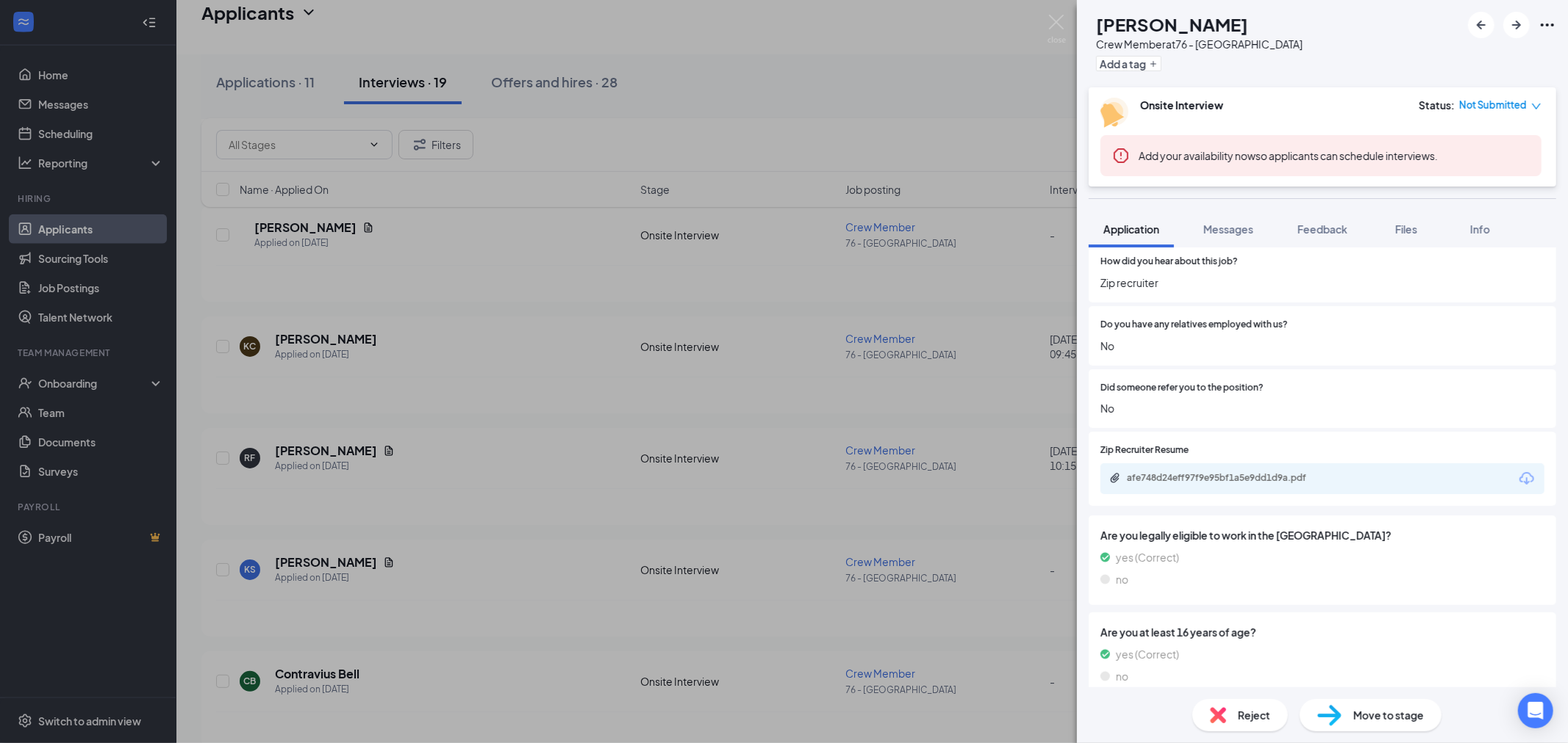
scroll to position [1126, 0]
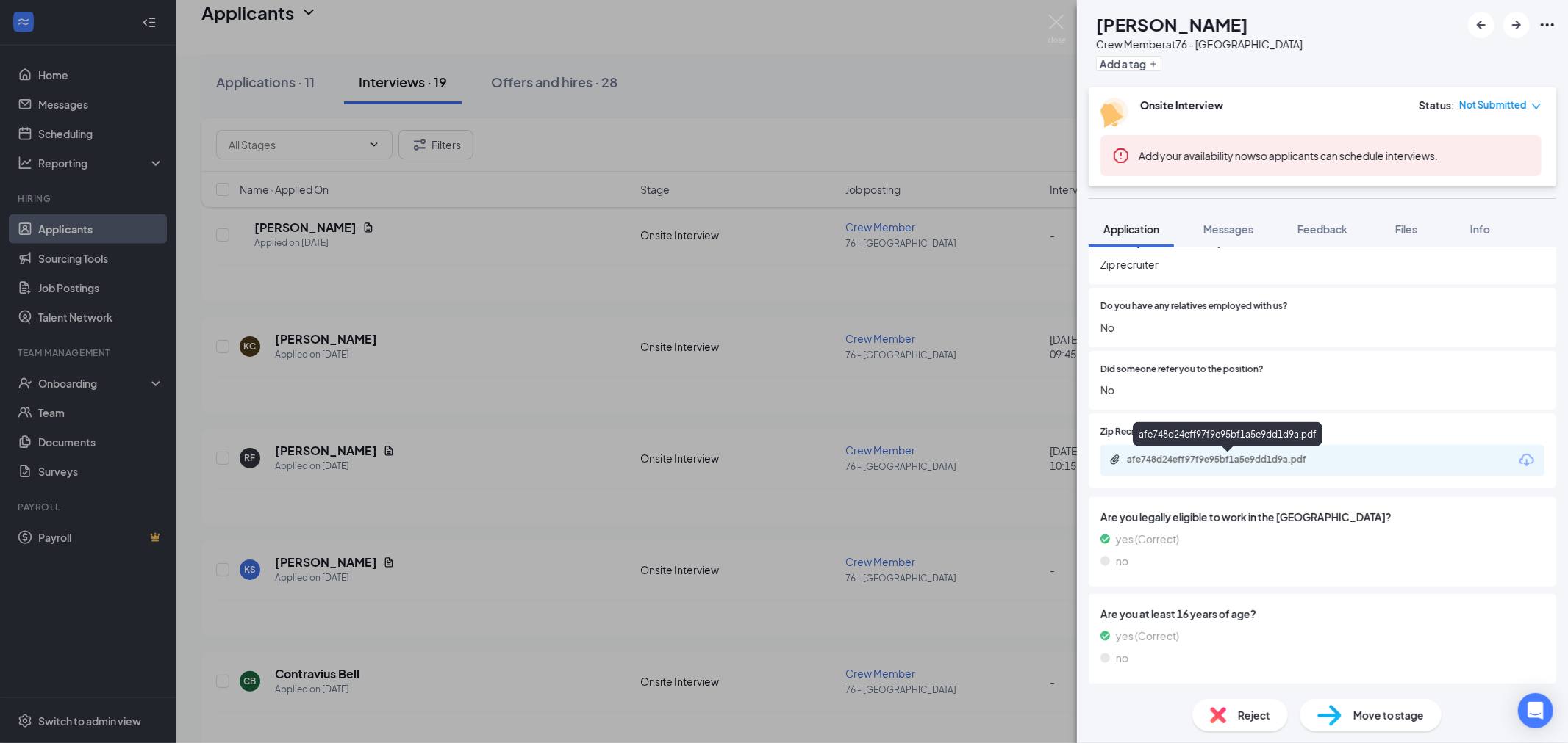
click at [1155, 464] on div "afe748d24eff97f9e95bf1a5e9dd1d9a.pdf" at bounding box center [1229, 460] width 206 height 12
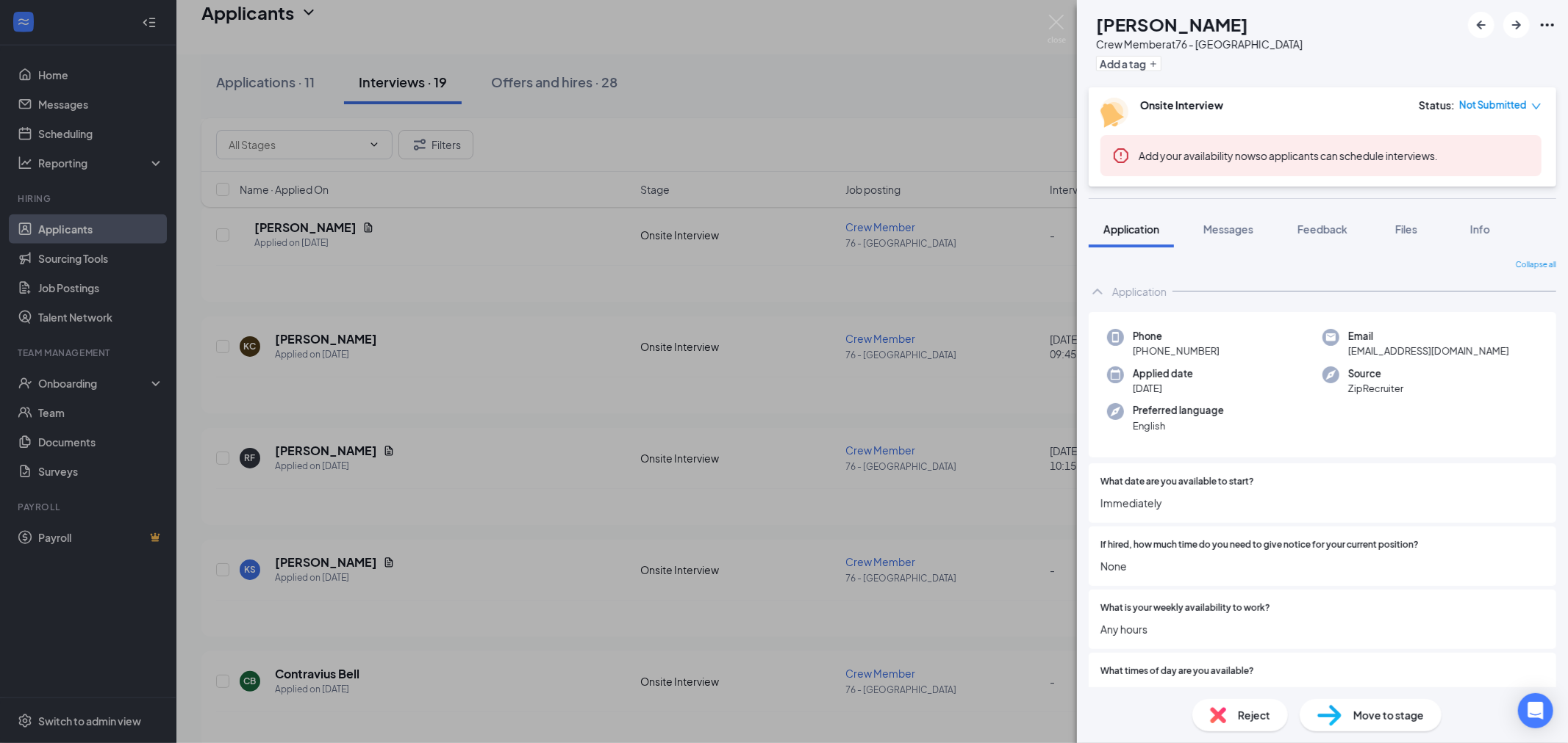
scroll to position [0, 0]
click at [1265, 717] on span "Reject" at bounding box center [1254, 715] width 33 height 16
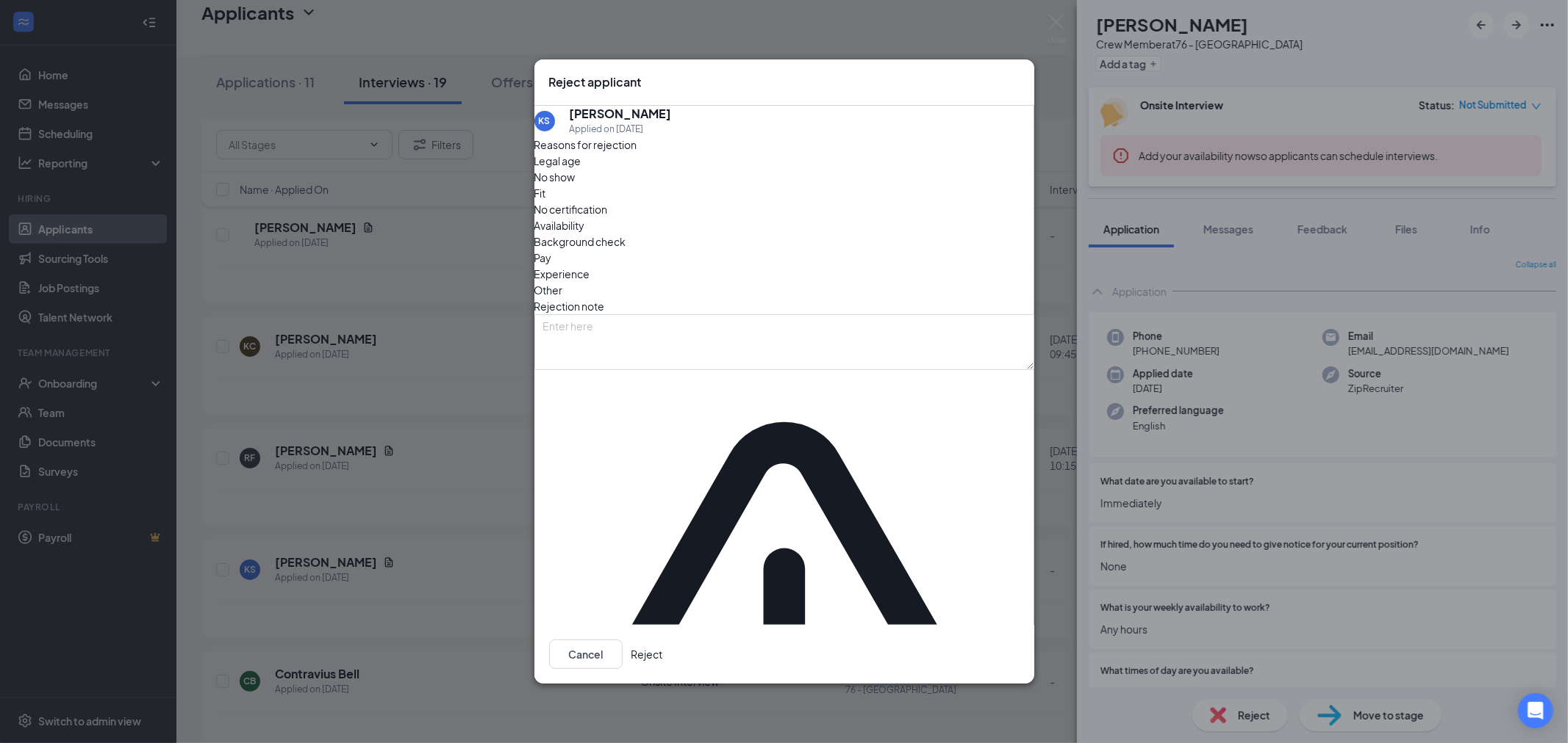
click at [663, 639] on button "Reject" at bounding box center [647, 654] width 32 height 29
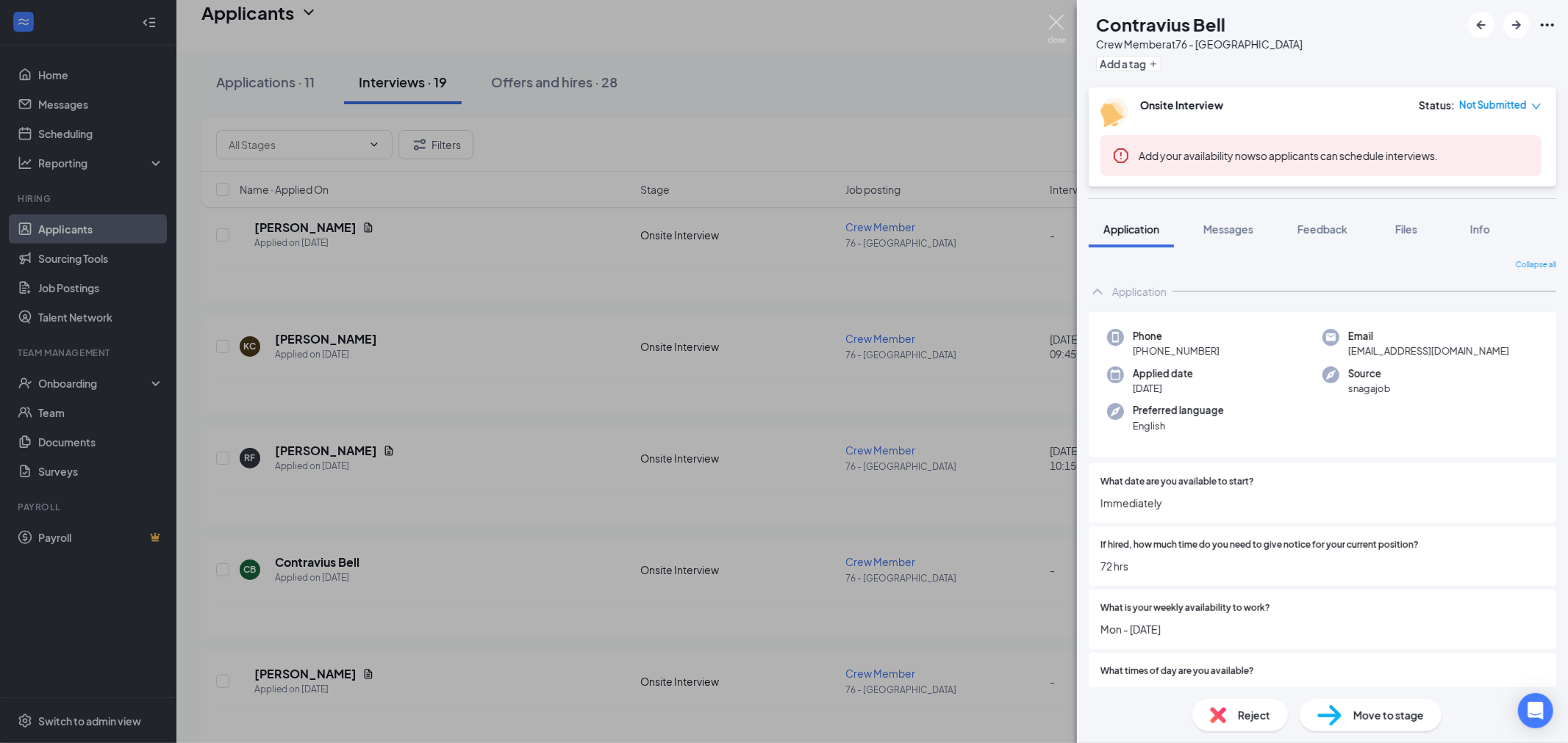
drag, startPoint x: 1051, startPoint y: 22, endPoint x: 960, endPoint y: 92, distance: 114.8
click at [1050, 22] on img at bounding box center [1056, 29] width 18 height 28
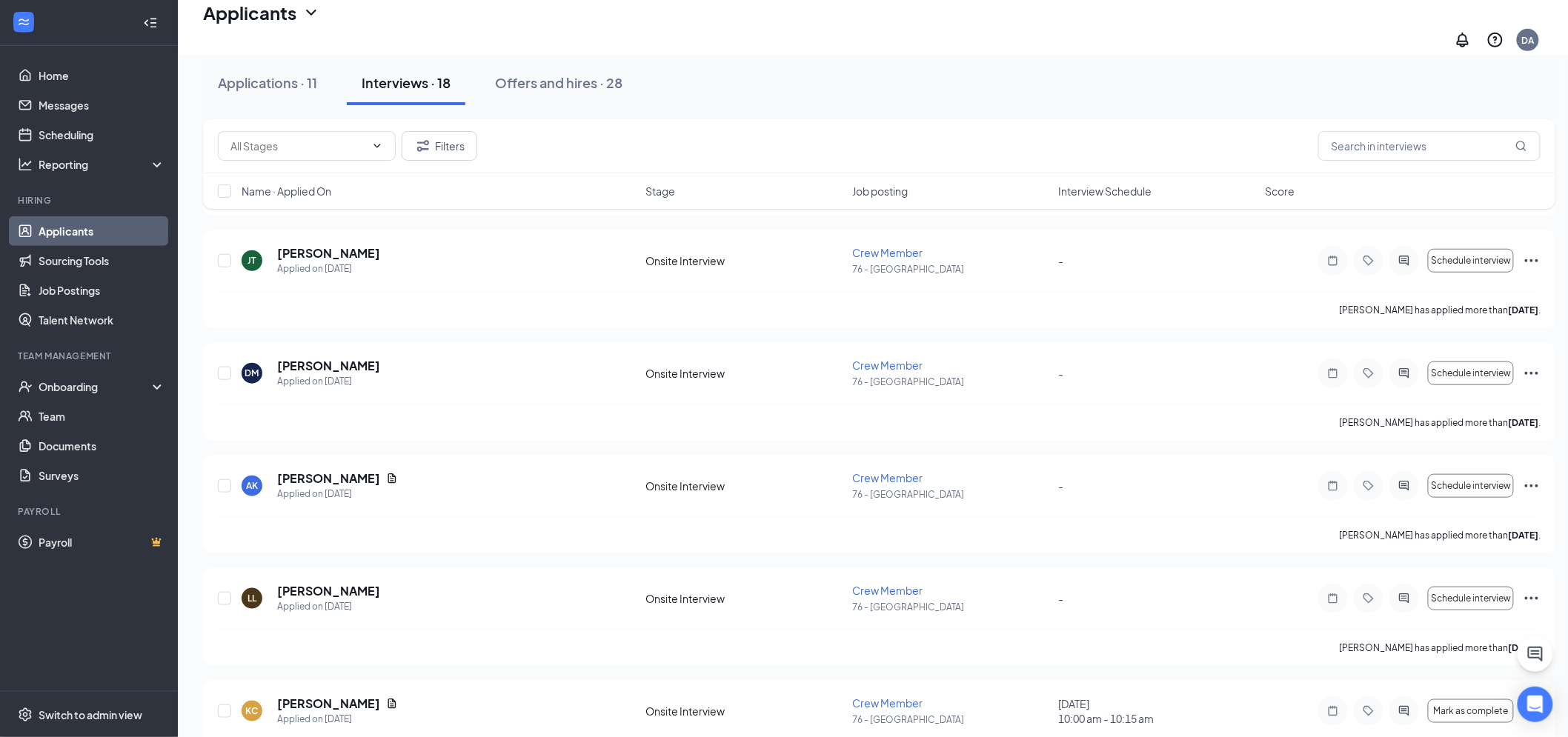
scroll to position [2779, 0]
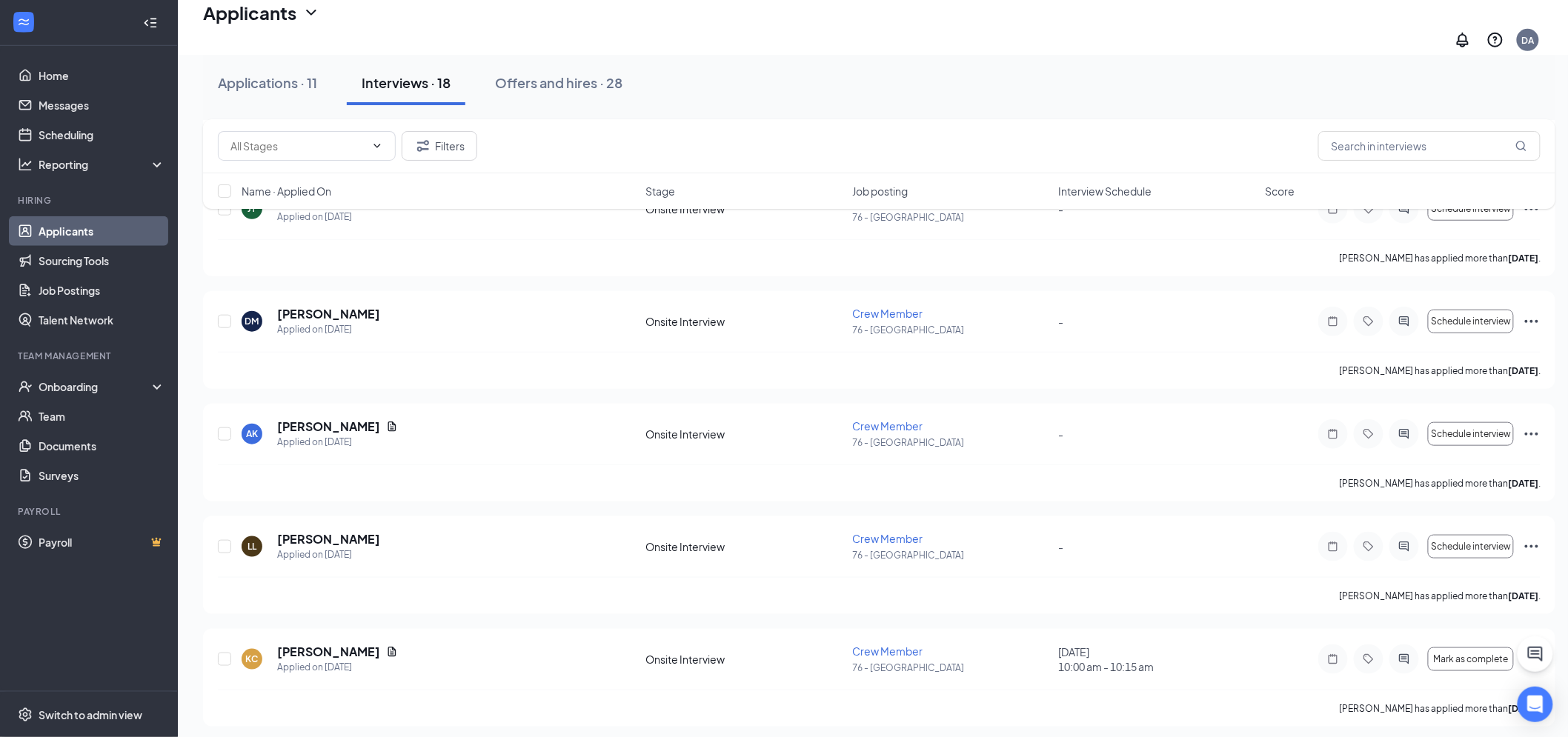
click at [70, 217] on link "Applicants" at bounding box center [102, 231] width 126 height 30
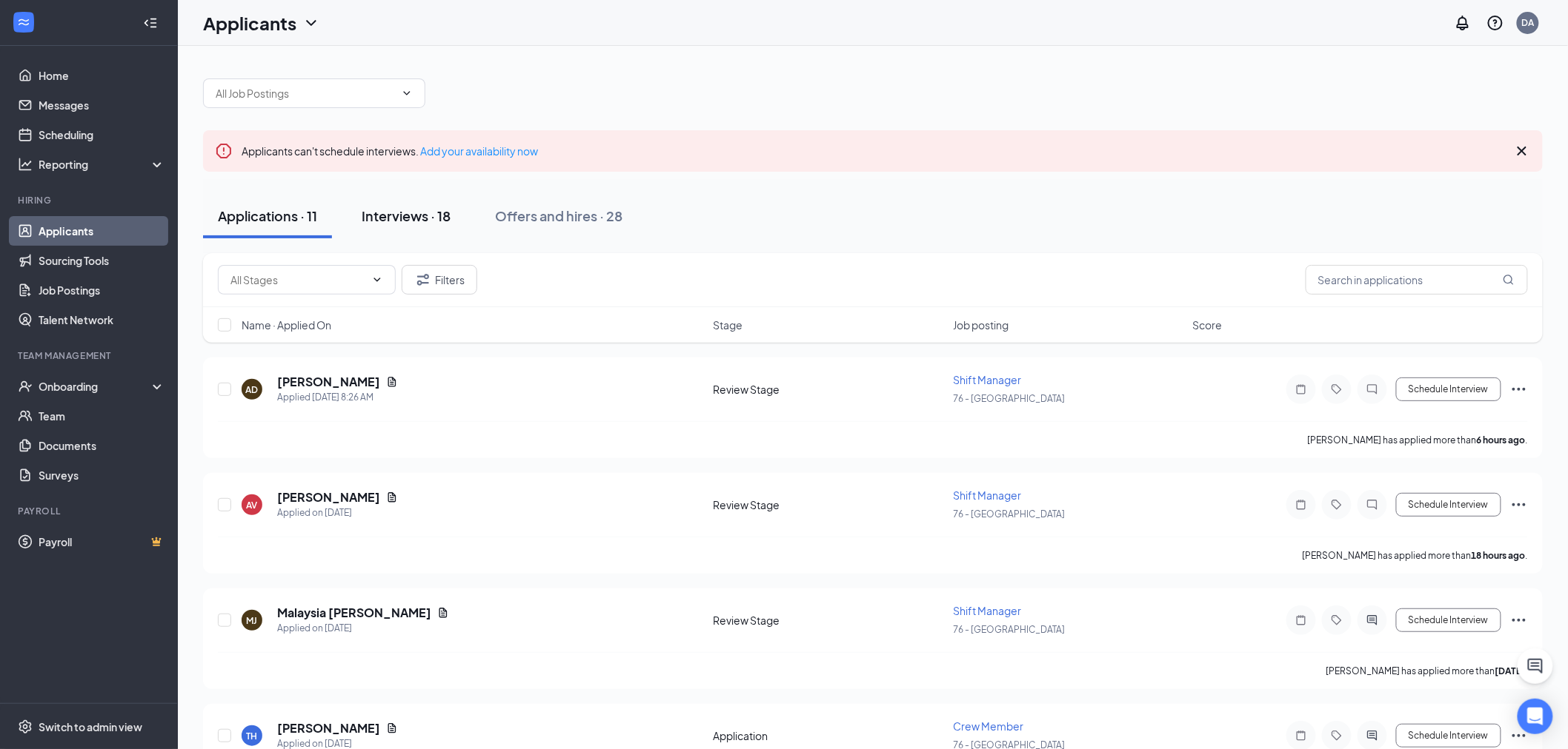
click at [425, 220] on div "Interviews · 18" at bounding box center [405, 216] width 89 height 19
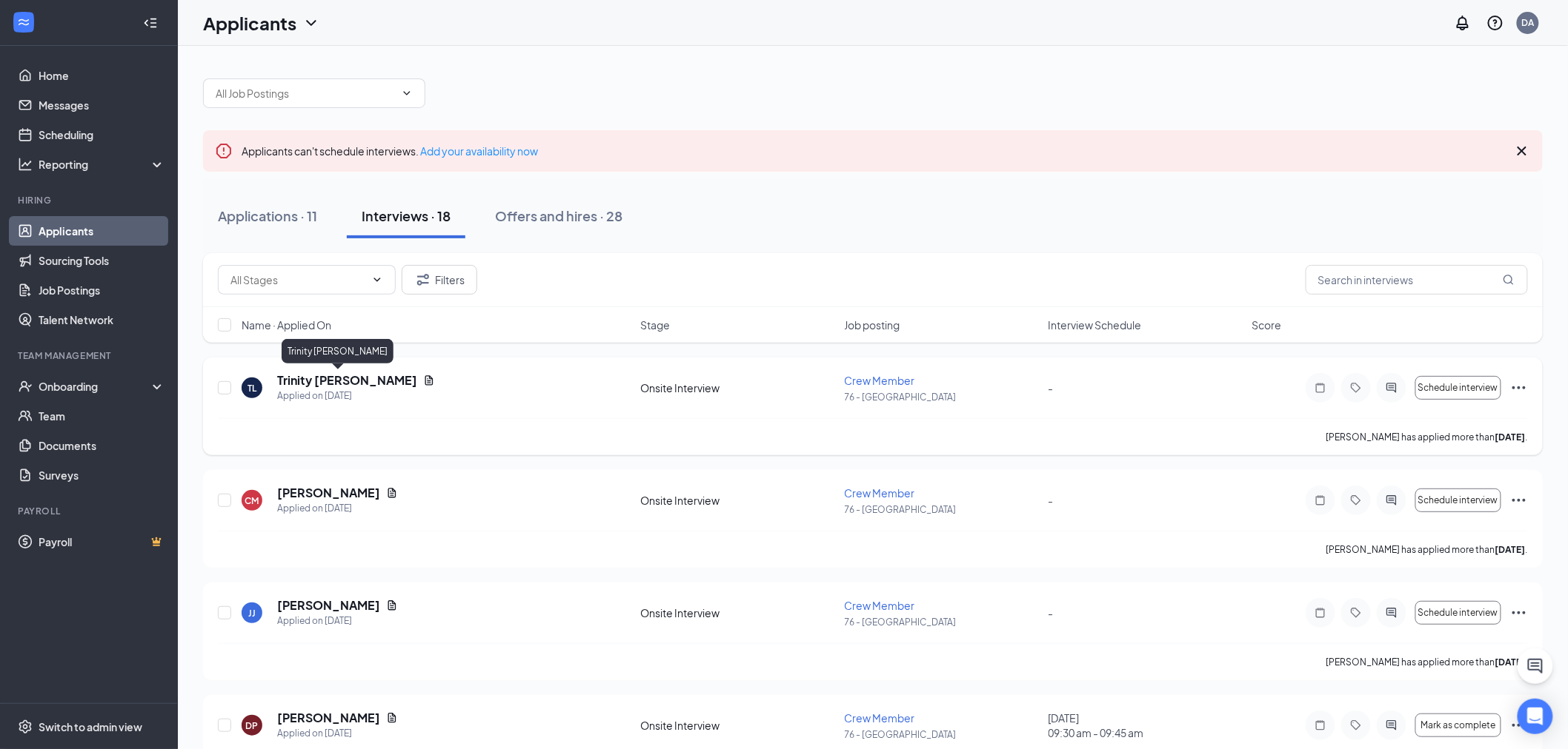
click at [319, 379] on h5 "Trinity [PERSON_NAME]" at bounding box center [347, 380] width 140 height 16
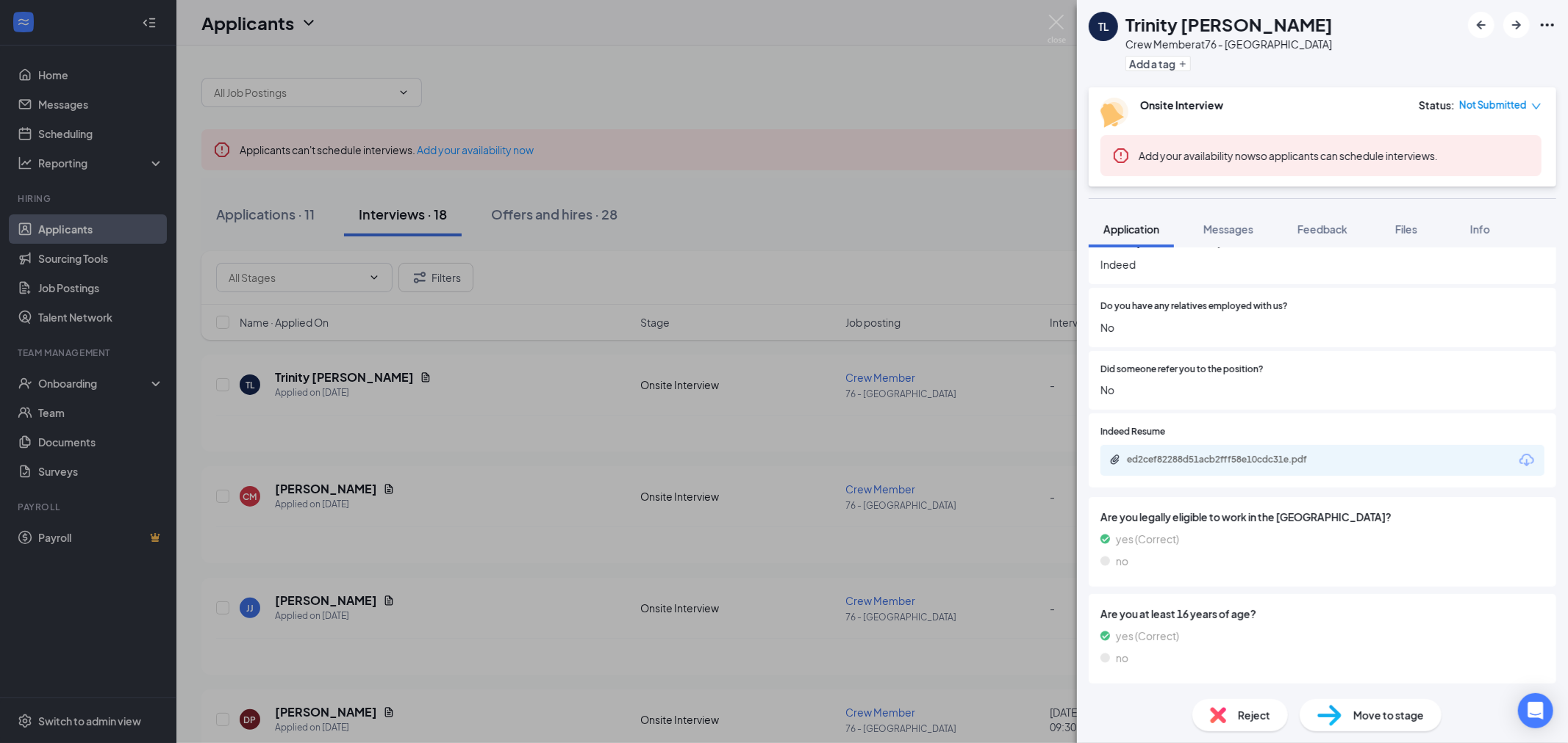
scroll to position [1126, 0]
click at [1262, 458] on div "ed2cef82288d51acb2fff58e10cdc31e.pdf" at bounding box center [1229, 460] width 206 height 12
